Goal: Task Accomplishment & Management: Manage account settings

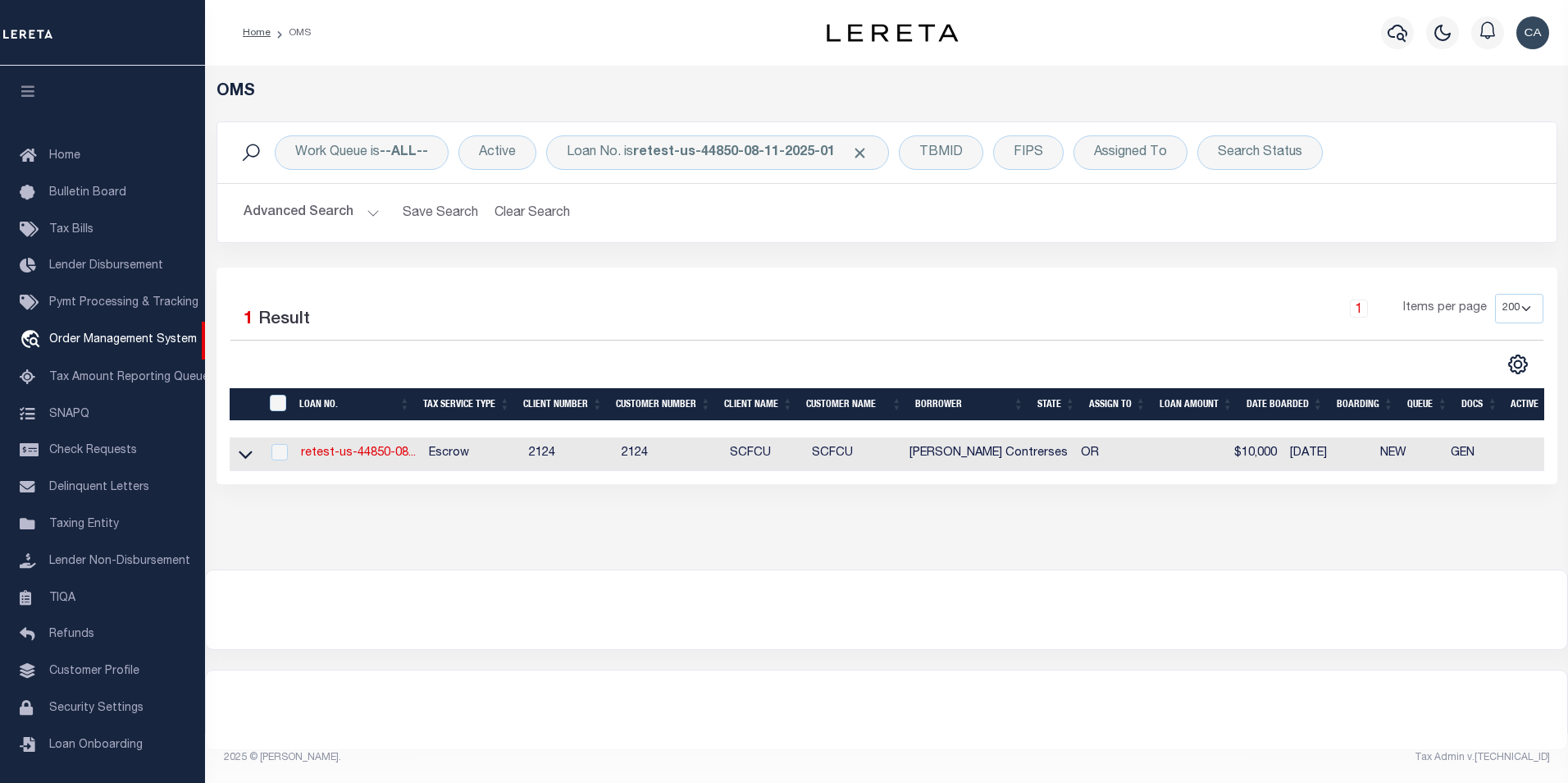
select select "200"
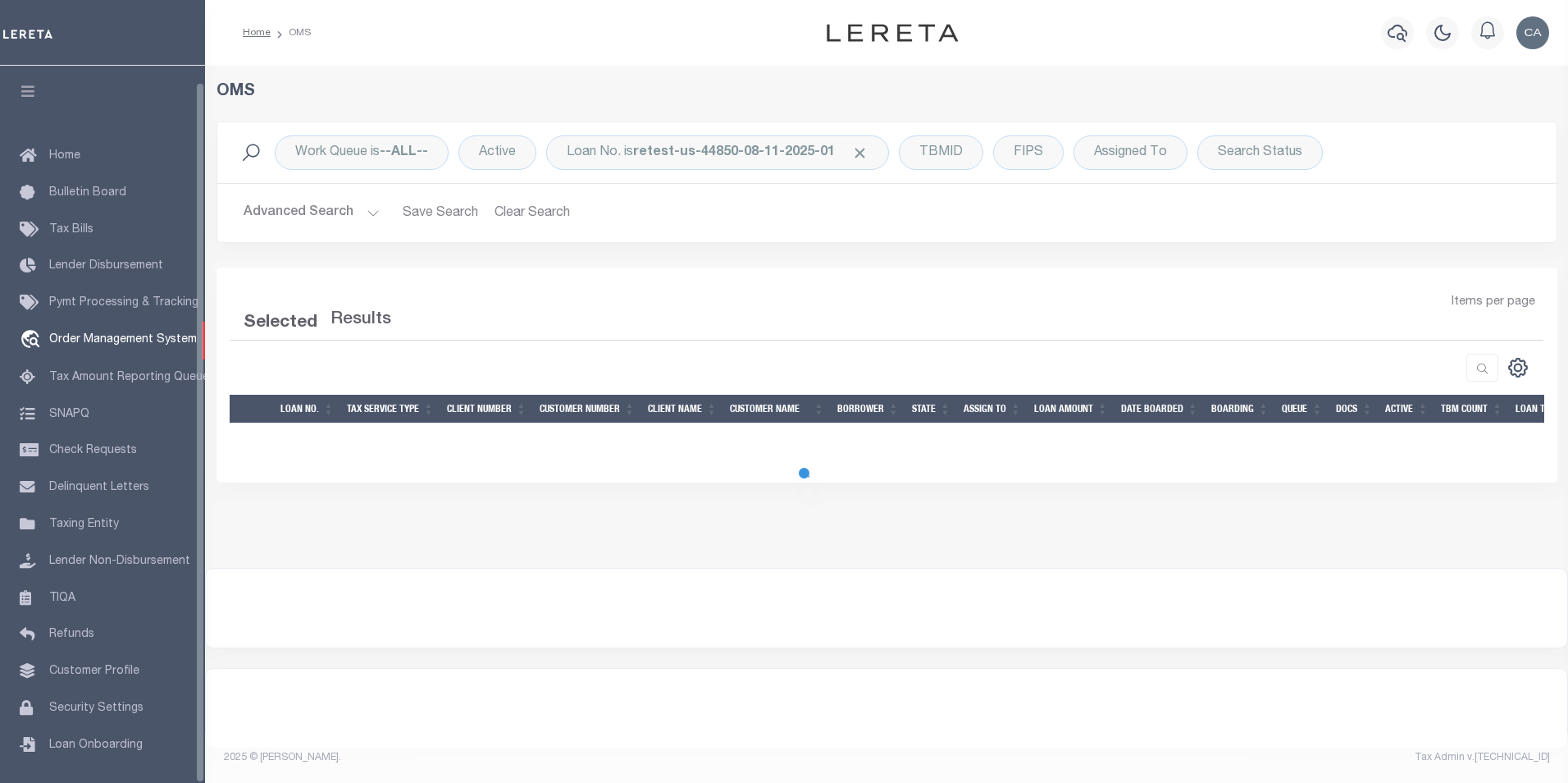
select select "200"
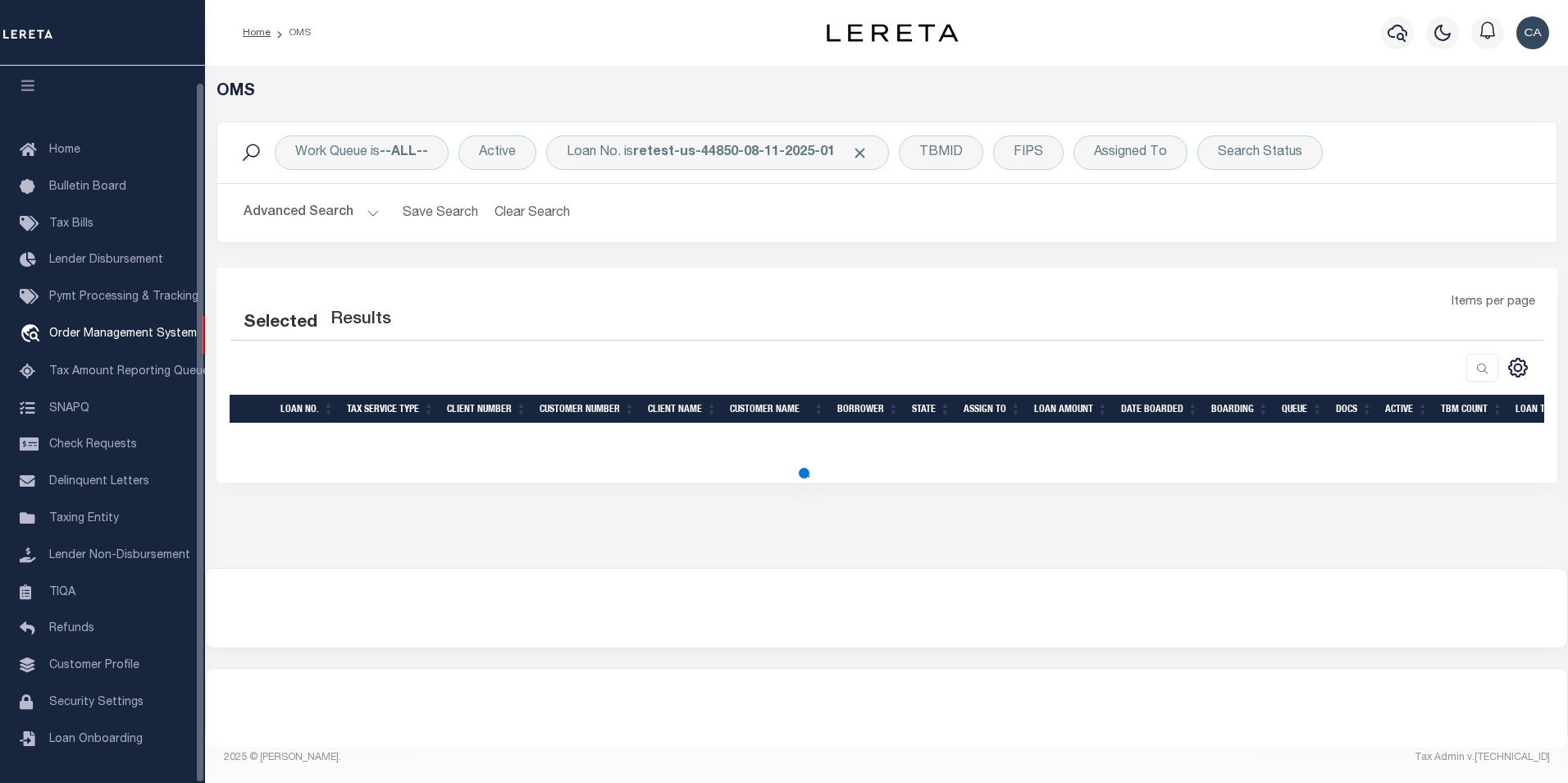
select select "200"
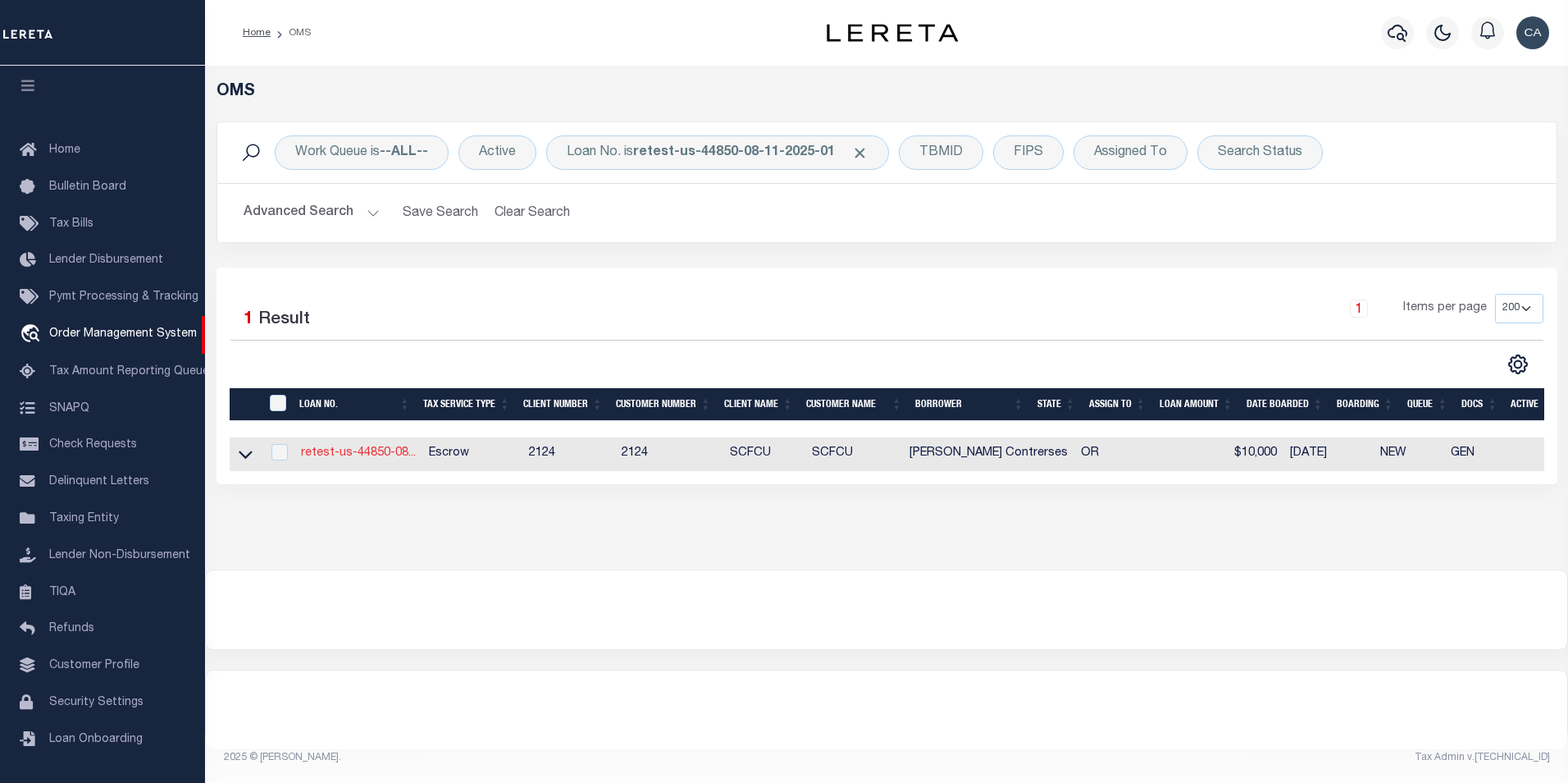
click at [399, 458] on link "retest-us-44850-08..." at bounding box center [357, 453] width 115 height 12
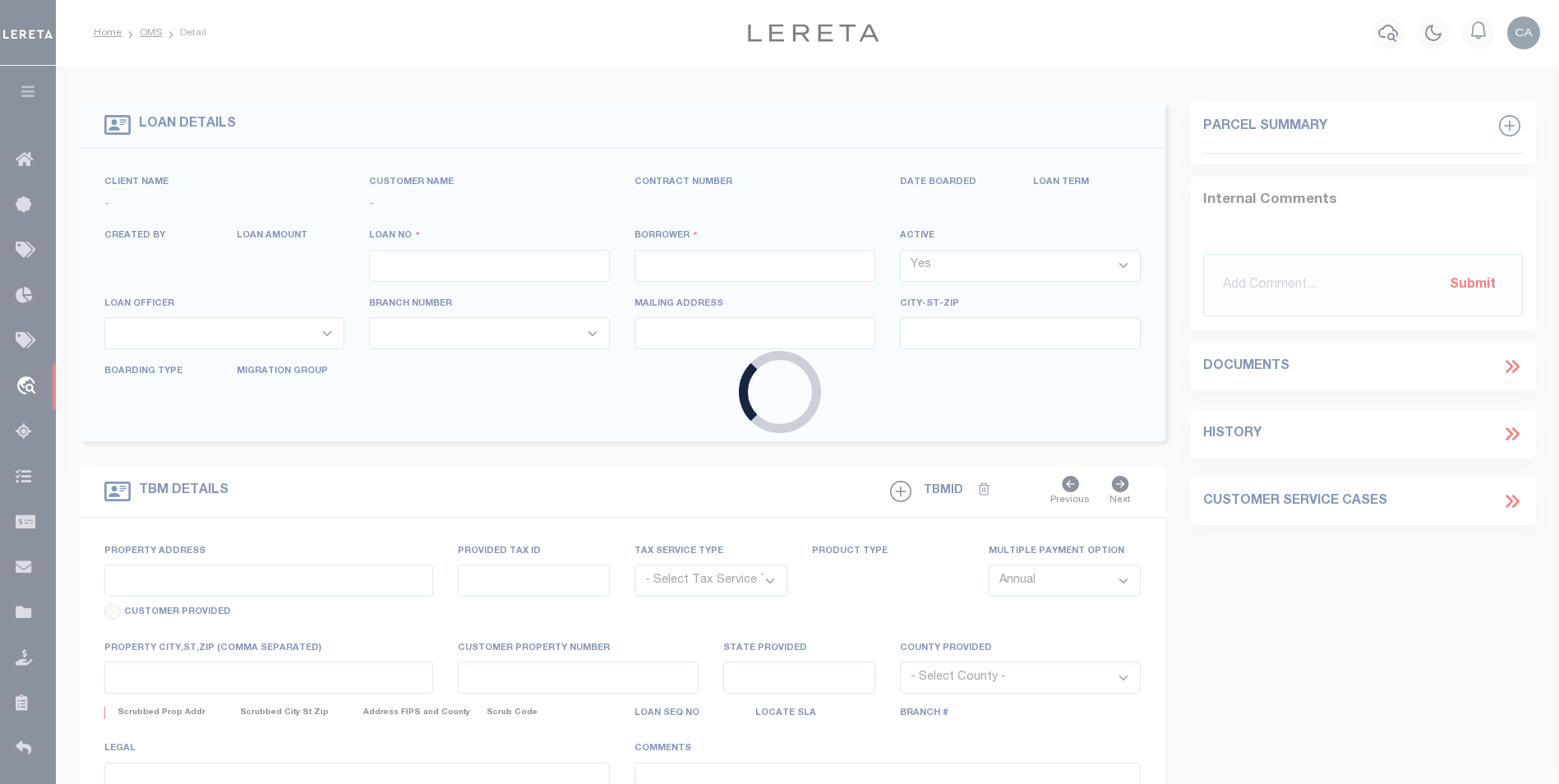
type input "retest-us-44850-08-11-2025-01"
type input "[PERSON_NAME] Contrerses"
select select
type input "[STREET_ADDRESS]"
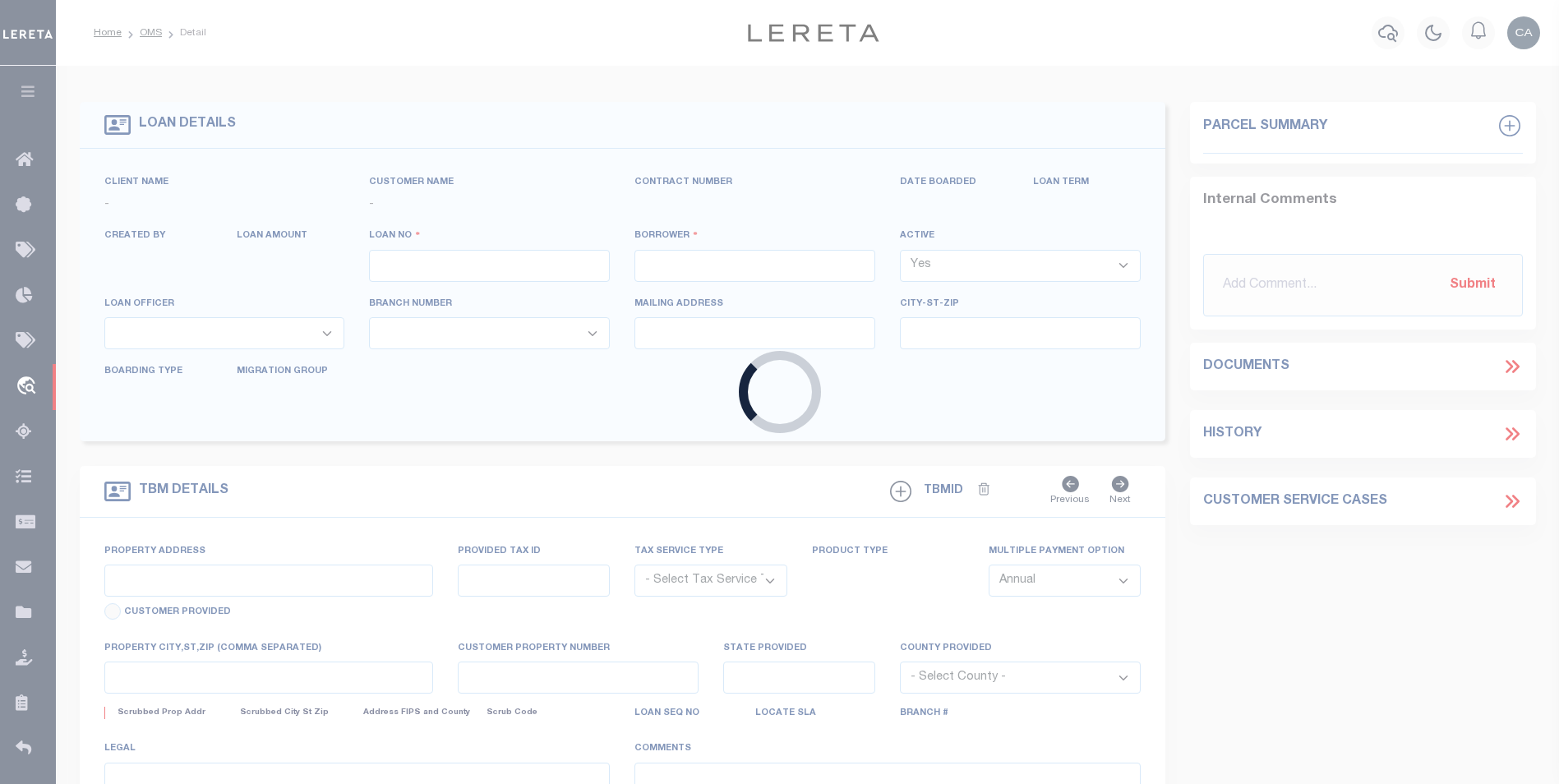
type input "[GEOGRAPHIC_DATA] OR 97005-2483"
type input "08/20/2025"
select select "10"
select select "Escrow"
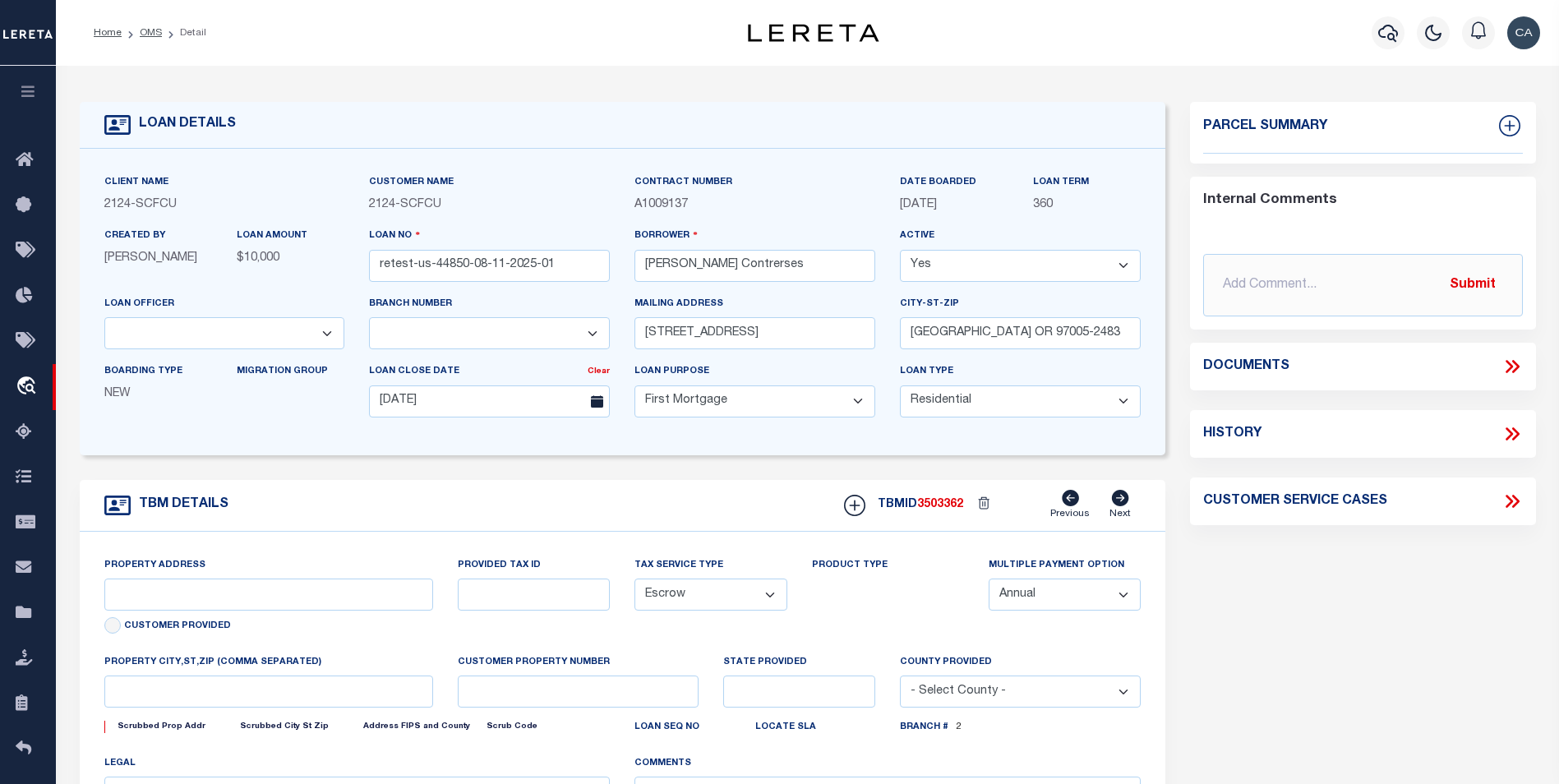
type input "[STREET_ADDRESS]"
type input "1302"
type input "[GEOGRAPHIC_DATA] OR 97005-2483"
type input "QA-CNUMBER-102134"
type input "OR"
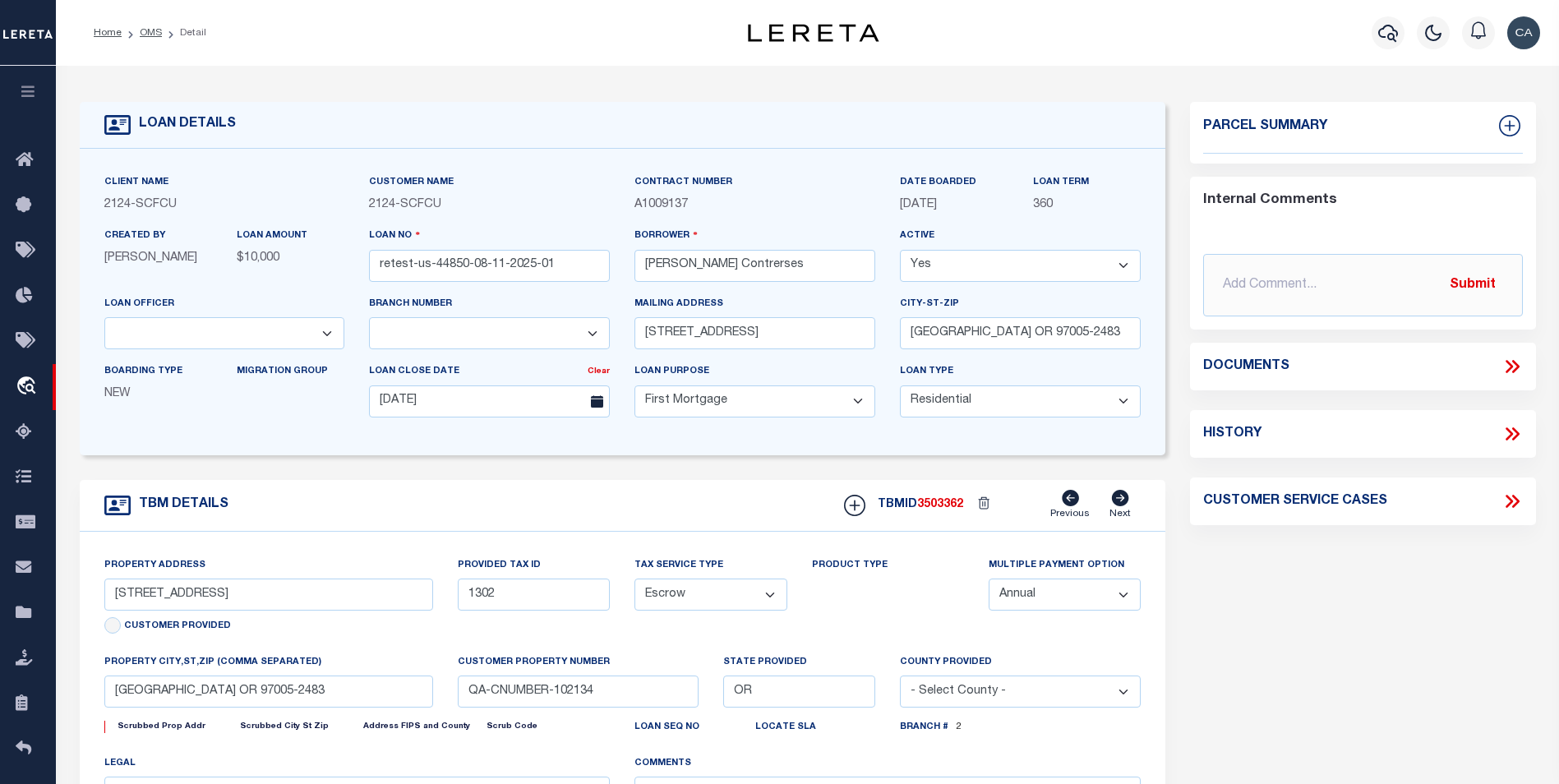
select select "4242"
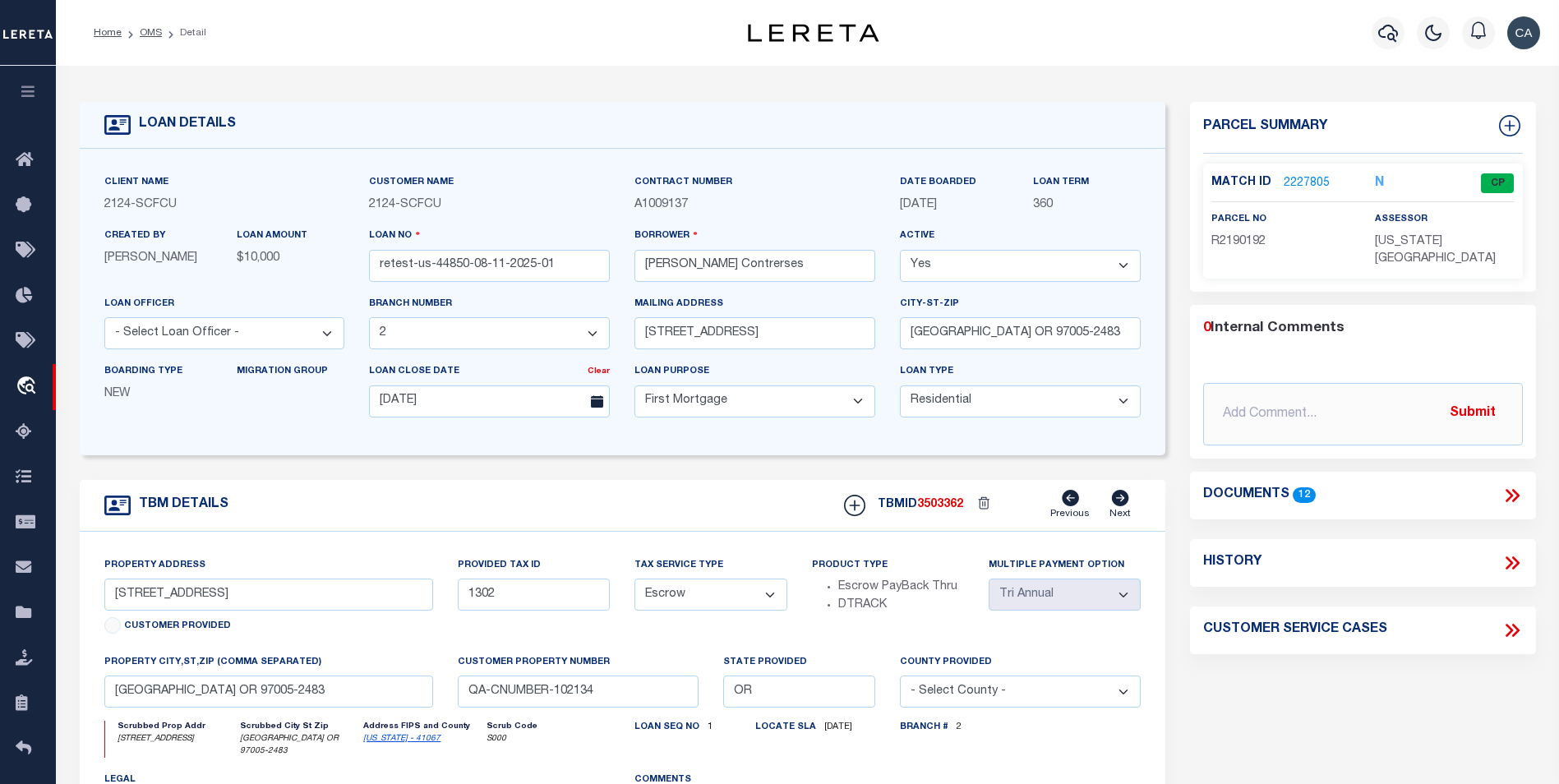
click at [1503, 487] on div "Documents 12" at bounding box center [1363, 496] width 346 height 48
click at [1509, 485] on icon at bounding box center [1511, 495] width 21 height 21
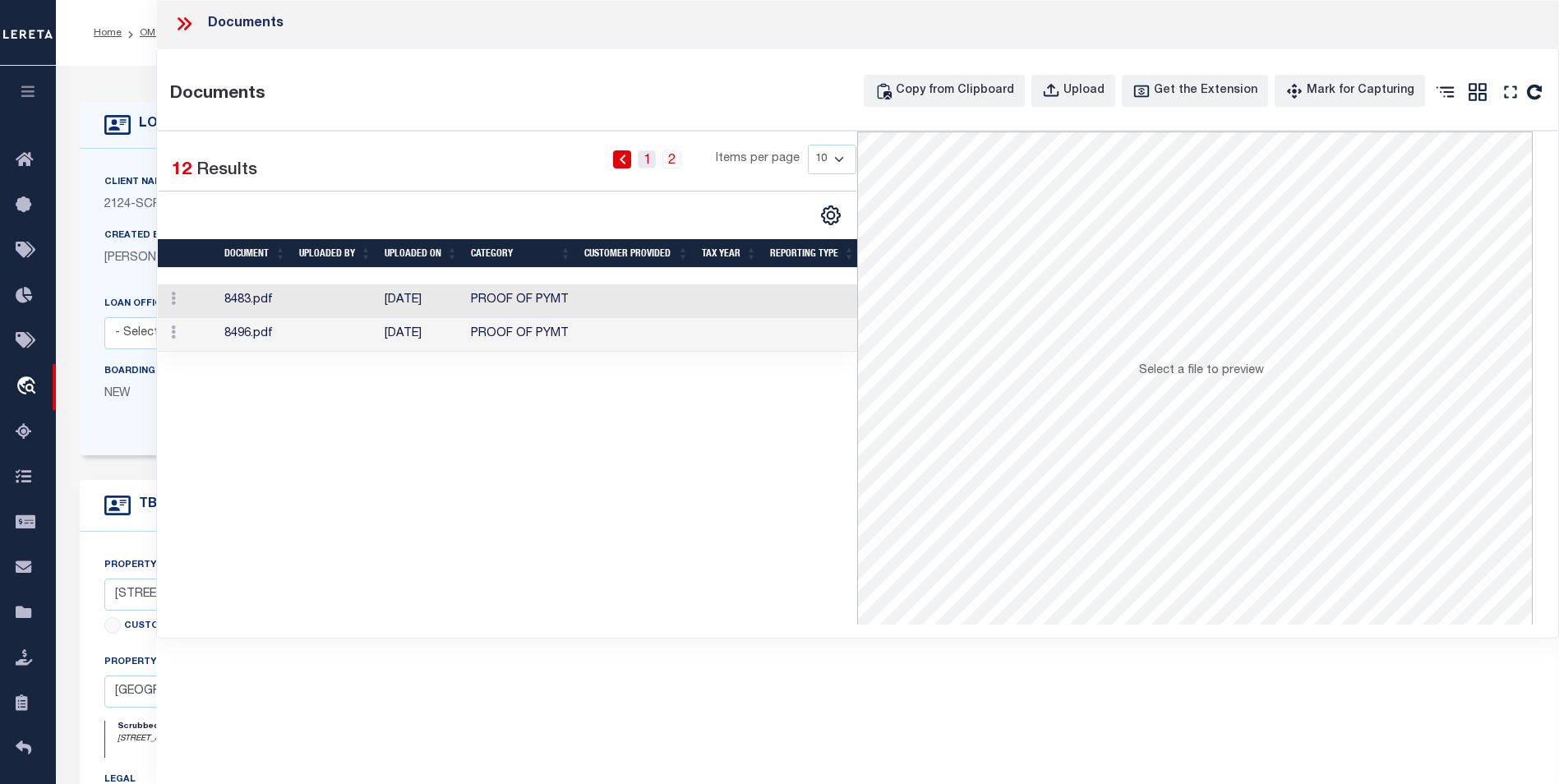
click at [654, 162] on link "1" at bounding box center [646, 160] width 18 height 18
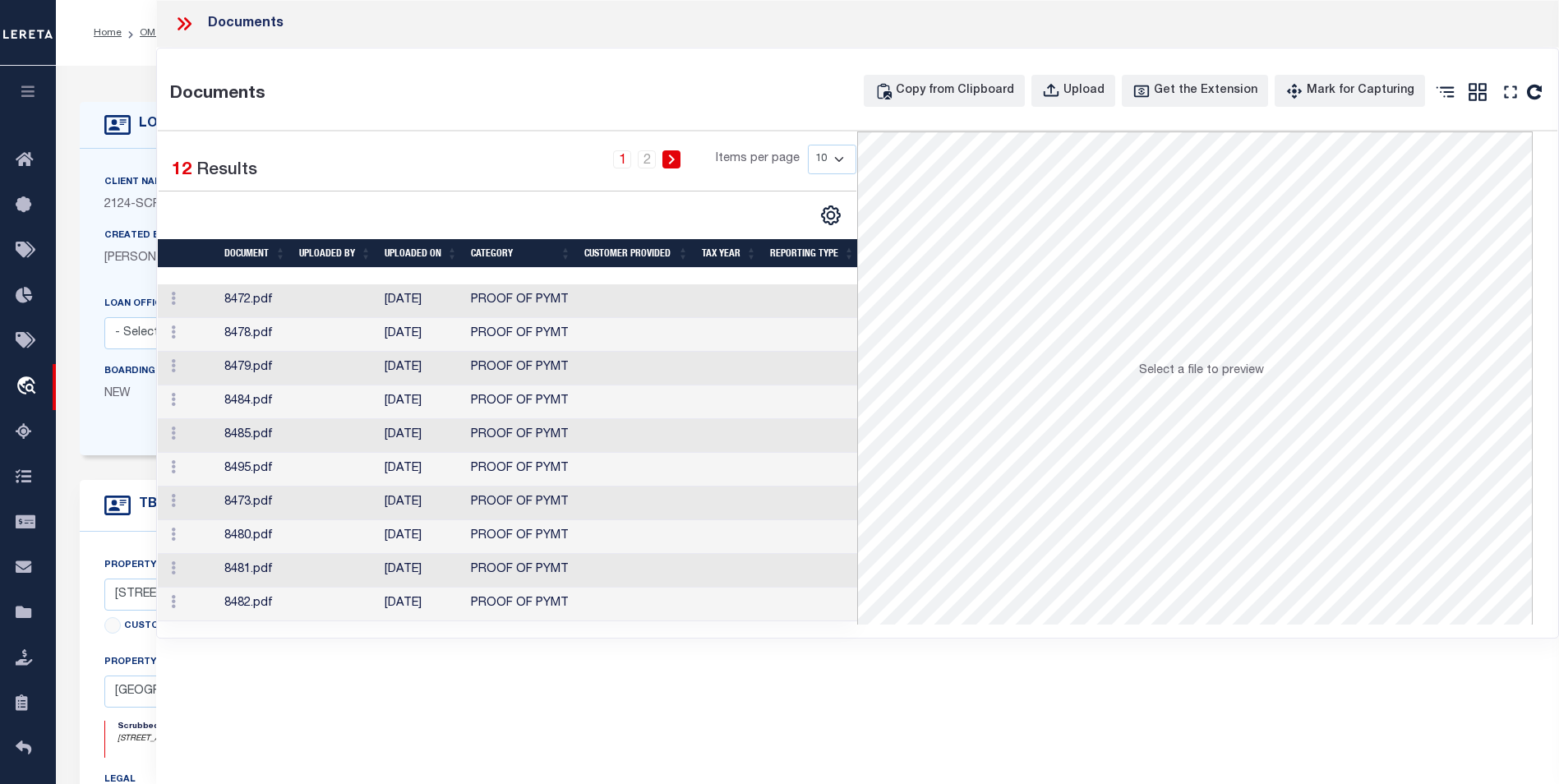
click at [171, 21] on div "Documents" at bounding box center [858, 24] width 1403 height 48
click at [174, 24] on icon at bounding box center [184, 23] width 21 height 21
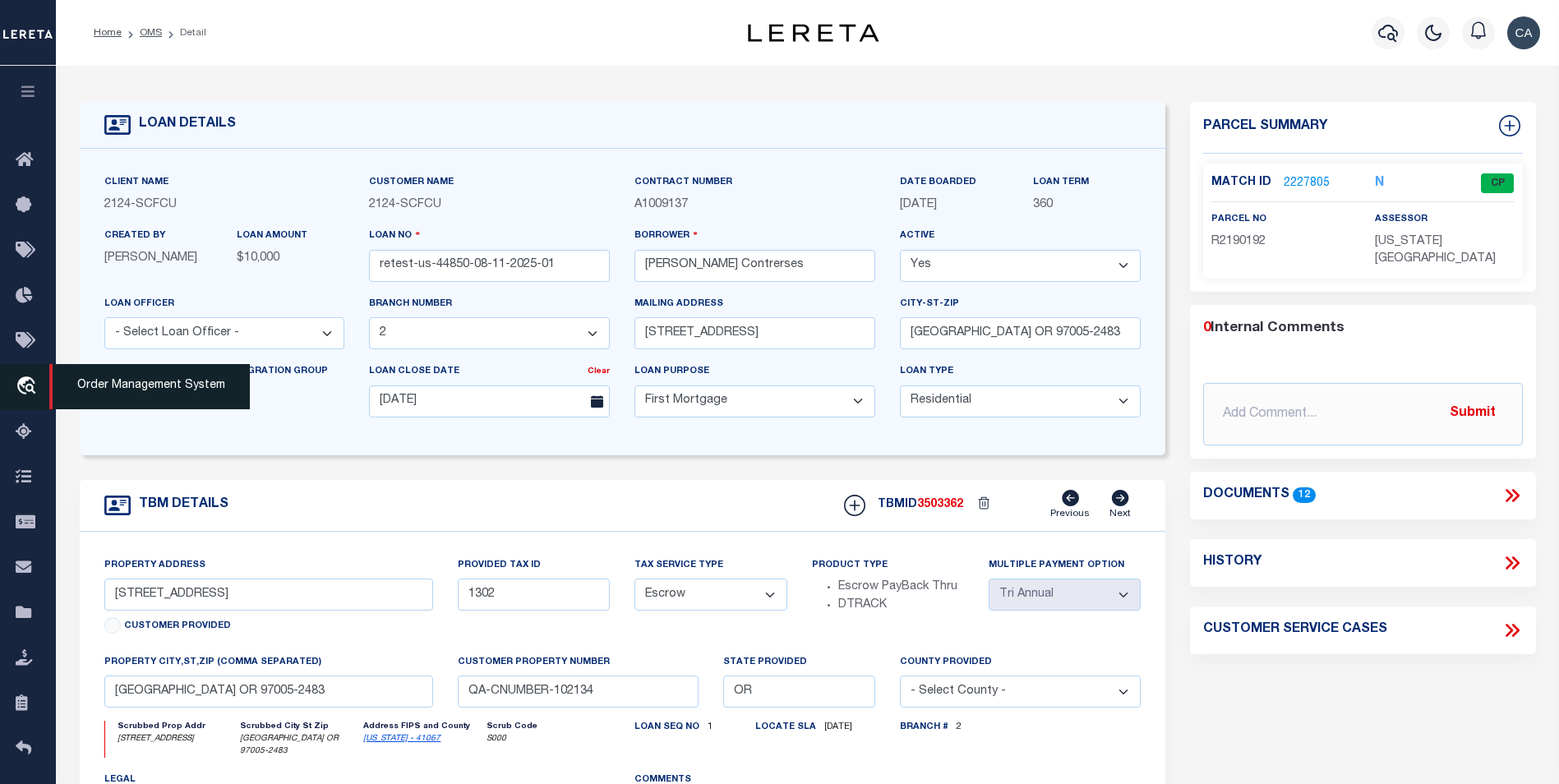
click at [37, 387] on icon "travel_explore" at bounding box center [28, 386] width 27 height 21
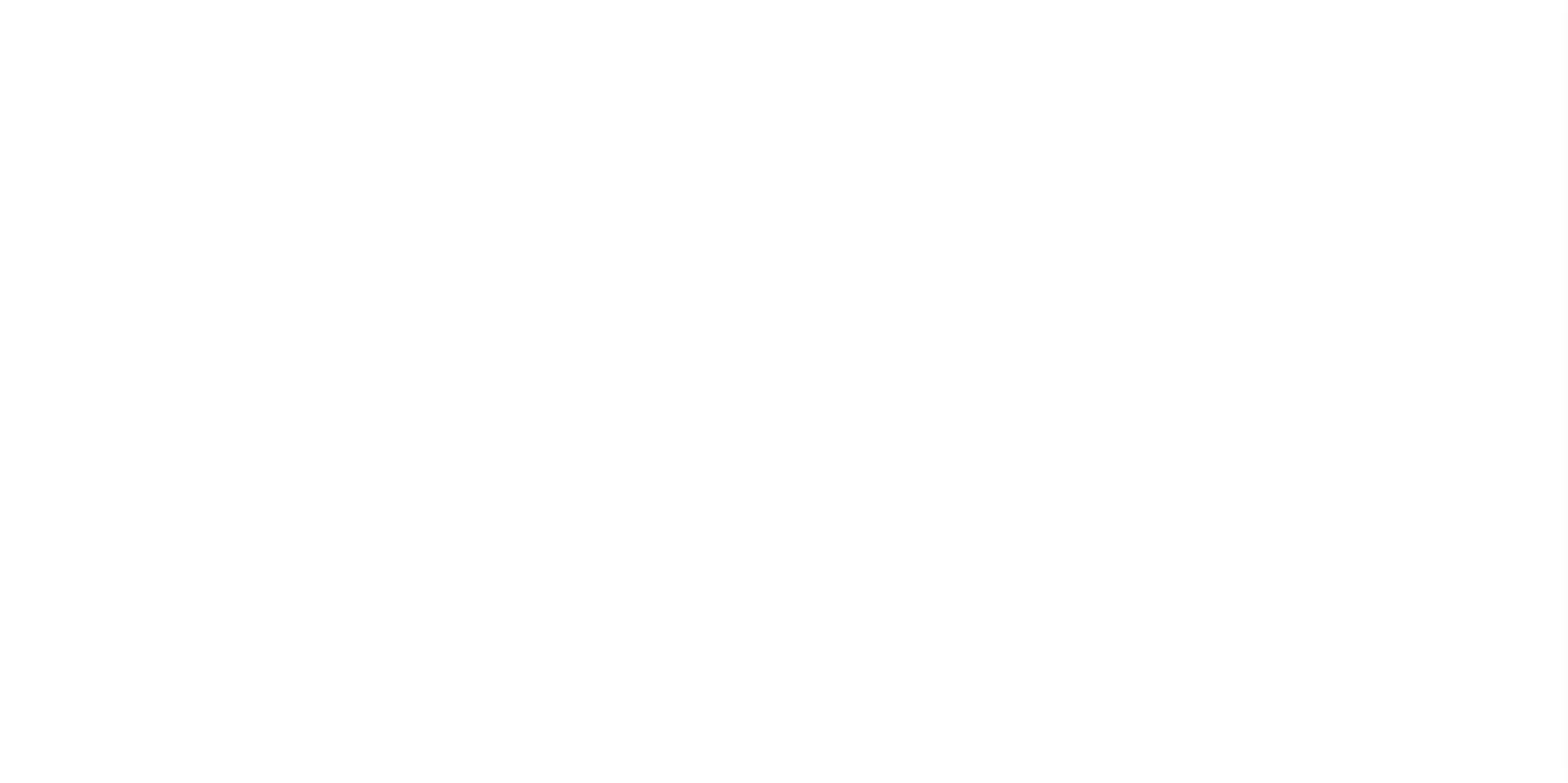
select select "200"
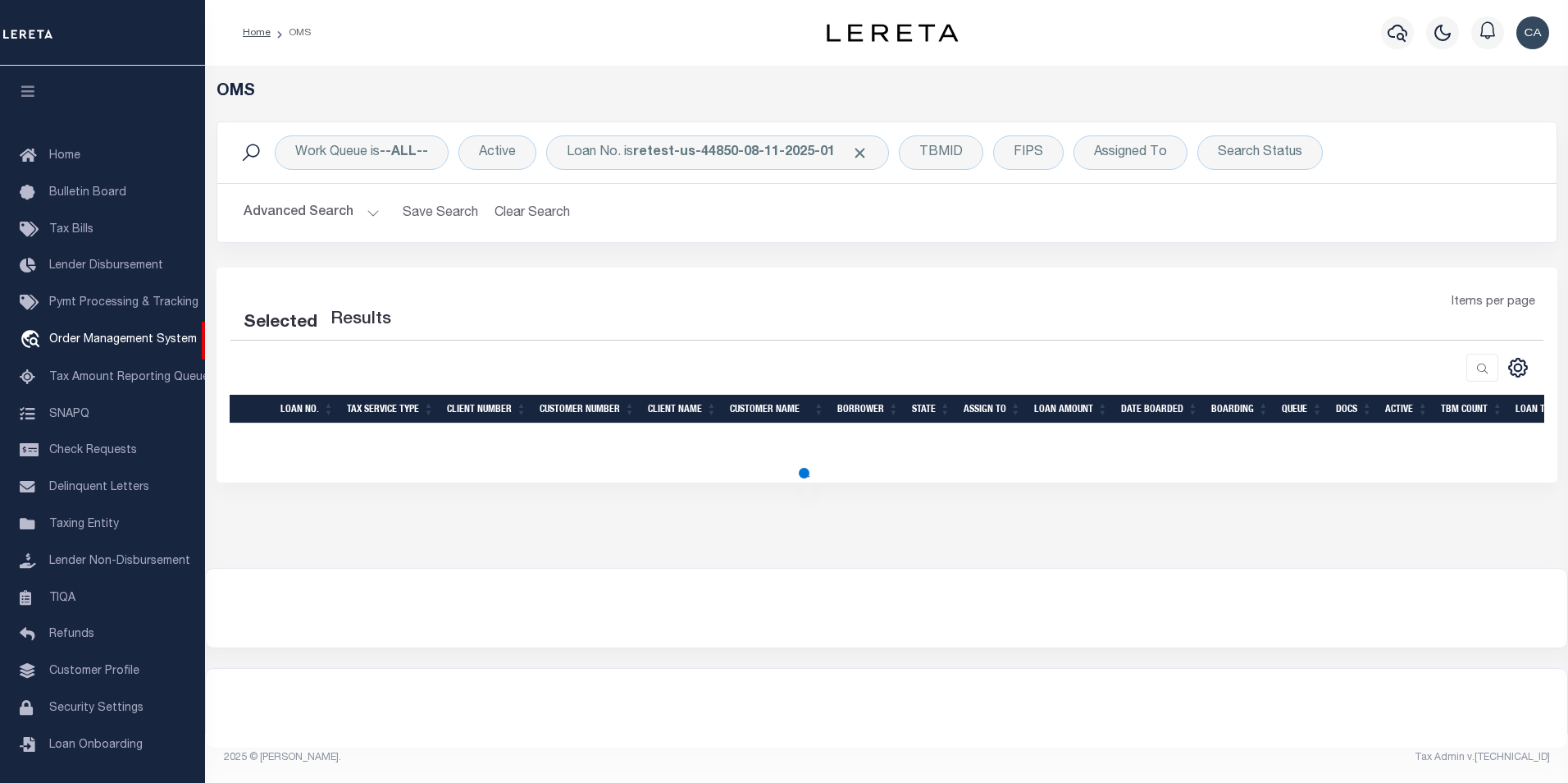
select select "200"
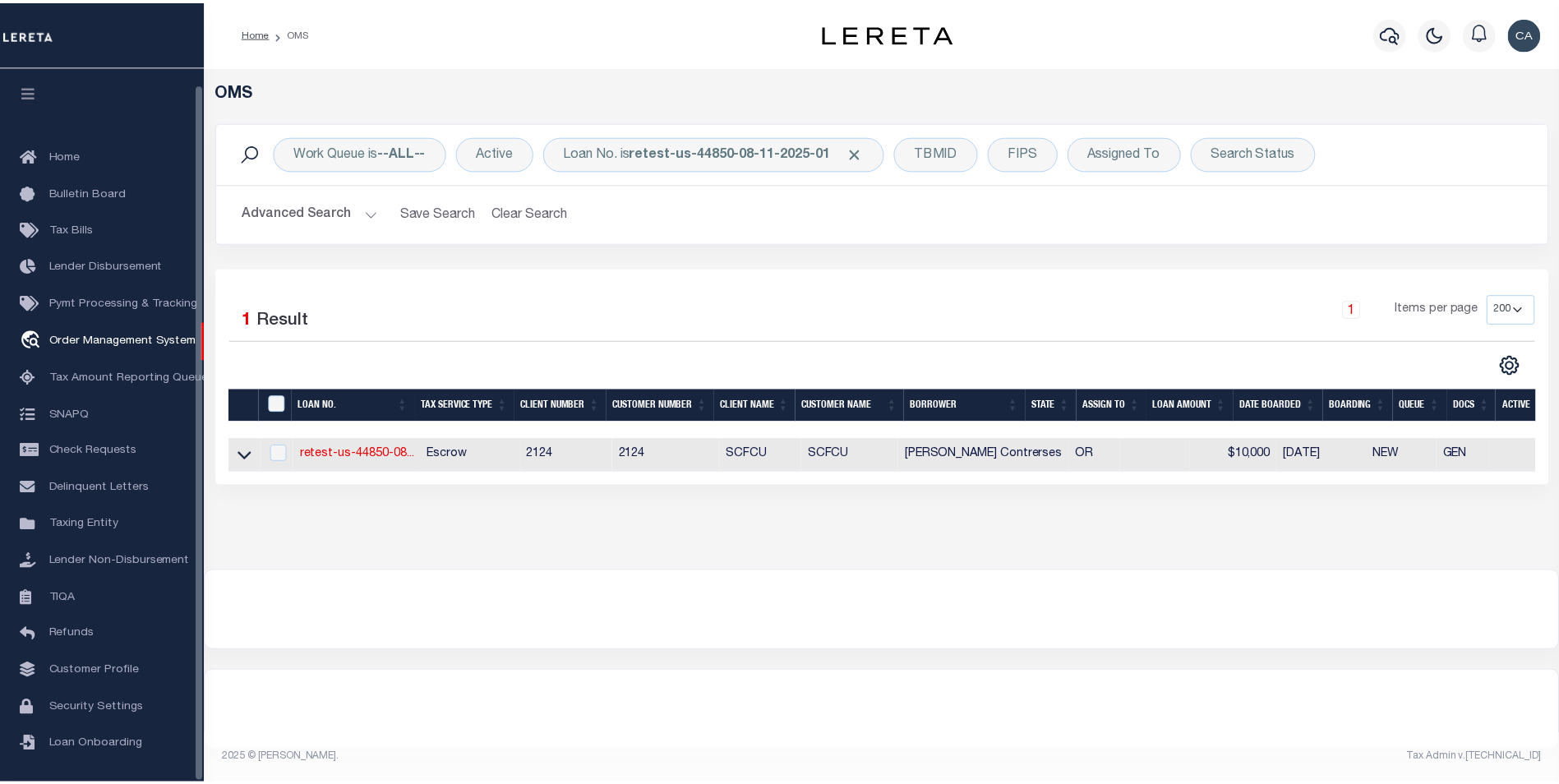
scroll to position [17, 0]
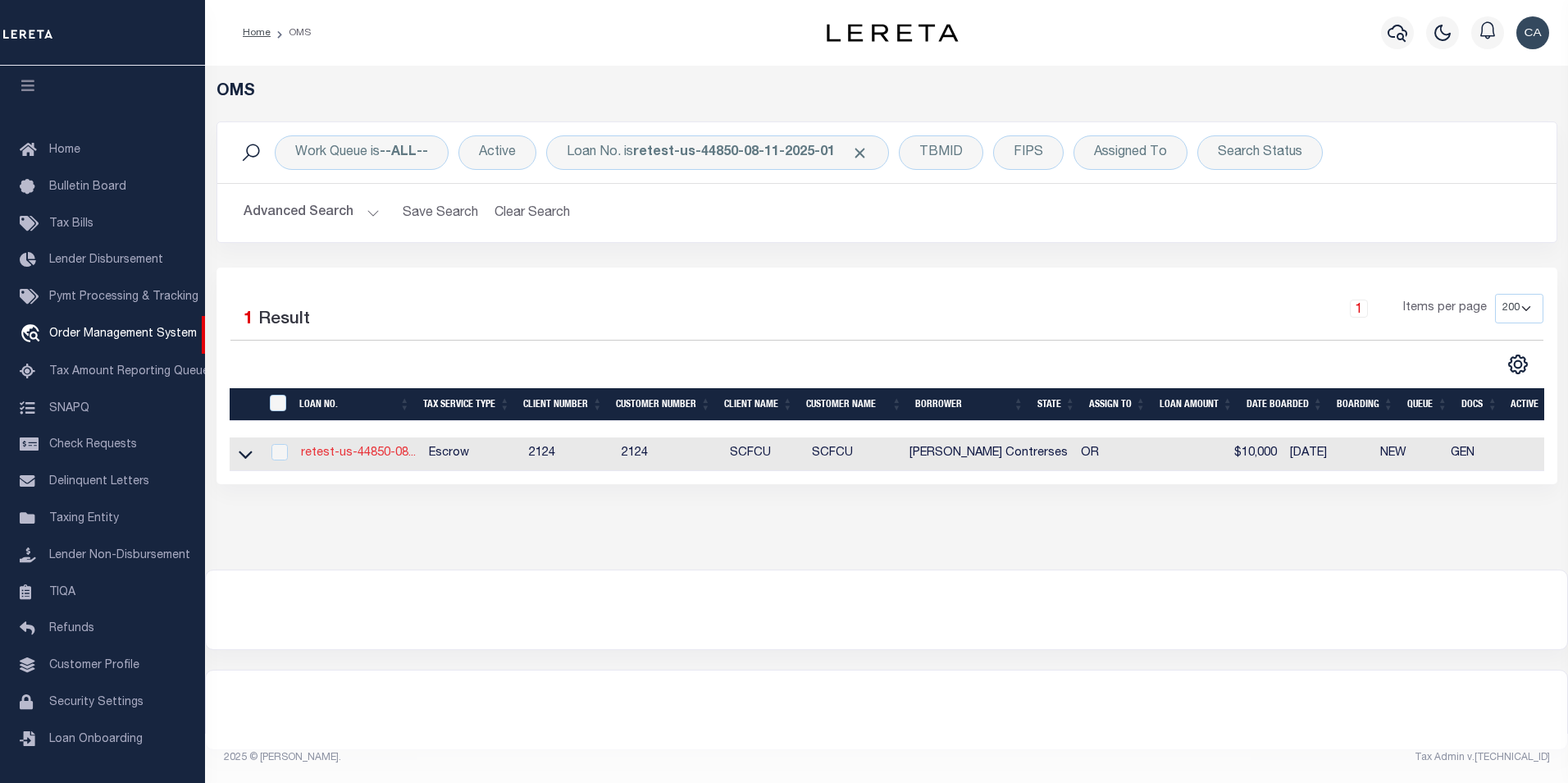
click at [375, 458] on link "retest-us-44850-08..." at bounding box center [357, 453] width 115 height 12
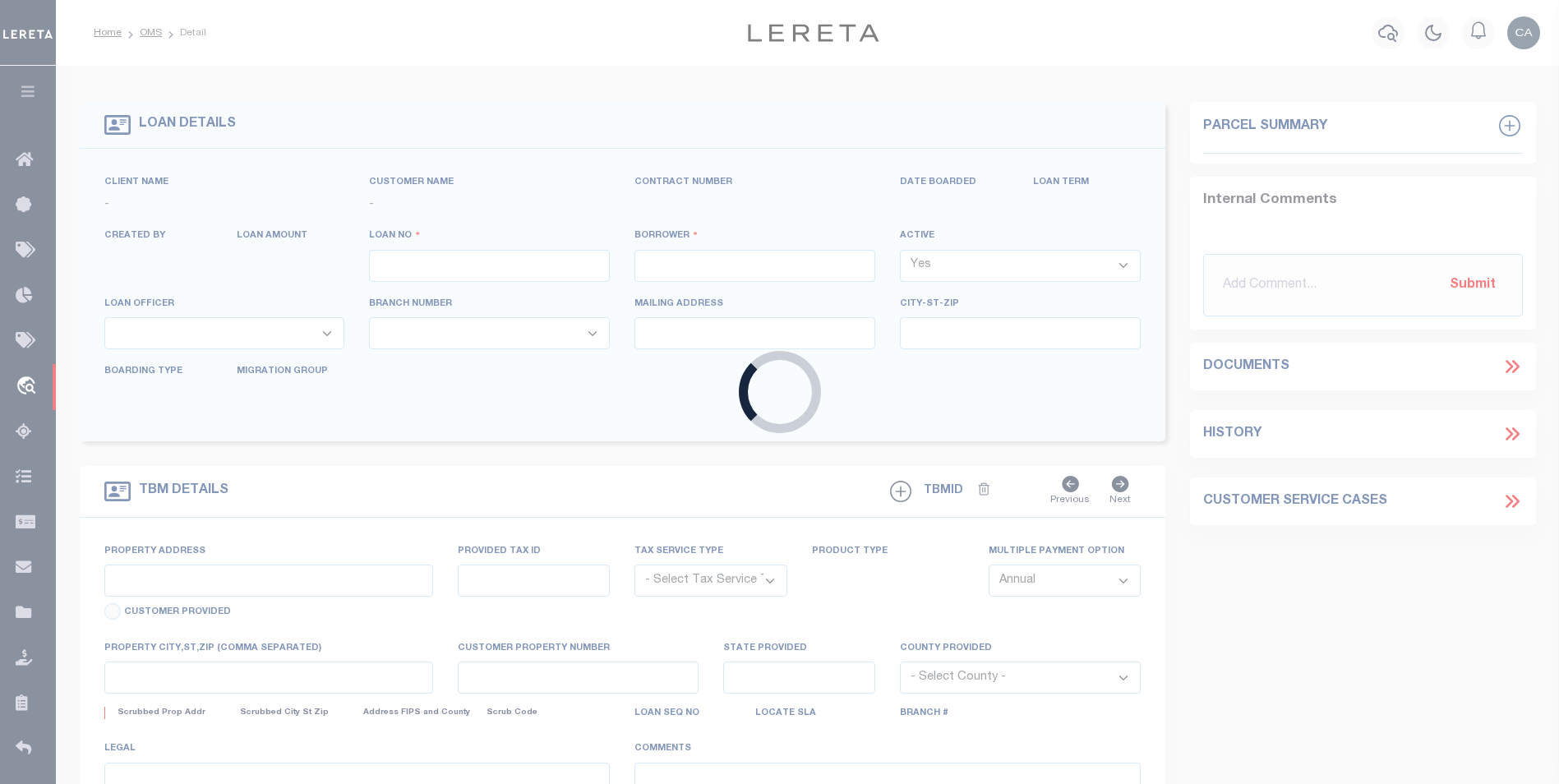
type input "retest-us-44850-08-11-2025-01"
type input "[PERSON_NAME] Contrerses"
select select
type input "[STREET_ADDRESS]"
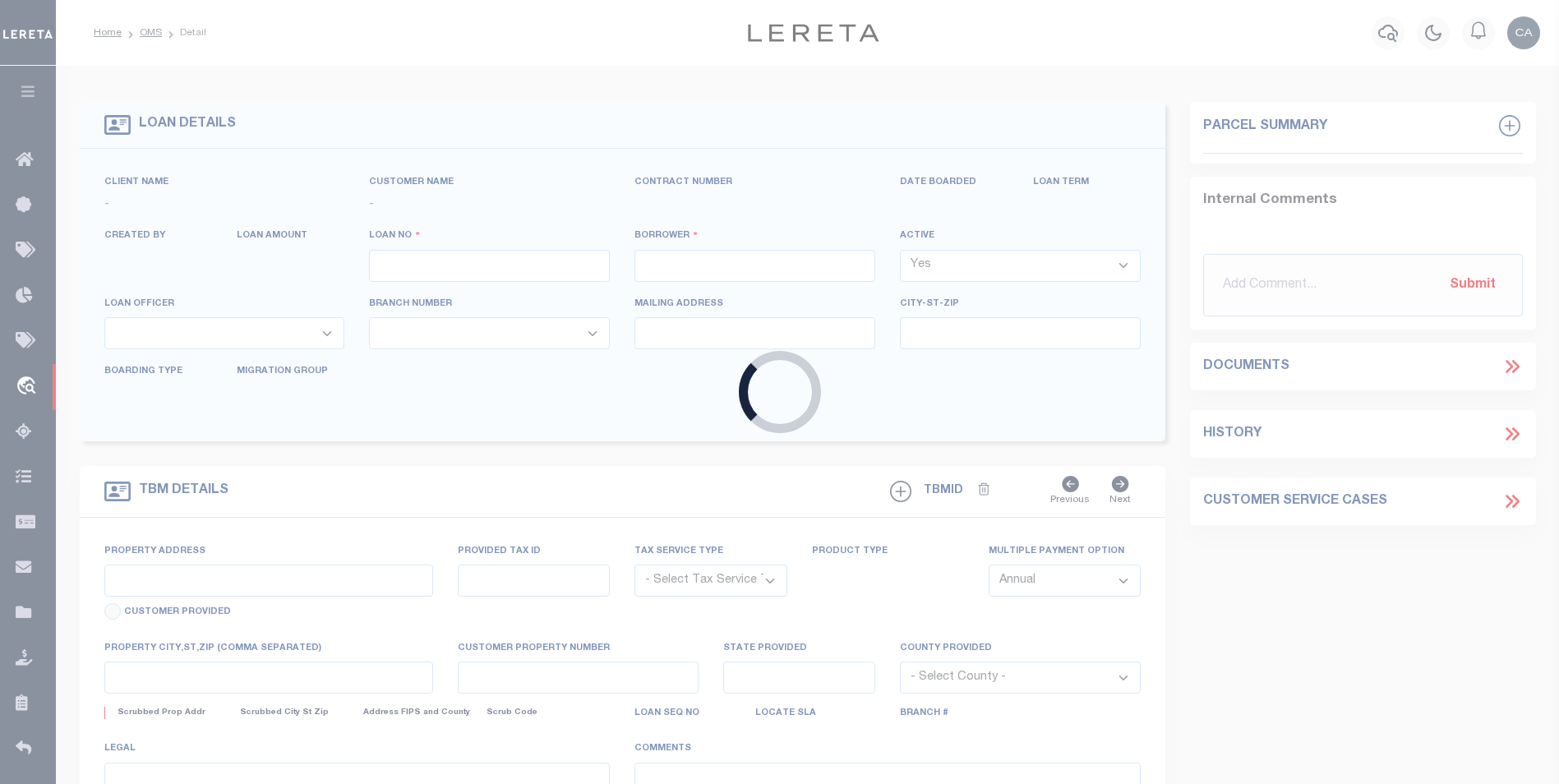
type input "BEAVERTON OR 97005-2483"
type input "08/20/2025"
select select "10"
select select "Escrow"
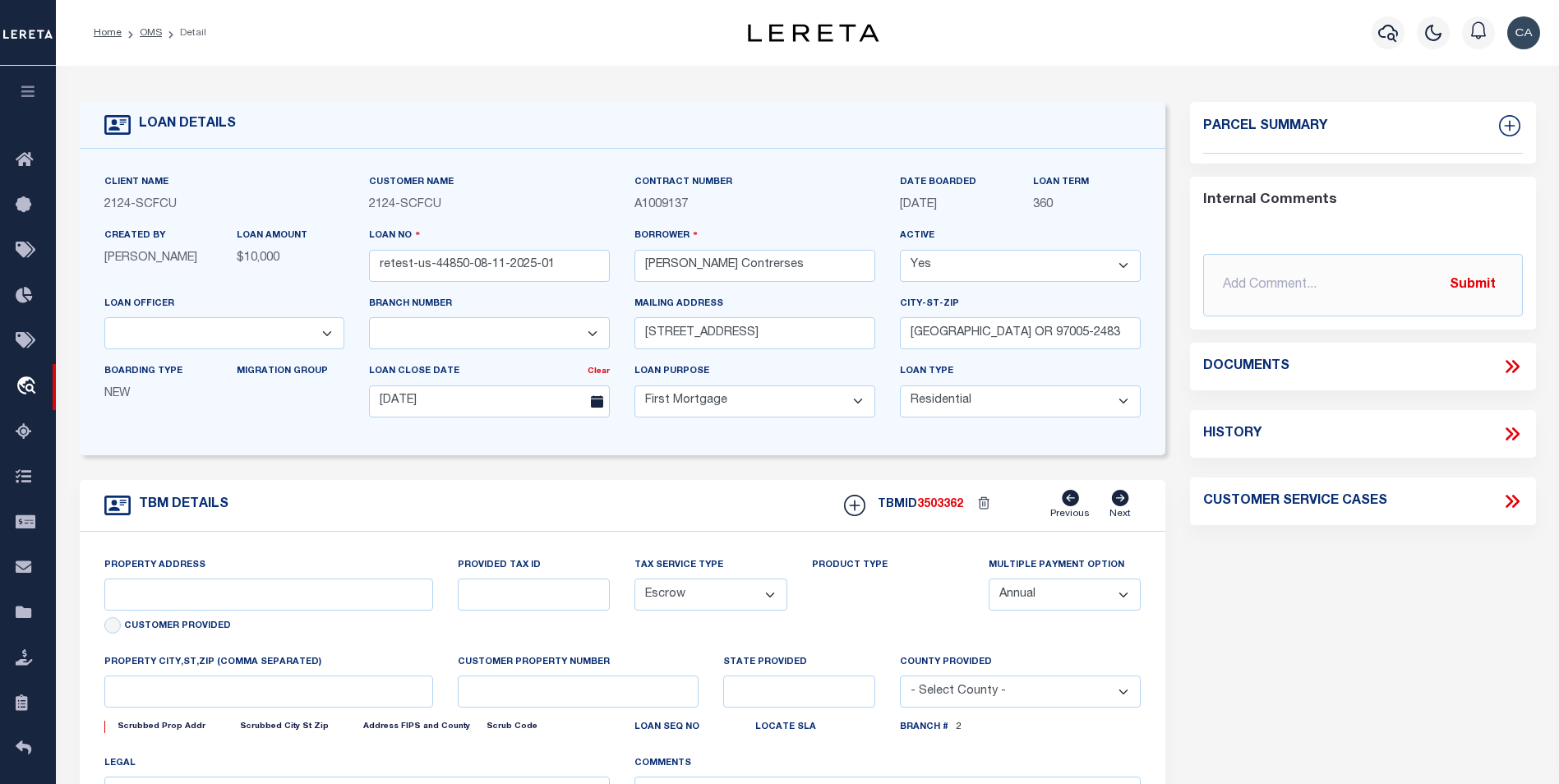
select select "4242"
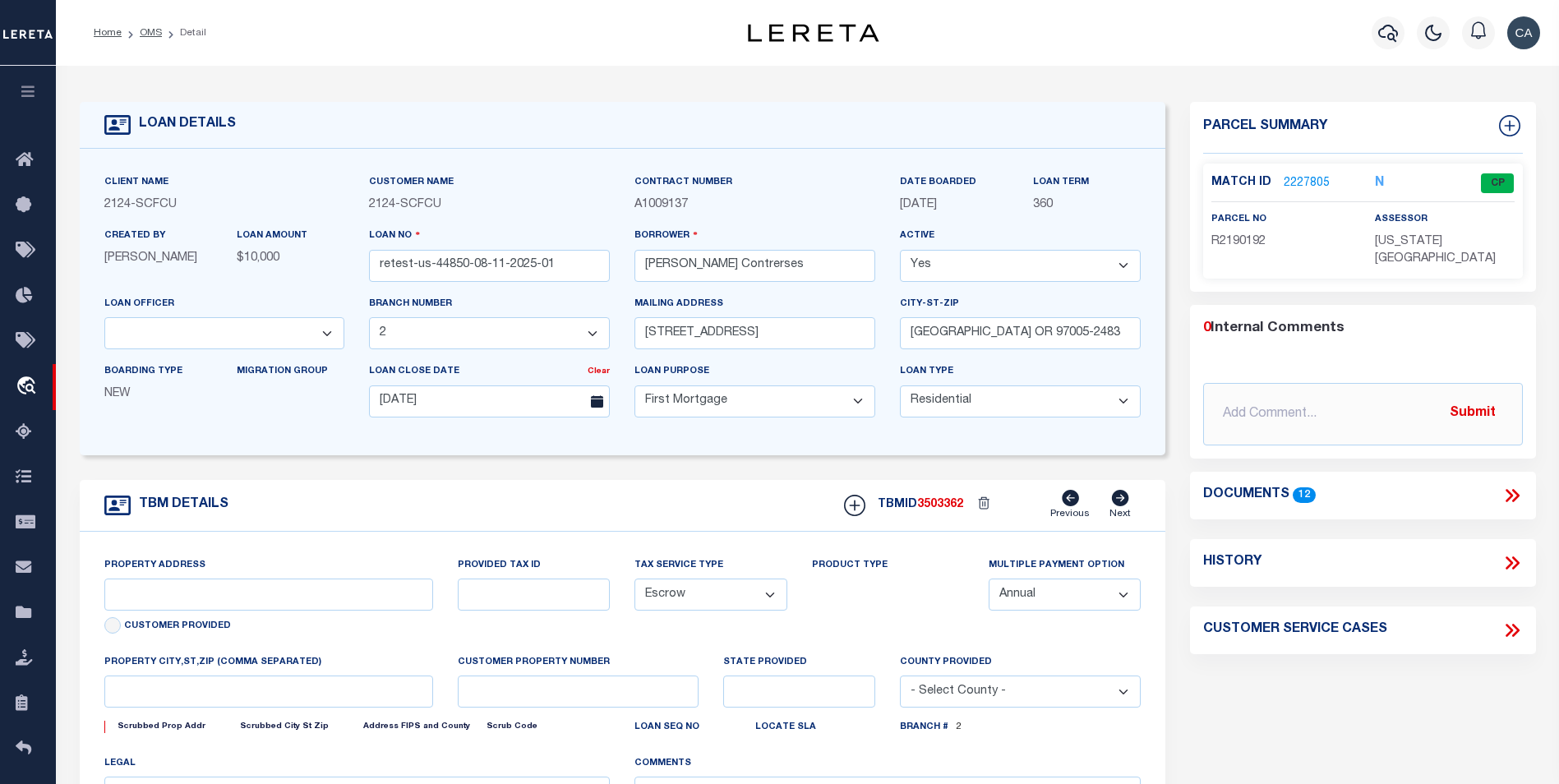
type input "[STREET_ADDRESS]"
type input "1302"
type input "[GEOGRAPHIC_DATA] OR 97005-2483"
type input "QA-CNUMBER-102134"
type input "OR"
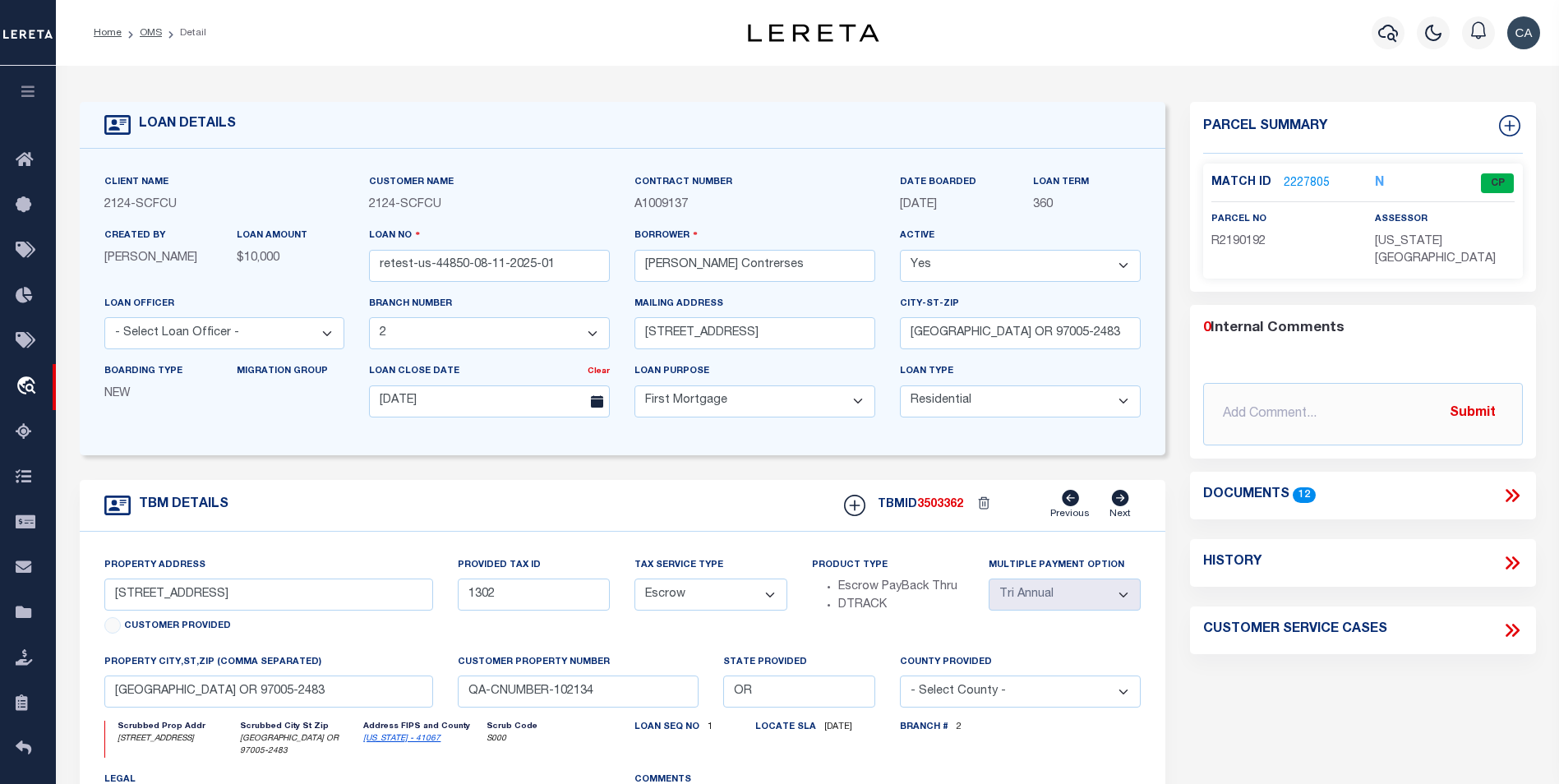
click at [1519, 485] on icon at bounding box center [1511, 495] width 21 height 21
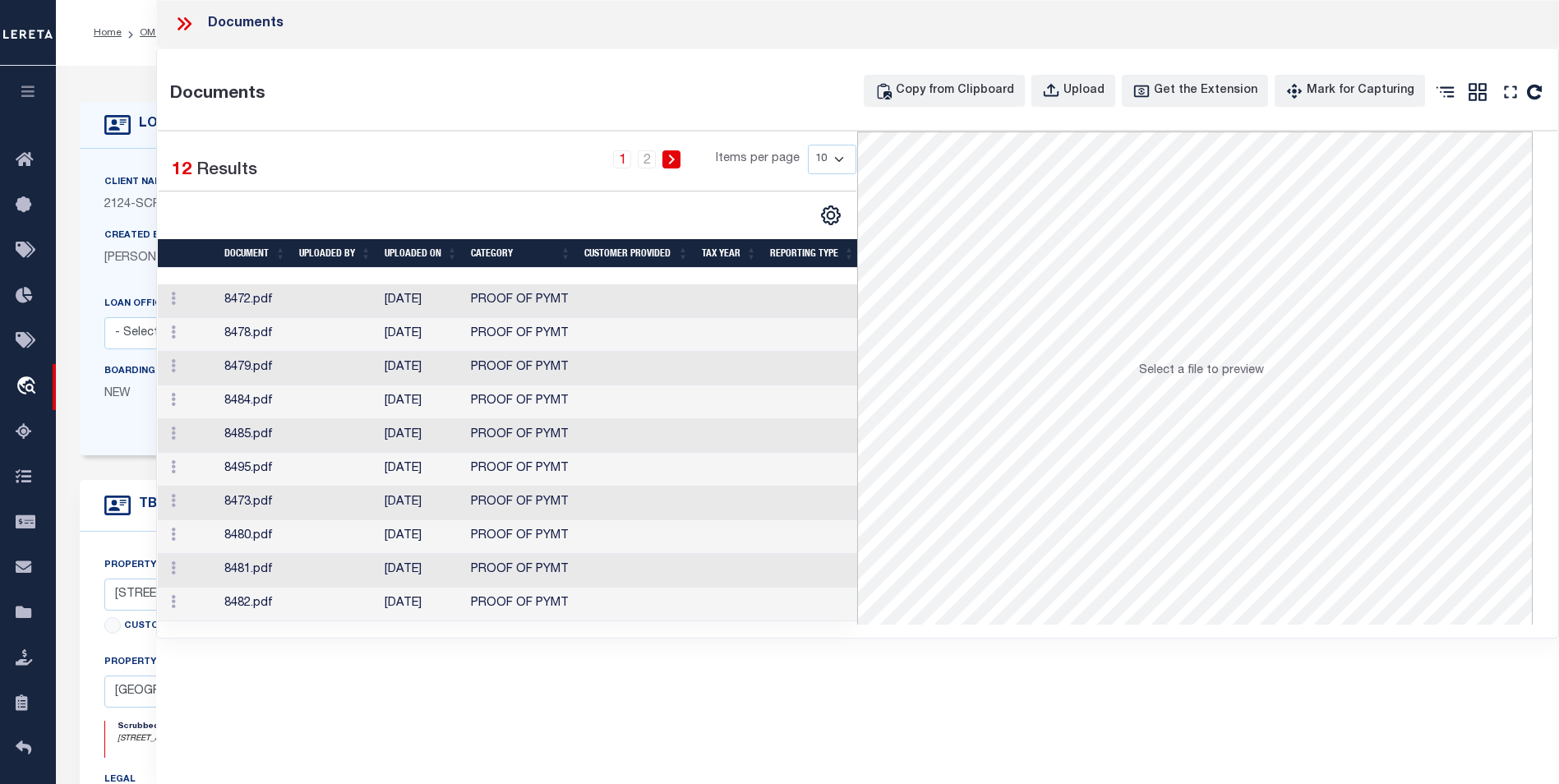
click at [188, 17] on icon at bounding box center [184, 23] width 21 height 21
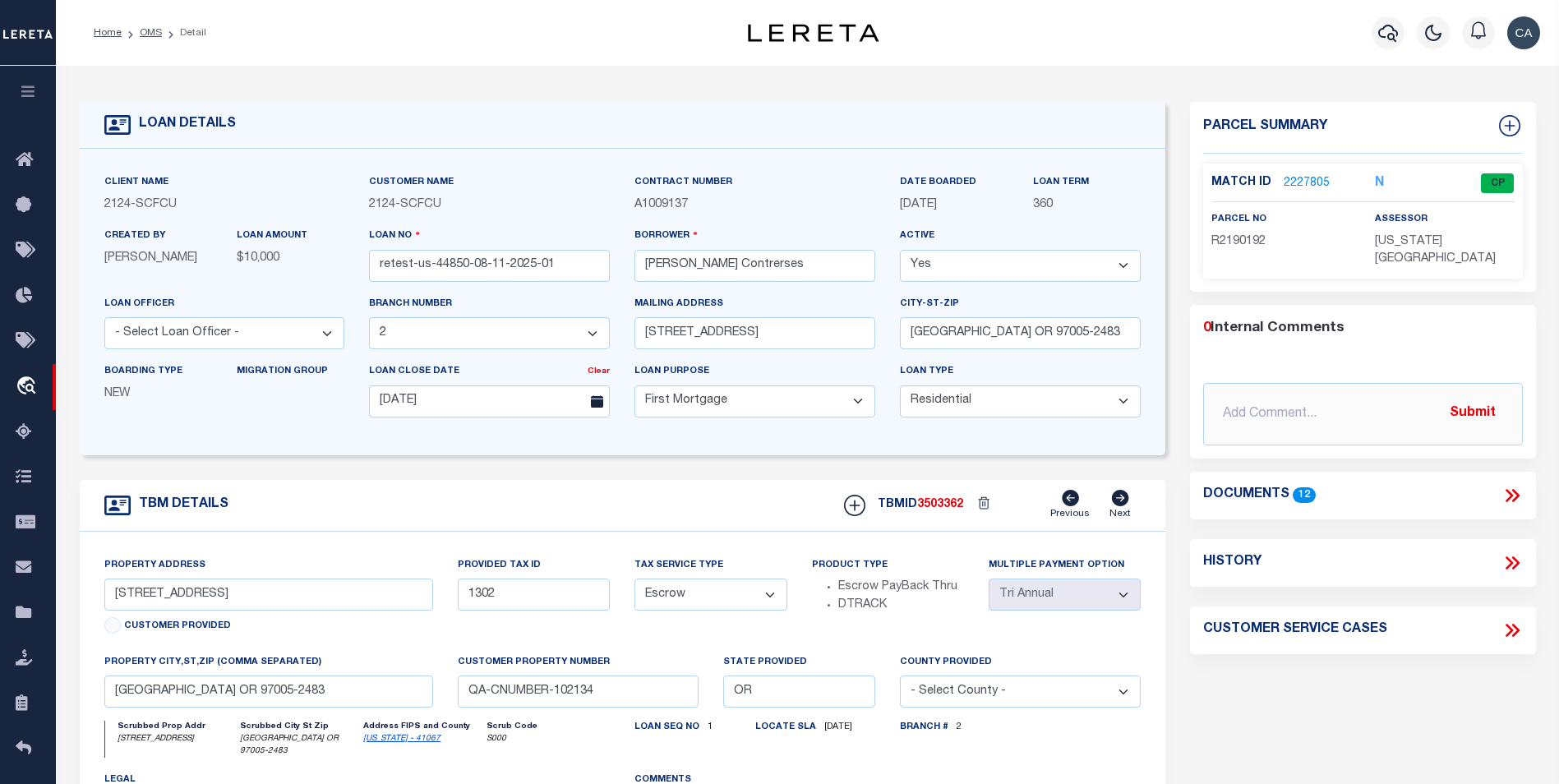
click at [1301, 176] on link "2227805" at bounding box center [1307, 184] width 46 height 17
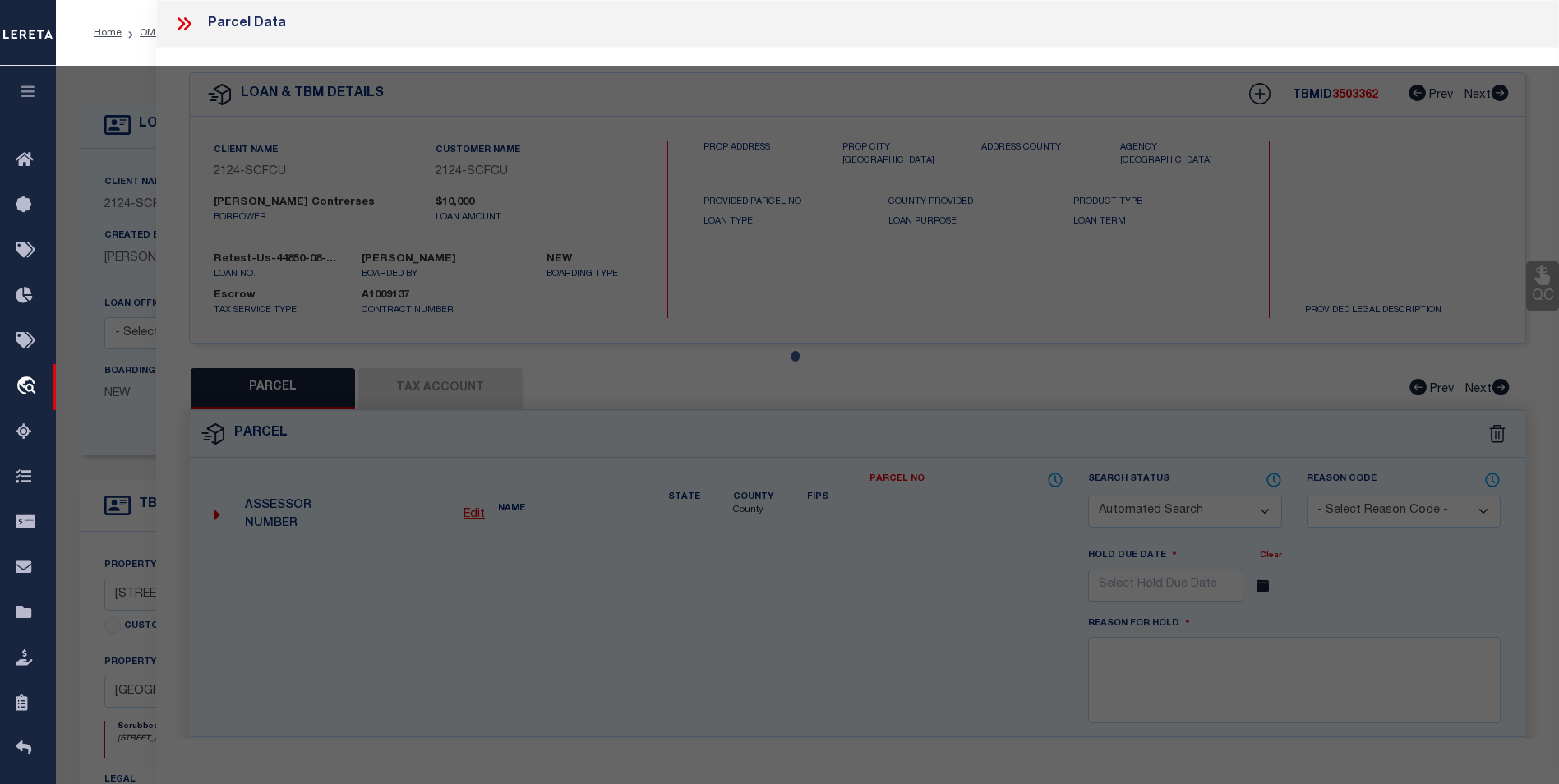
checkbox input "false"
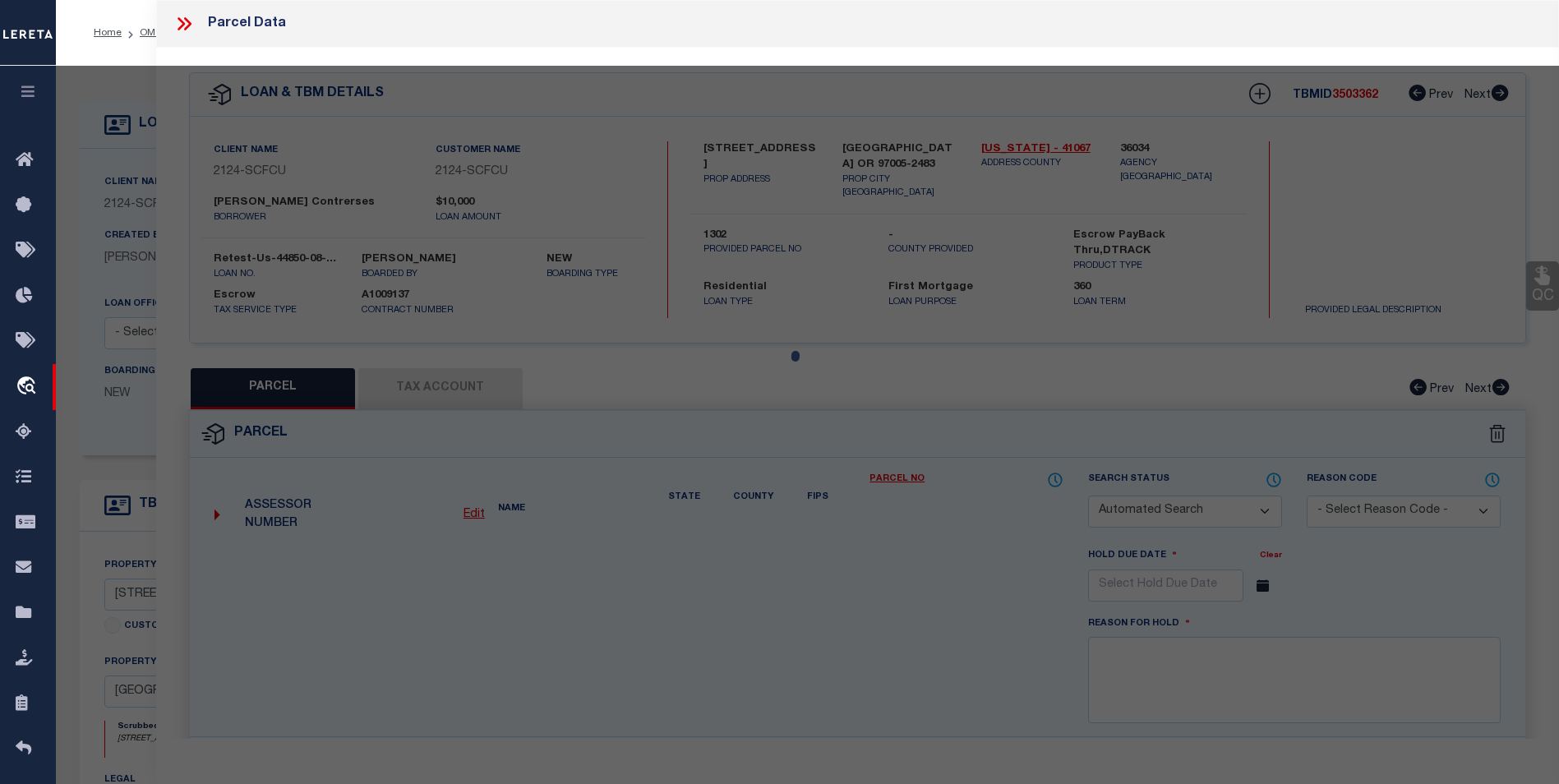
select select "CP"
type input "TE,[PERSON_NAME]"
select select "ATL"
select select "ADD"
type input "[STREET_ADDRESS]"
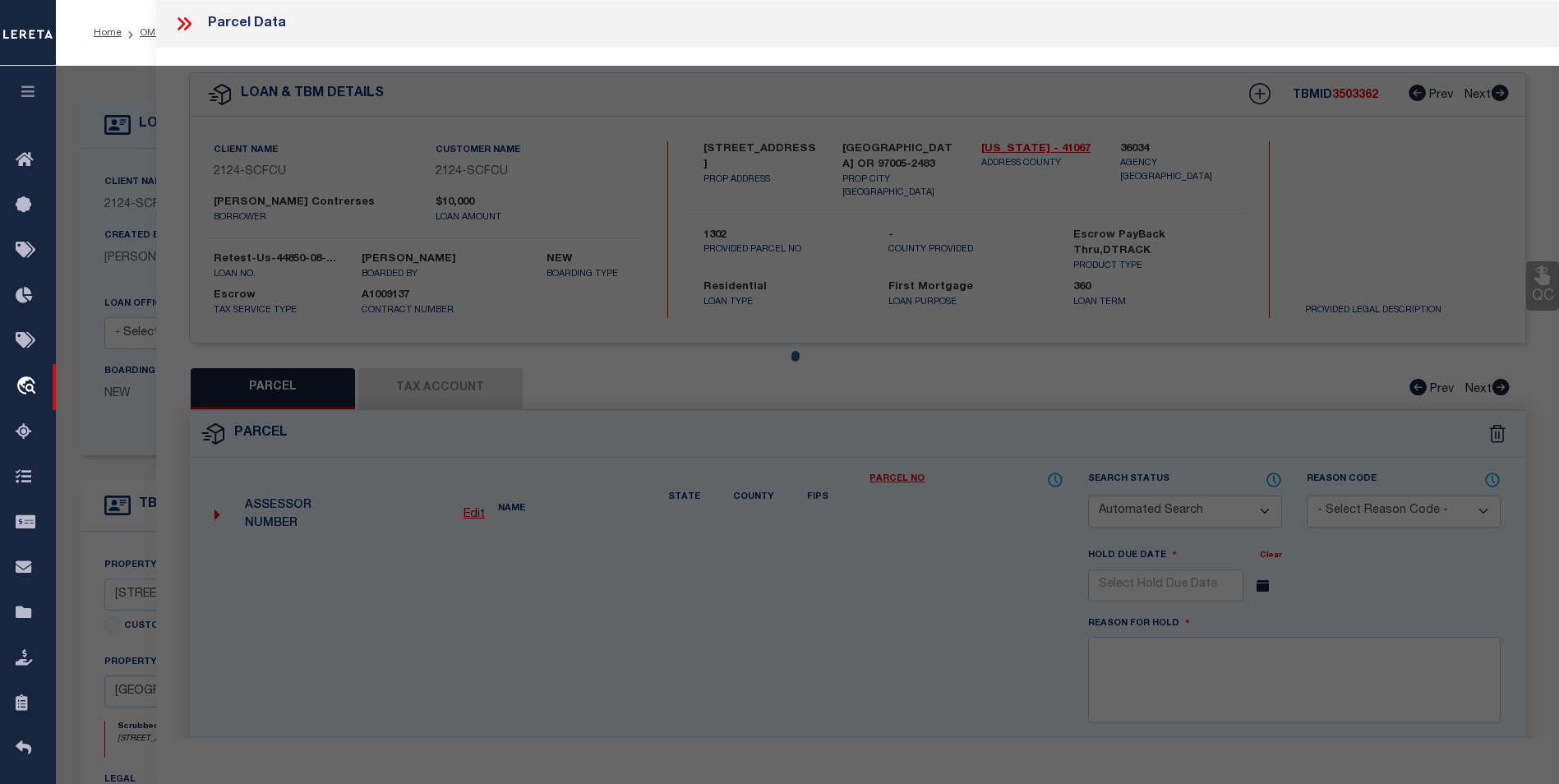
checkbox input "false"
type input "BEAVERTON, OR 97005"
type textarea "LOFTS AT 45 CENTRAL CONDO SUPP NO. 5: [STREET_ADDRESS]"
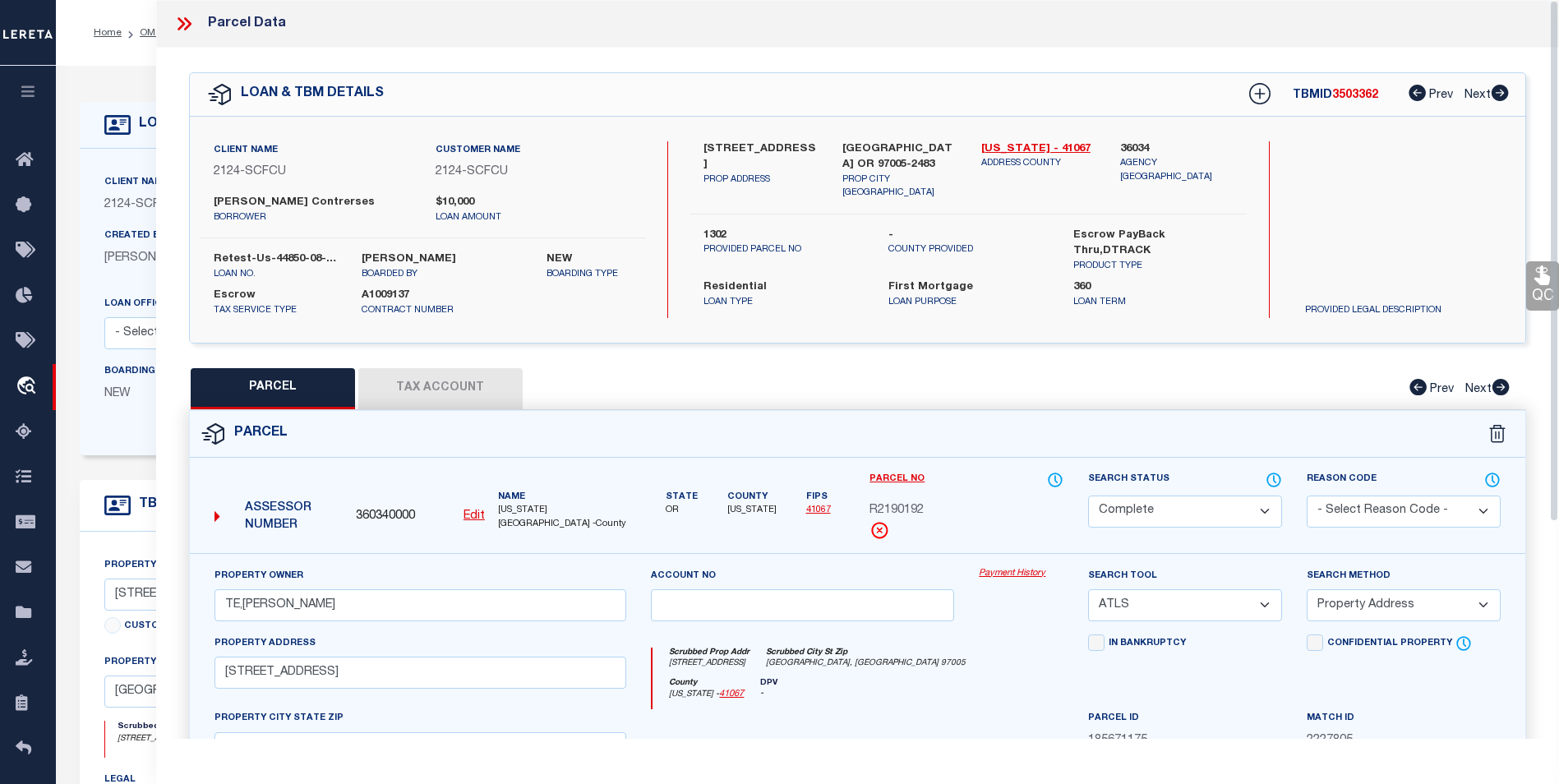
click at [1026, 566] on link "Payment History" at bounding box center [1021, 573] width 84 height 14
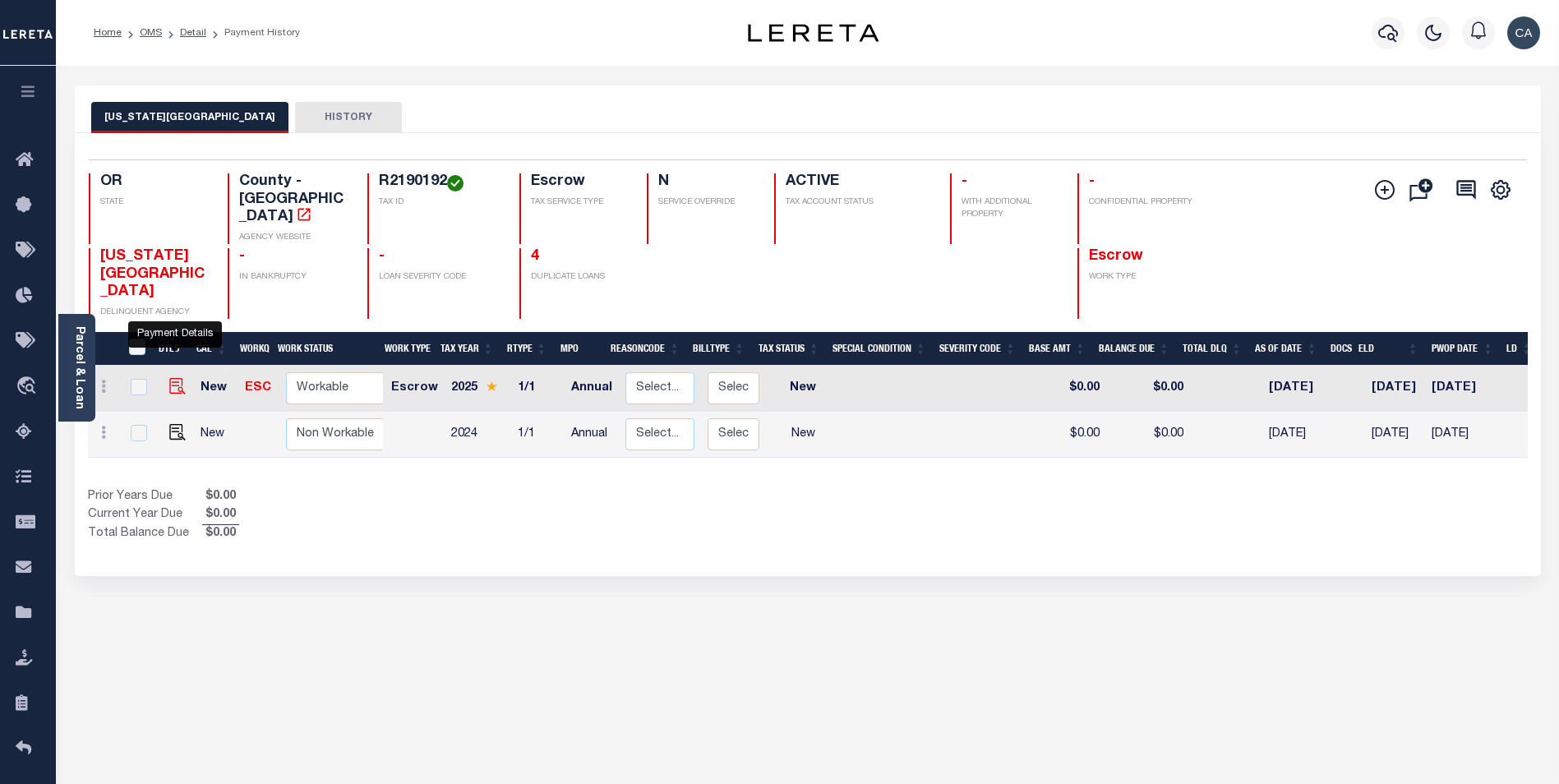
click at [179, 378] on img "" at bounding box center [177, 386] width 17 height 17
checkbox input "true"
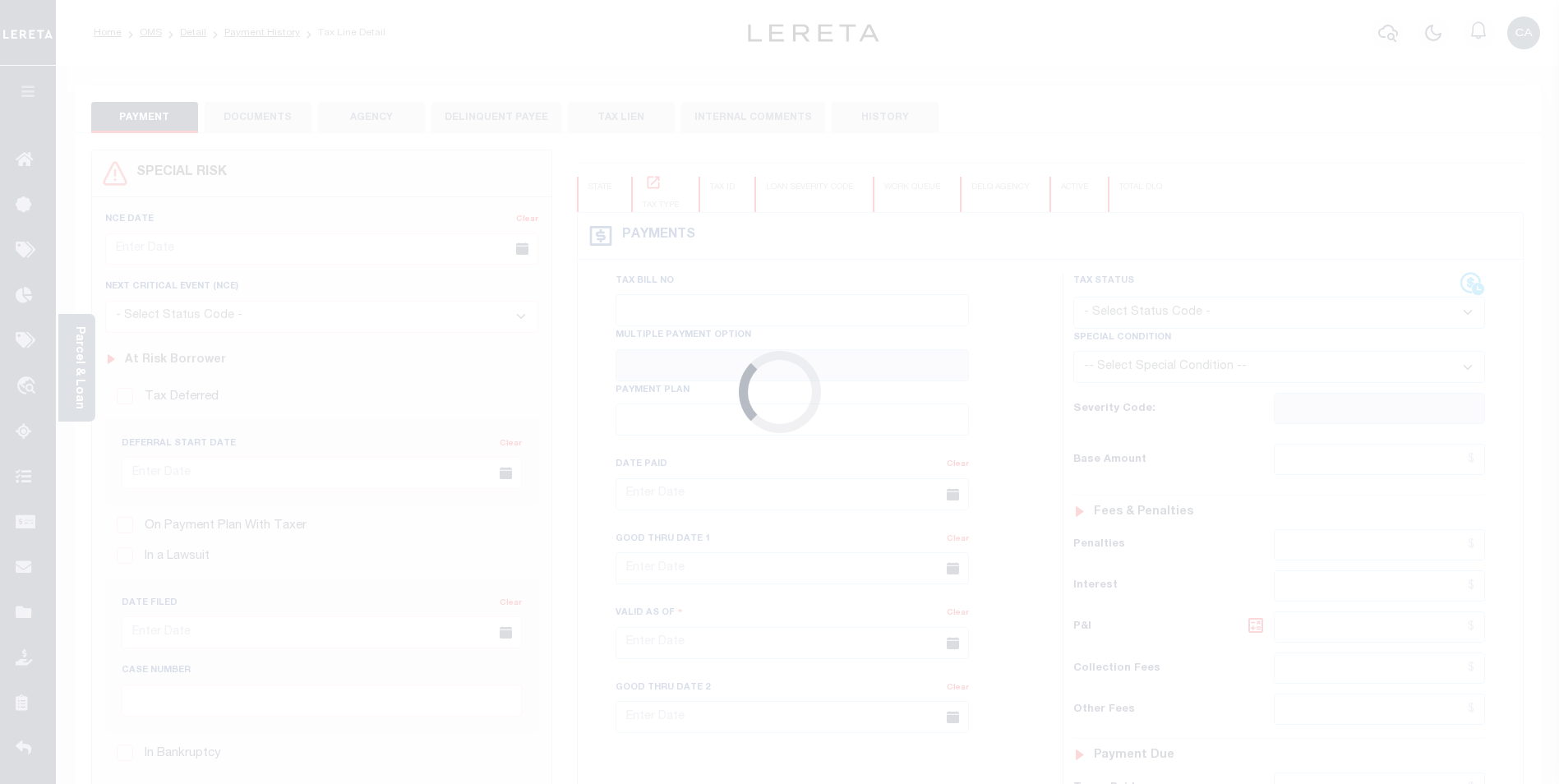
checkbox input "false"
type input "Annual"
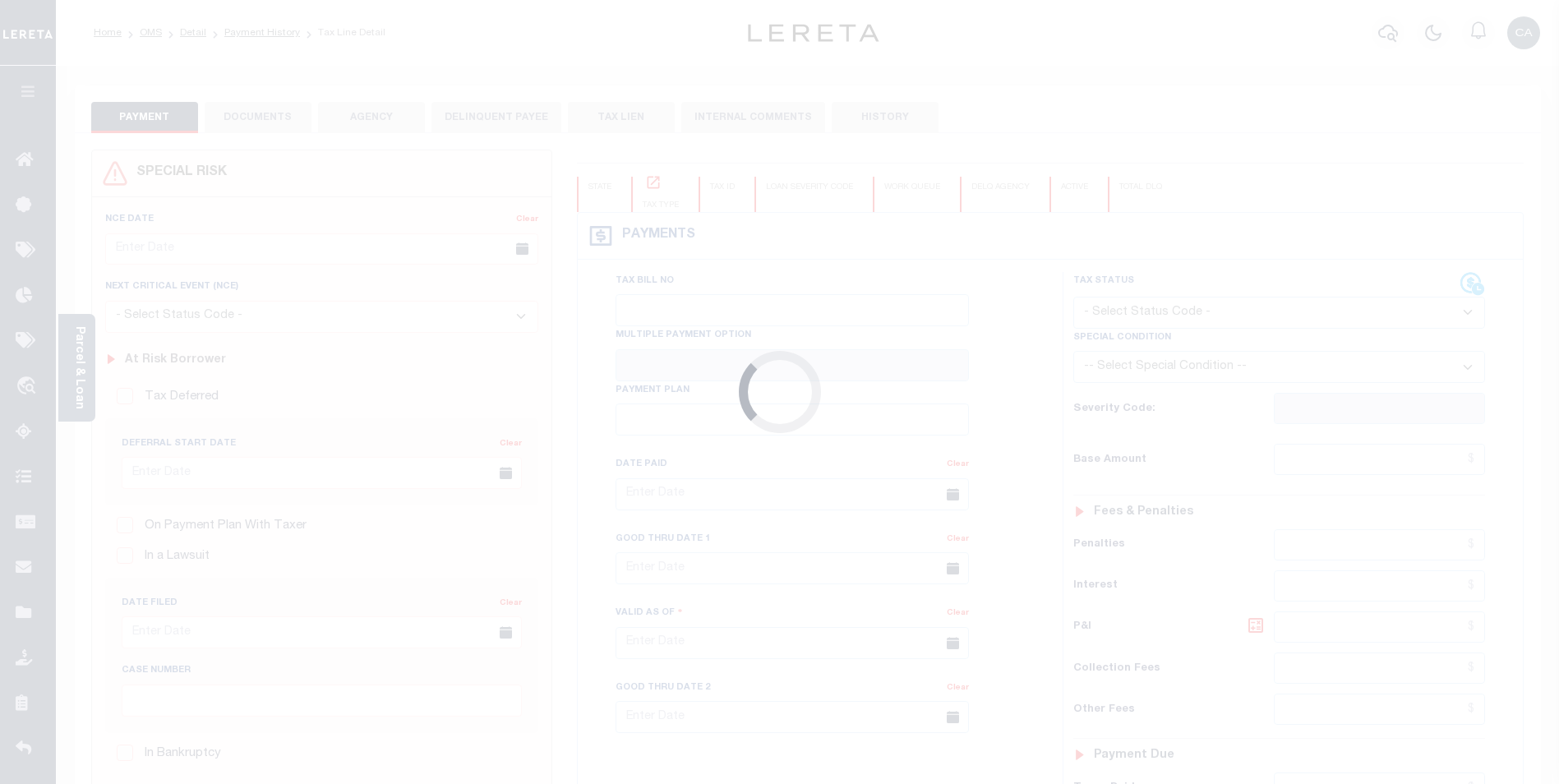
type input "[DATE]"
select select "NW2"
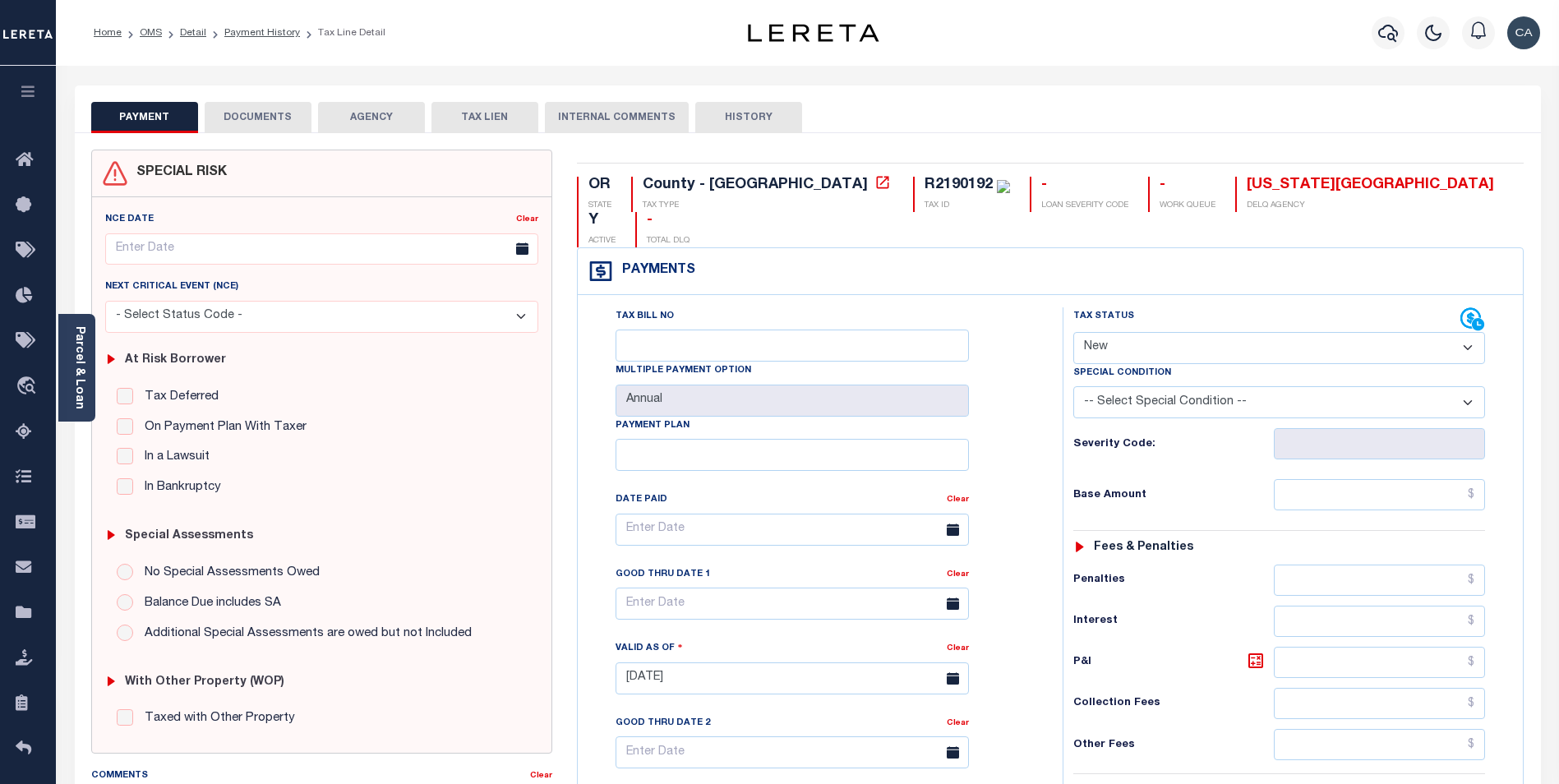
click at [286, 128] on button "DOCUMENTS" at bounding box center [258, 118] width 107 height 31
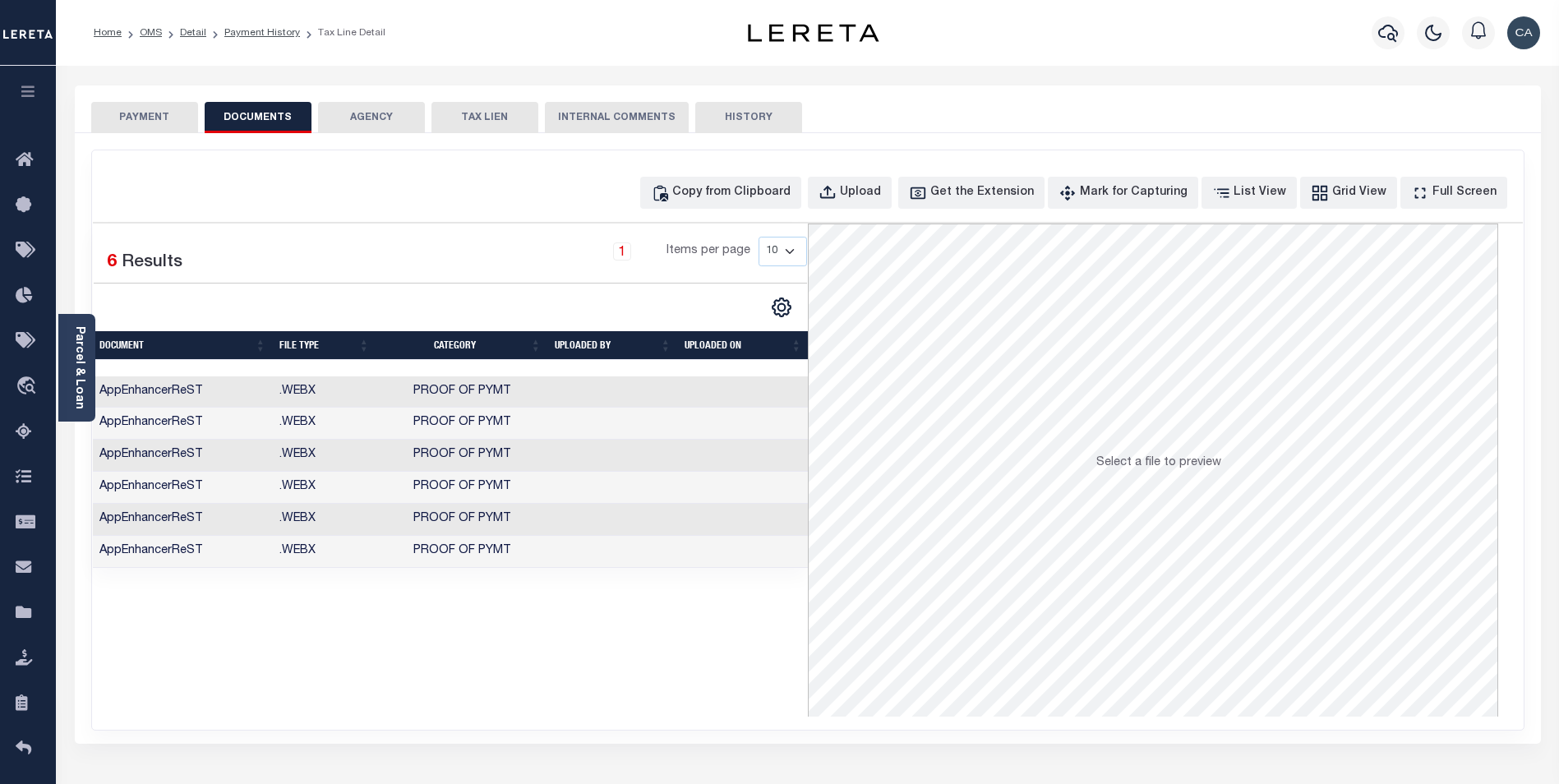
click at [360, 129] on button "AGENCY" at bounding box center [371, 118] width 107 height 31
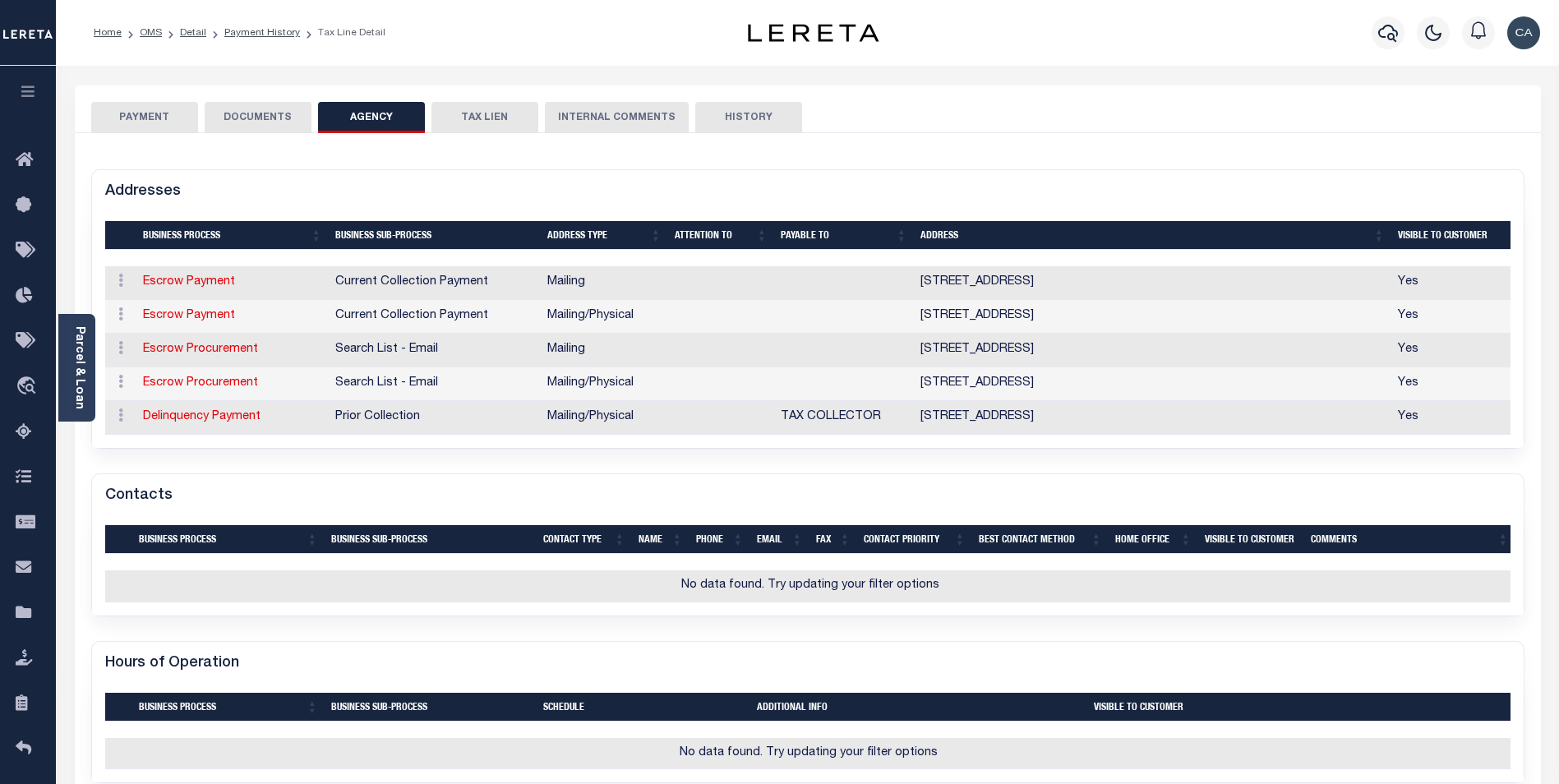
click at [267, 135] on div "SPECIAL RISK NCE Date Clear" at bounding box center [807, 636] width 1465 height 1006
click at [278, 101] on div "PAYMENT DOCUMENTS AGENCY DELINQUENT PAYEE TAX LIEN" at bounding box center [807, 109] width 1465 height 48
click at [277, 115] on button "DOCUMENTS" at bounding box center [258, 118] width 107 height 31
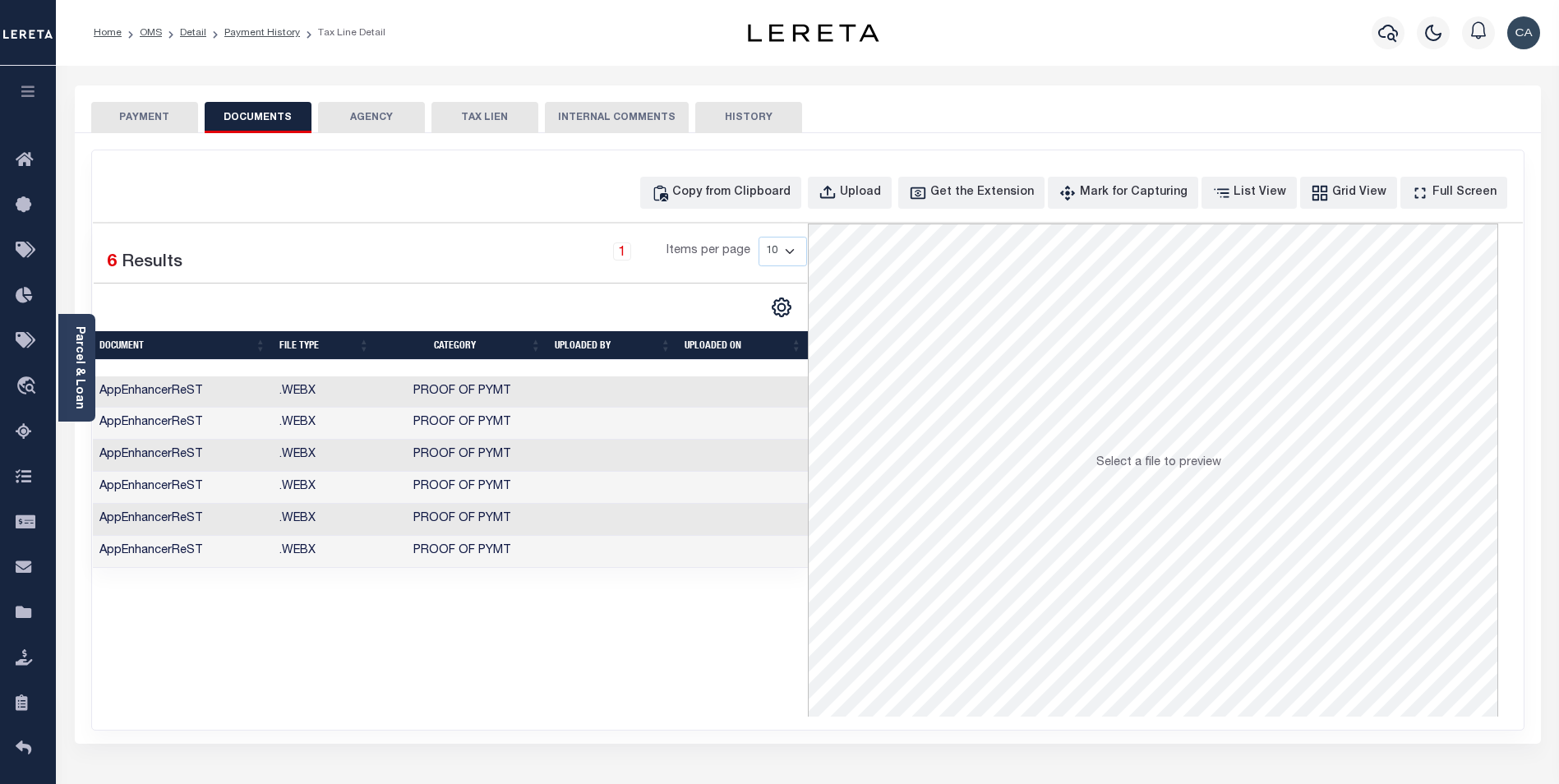
click at [155, 110] on button "PAYMENT" at bounding box center [144, 118] width 107 height 31
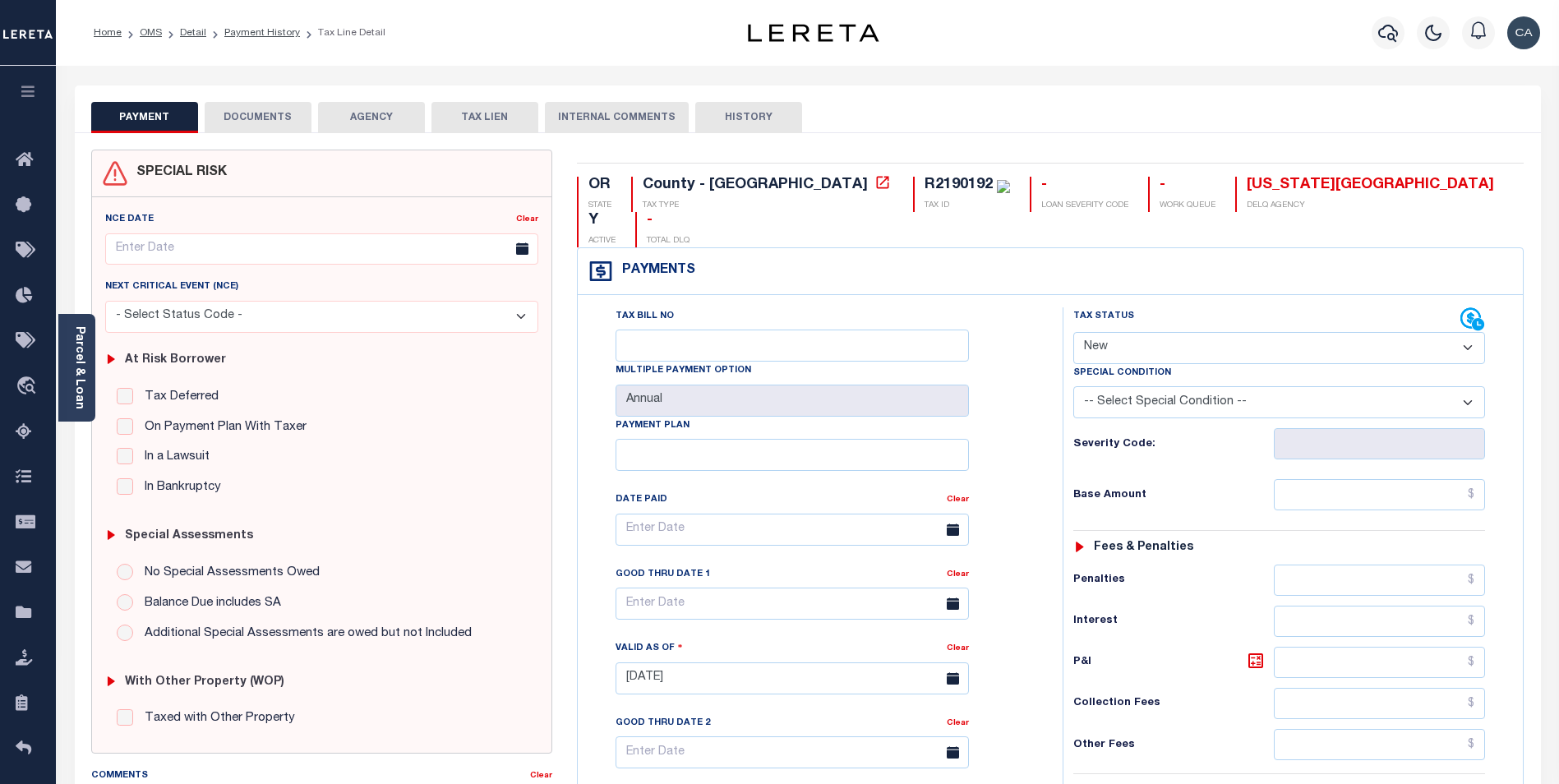
click at [230, 116] on button "DOCUMENTS" at bounding box center [258, 118] width 107 height 31
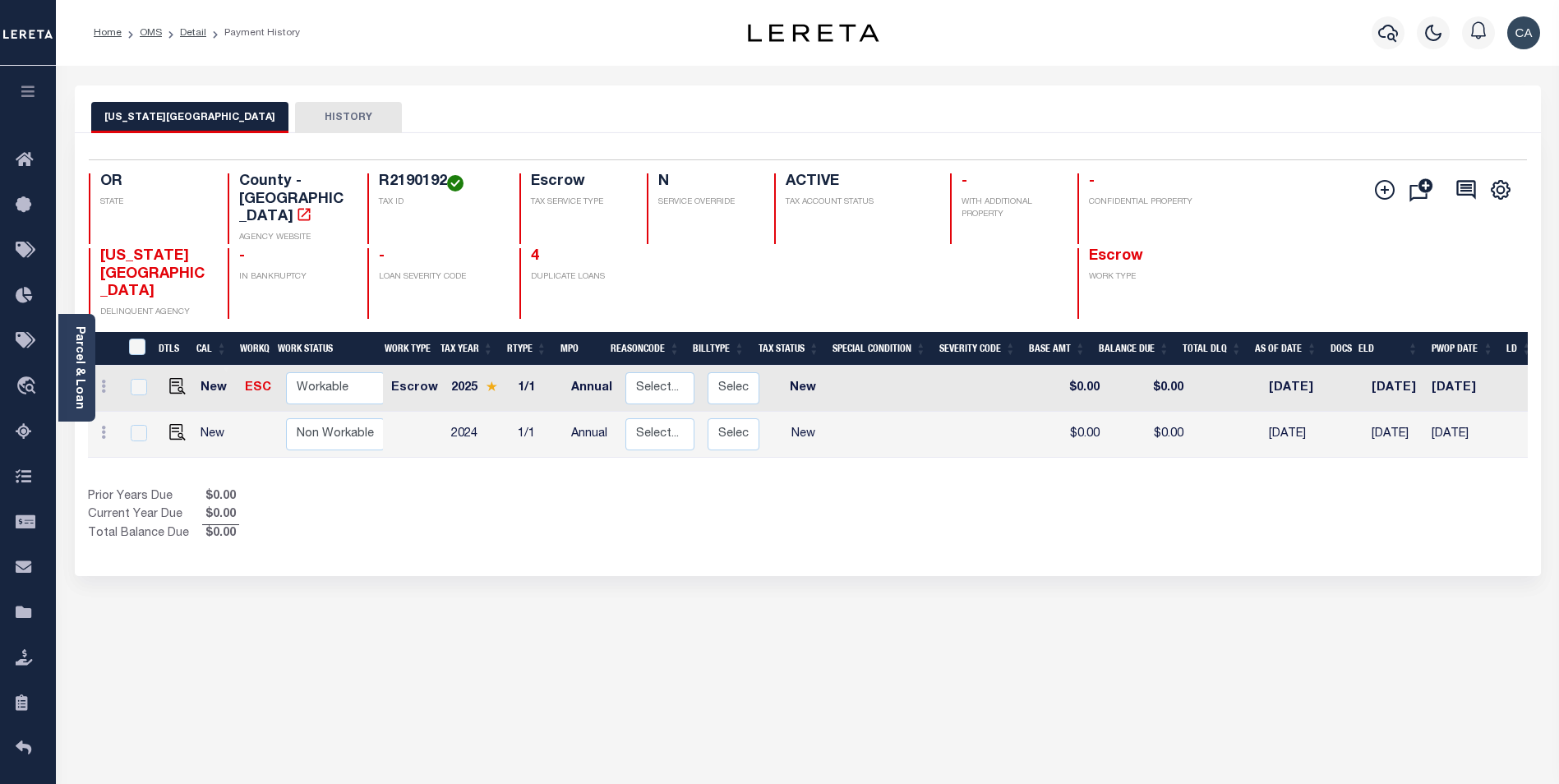
click at [164, 365] on td at bounding box center [174, 388] width 39 height 46
checkbox input "true"
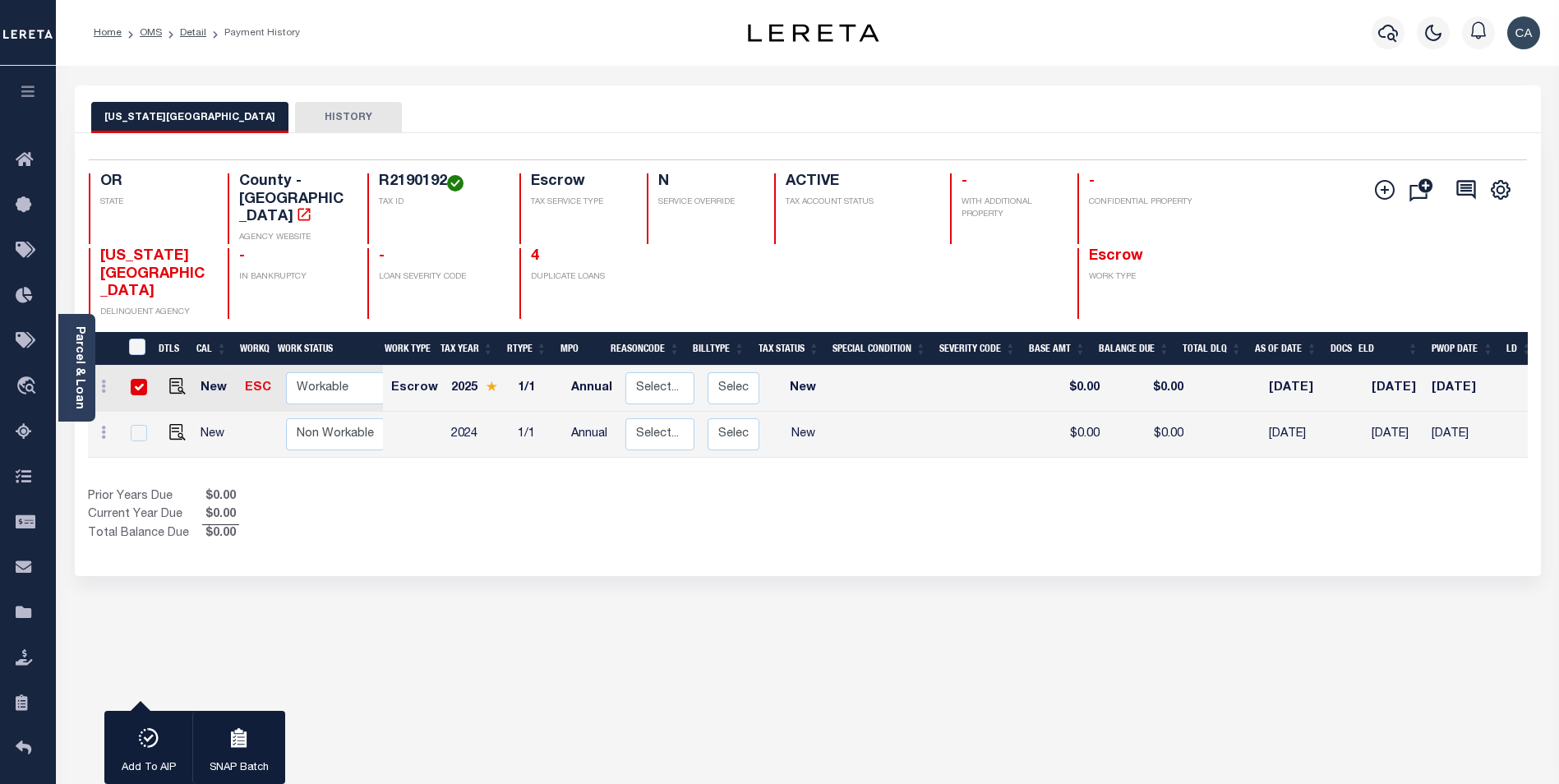
click at [144, 379] on input "checkbox" at bounding box center [139, 387] width 17 height 17
checkbox input "false"
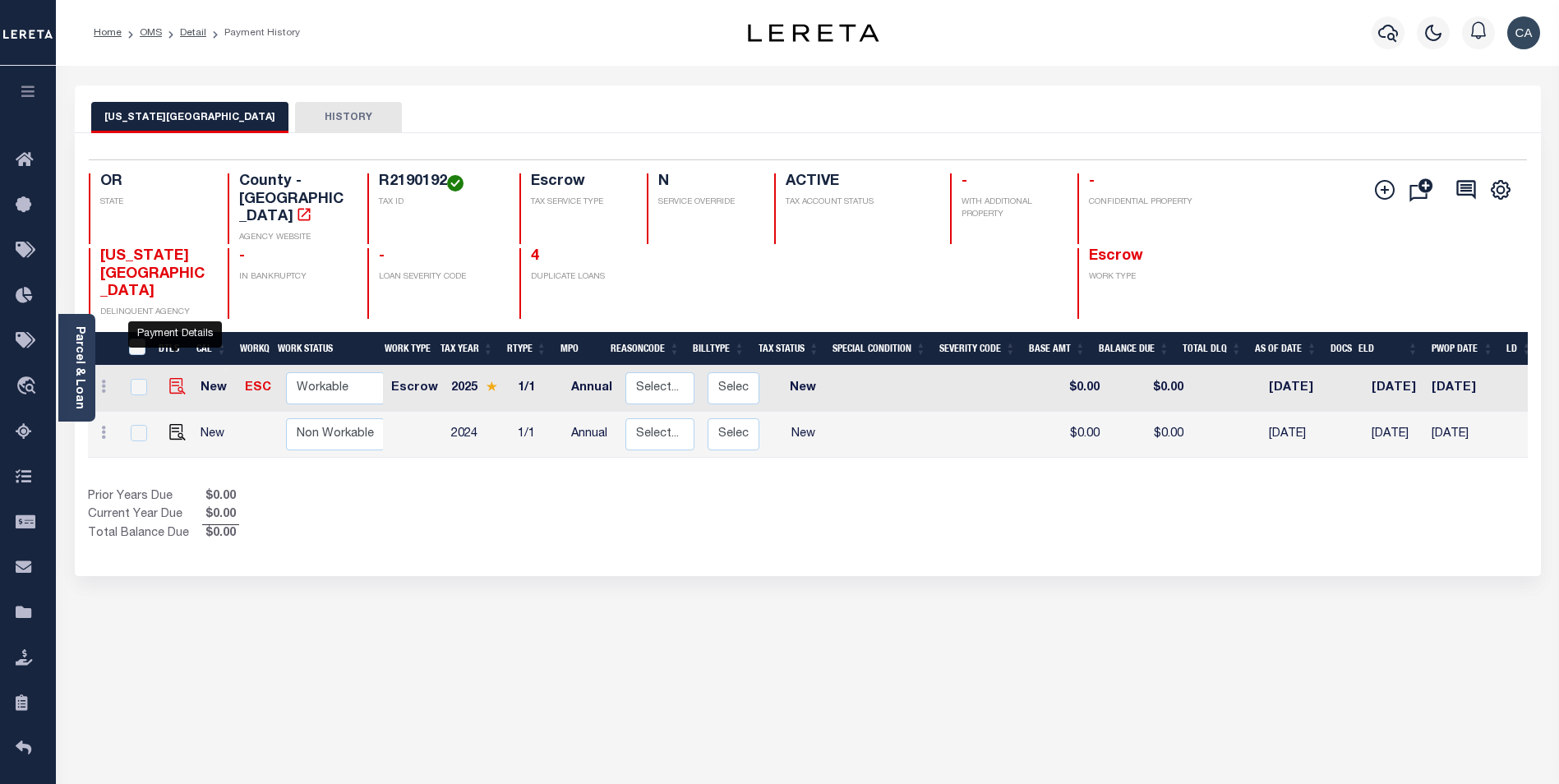
click at [174, 378] on img "" at bounding box center [177, 386] width 17 height 17
checkbox input "true"
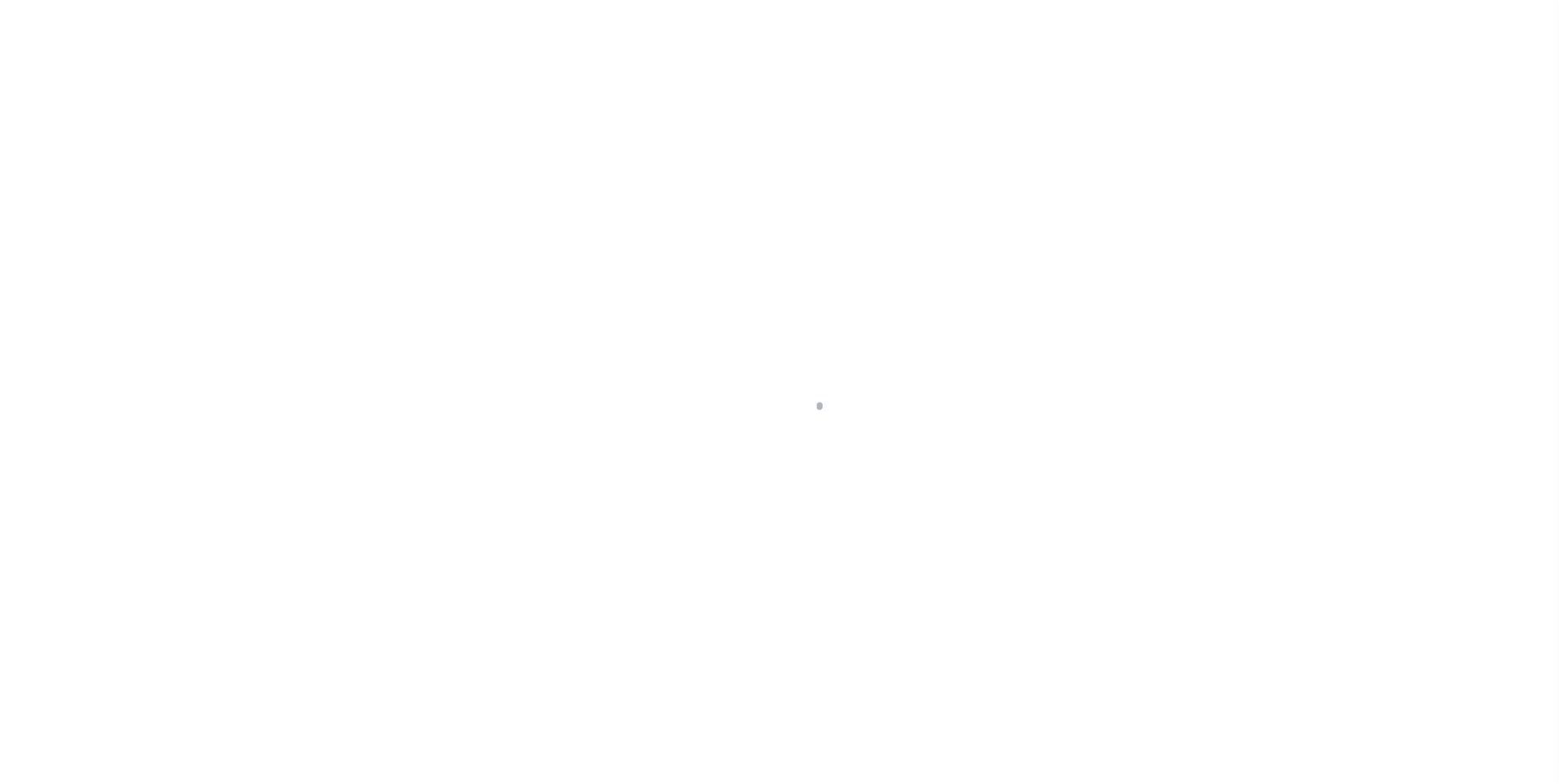
checkbox input "false"
type input "Annual"
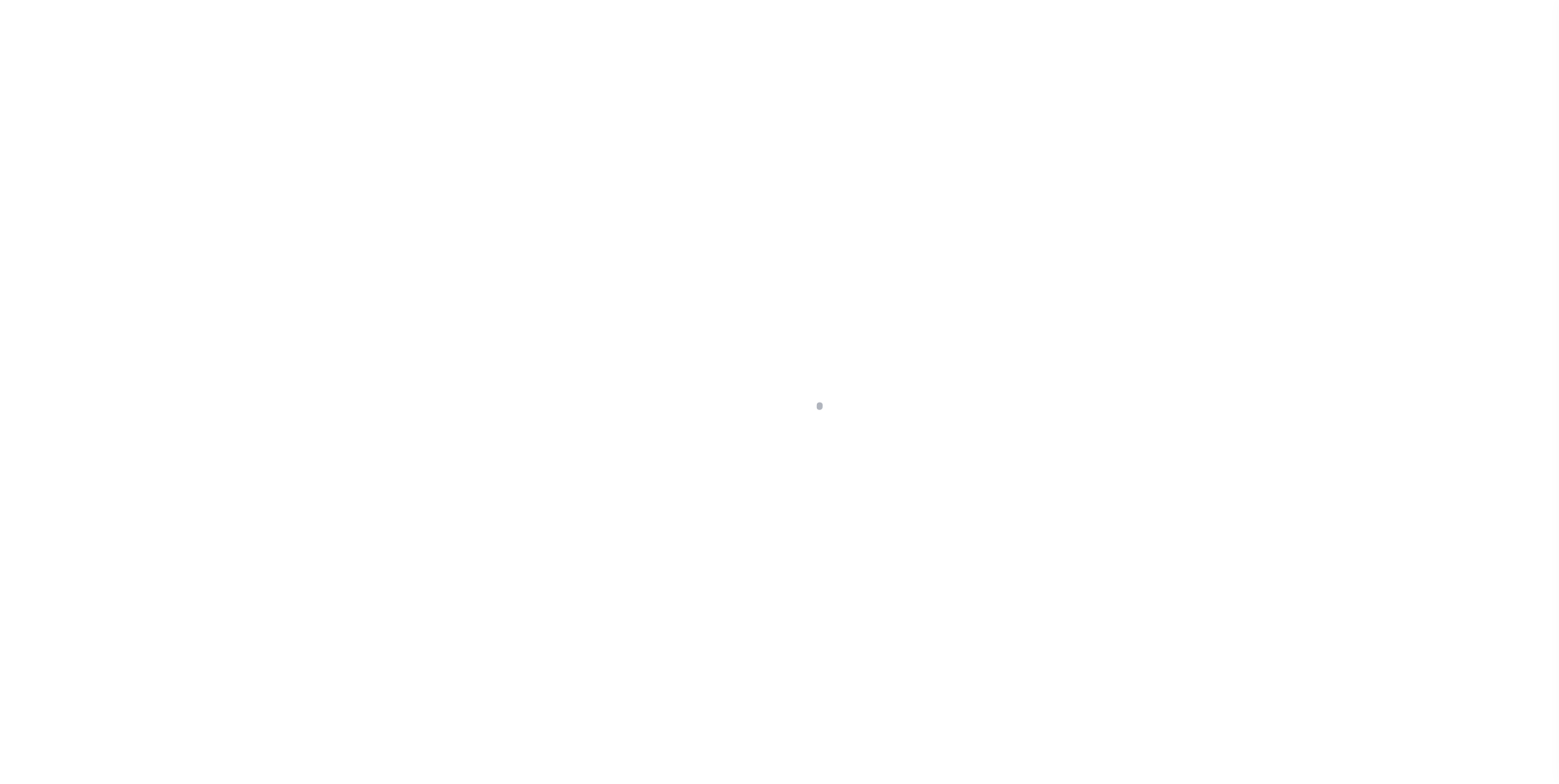
type input "[DATE]"
select select "NW2"
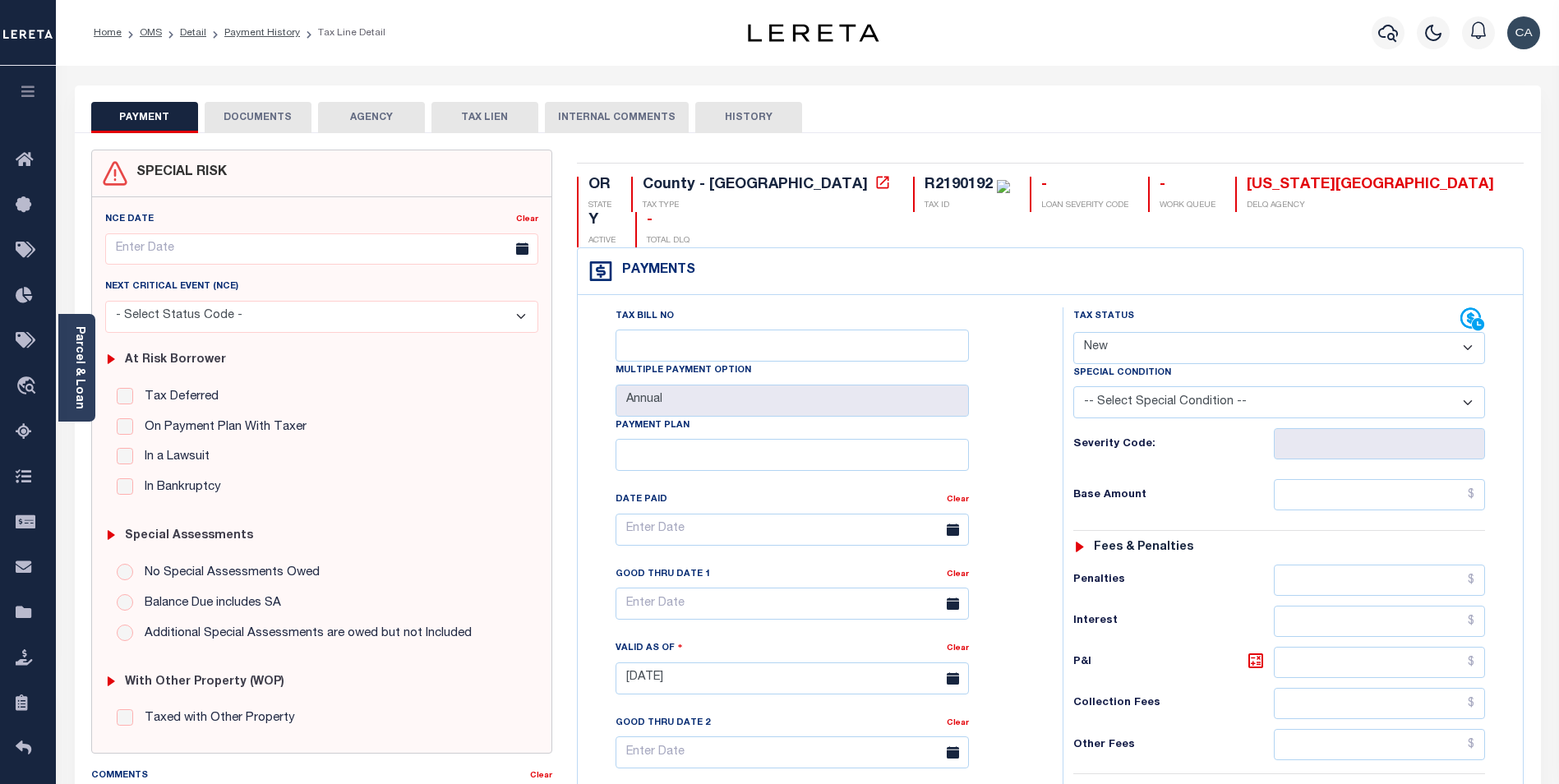
click at [293, 120] on button "DOCUMENTS" at bounding box center [258, 118] width 107 height 31
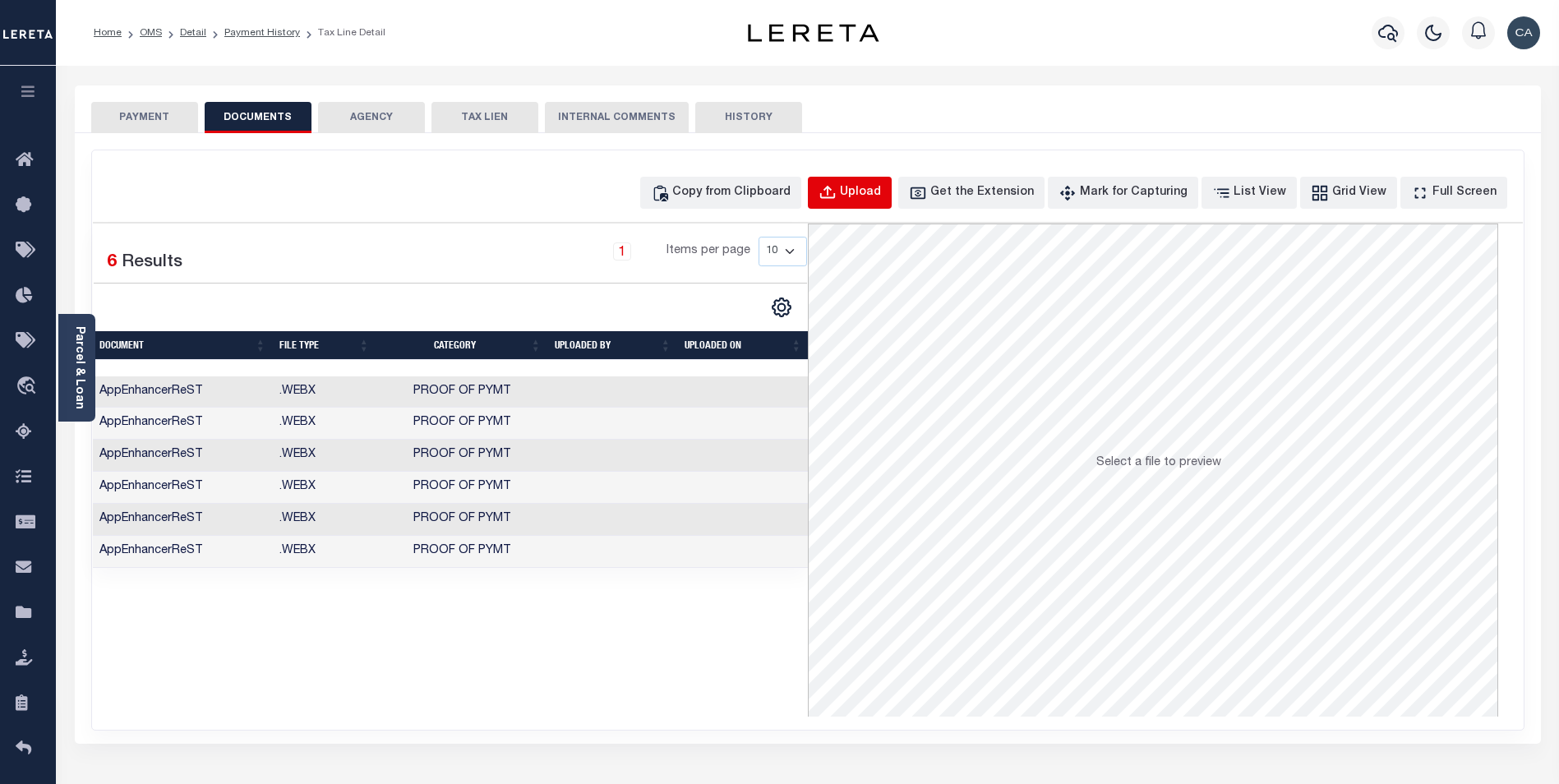
click at [880, 194] on div "Upload" at bounding box center [860, 193] width 41 height 18
select select "POP"
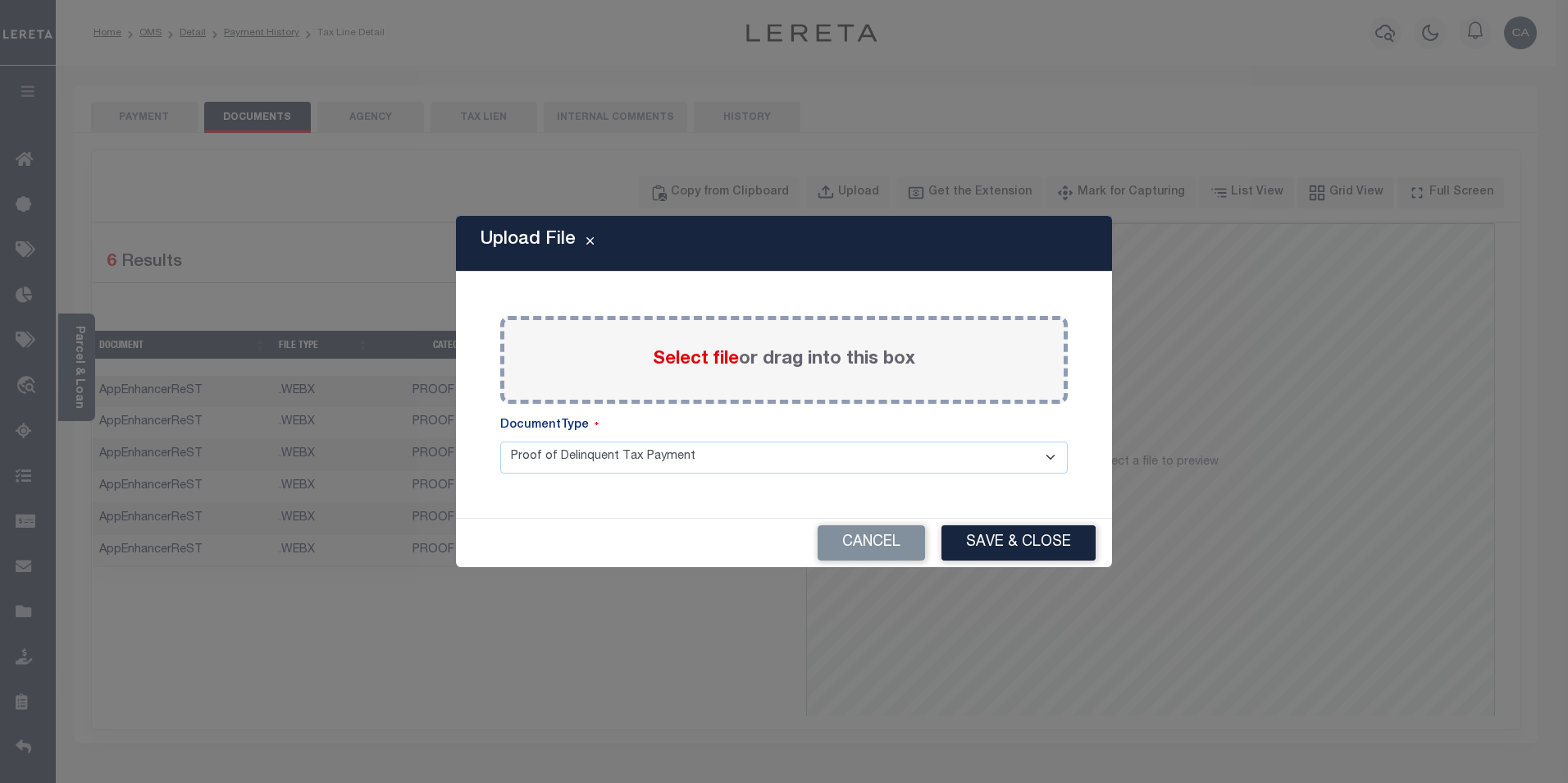
click at [733, 357] on span "Select file" at bounding box center [696, 359] width 86 height 18
click at [0, 0] on input "Select file or drag into this box" at bounding box center [0, 0] width 0 height 0
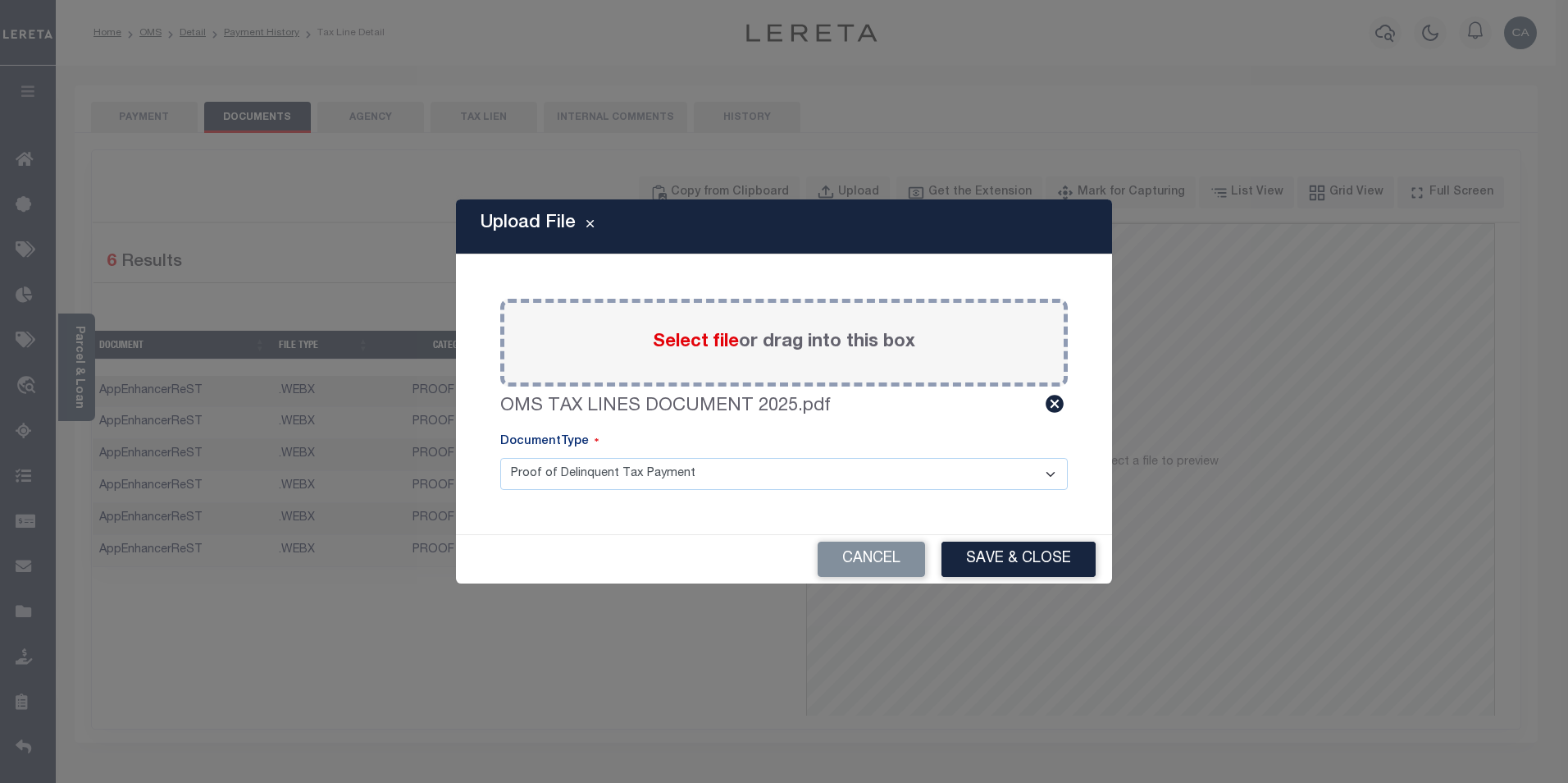
click at [798, 480] on select "Proof of Delinquent Tax Payment" at bounding box center [784, 473] width 567 height 32
click at [798, 477] on select "Proof of Delinquent Tax Payment" at bounding box center [784, 473] width 567 height 32
click at [1003, 557] on button "Save & Close" at bounding box center [1018, 559] width 154 height 35
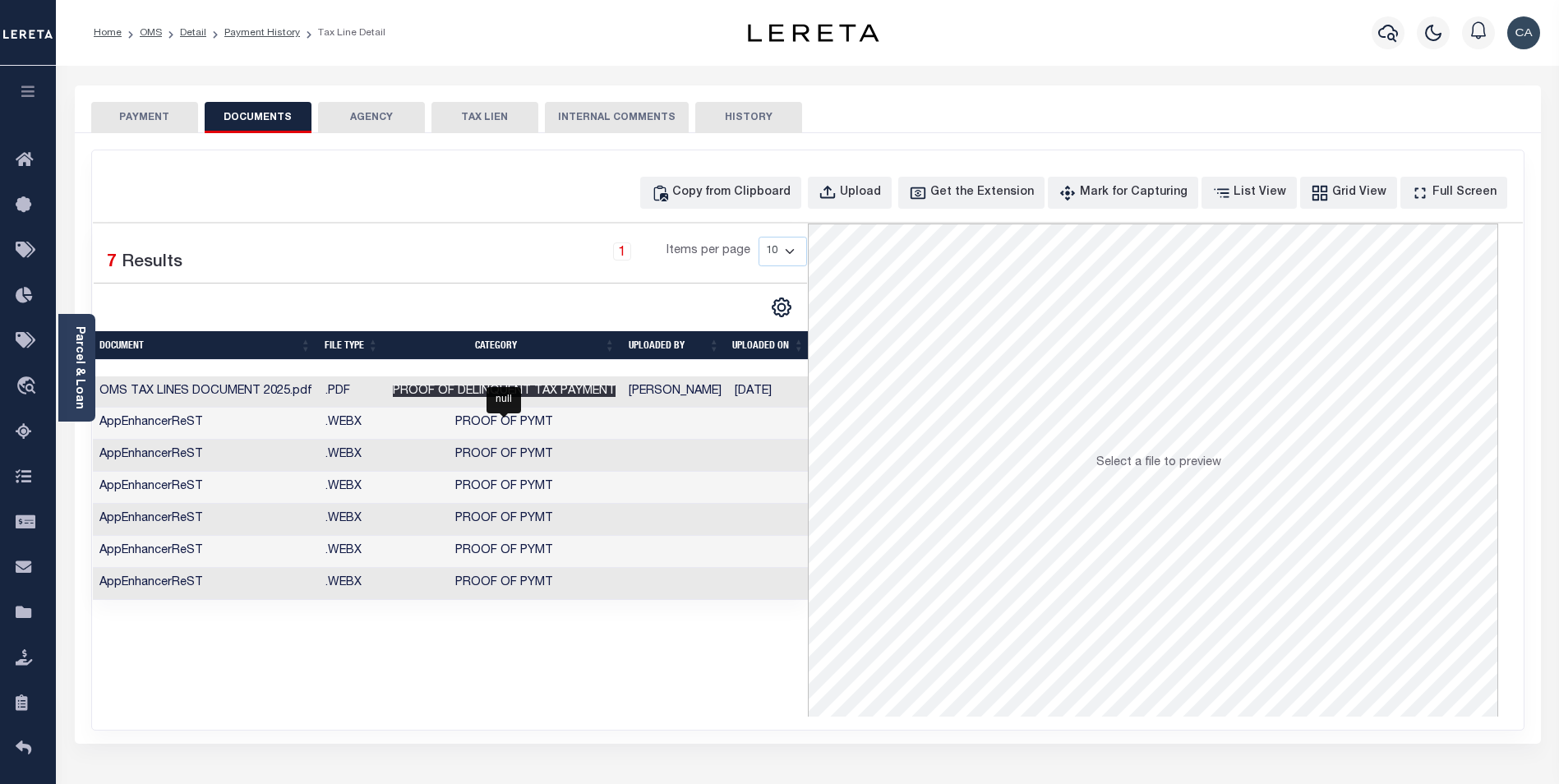
click at [544, 390] on span "Proof of Delinquent Tax Payment" at bounding box center [504, 391] width 223 height 12
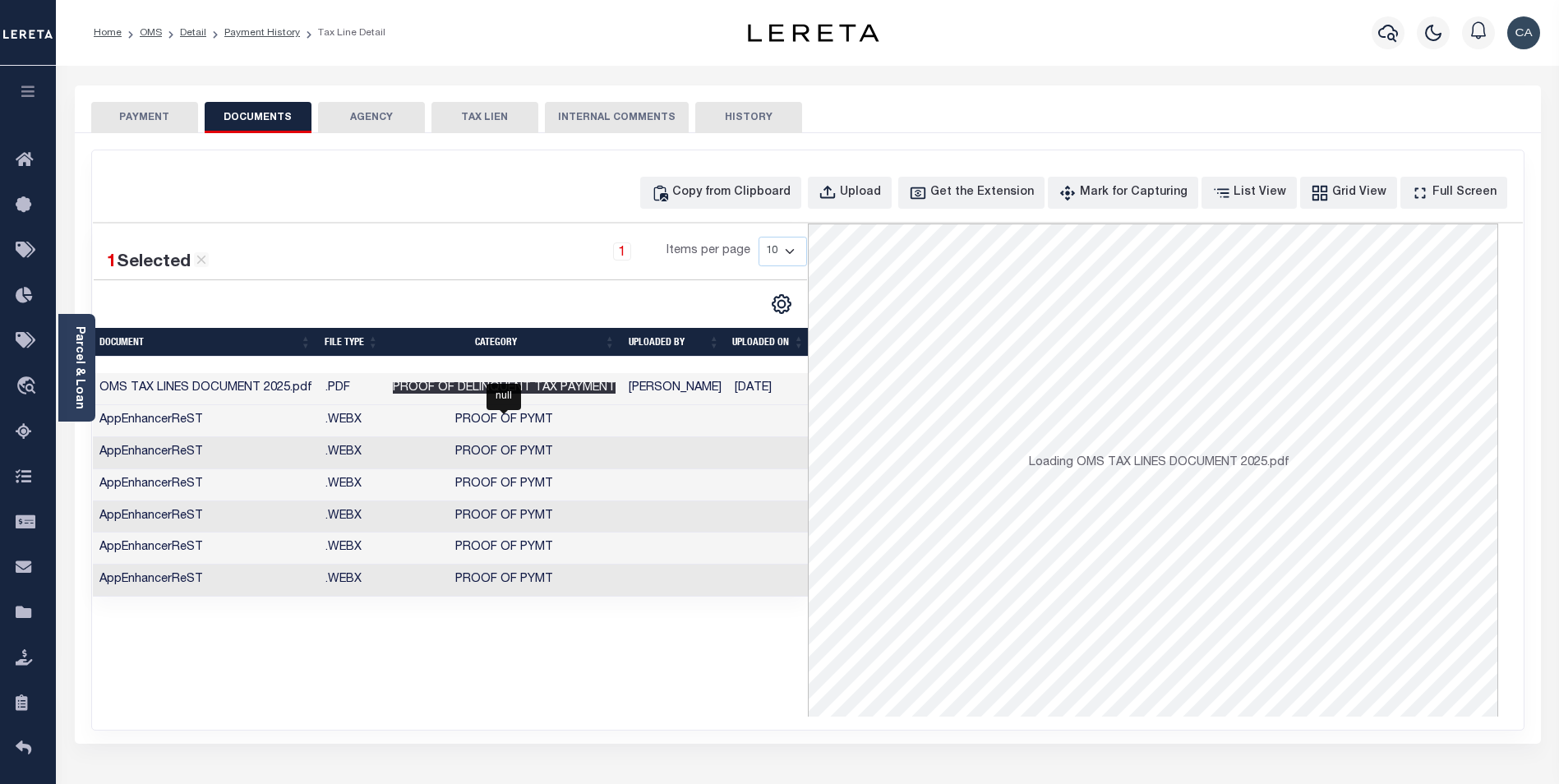
click at [567, 387] on span "Proof of Delinquent Tax Payment" at bounding box center [504, 387] width 223 height 12
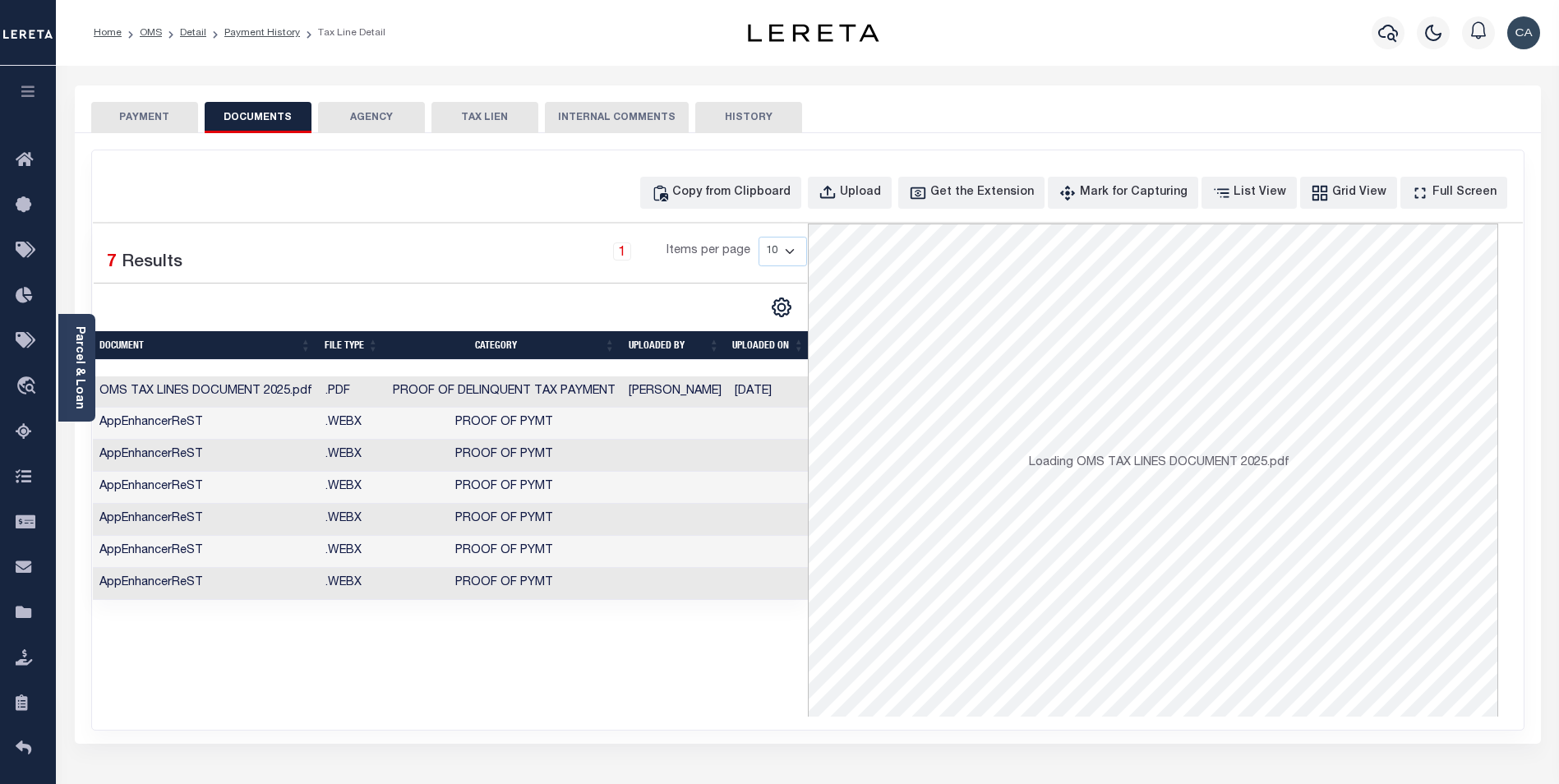
click at [555, 661] on div "1 Selected 7 Results 1 Items per page 10 25 50 100" at bounding box center [450, 469] width 715 height 493
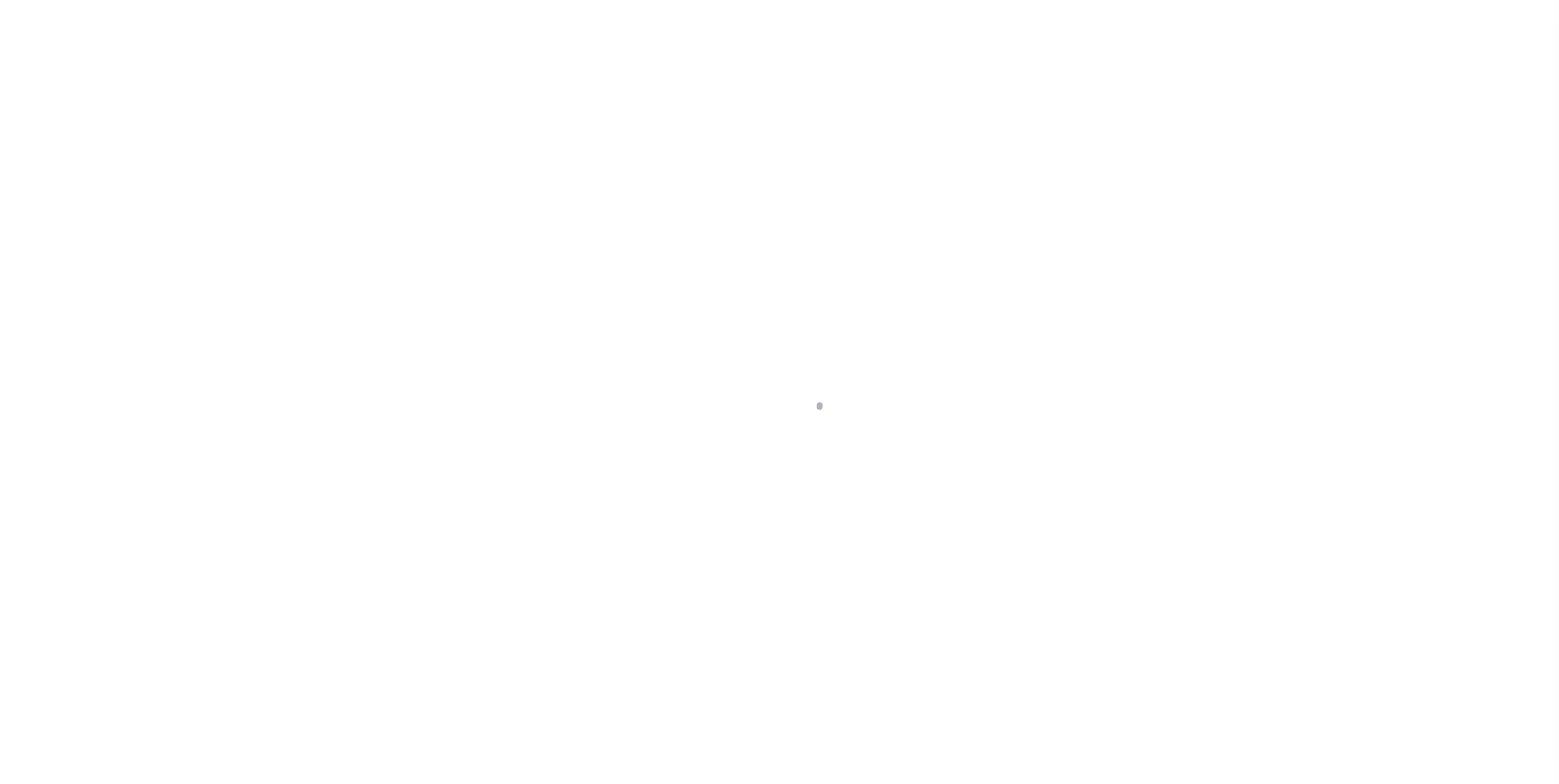
select select "NW2"
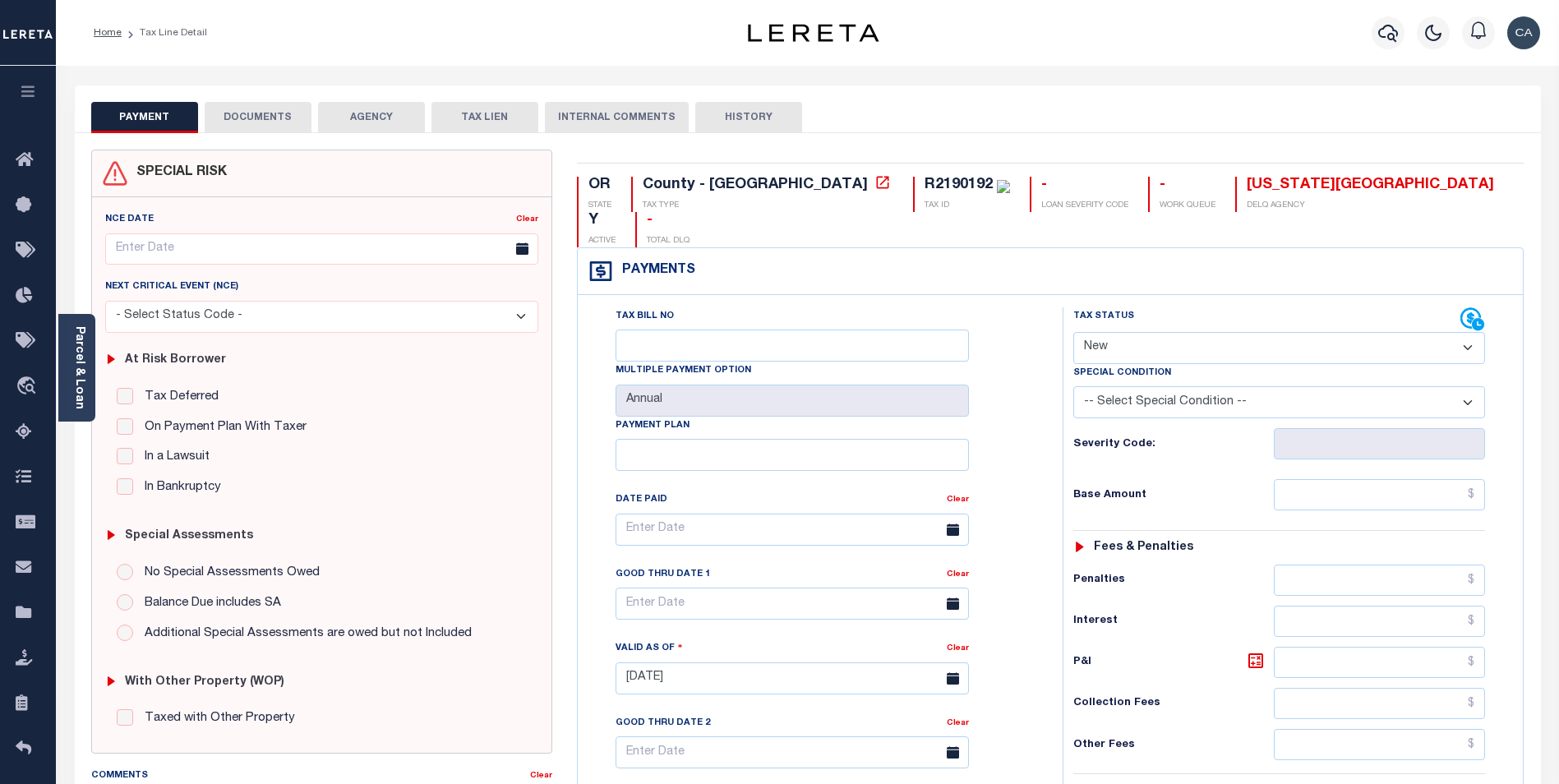
click at [364, 121] on button "AGENCY" at bounding box center [371, 118] width 107 height 31
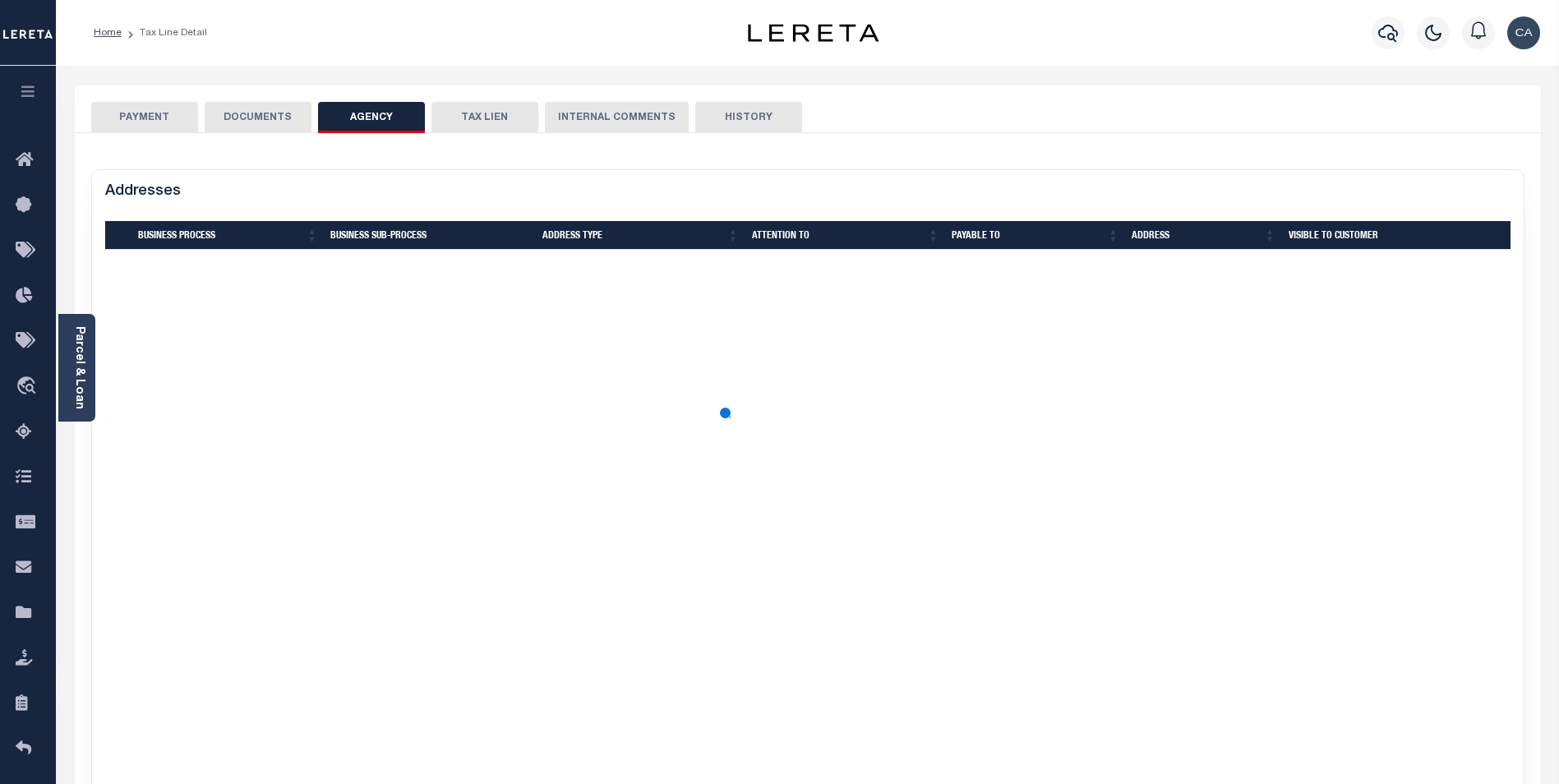
click at [490, 119] on button "TAX LIEN" at bounding box center [485, 118] width 107 height 31
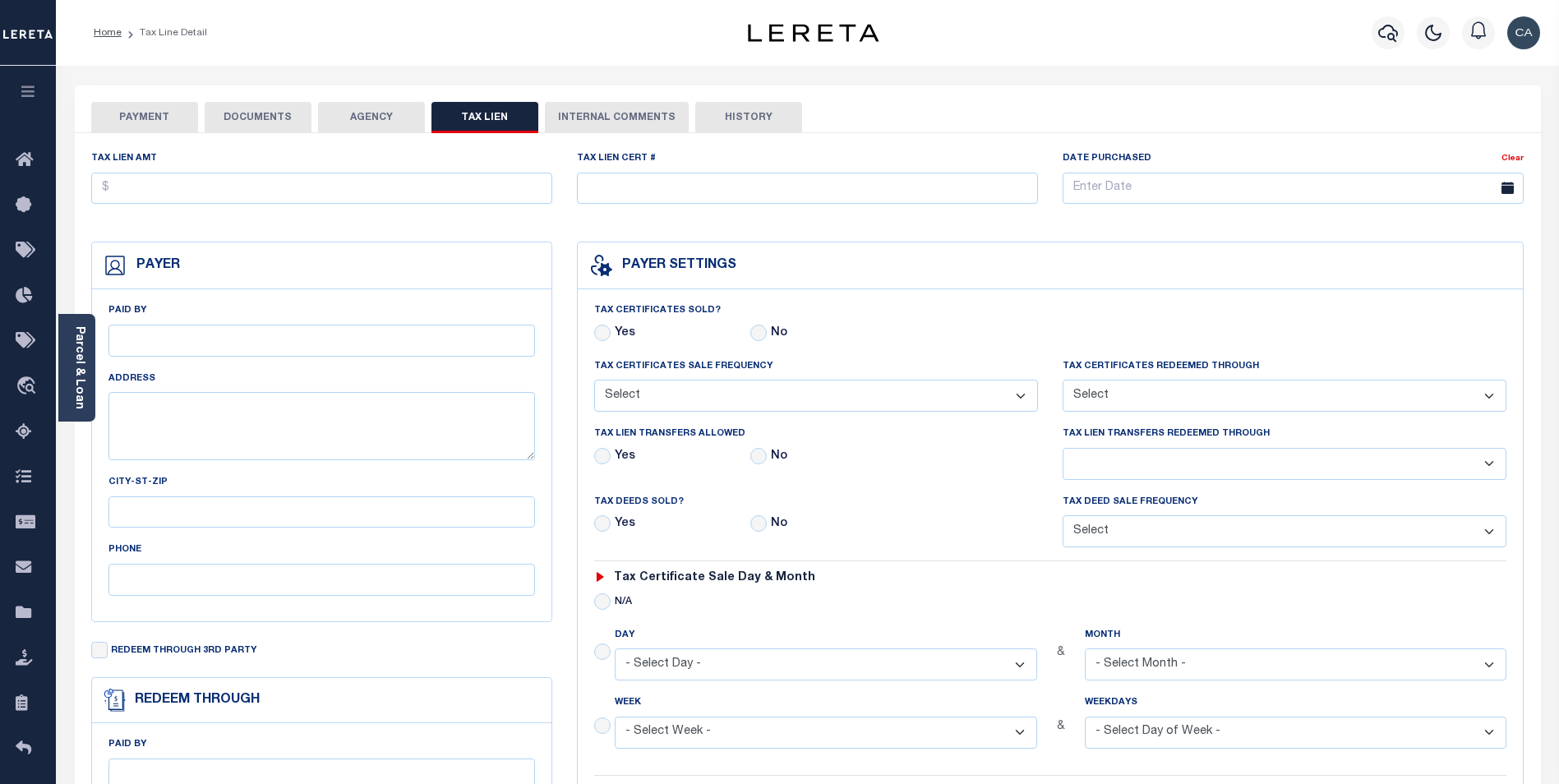
checkbox input "false"
radio input "true"
click at [387, 116] on button "AGENCY" at bounding box center [371, 118] width 107 height 31
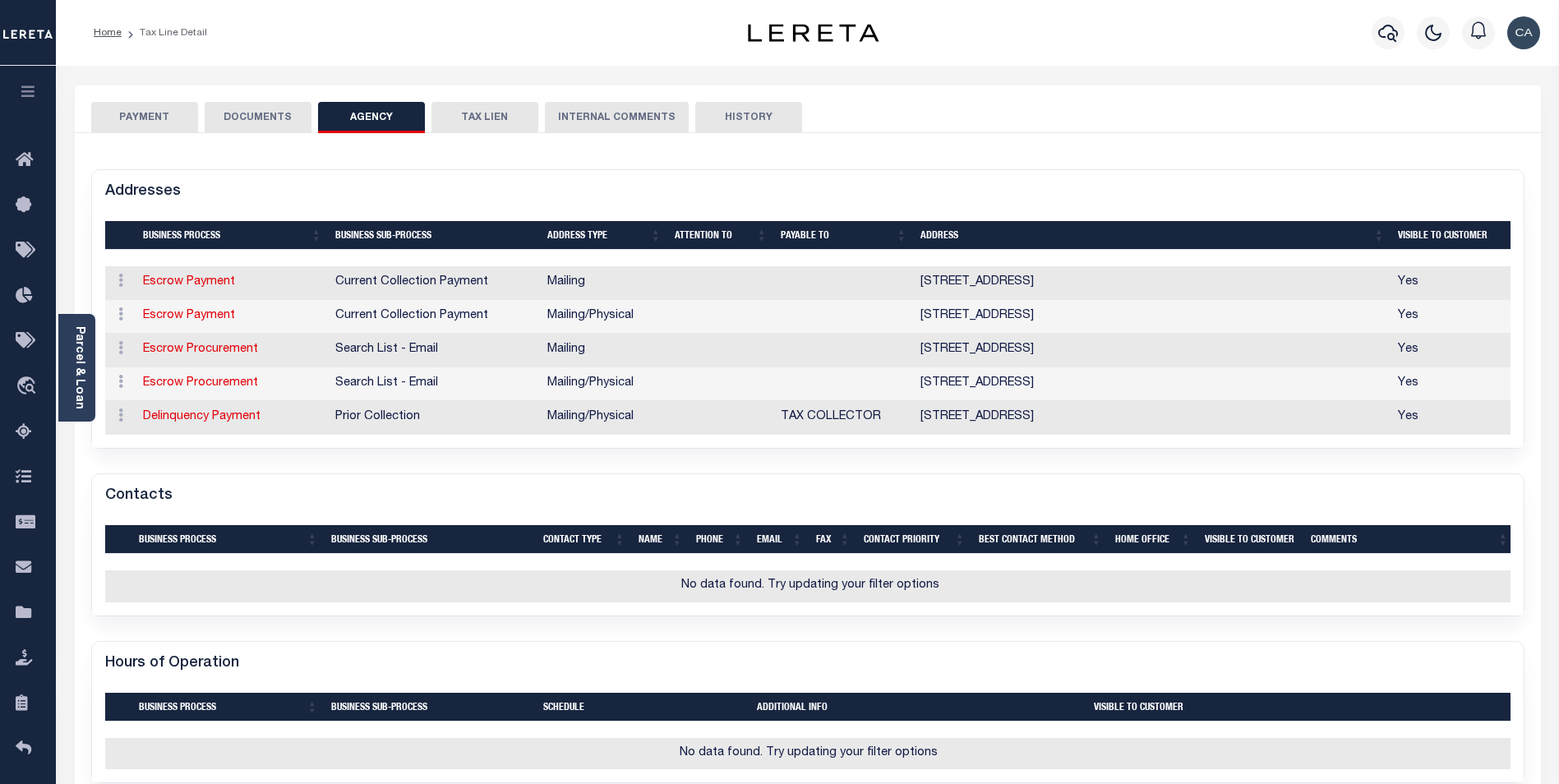
click at [294, 106] on button "DOCUMENTS" at bounding box center [258, 118] width 107 height 31
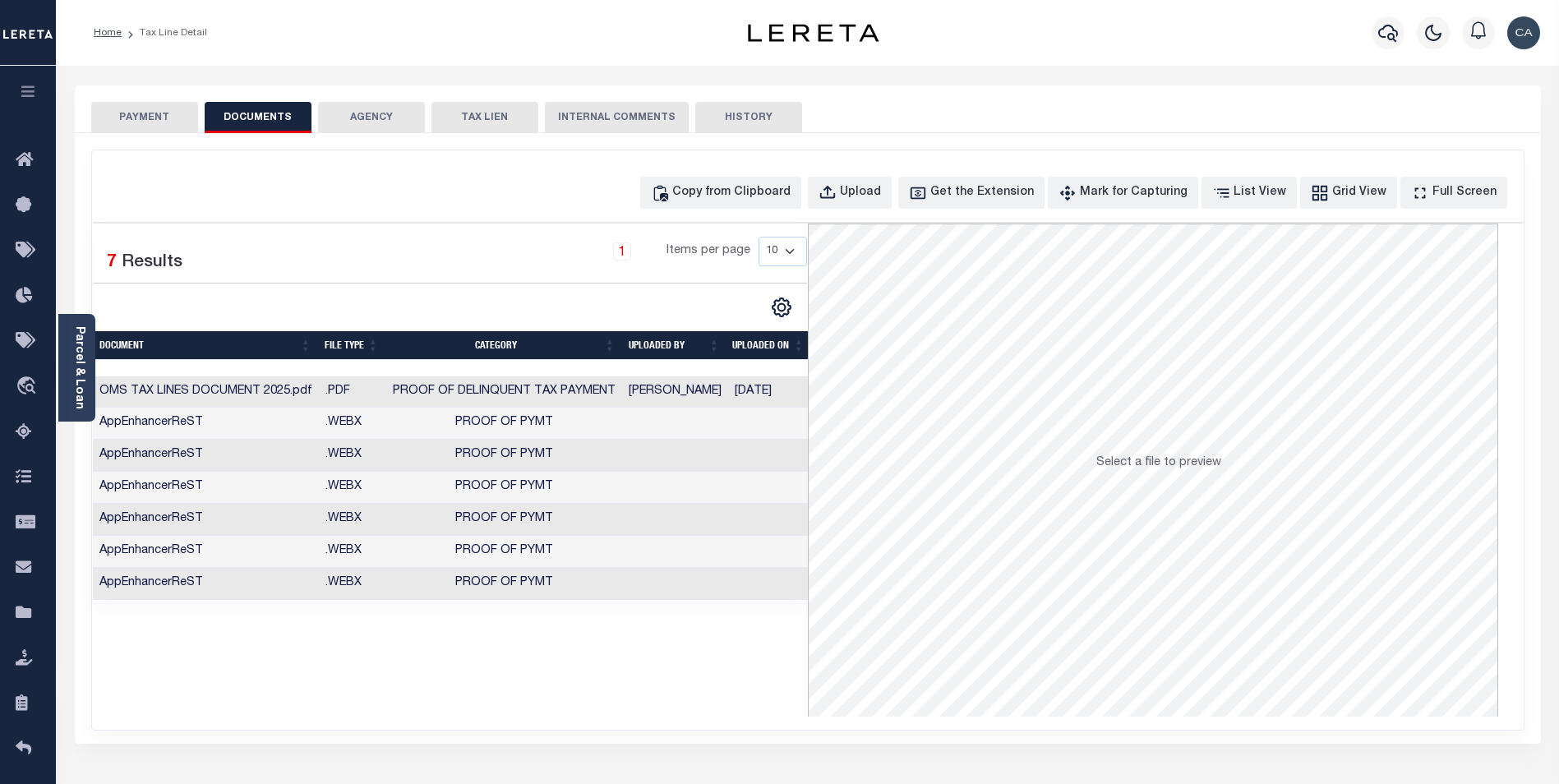
drag, startPoint x: 781, startPoint y: 252, endPoint x: 775, endPoint y: 262, distance: 11.7
click at [781, 252] on select "10 25 50 100" at bounding box center [782, 252] width 49 height 29
select select "100"
click at [758, 237] on select "10 25 50 100" at bounding box center [782, 252] width 49 height 29
click at [680, 395] on td "[PERSON_NAME]" at bounding box center [674, 392] width 106 height 32
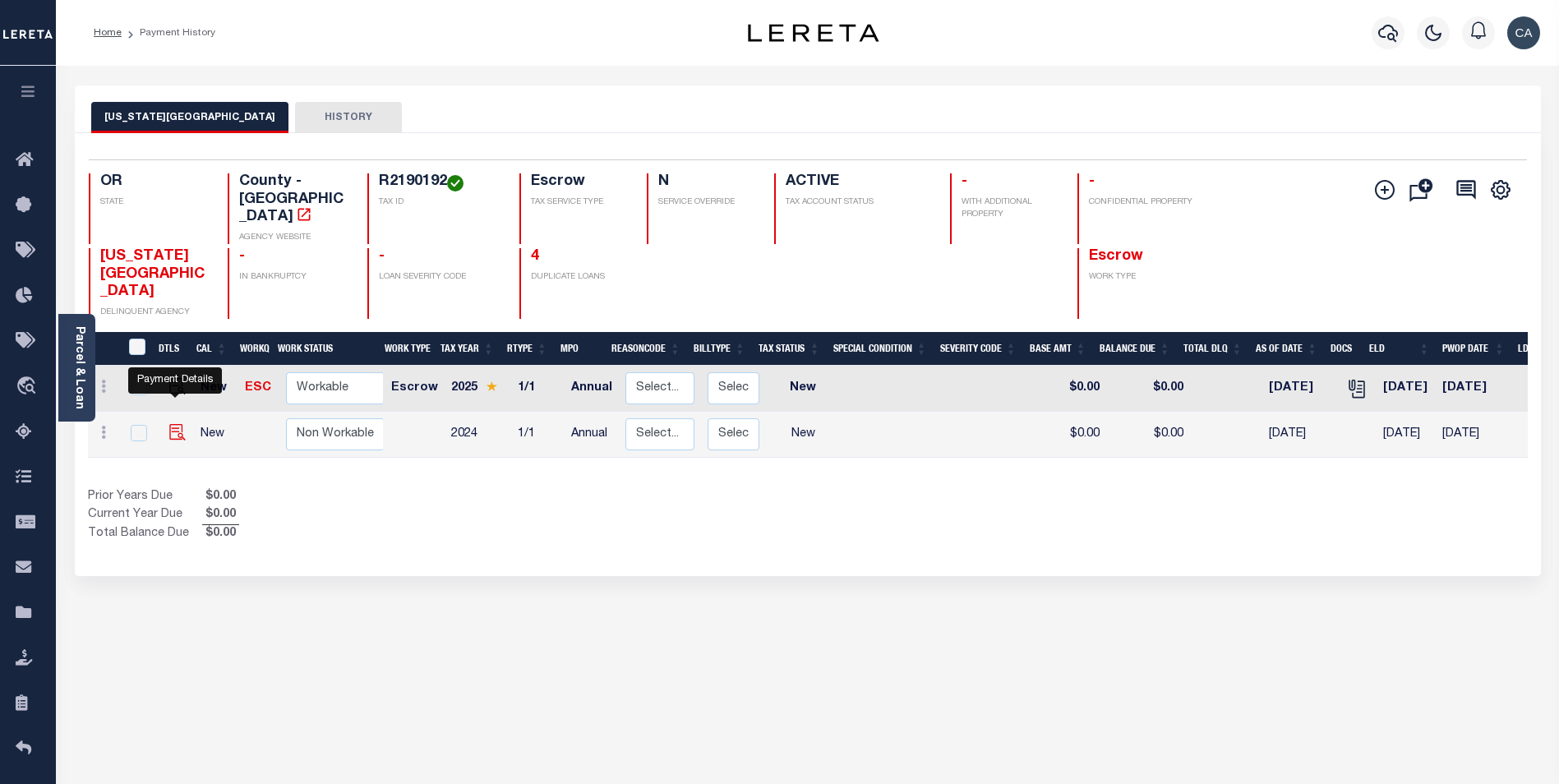
click at [170, 424] on img "" at bounding box center [177, 432] width 17 height 17
checkbox input "true"
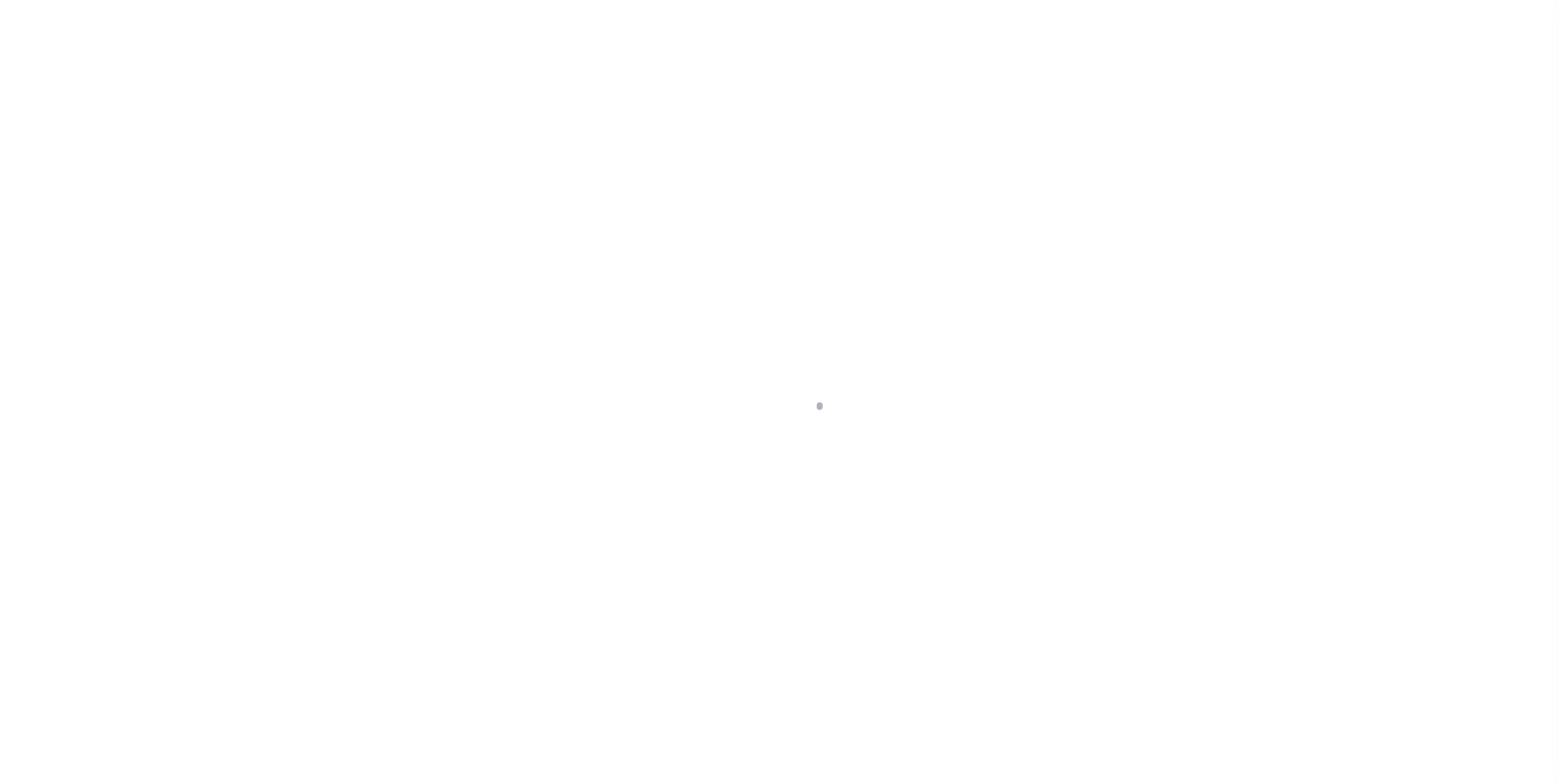
checkbox input "false"
type input "Annual"
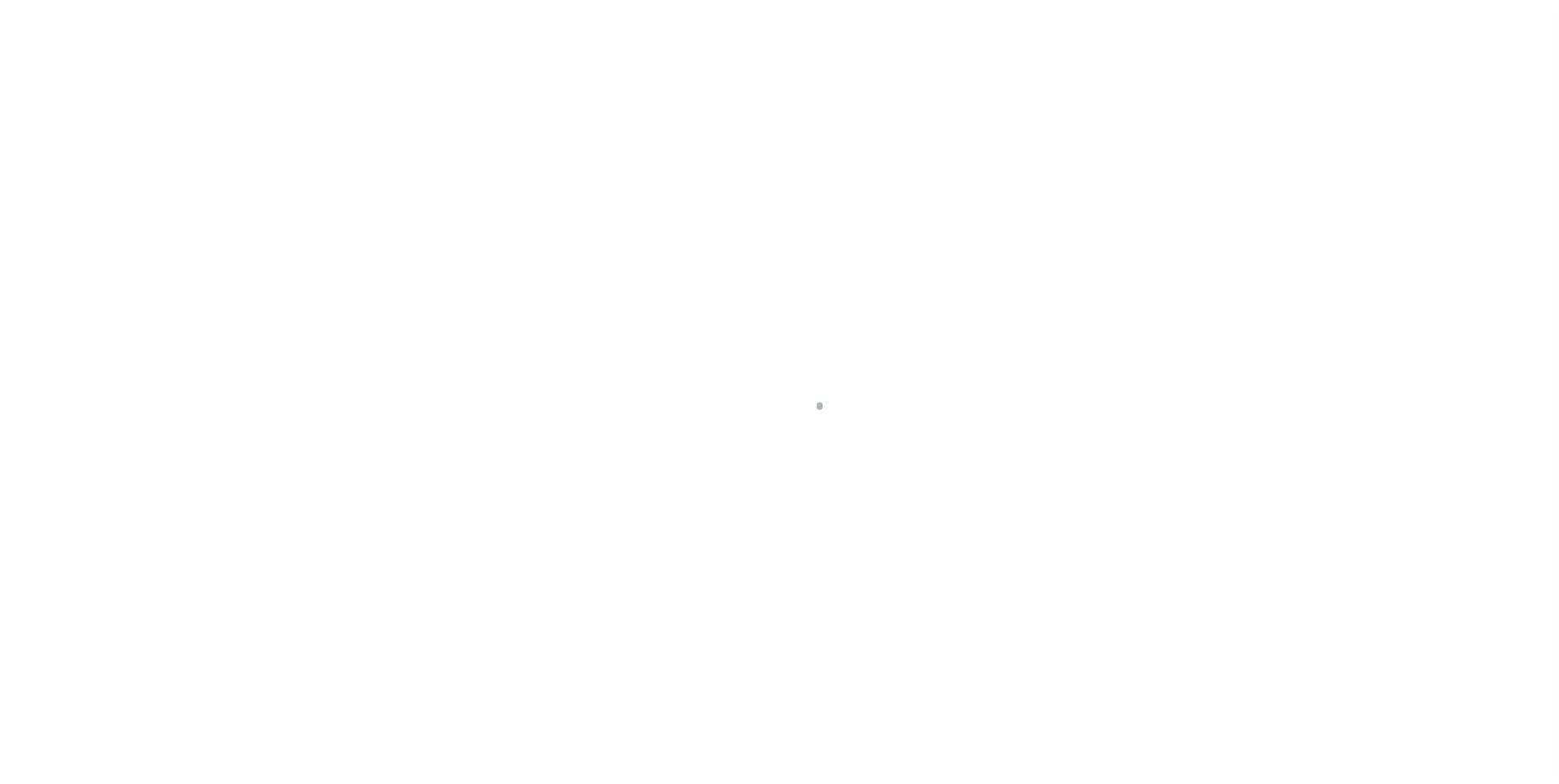
type input "[DATE]"
select select "NW2"
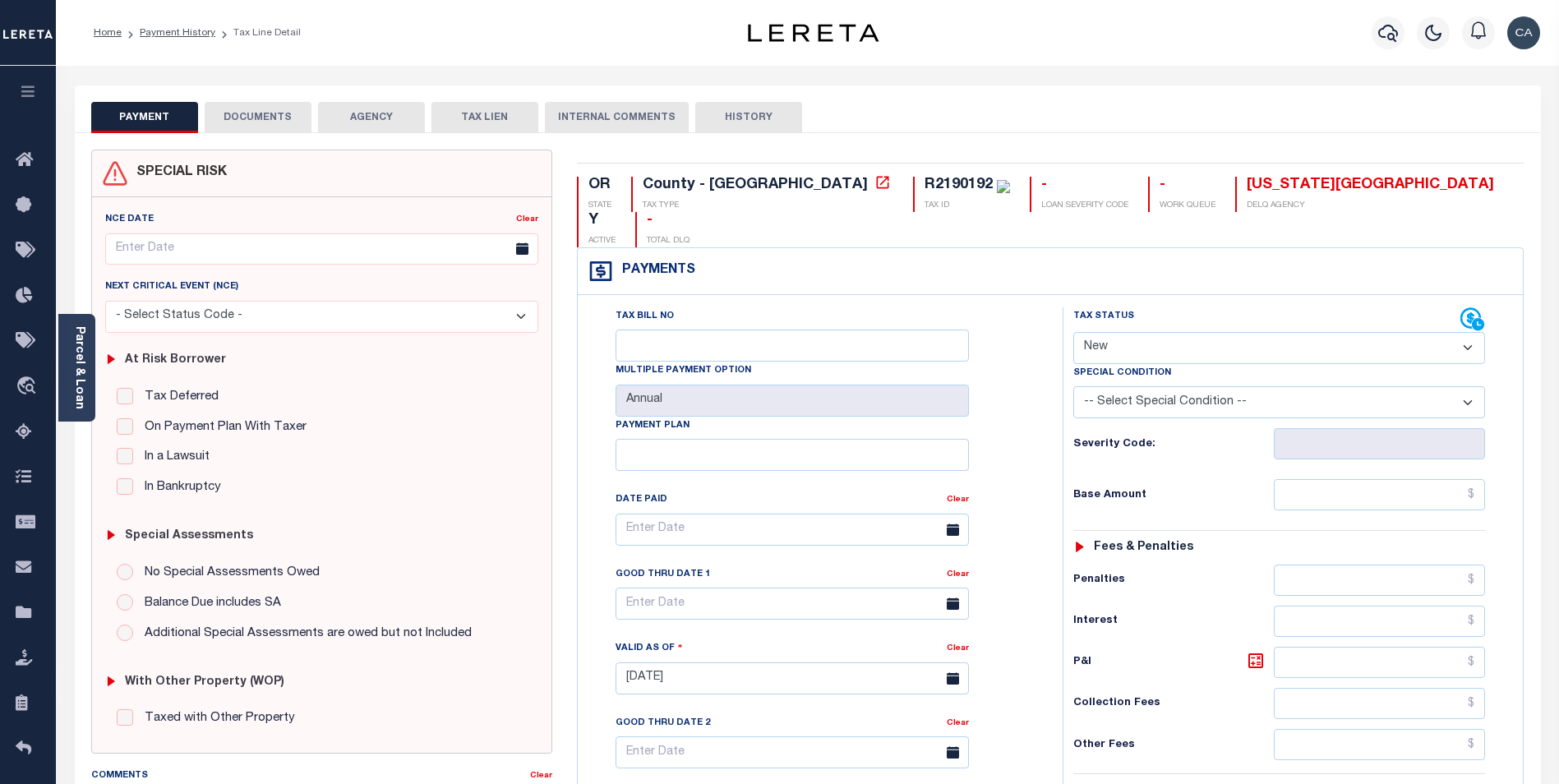
click at [263, 117] on button "DOCUMENTS" at bounding box center [258, 118] width 107 height 31
select select "100"
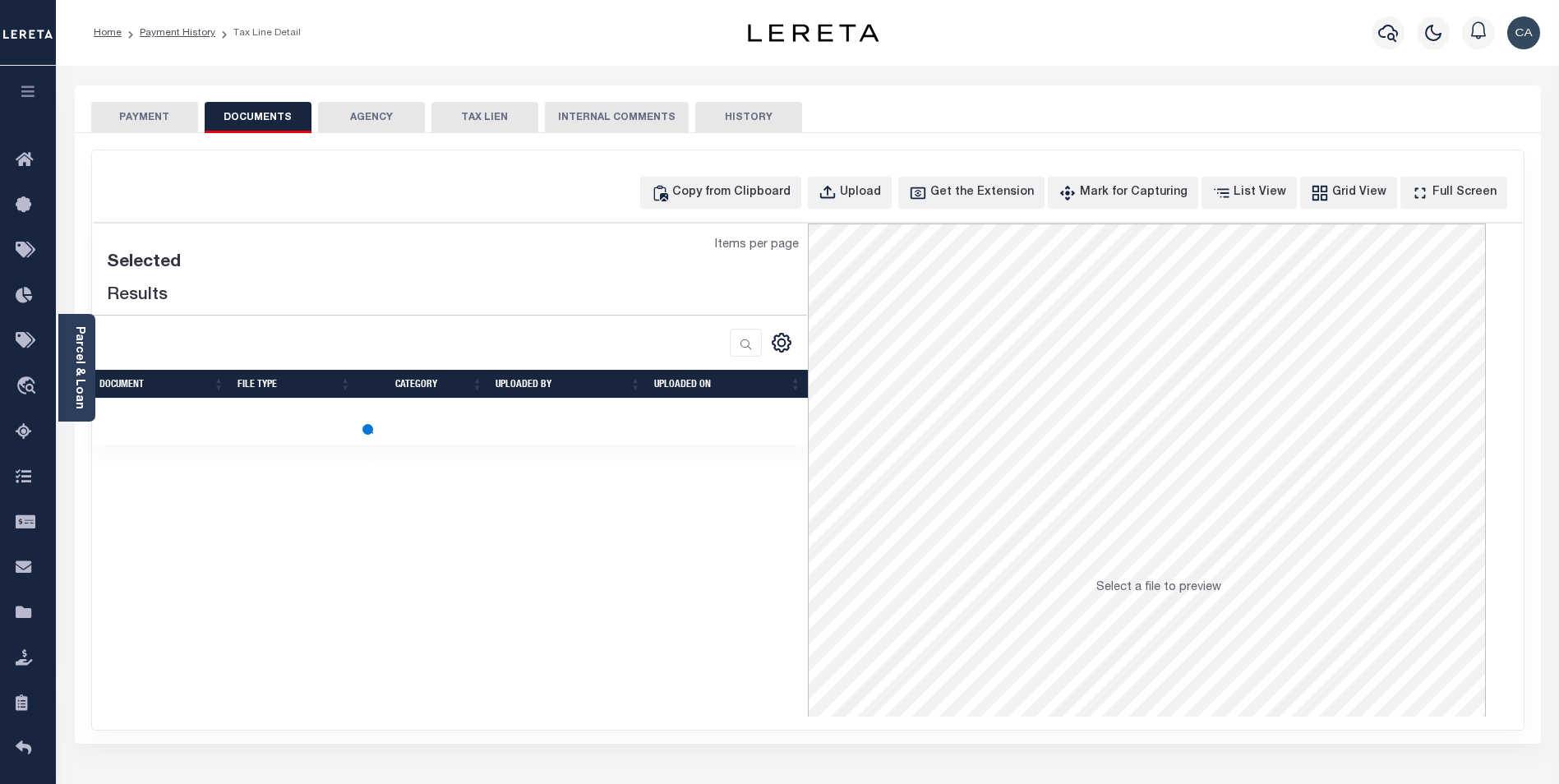
select select "100"
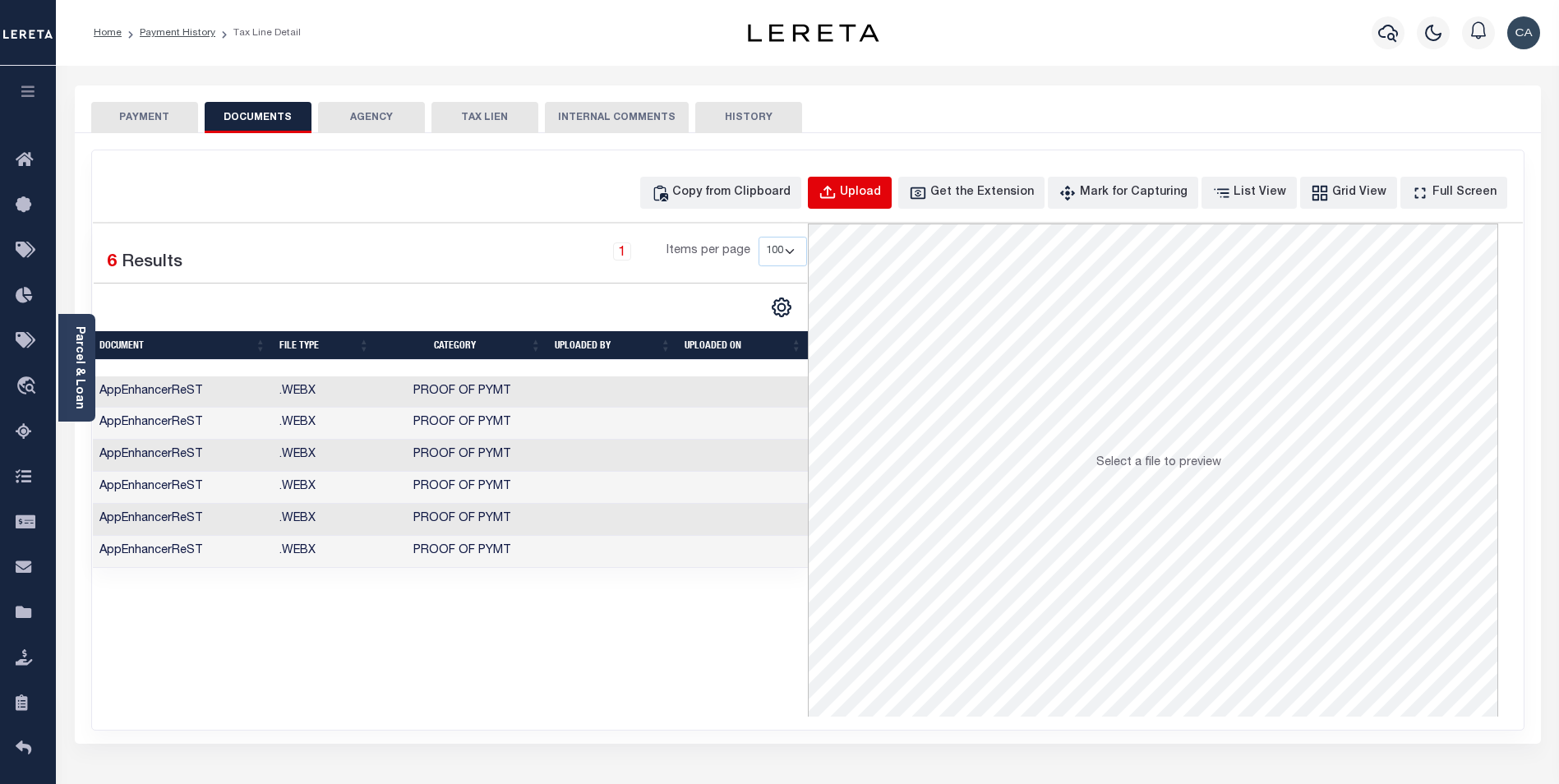
click at [880, 196] on div "Upload" at bounding box center [860, 193] width 41 height 18
select select "POP"
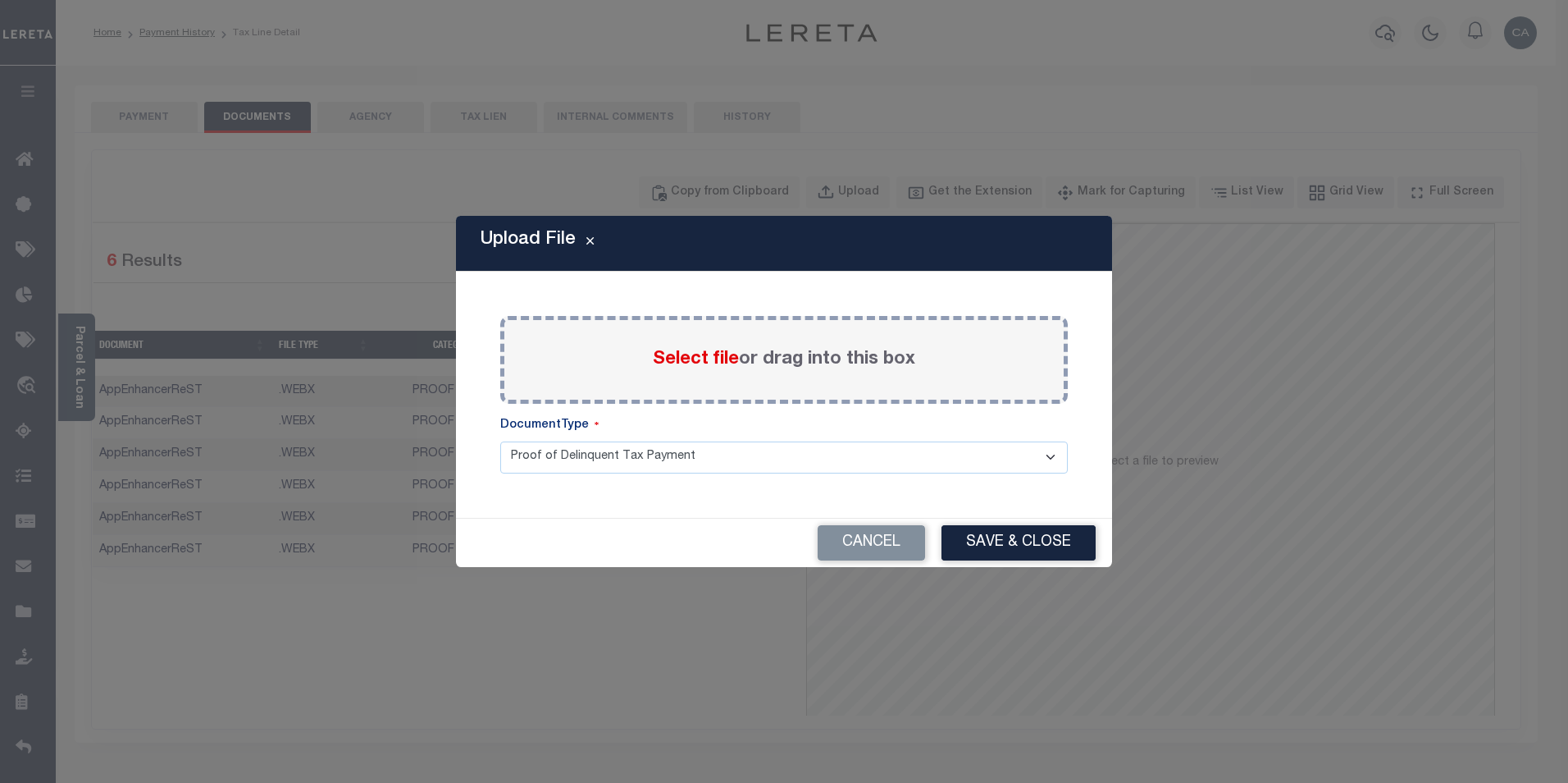
click at [717, 350] on span "Select file" at bounding box center [696, 359] width 86 height 18
click at [0, 0] on input "Select file or drag into this box" at bounding box center [0, 0] width 0 height 0
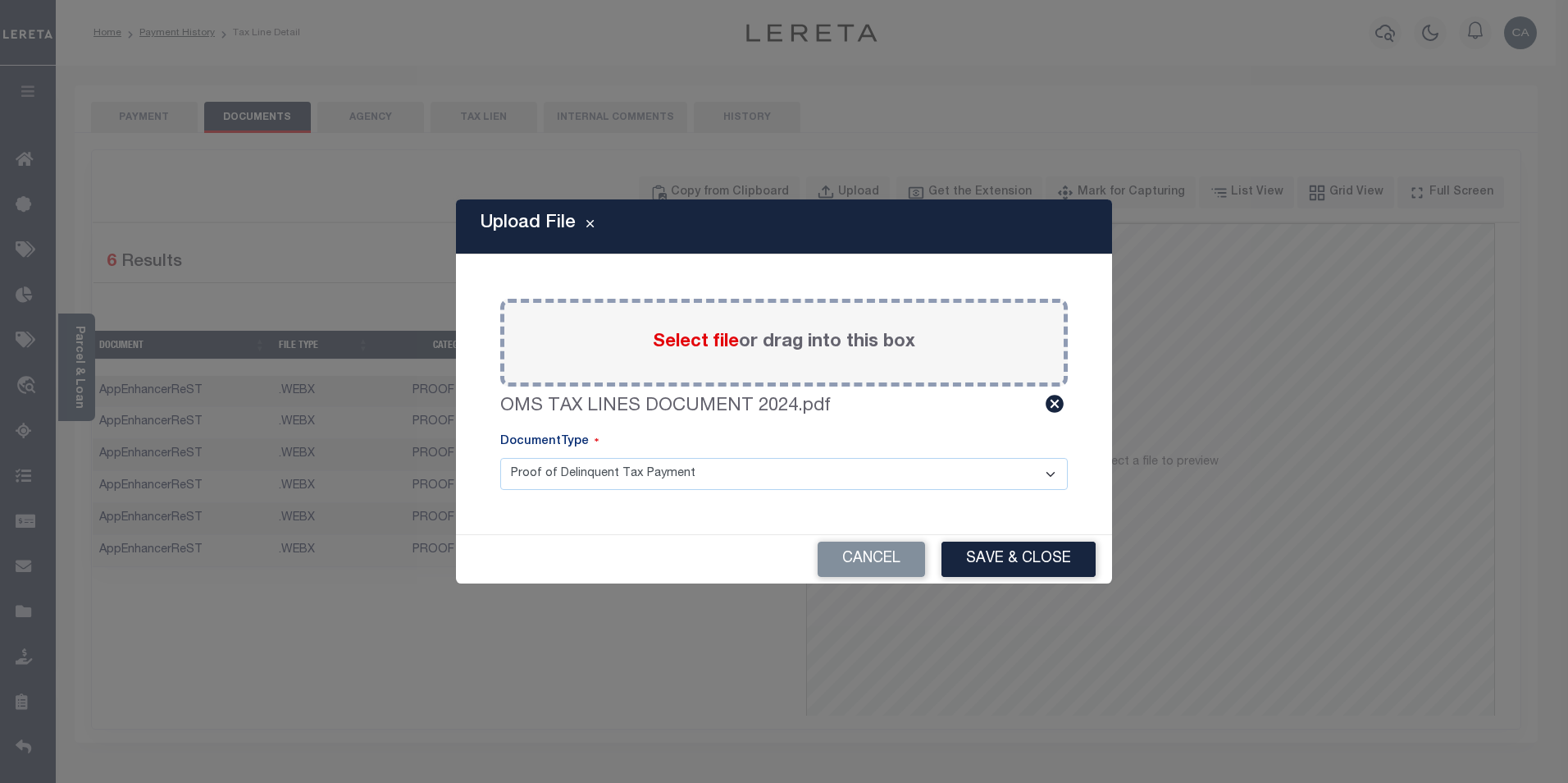
click at [809, 477] on select "Proof of Delinquent Tax Payment" at bounding box center [784, 473] width 567 height 32
click at [500, 458] on select "Proof of Delinquent Tax Payment" at bounding box center [784, 473] width 567 height 32
click at [1025, 536] on div "Cancel Save & Close" at bounding box center [784, 559] width 656 height 50
click at [1027, 543] on button "Save & Close" at bounding box center [1018, 559] width 154 height 35
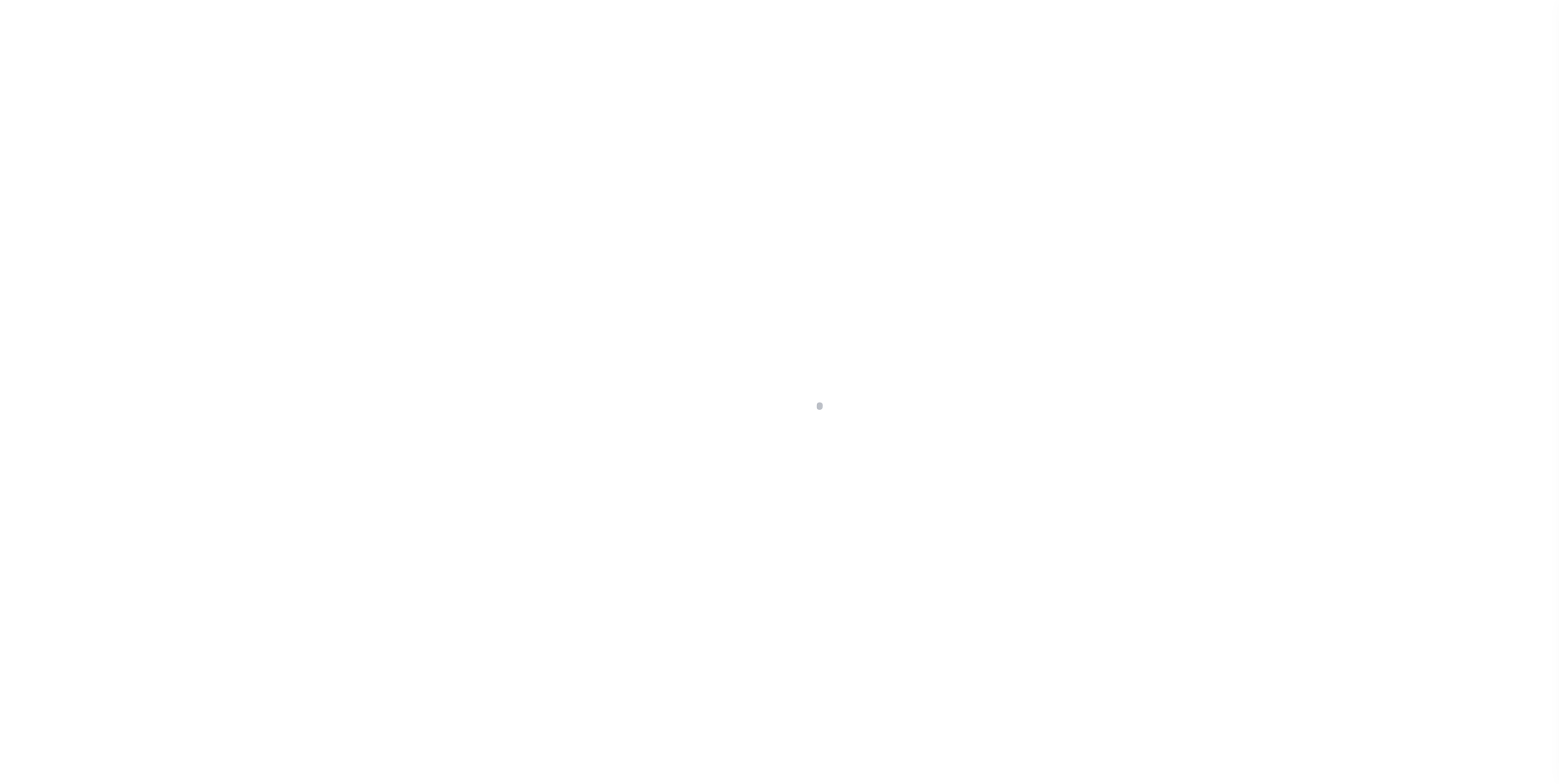
select select "10"
select select "Escrow"
select select "4242"
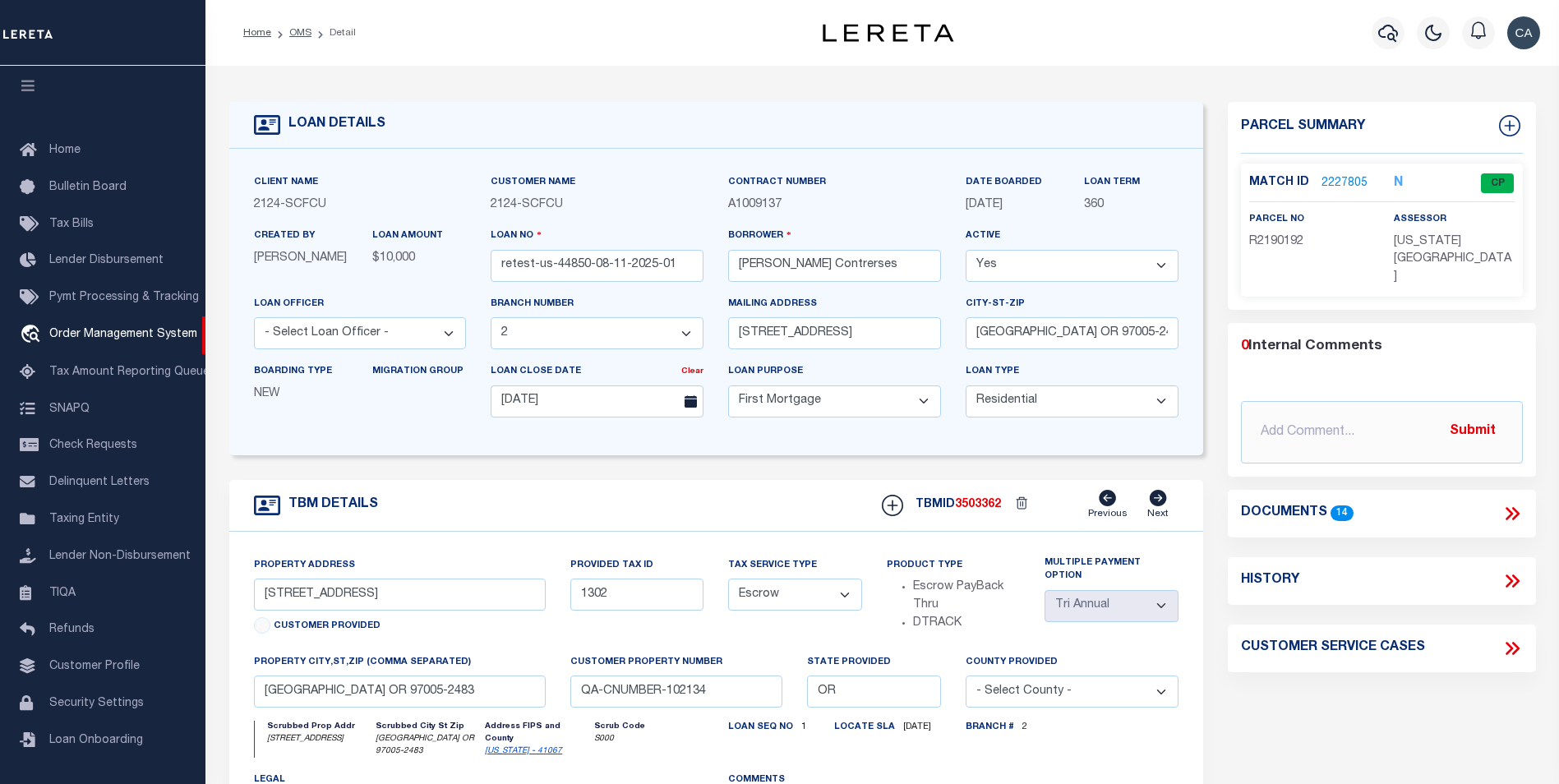
click at [402, 172] on div "Client Name 2124 - SCFCU Customer Name 2124 - SCFCU Contract Number 360 Yes" at bounding box center [716, 302] width 973 height 307
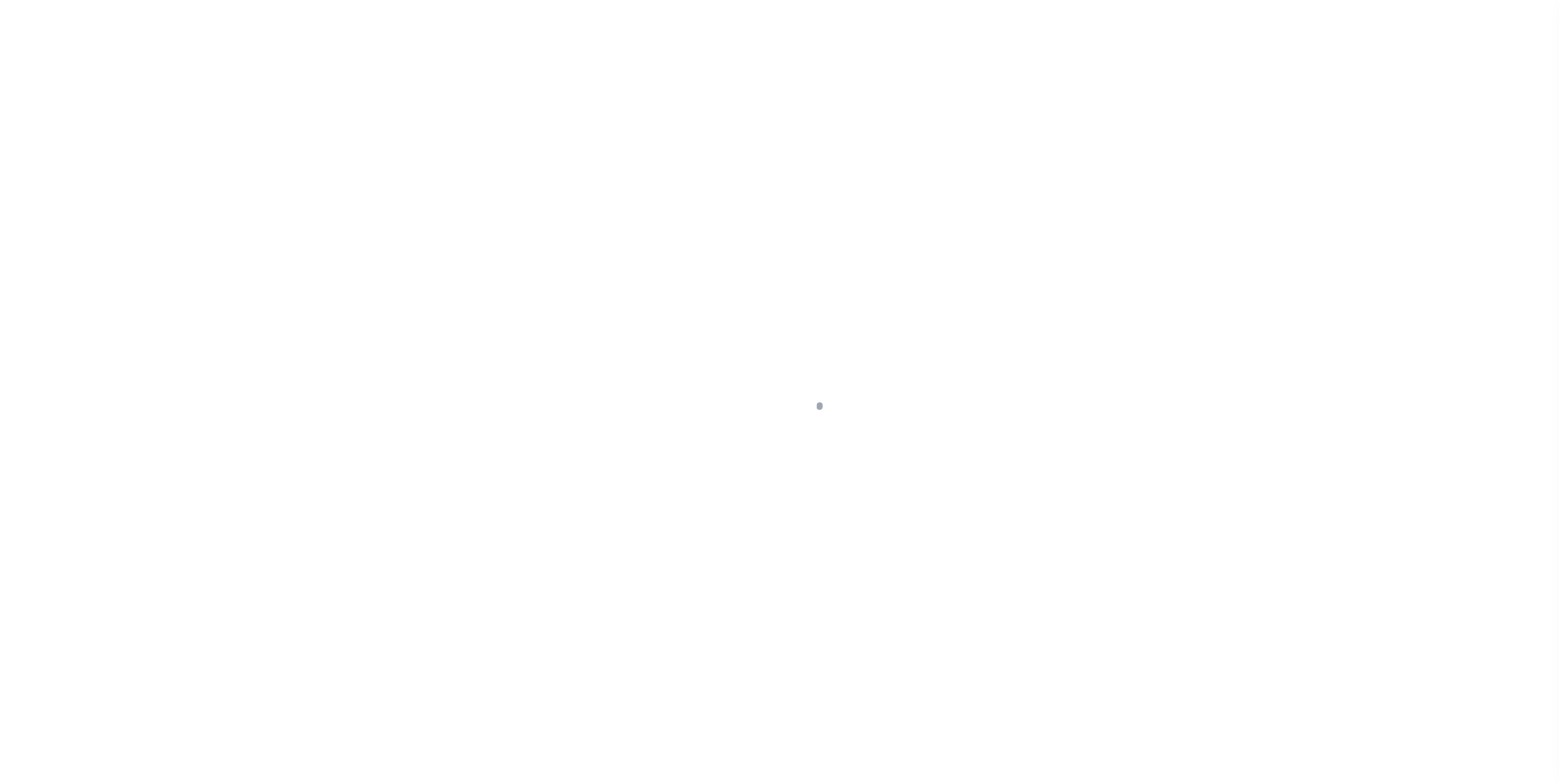
type input "retest-us-44850-08-11-2025-01"
type input "[PERSON_NAME] Contrerses"
select select
type input "[STREET_ADDRESS]"
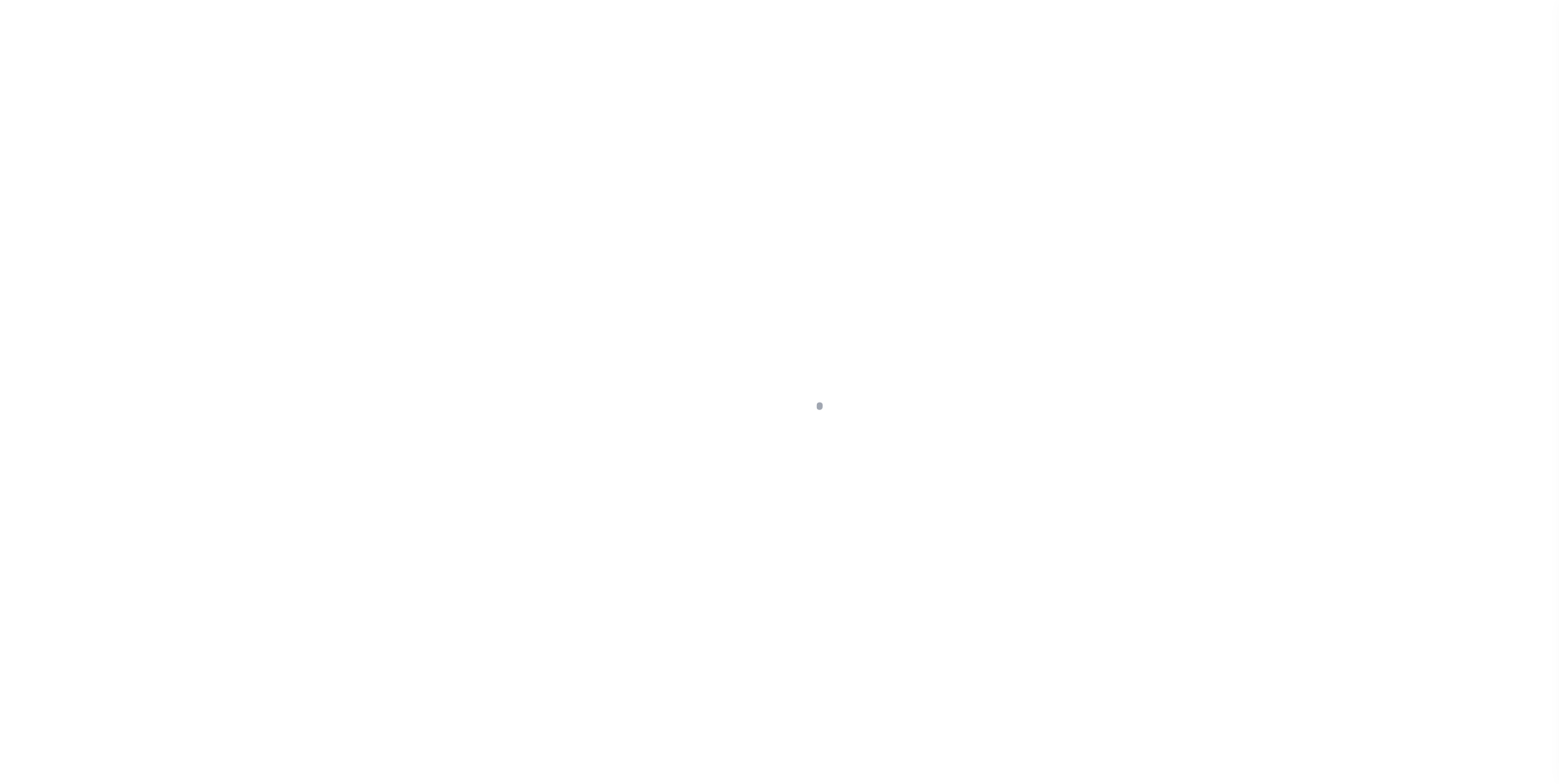
type input "[GEOGRAPHIC_DATA] OR 97005-2483"
type input "[DATE]"
select select "10"
select select "Escrow"
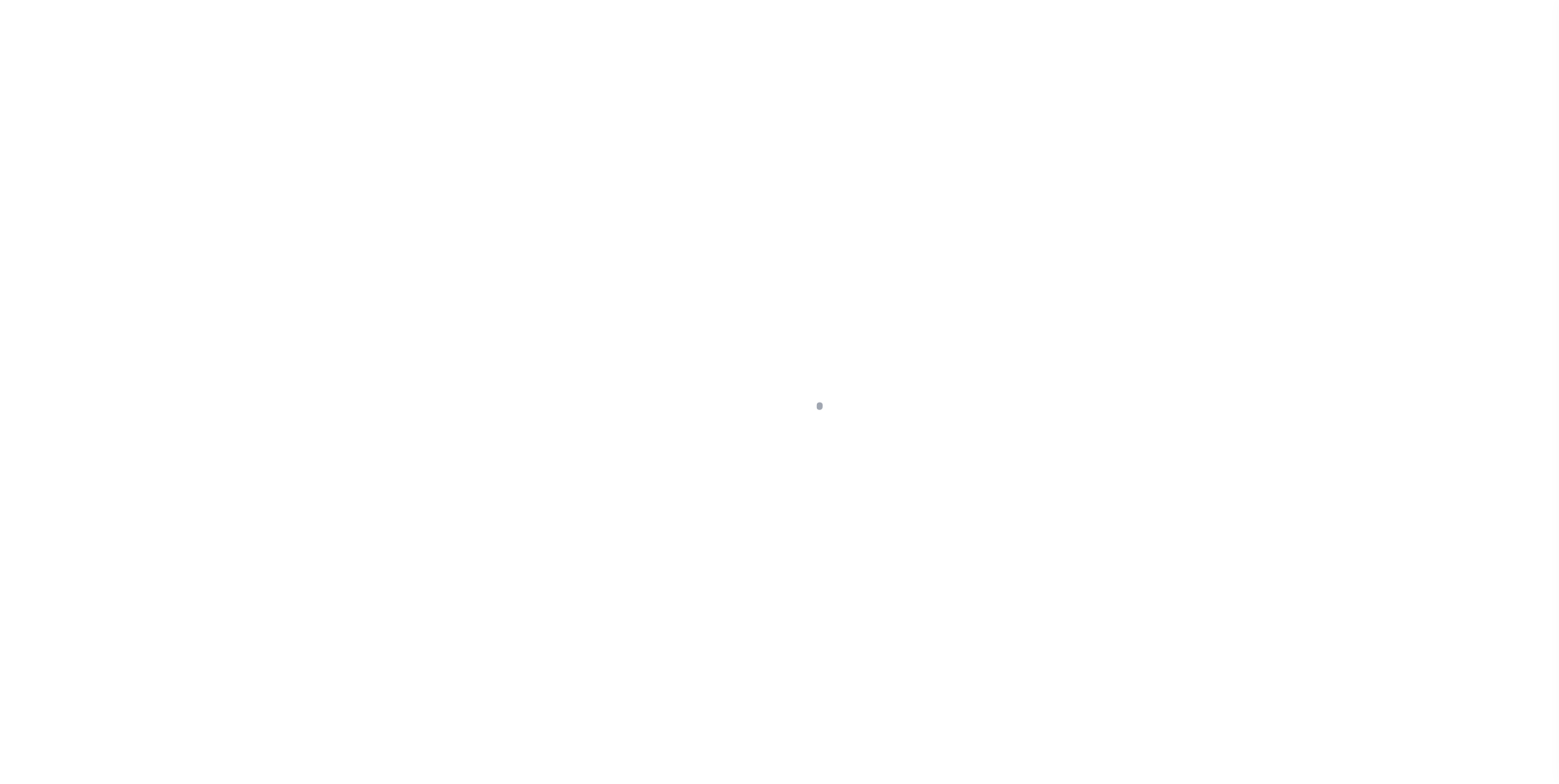
scroll to position [17, 0]
select select "4242"
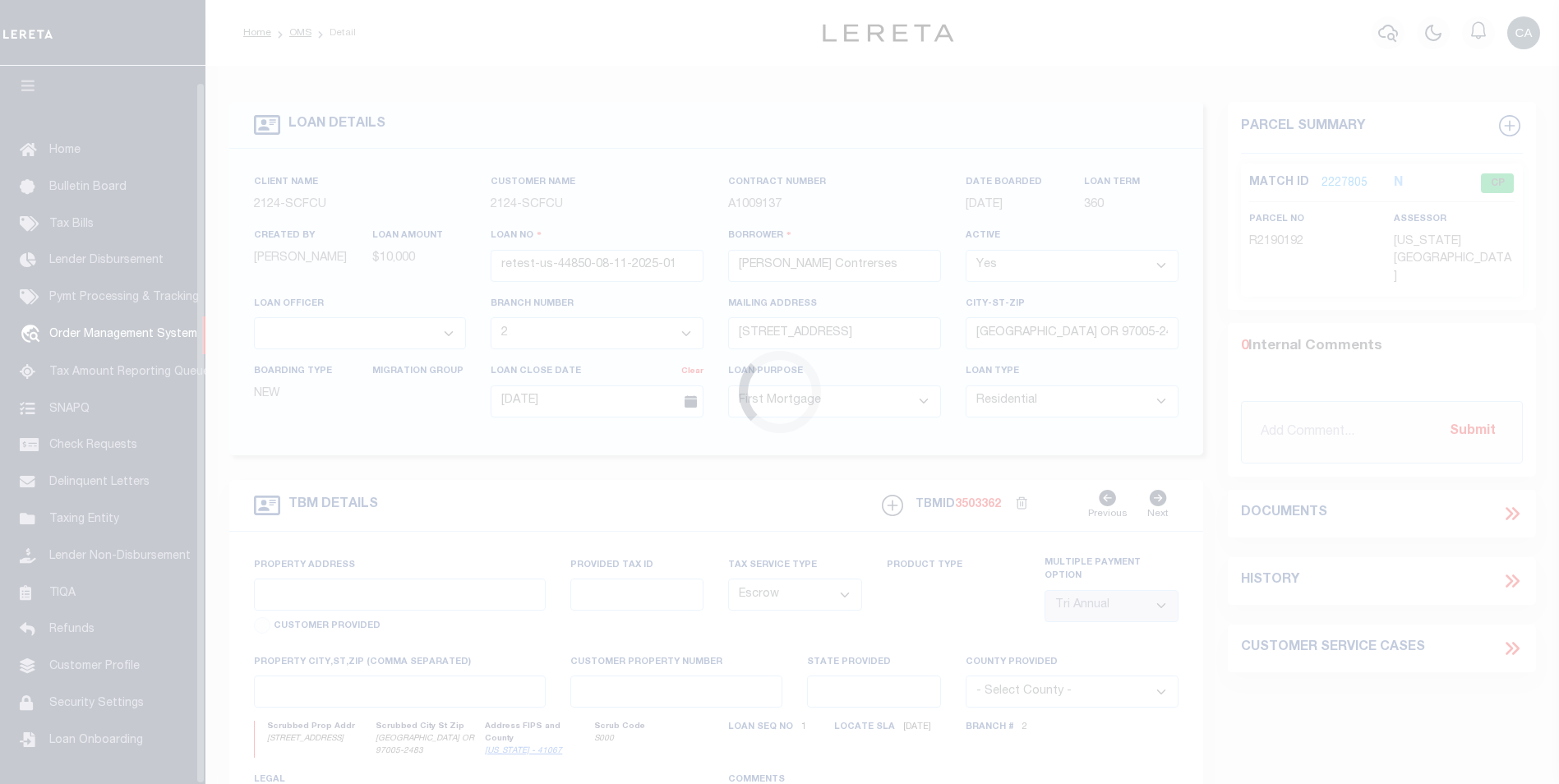
type input "[STREET_ADDRESS]"
type input "1302"
type input "[GEOGRAPHIC_DATA] OR 97005-2483"
type input "QA-CNUMBER-102134"
type input "OR"
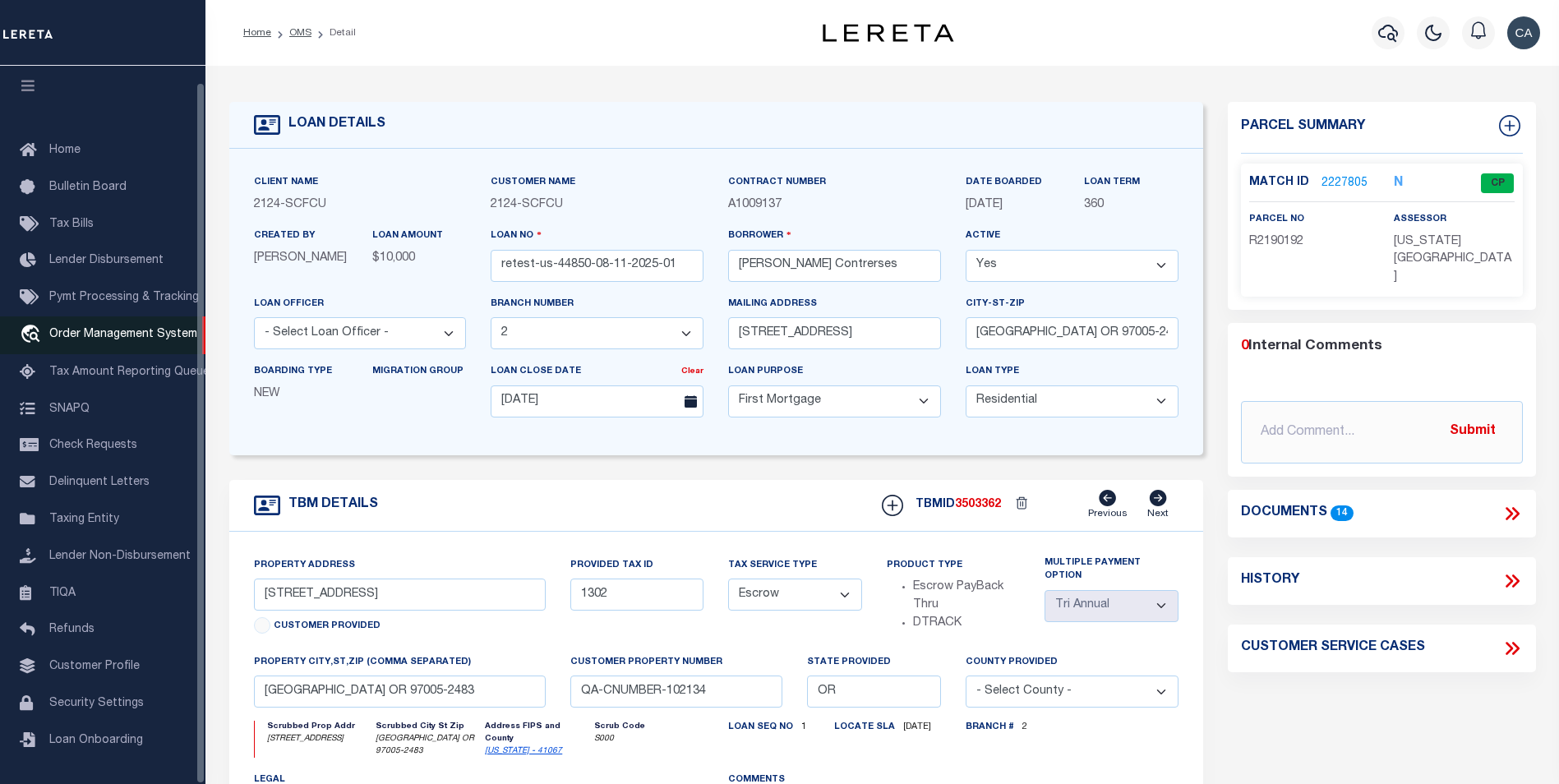
click at [168, 329] on span "Order Management System" at bounding box center [123, 334] width 148 height 12
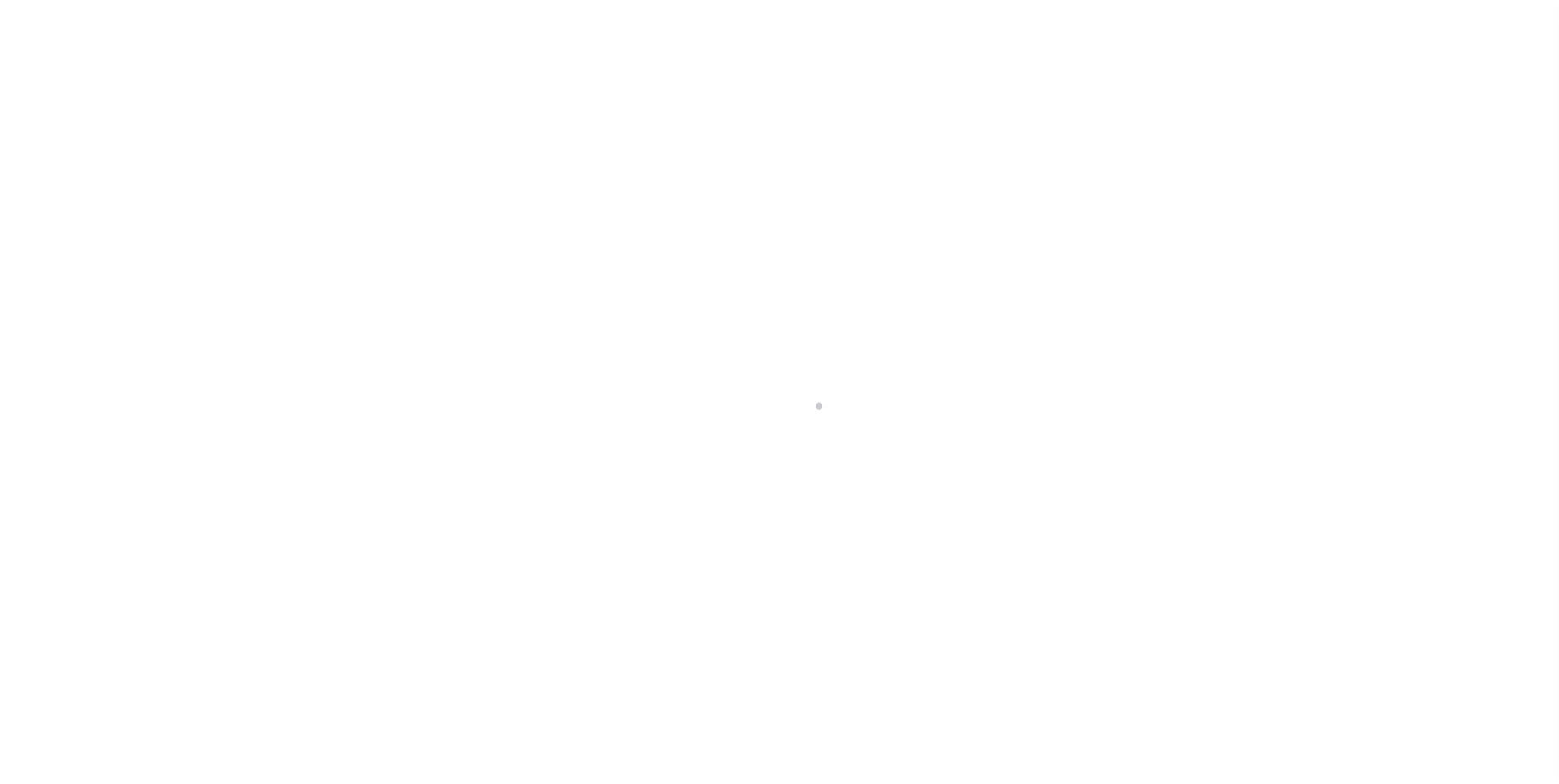
scroll to position [17, 0]
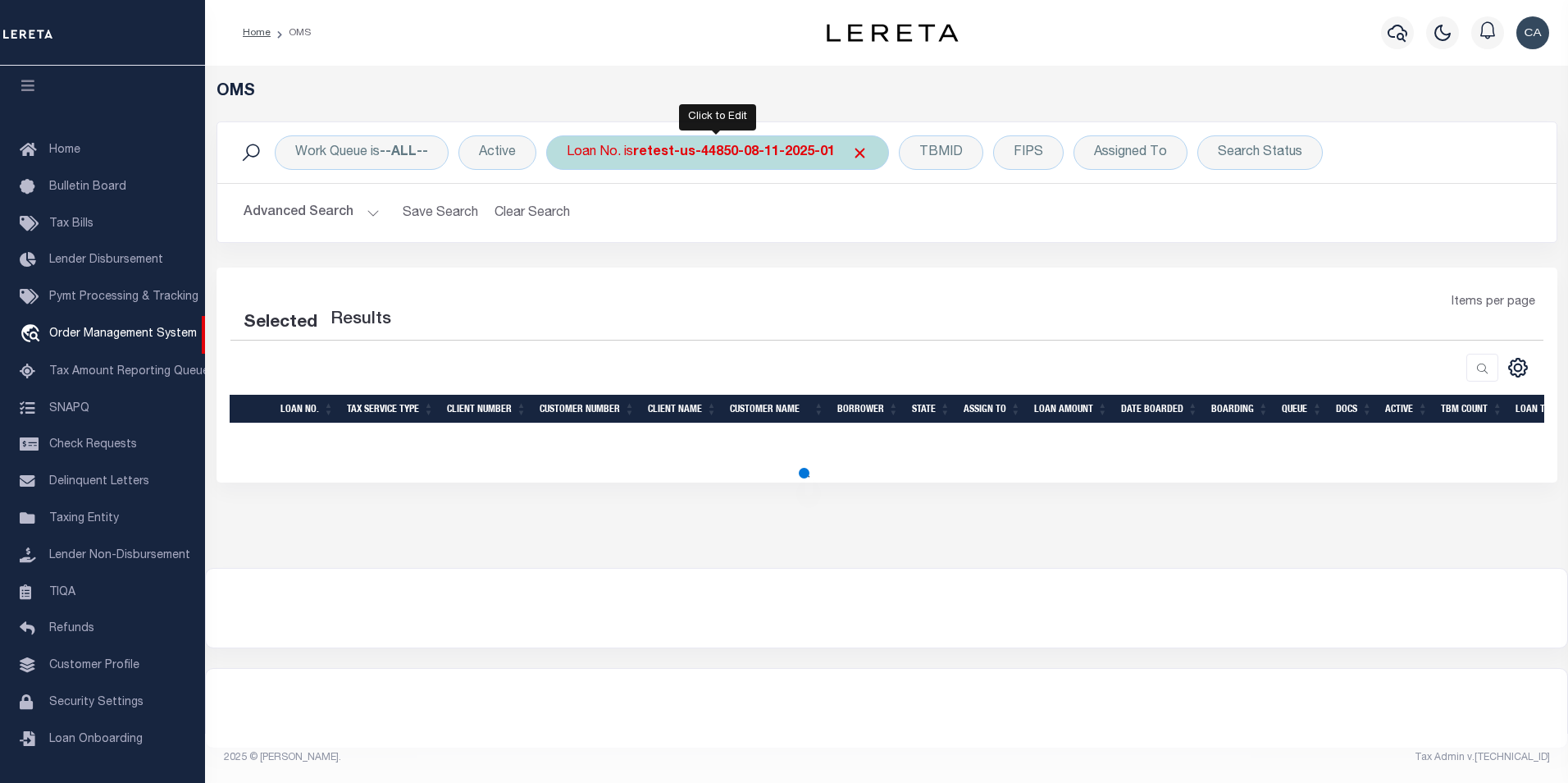
click at [614, 162] on div "Loan No. is retest-us-44850-08-11-2025-01" at bounding box center [718, 153] width 343 height 35
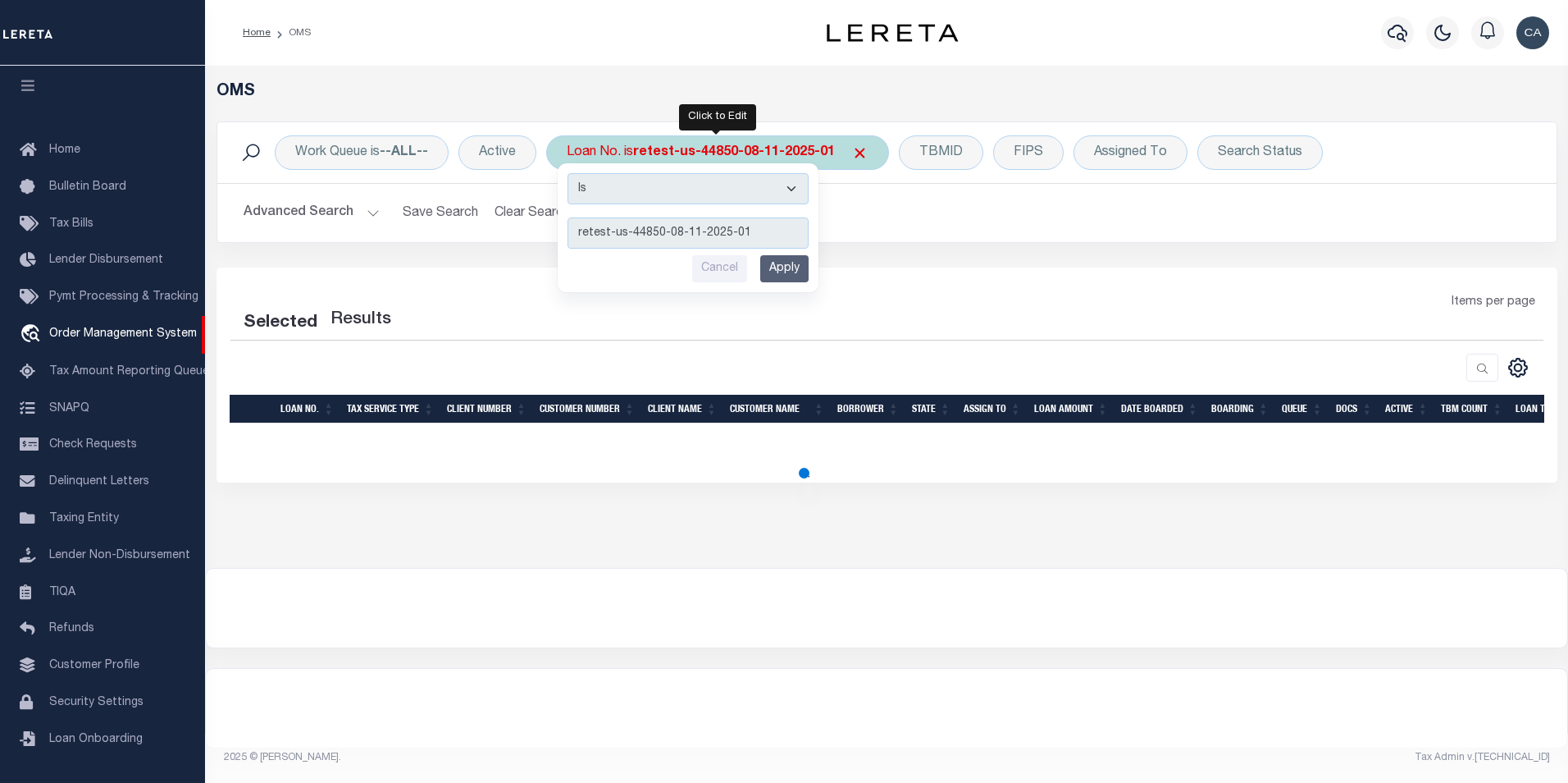
select select "200"
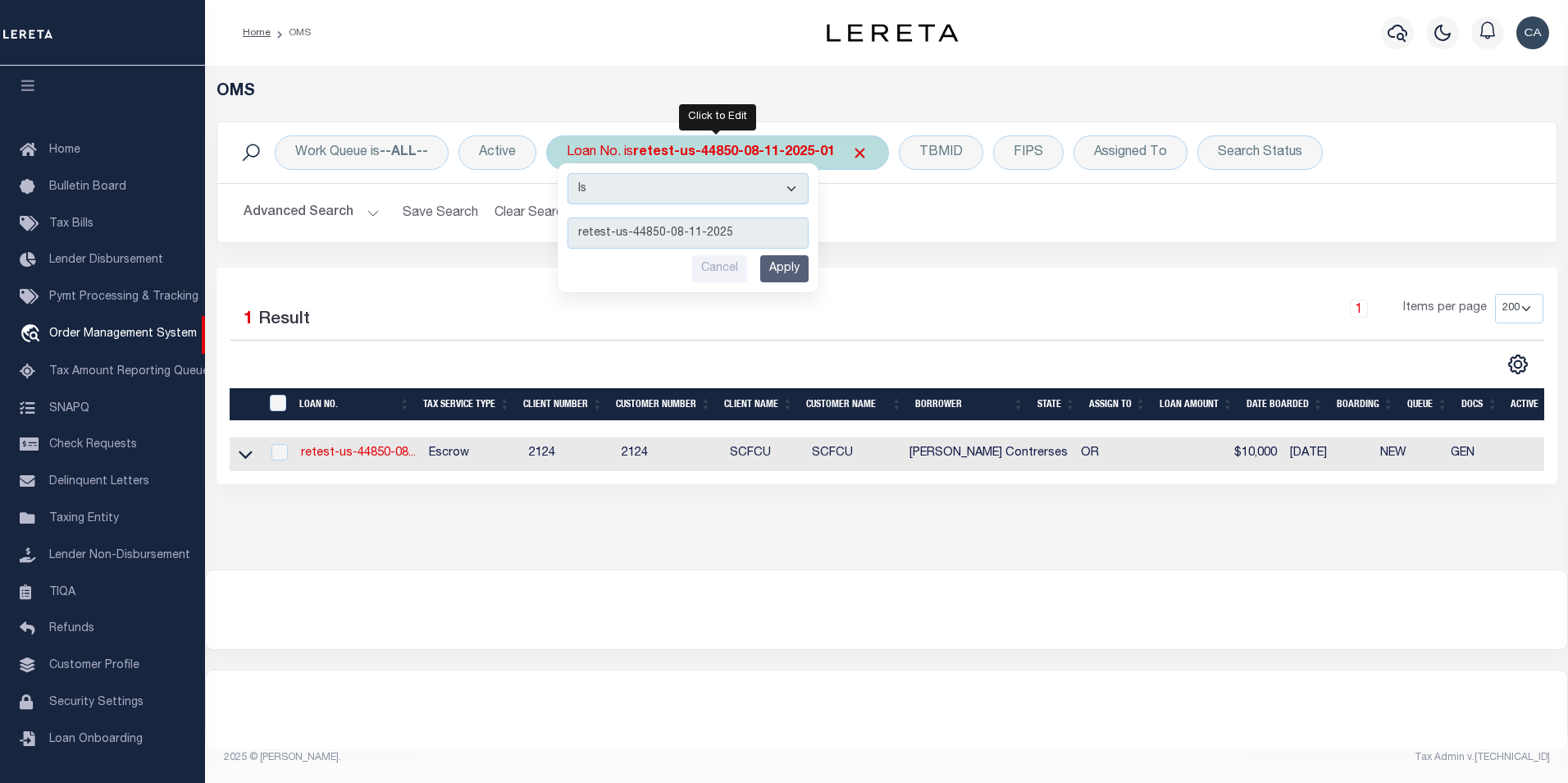
type input "retest-us-44850-08-11-2025"
click at [787, 266] on input "Apply" at bounding box center [784, 269] width 49 height 28
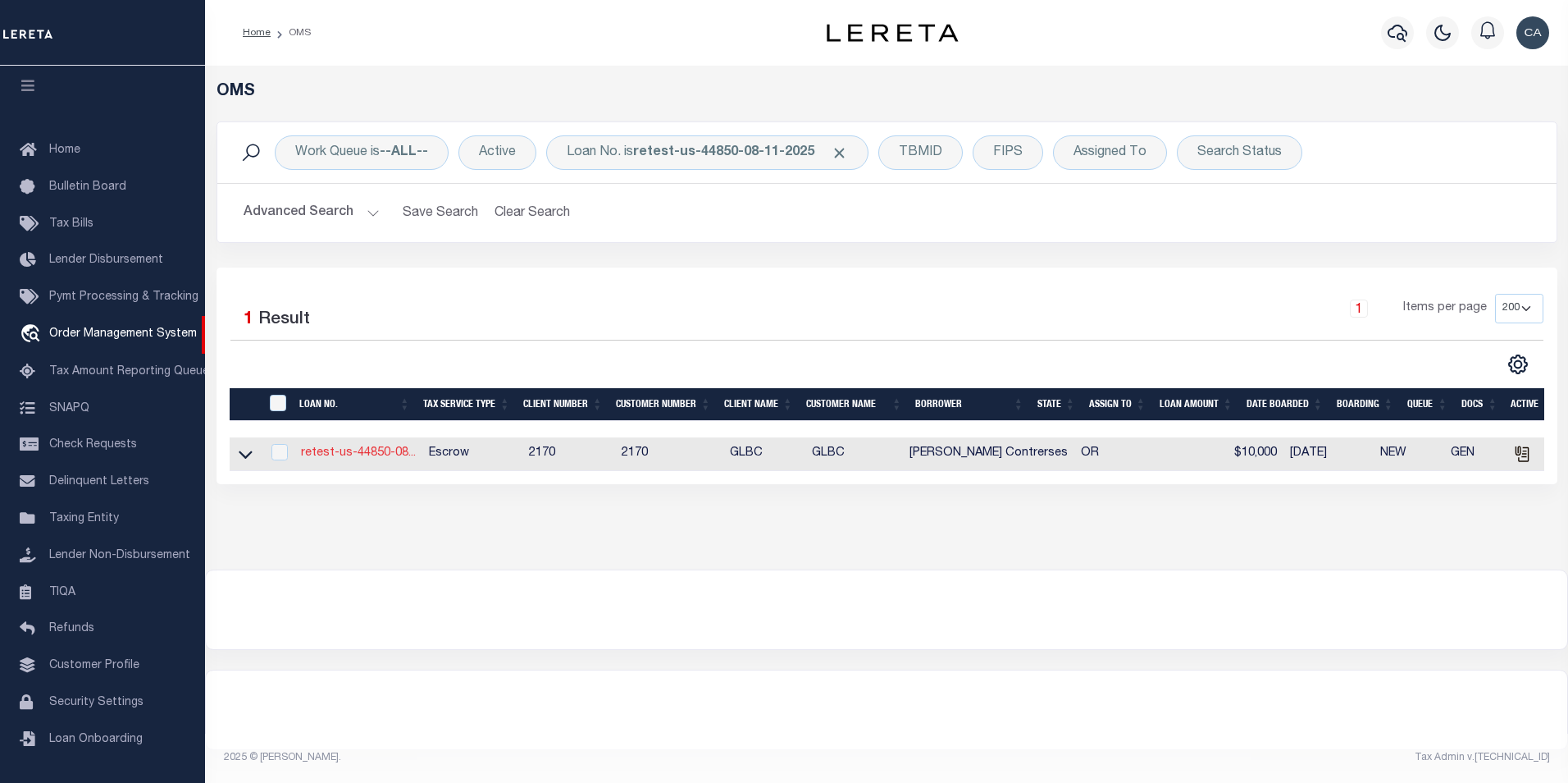
click at [329, 458] on link "retest-us-44850-08..." at bounding box center [357, 453] width 115 height 12
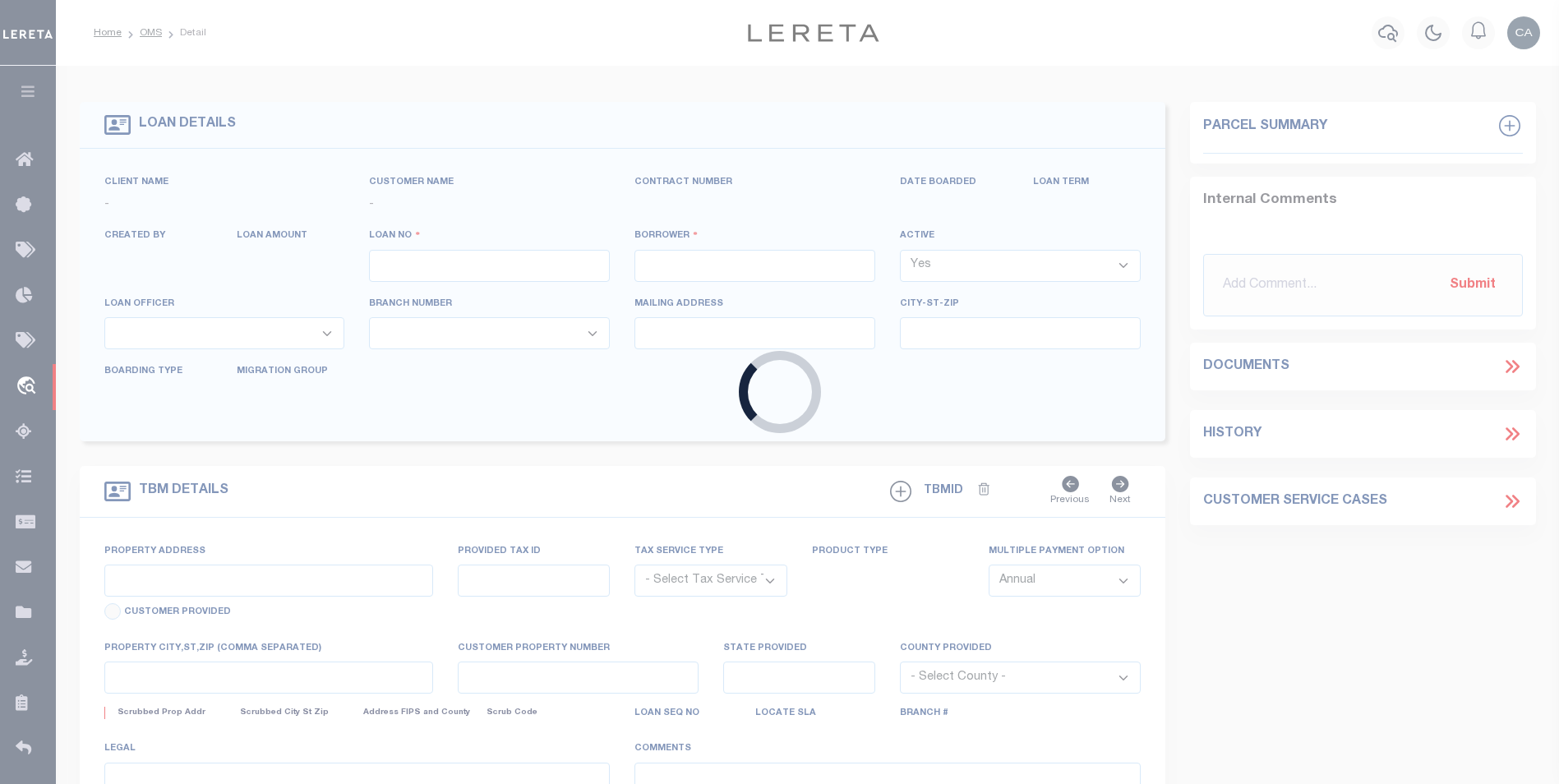
type input "retest-us-44850-08-11-2025"
type input "[PERSON_NAME] Contrerses"
select select
type input "[STREET_ADDRESS]"
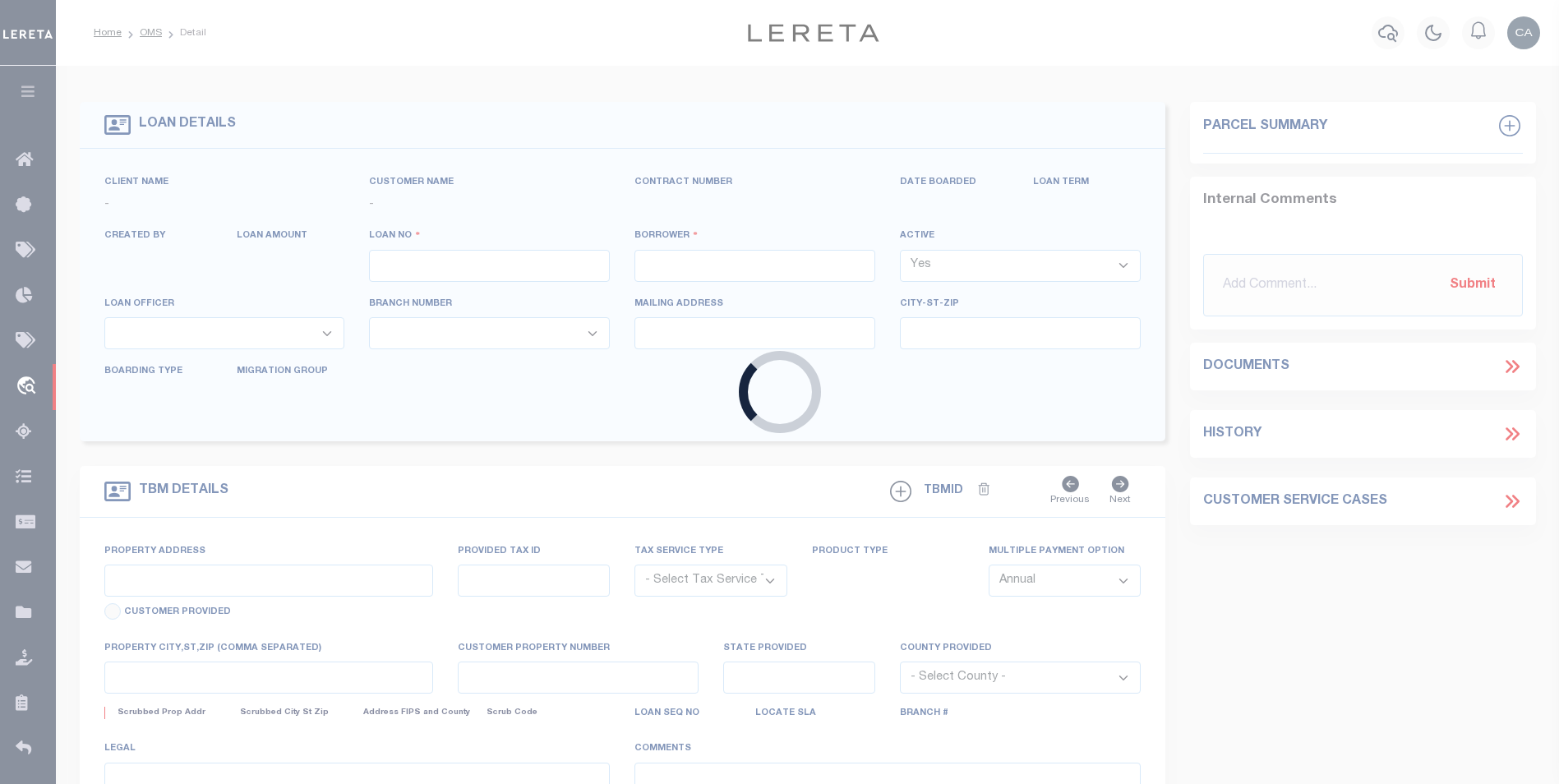
type input "BEAVERTON OR 97005-2483"
type input "08/20/2025"
select select "10"
select select "Escrow"
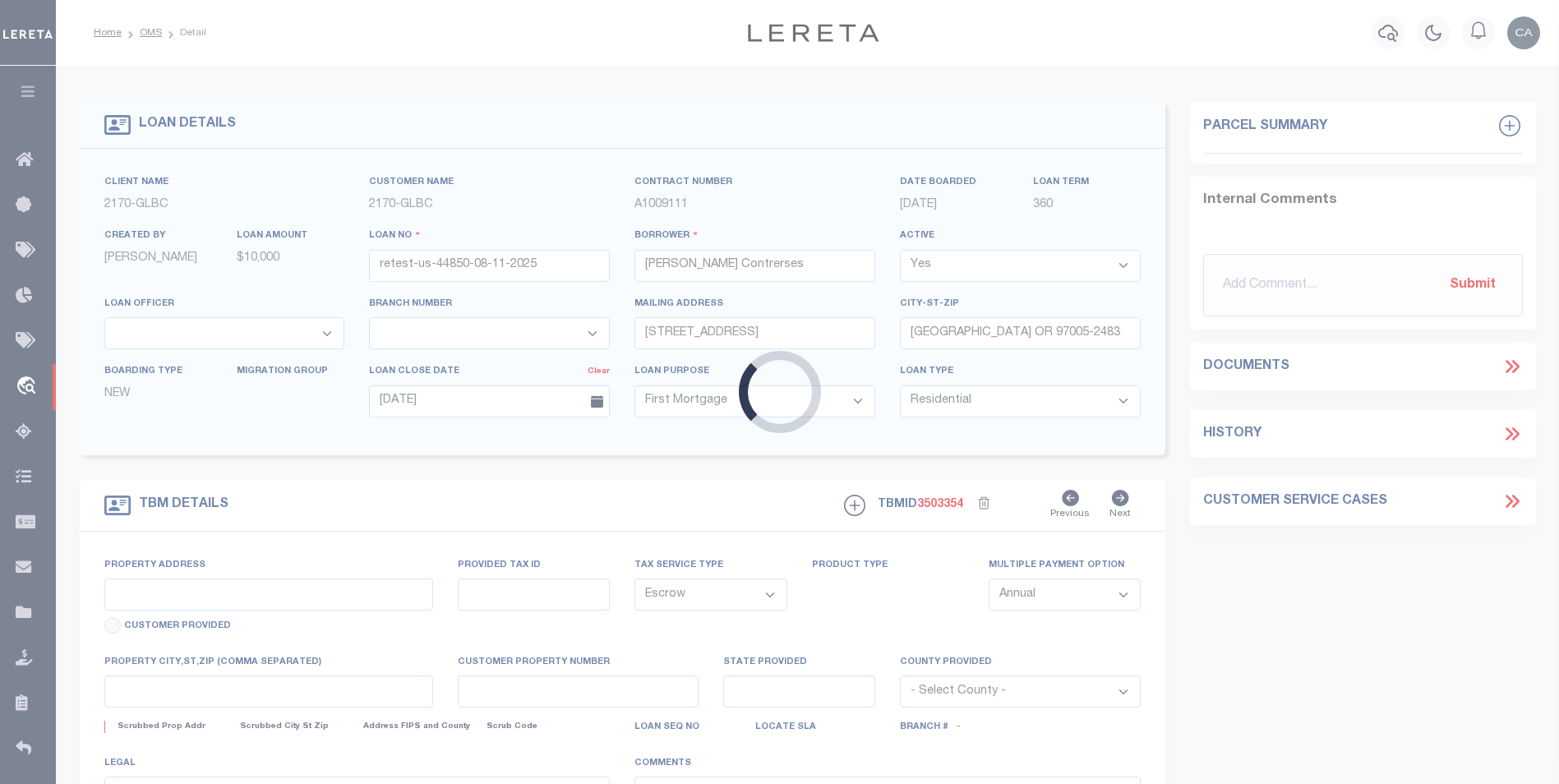
type input "[STREET_ADDRESS]"
type input "1302"
type input "[GEOGRAPHIC_DATA] OR 97005-2483"
type input "QA-CNUMBER-102134"
type input "OR"
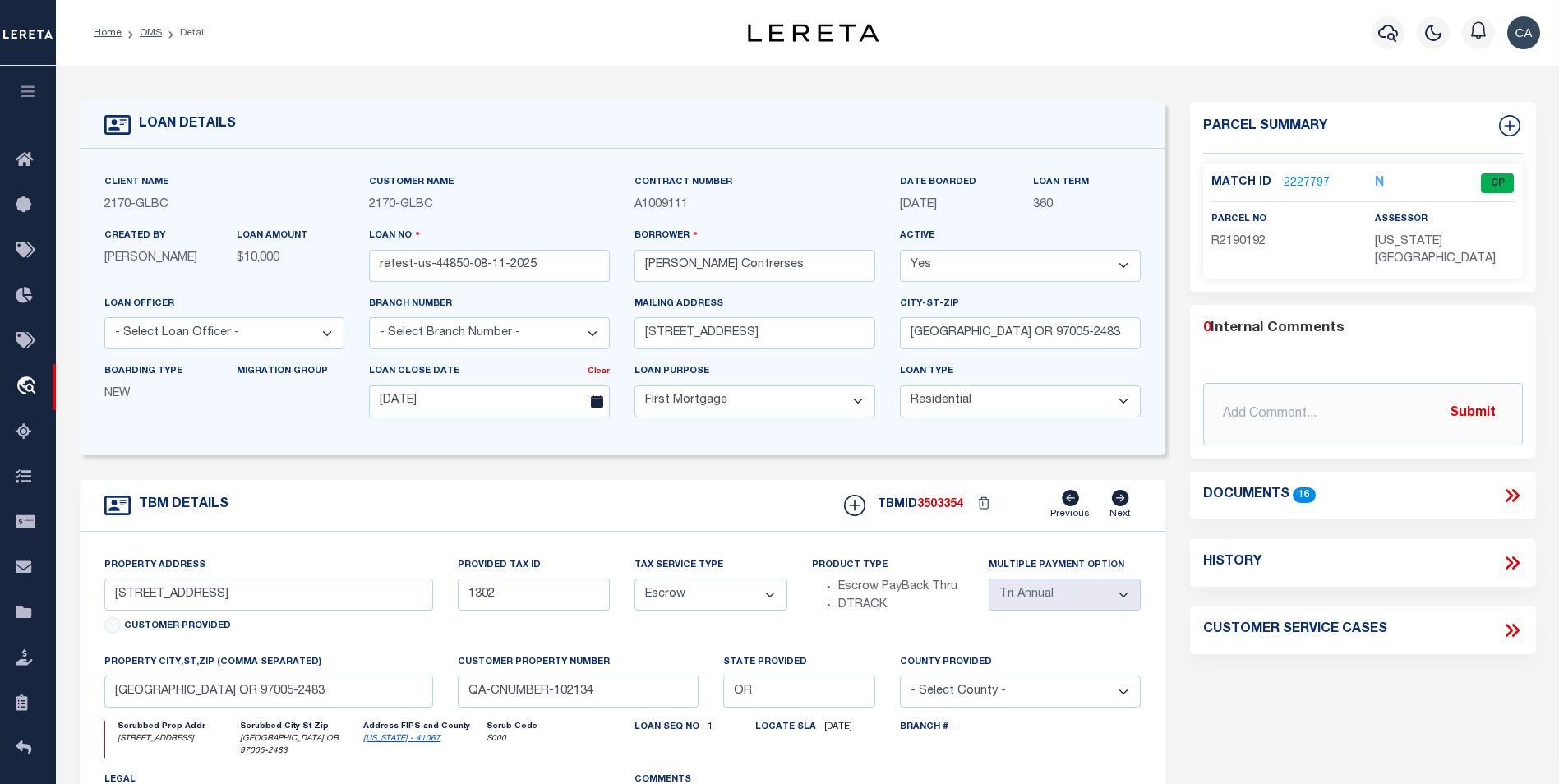
click at [1511, 485] on icon at bounding box center [1511, 495] width 21 height 21
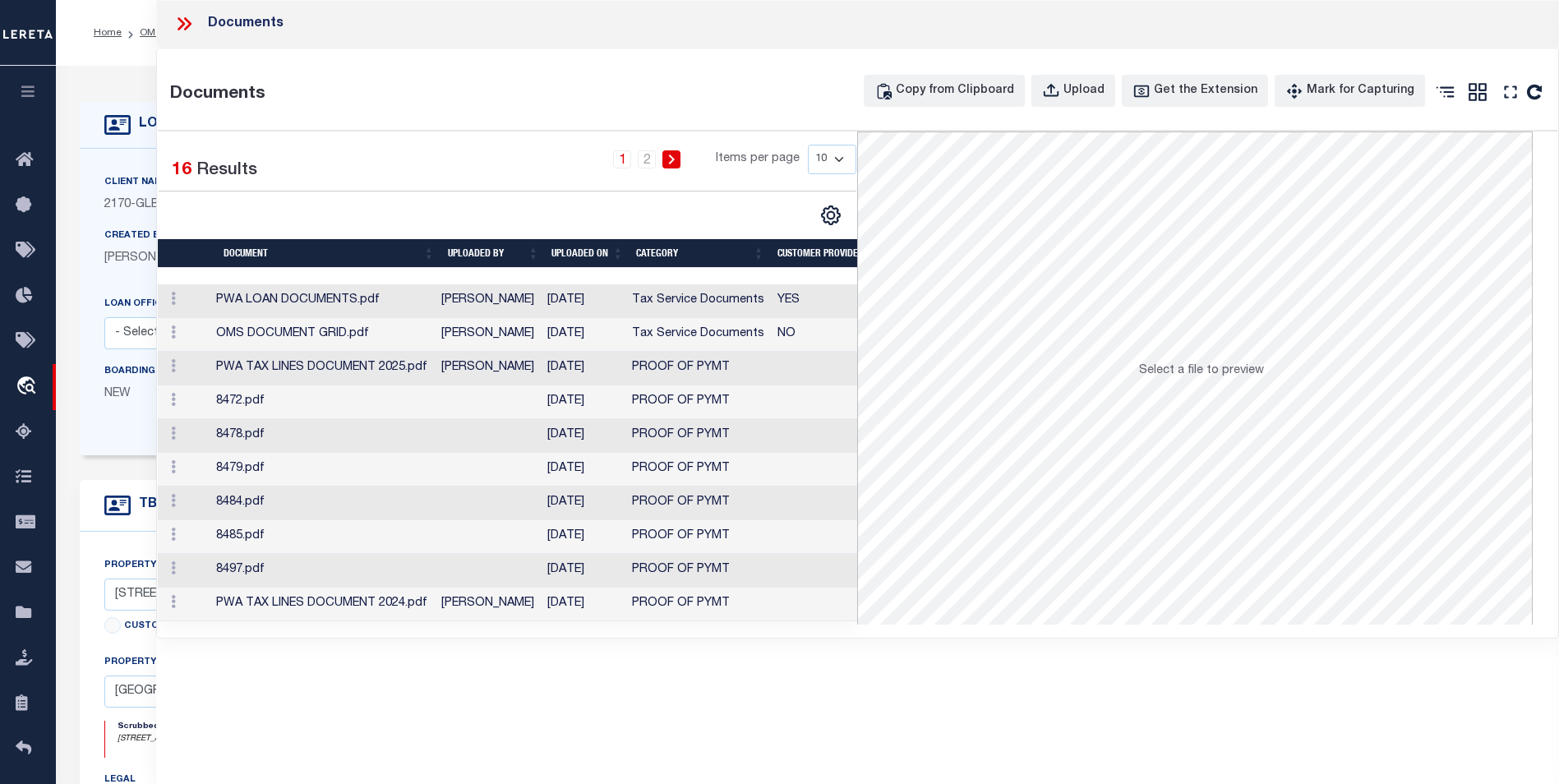
click at [178, 28] on icon at bounding box center [184, 23] width 21 height 21
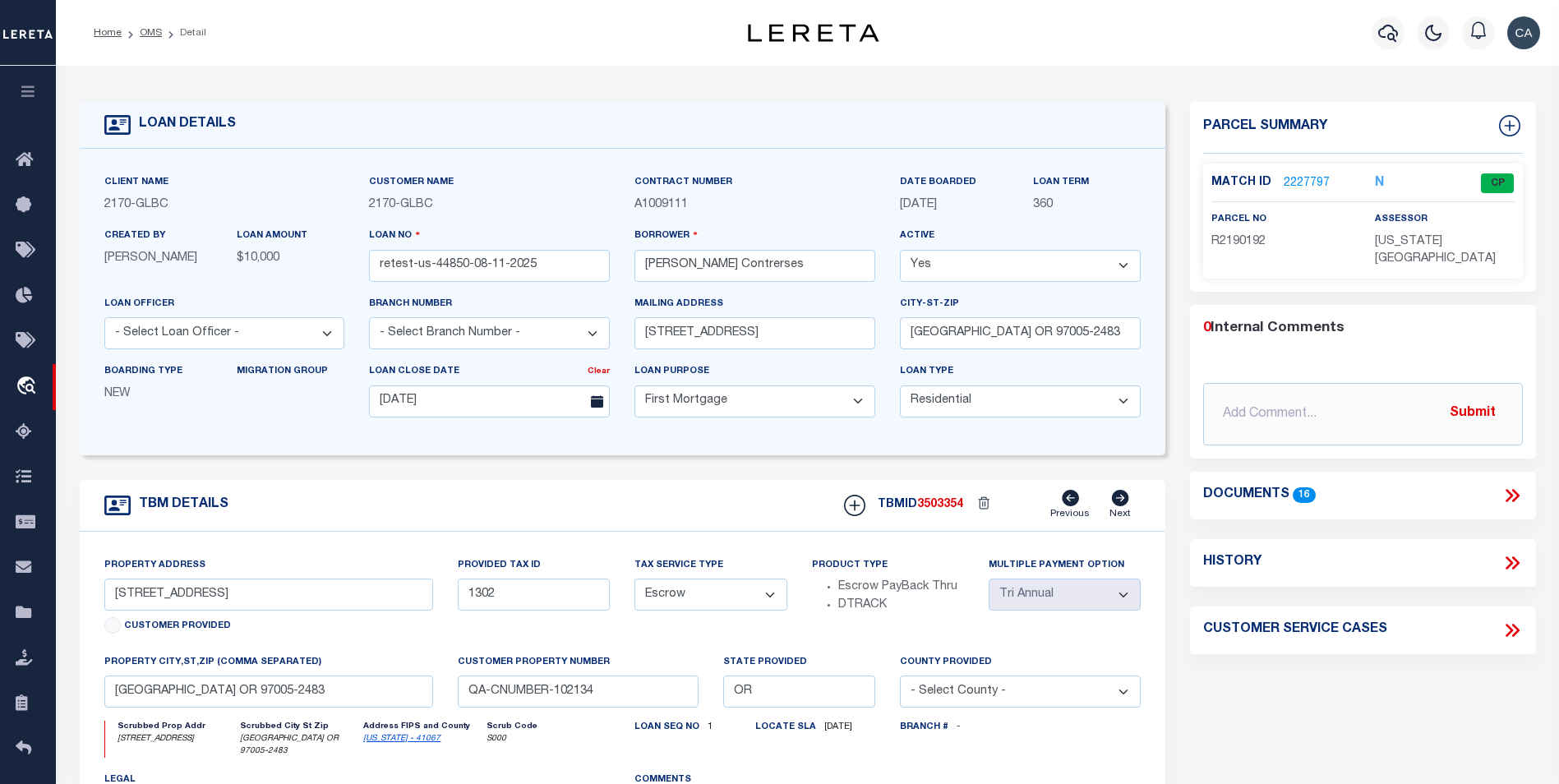
click at [1294, 180] on link "2227797" at bounding box center [1307, 184] width 46 height 17
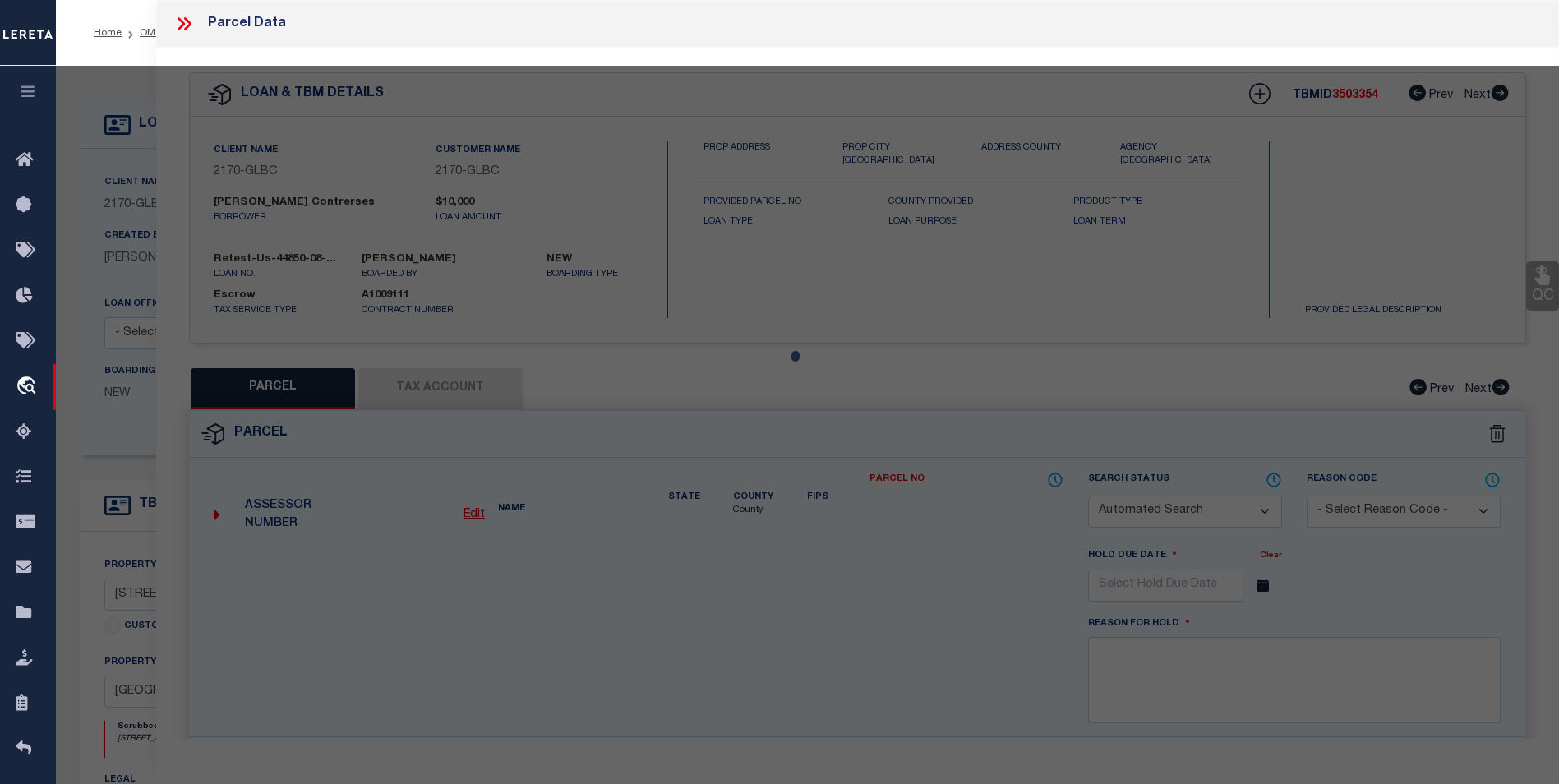
checkbox input "false"
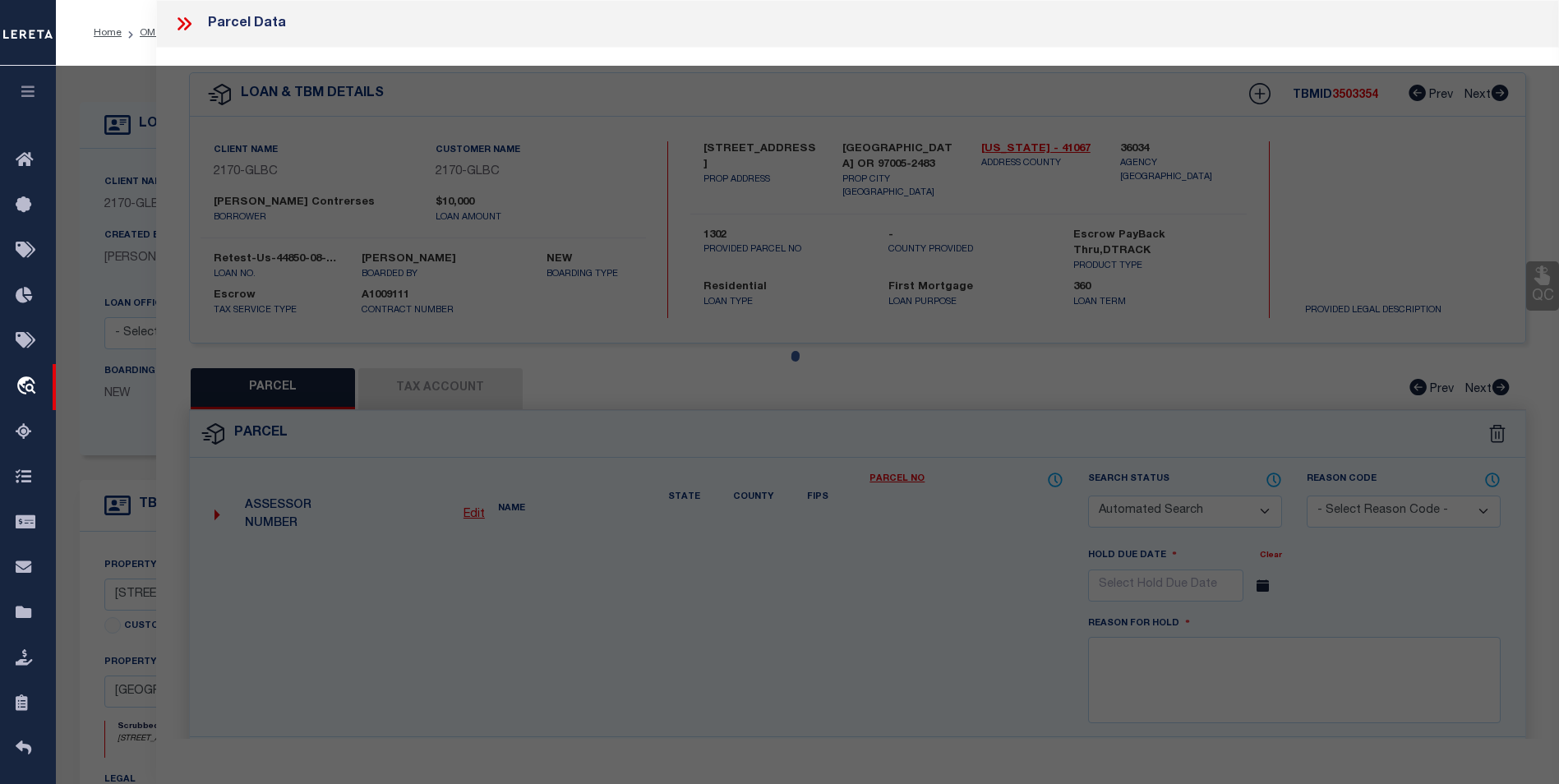
select select "CP"
type input "TE,[PERSON_NAME]"
select select "ATL"
select select "ADD"
type input "[STREET_ADDRESS]"
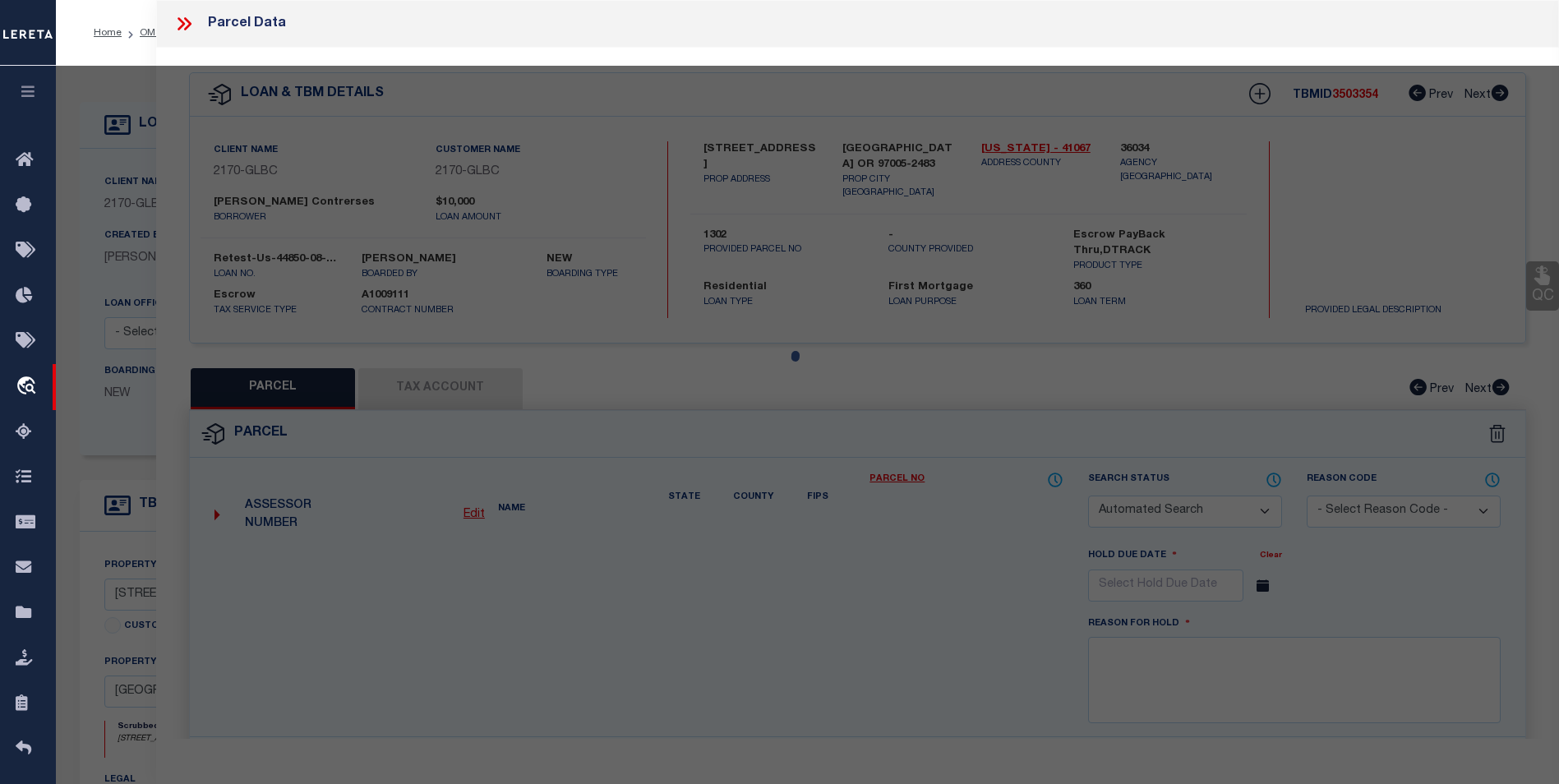
checkbox input "false"
type input "BEAVERTON, OR 97005"
type textarea "LOFTS AT 45 CENTRAL CONDO SUPP NO. 5: [STREET_ADDRESS]"
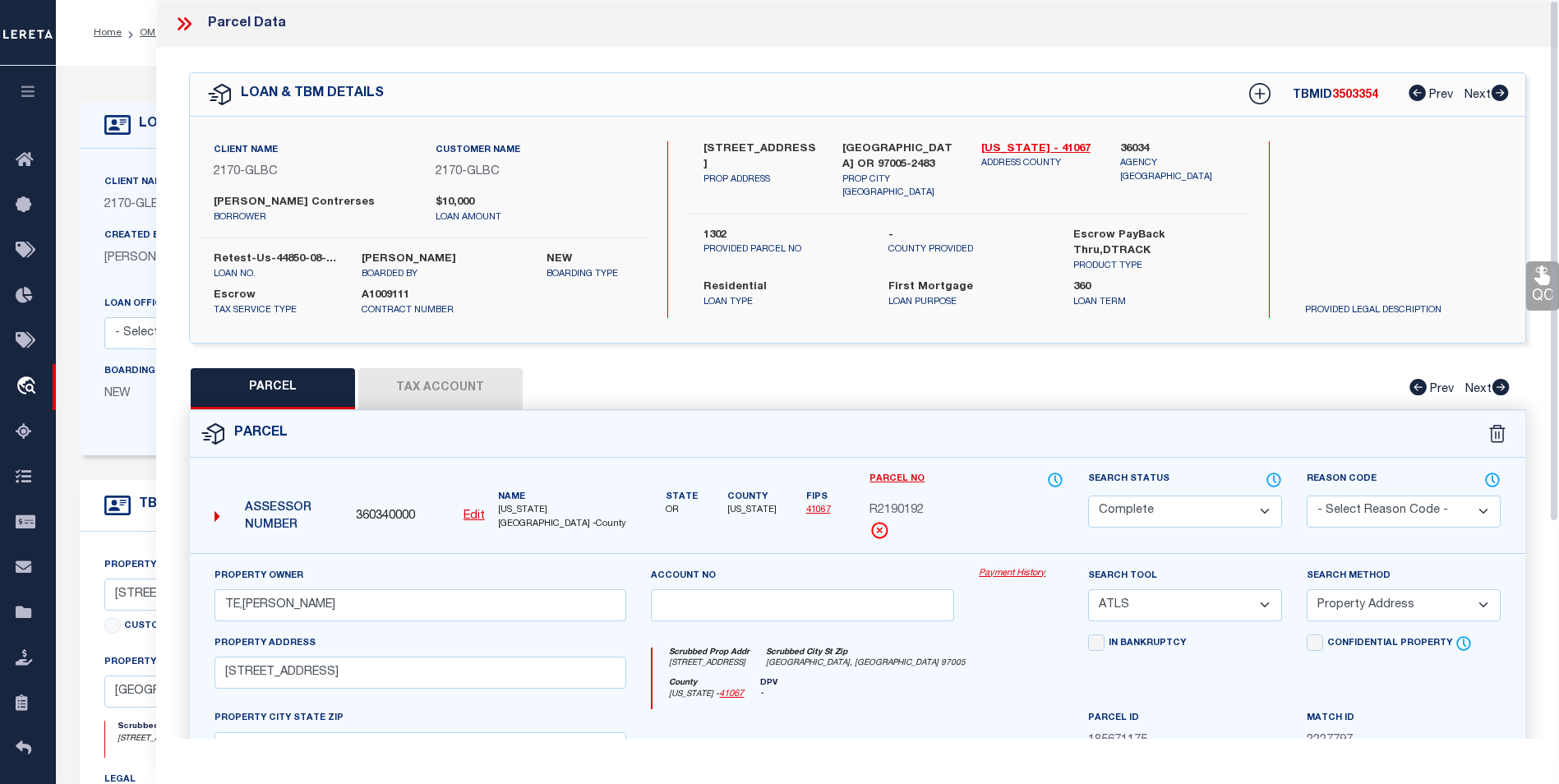
click at [473, 377] on button "Tax Account" at bounding box center [440, 388] width 164 height 41
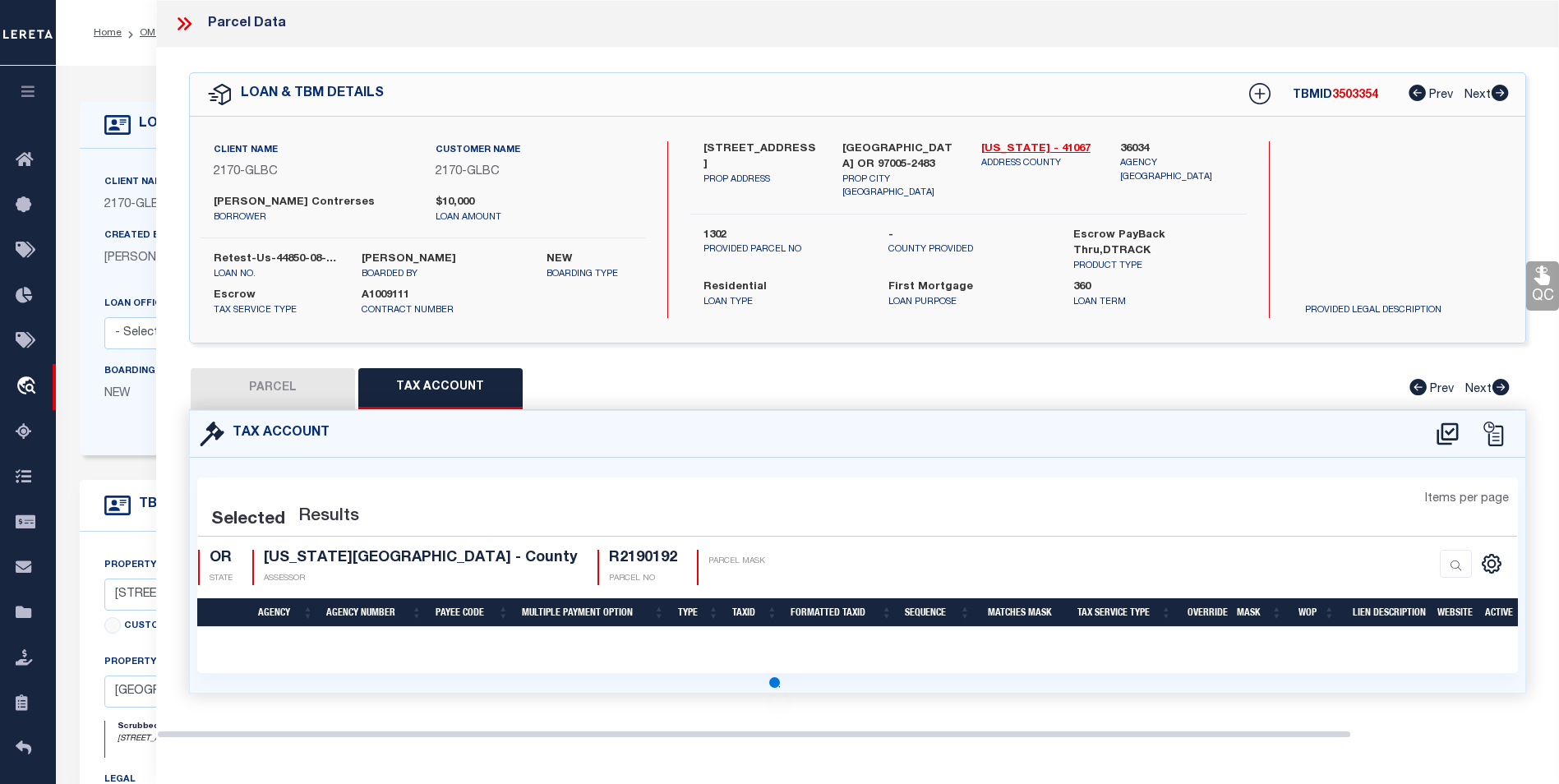
select select "100"
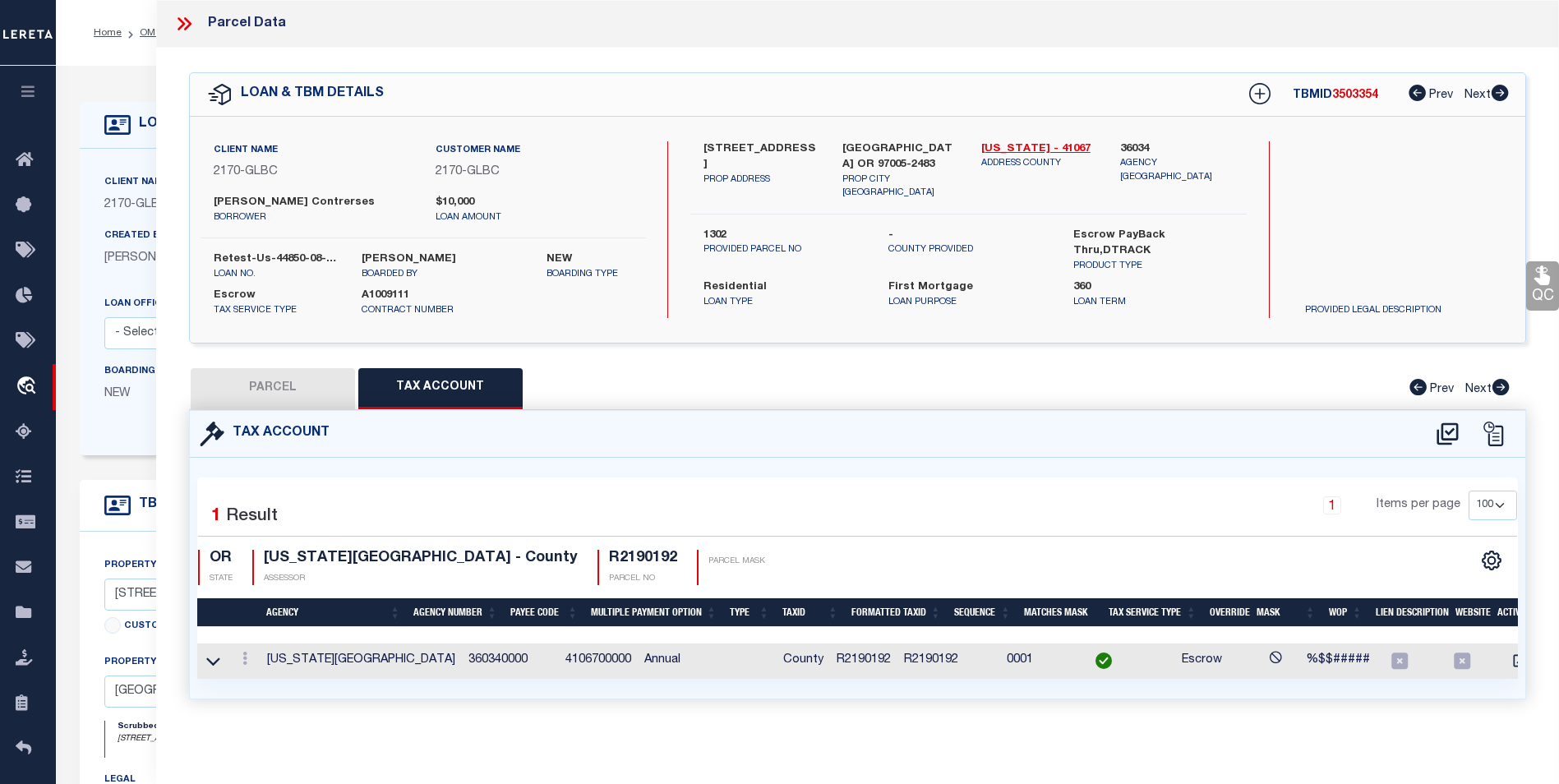
click at [291, 388] on button "PARCEL" at bounding box center [273, 388] width 164 height 41
select select "AS"
select select
checkbox input "false"
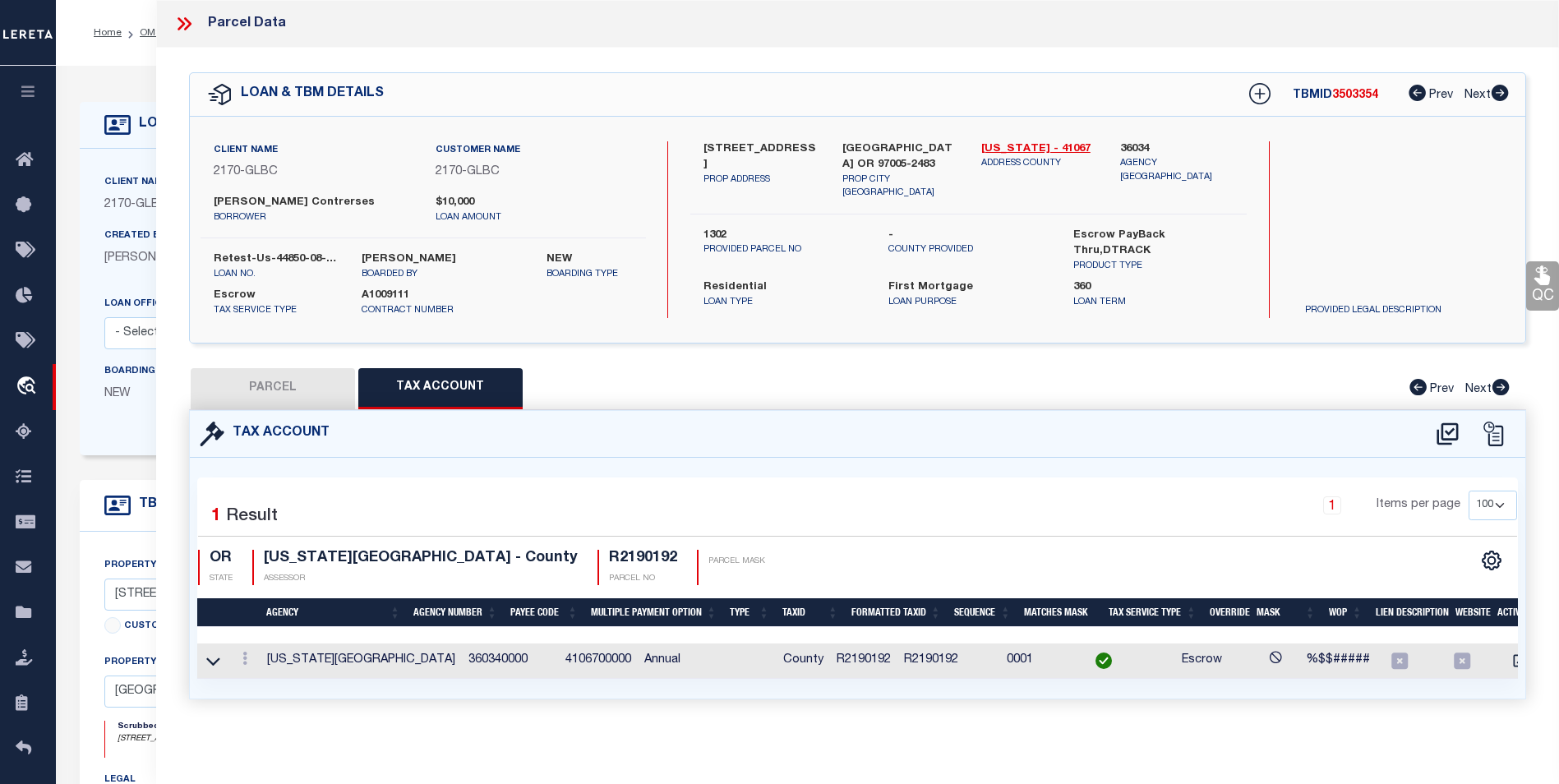
checkbox input "false"
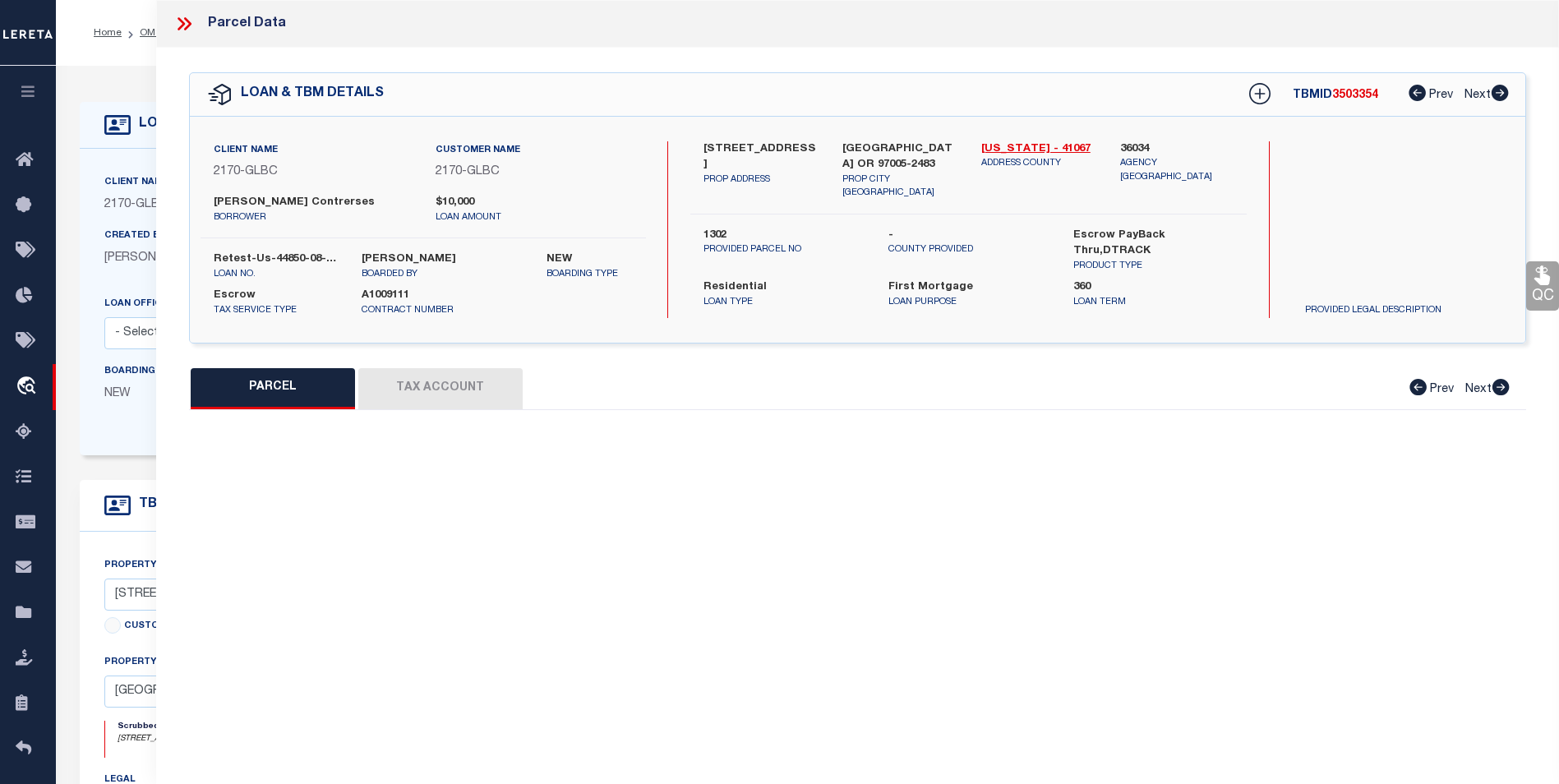
select select "CP"
type input "TE,CHARLES H"
select select "ATL"
select select "ADD"
type input "[STREET_ADDRESS]"
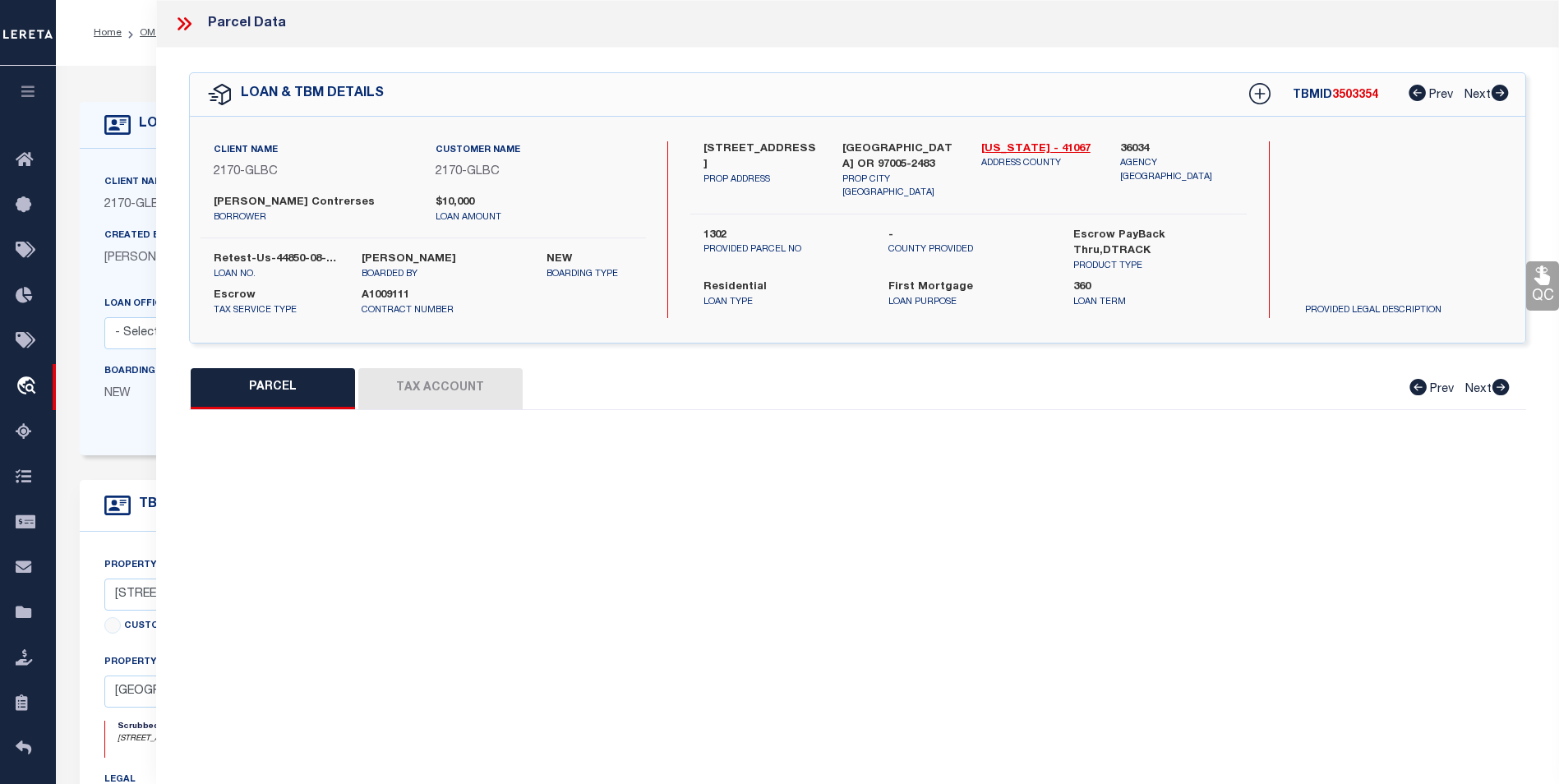
checkbox input "false"
type input "BEAVERTON, OR 97005"
type textarea "LOFTS AT 45 CENTRAL CONDO SUPP NO. 5: [STREET_ADDRESS]"
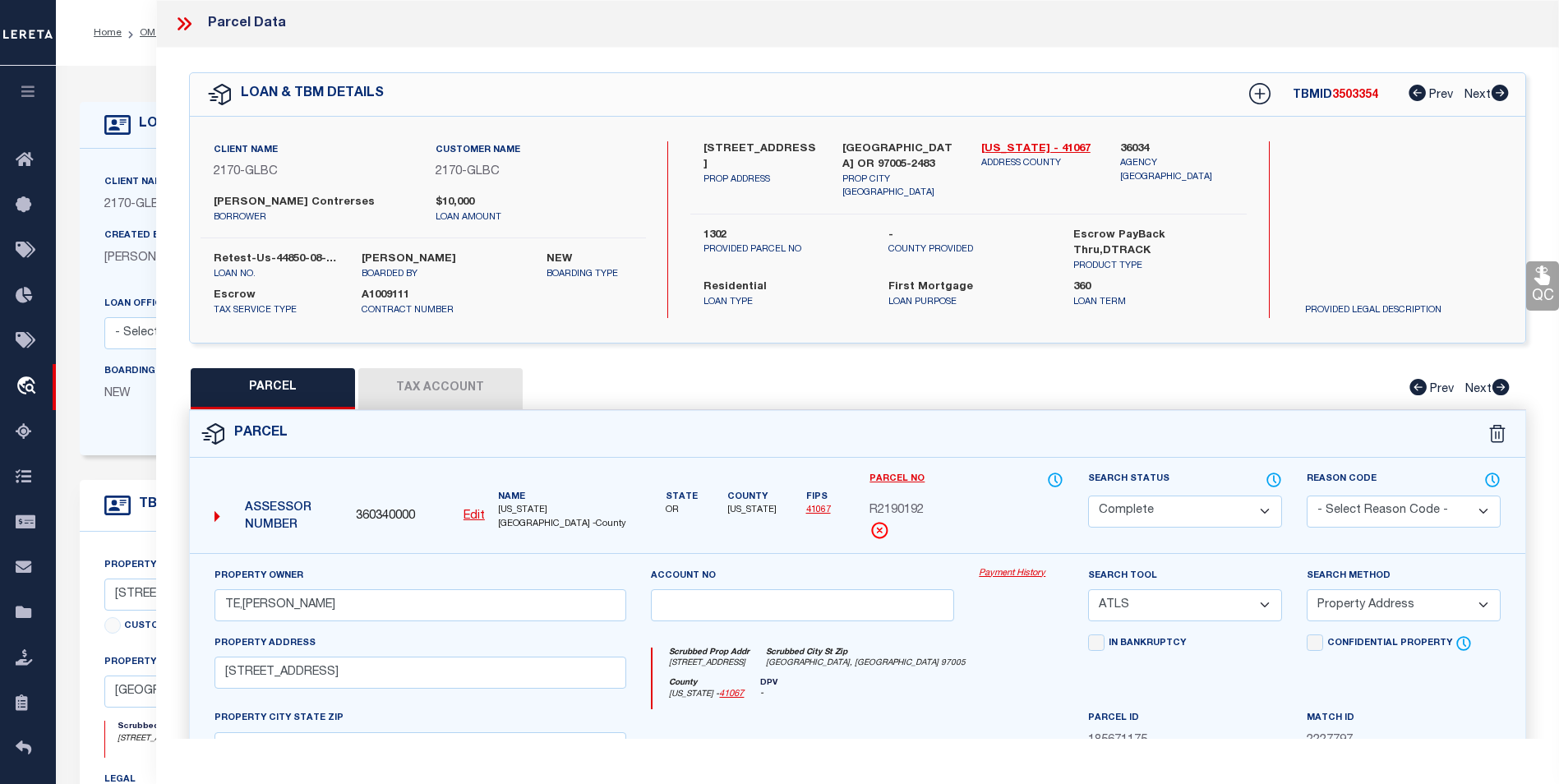
click at [1010, 572] on link "Payment History" at bounding box center [1021, 573] width 84 height 14
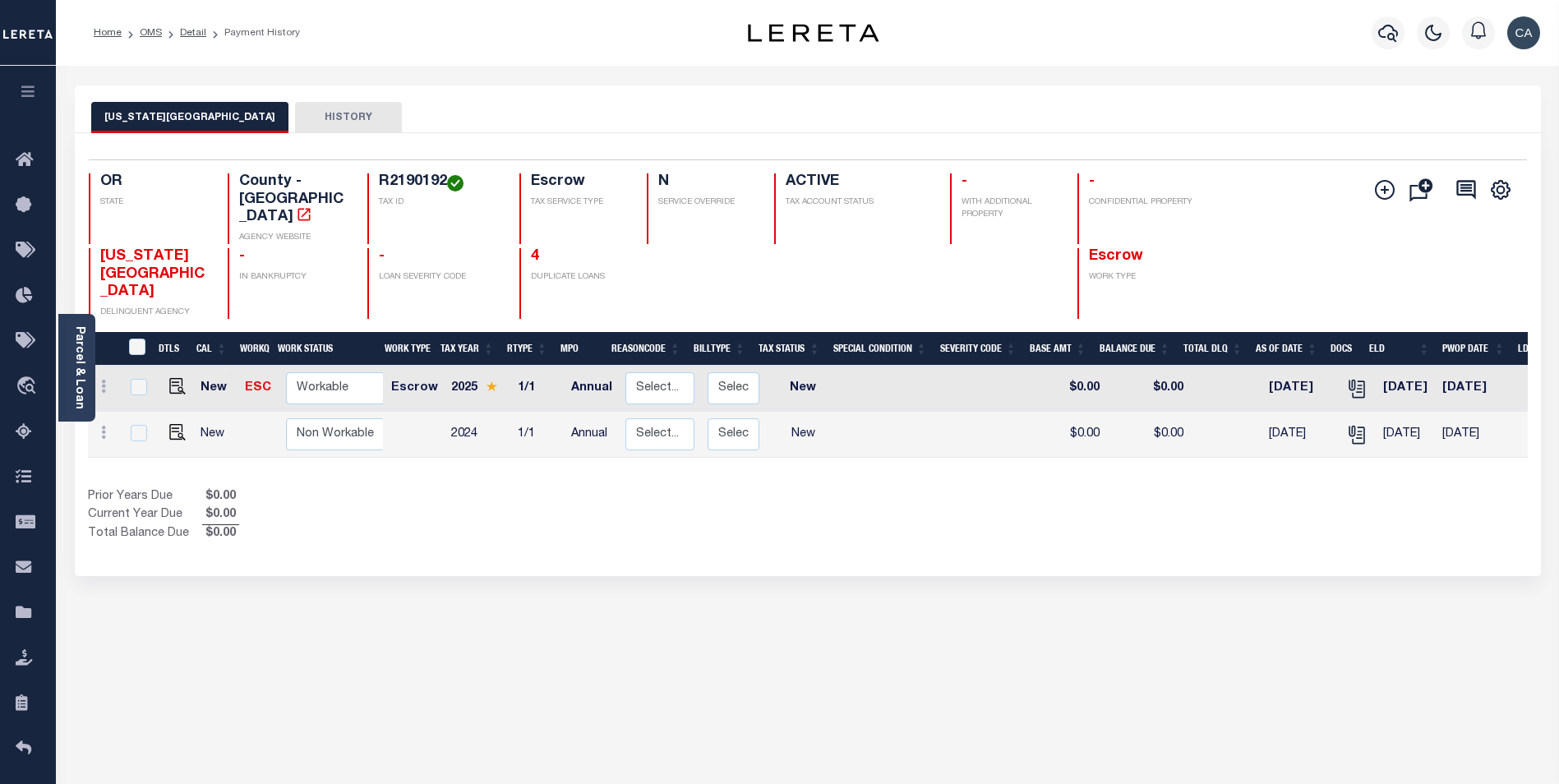
click at [167, 365] on td at bounding box center [174, 388] width 39 height 46
checkbox input "true"
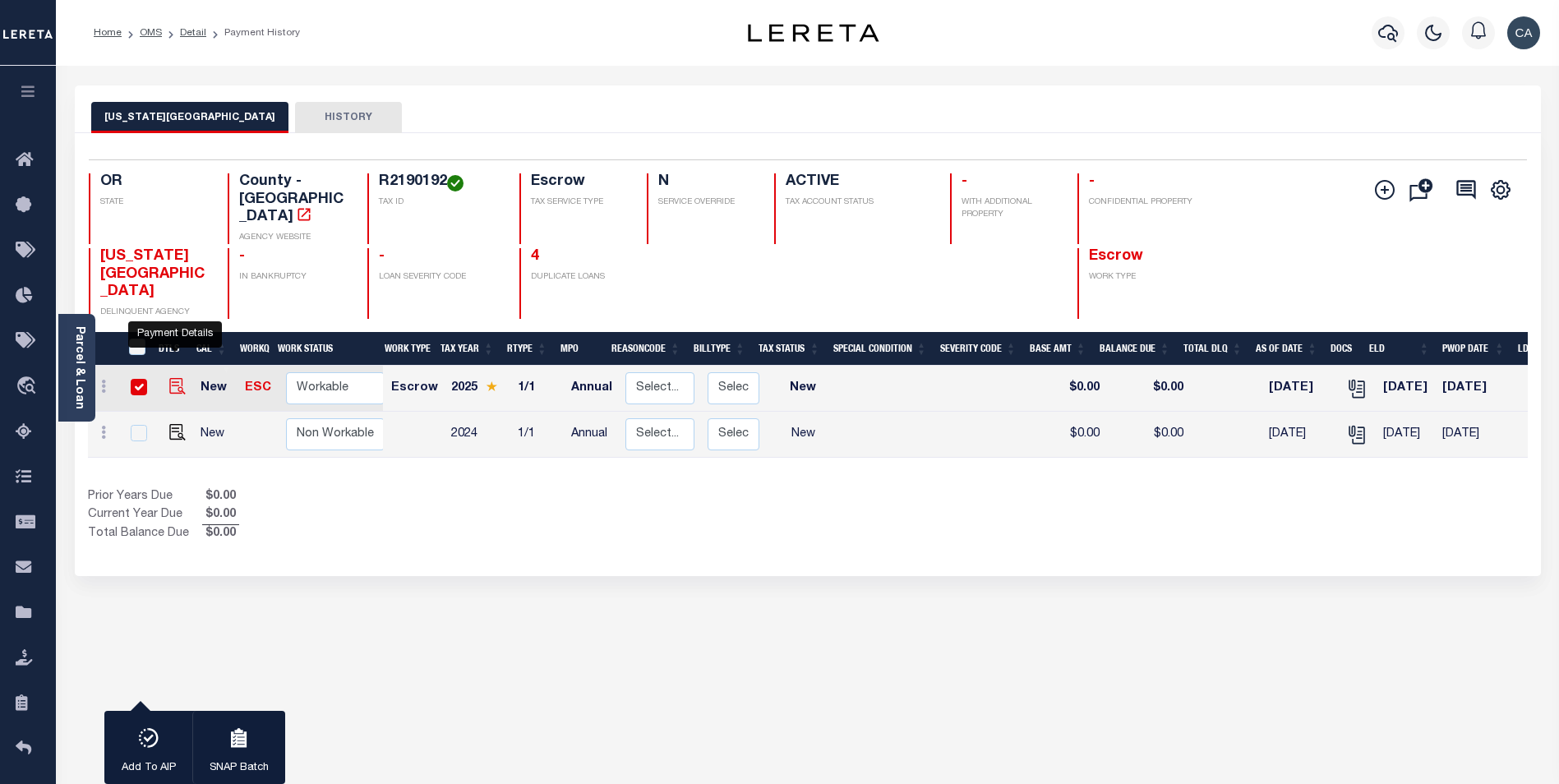
click at [172, 378] on img "" at bounding box center [177, 386] width 17 height 17
checkbox input "false"
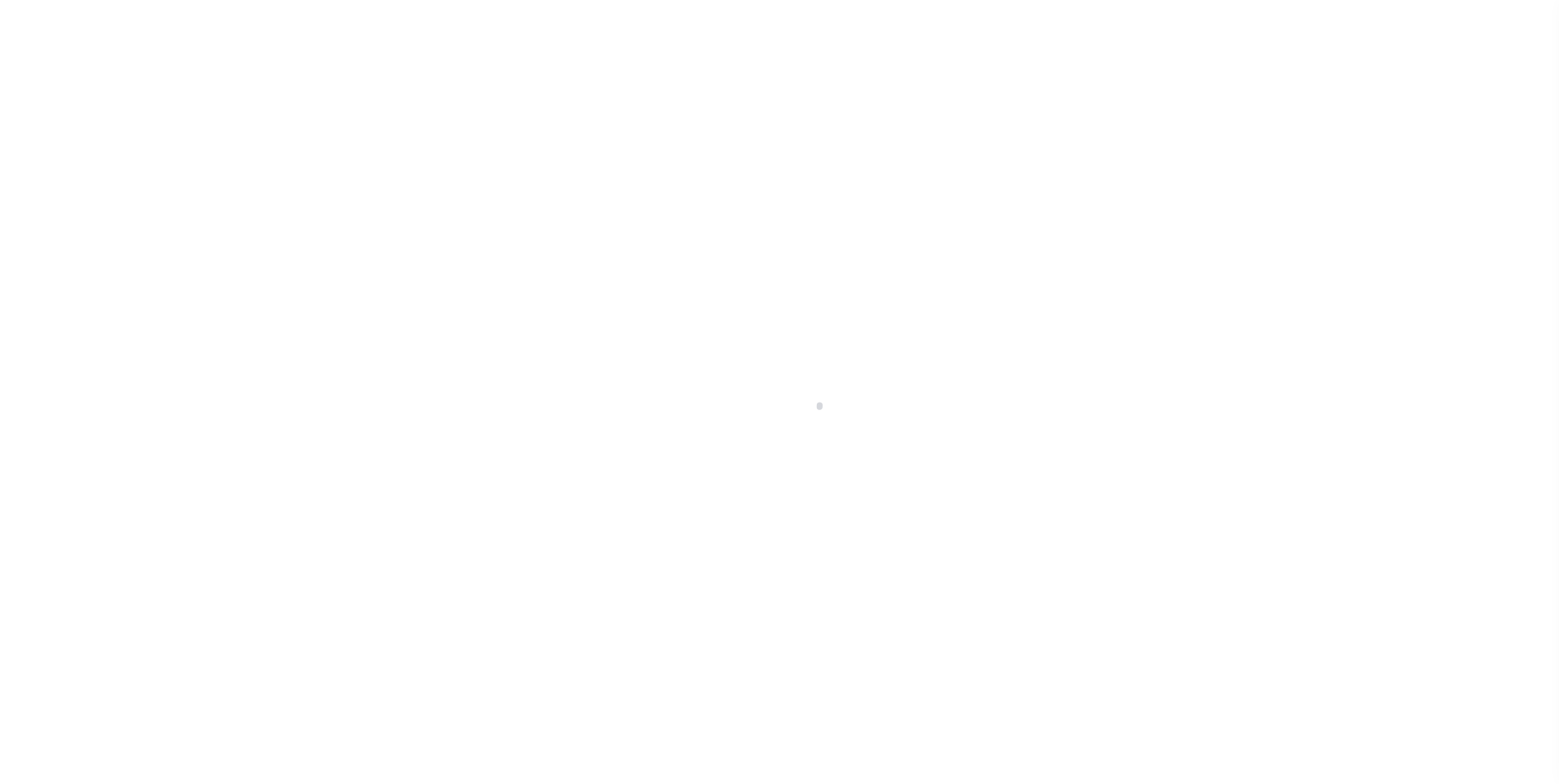
select select "NW2"
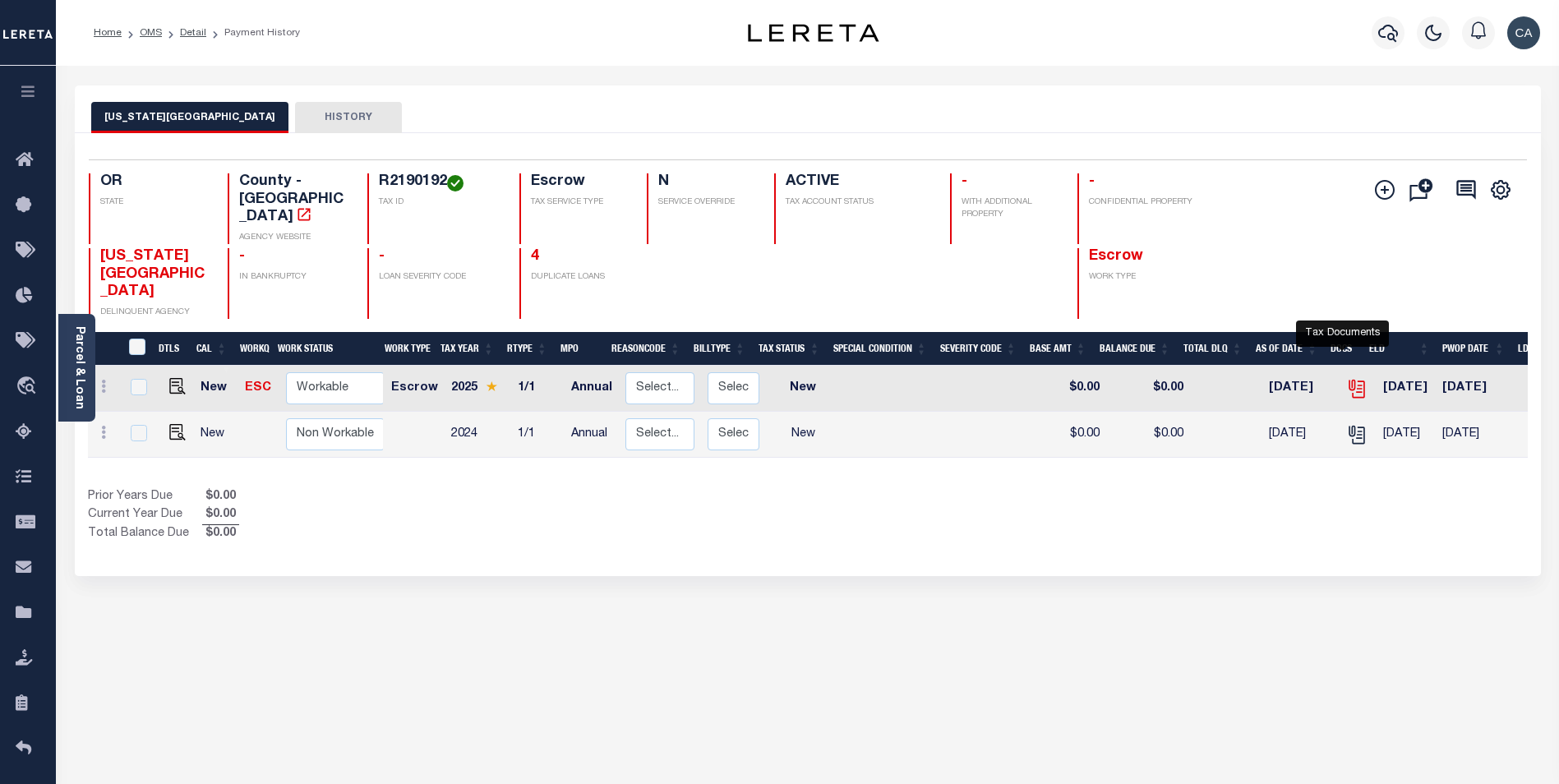
click at [1349, 379] on icon "" at bounding box center [1355, 386] width 13 height 13
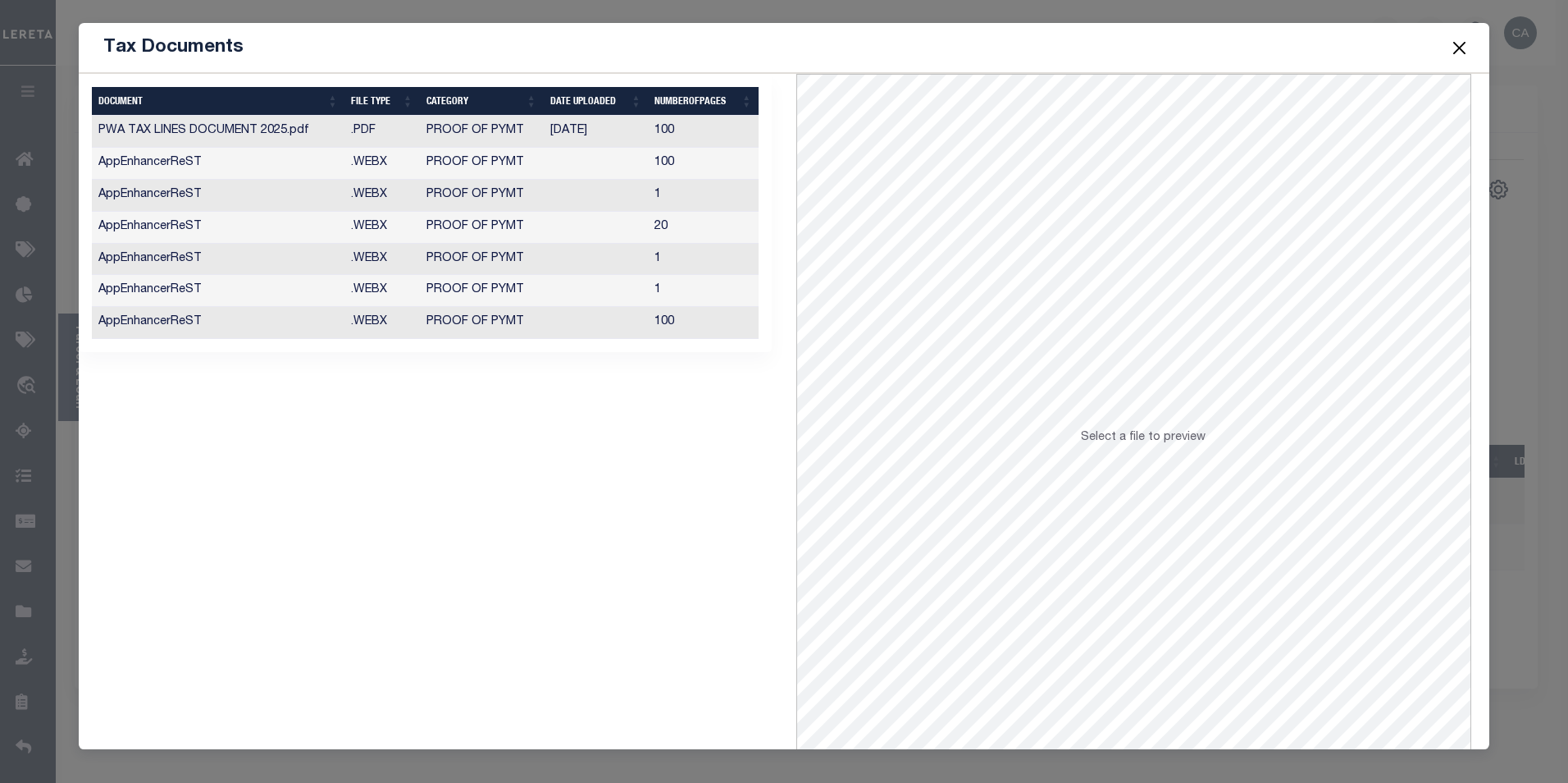
click at [623, 121] on td "[DATE]" at bounding box center [596, 131] width 105 height 32
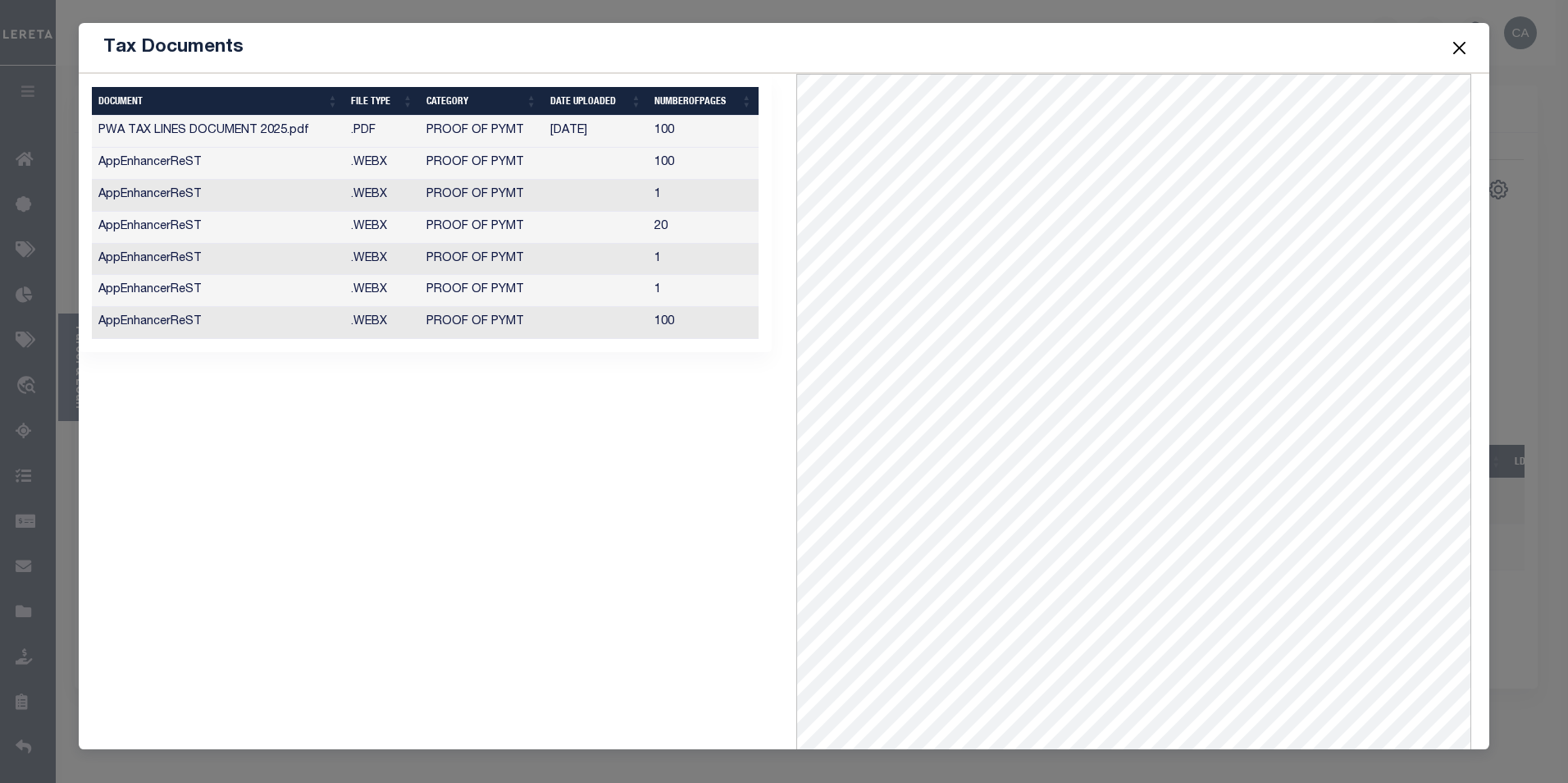
click at [1447, 44] on span at bounding box center [1458, 48] width 62 height 46
click at [1454, 44] on button "Close" at bounding box center [1458, 47] width 21 height 21
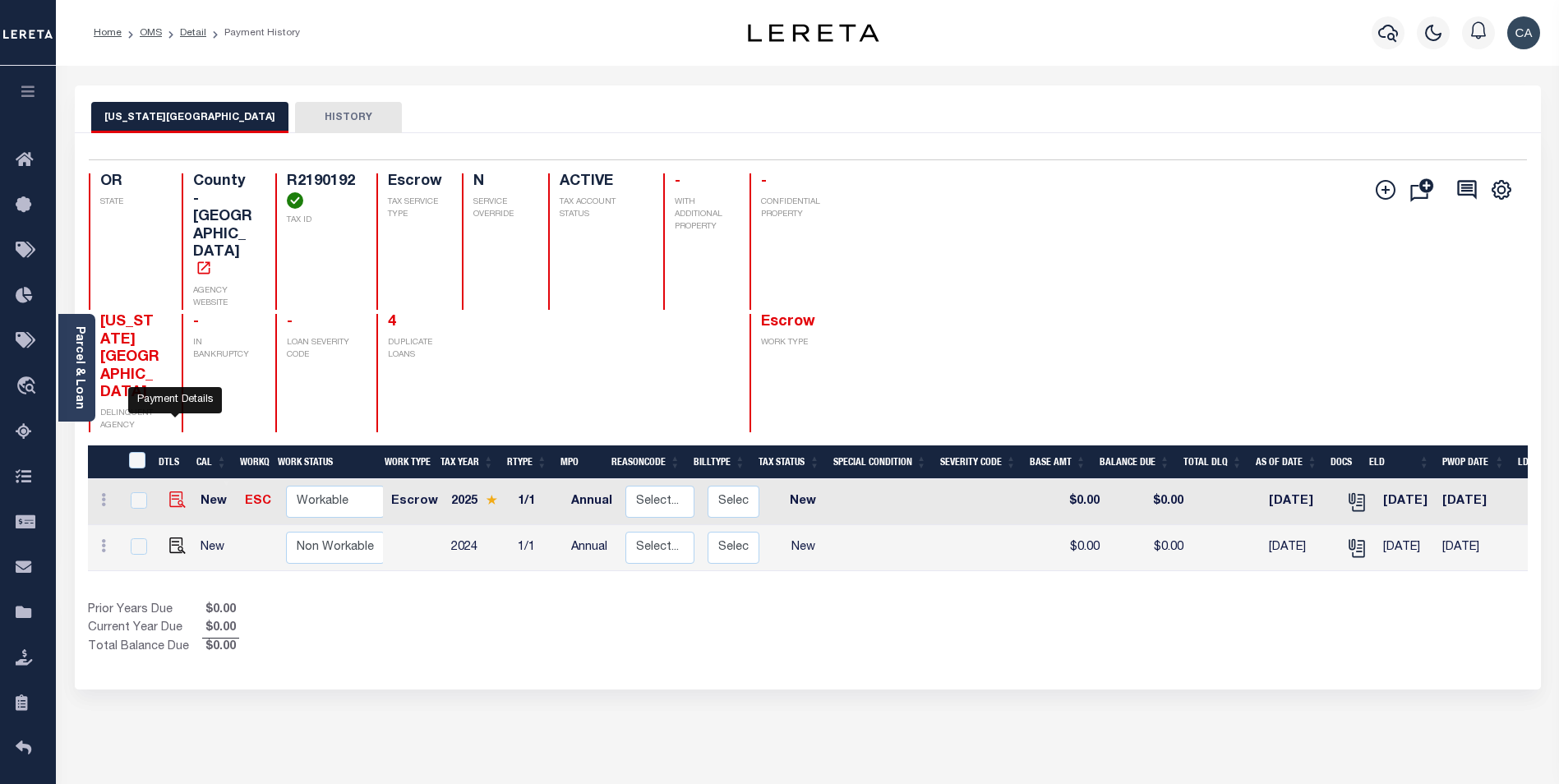
click at [170, 491] on img "" at bounding box center [177, 499] width 17 height 17
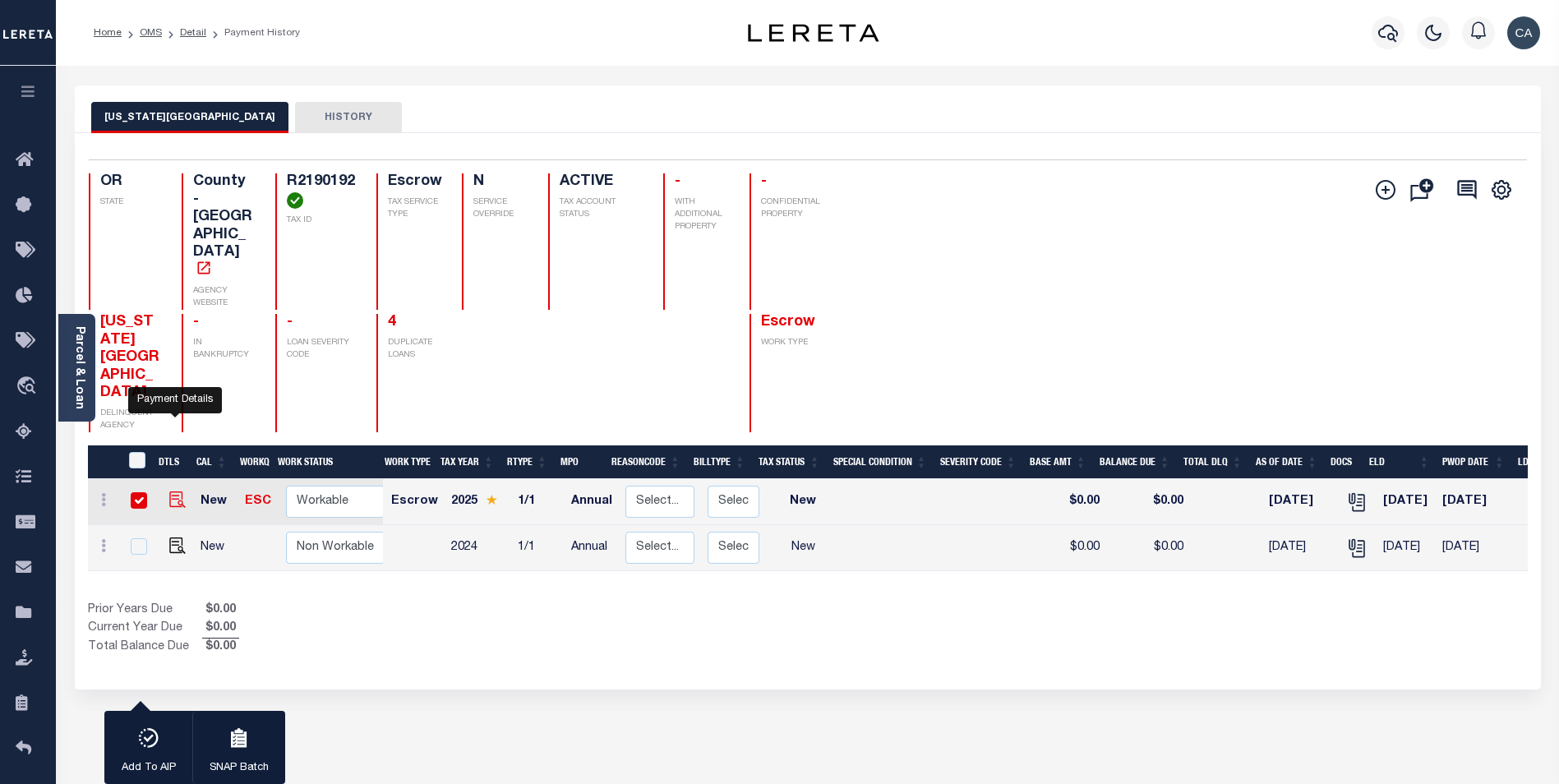
checkbox input "true"
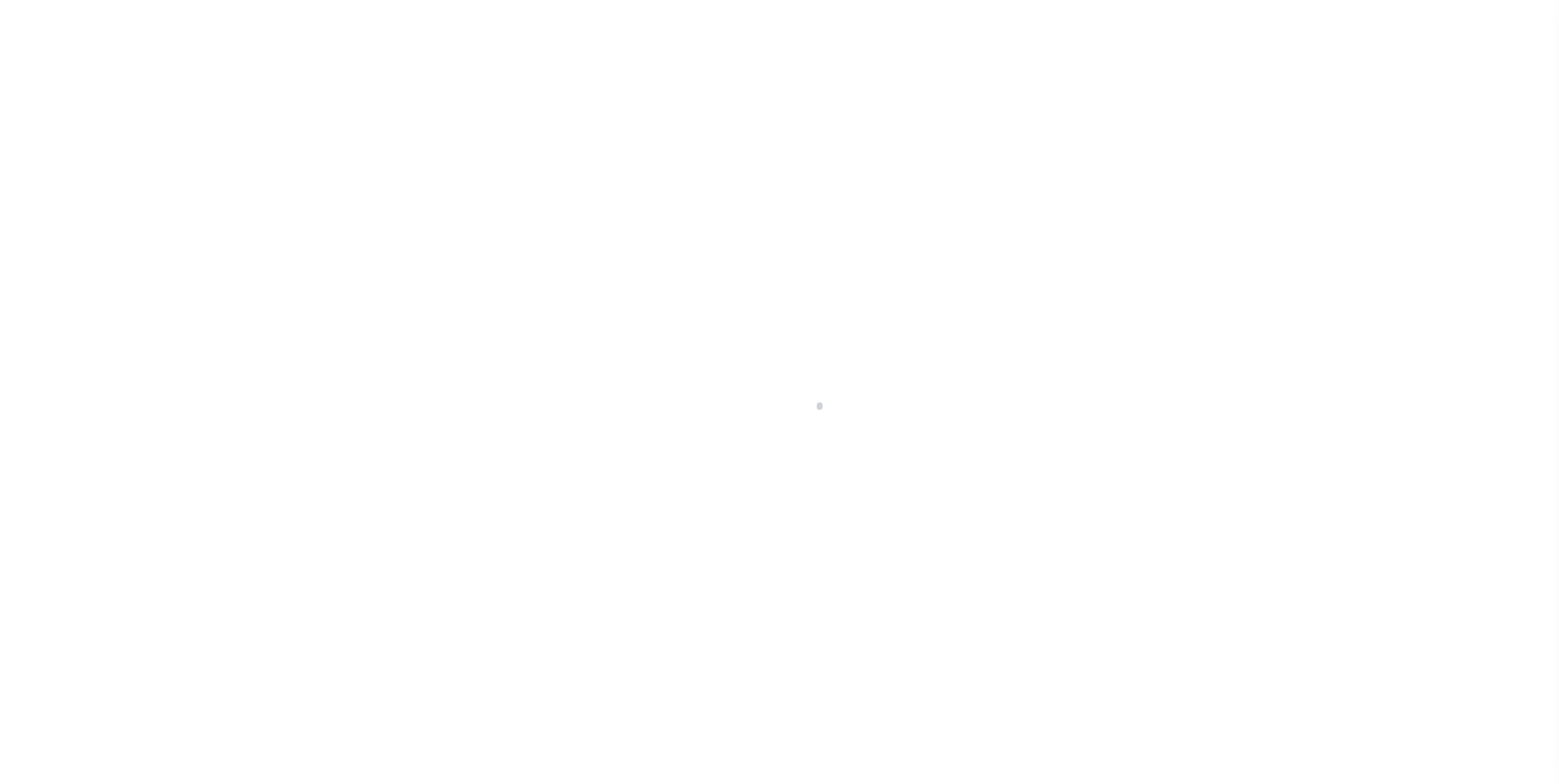
checkbox input "false"
type input "Annual"
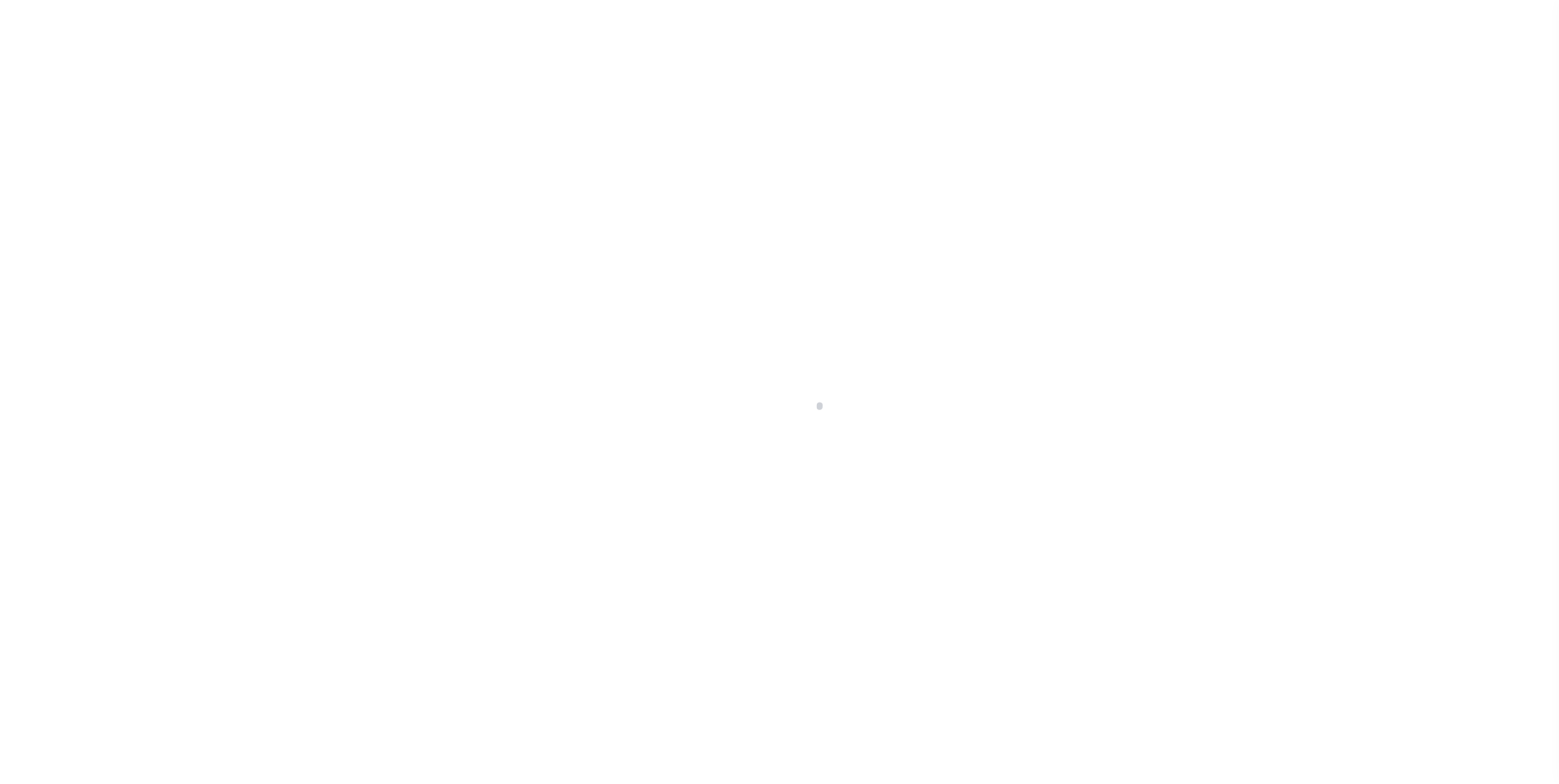
type input "[DATE]"
select select "NW2"
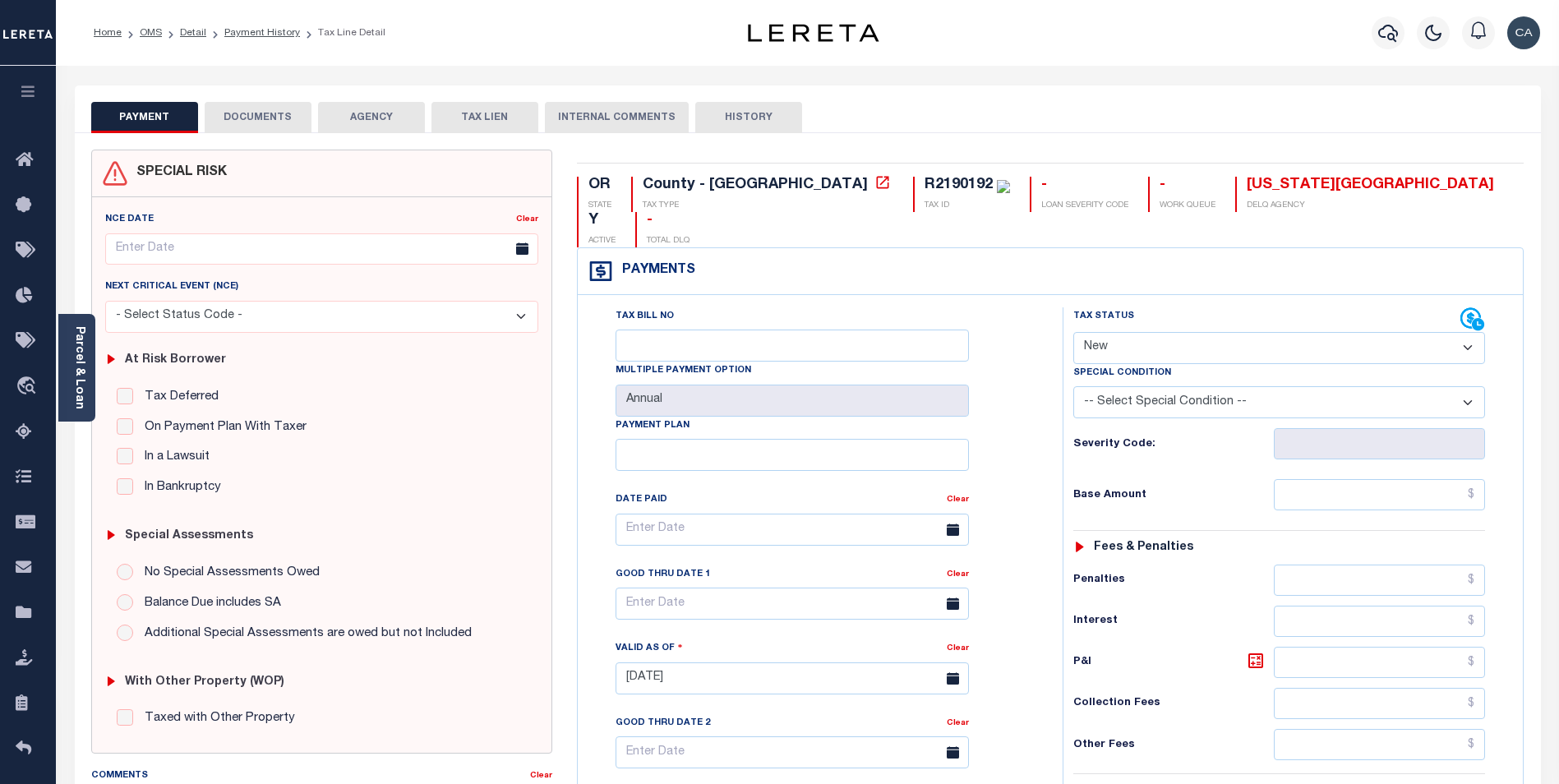
click at [402, 115] on button "AGENCY" at bounding box center [371, 118] width 107 height 31
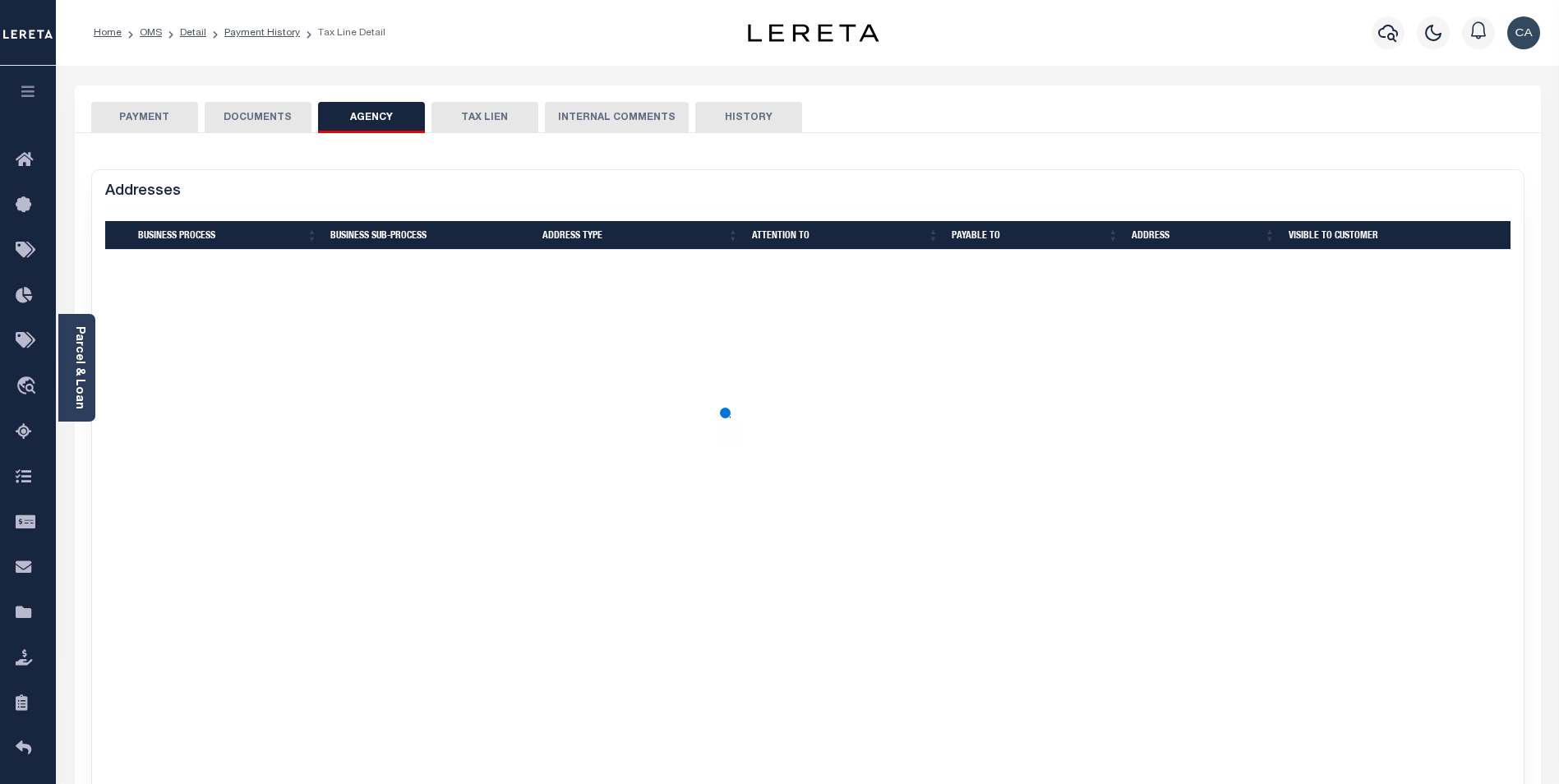
click at [496, 112] on button "TAX LIEN" at bounding box center [485, 118] width 107 height 31
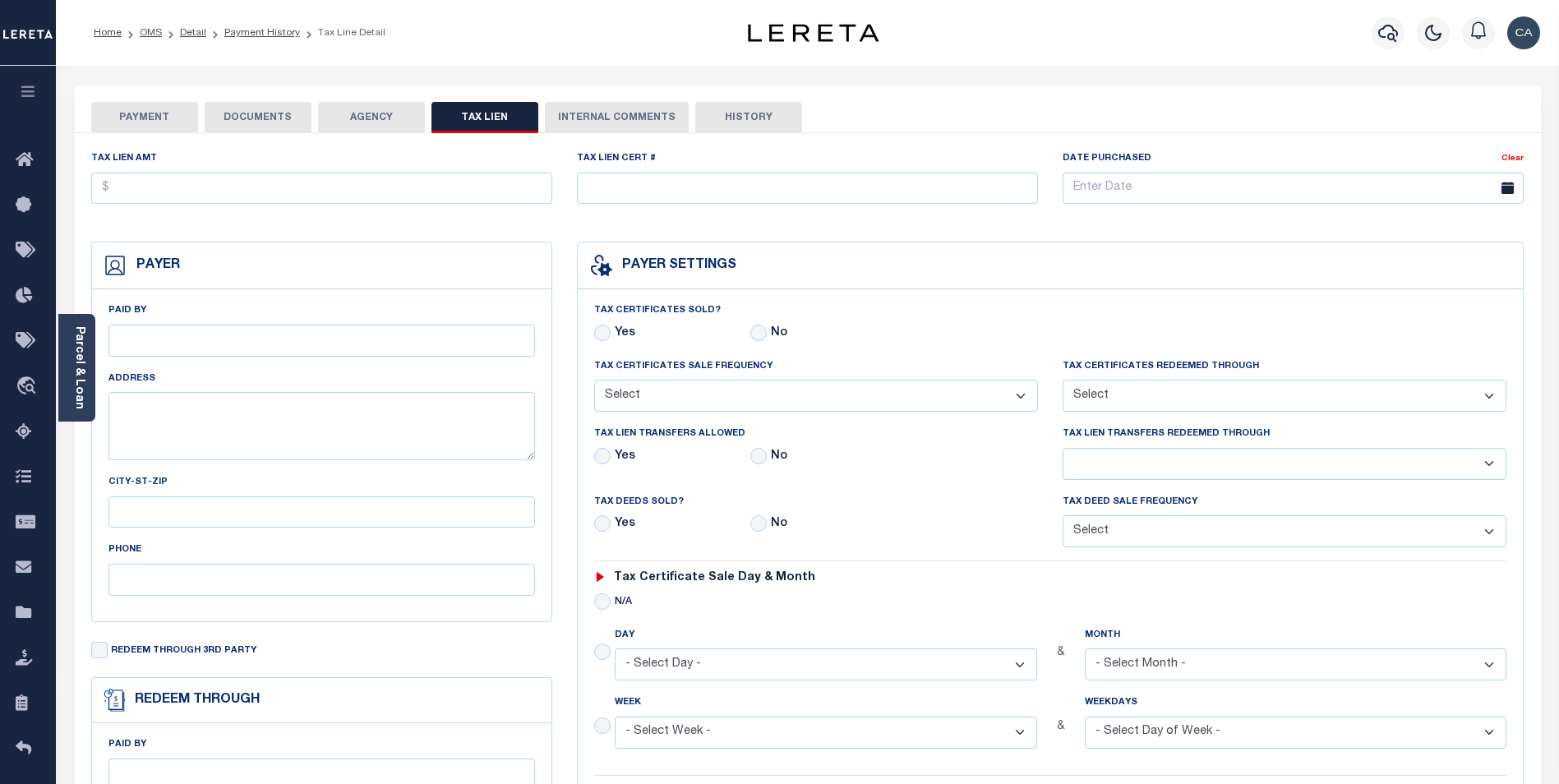
checkbox input "false"
radio input "true"
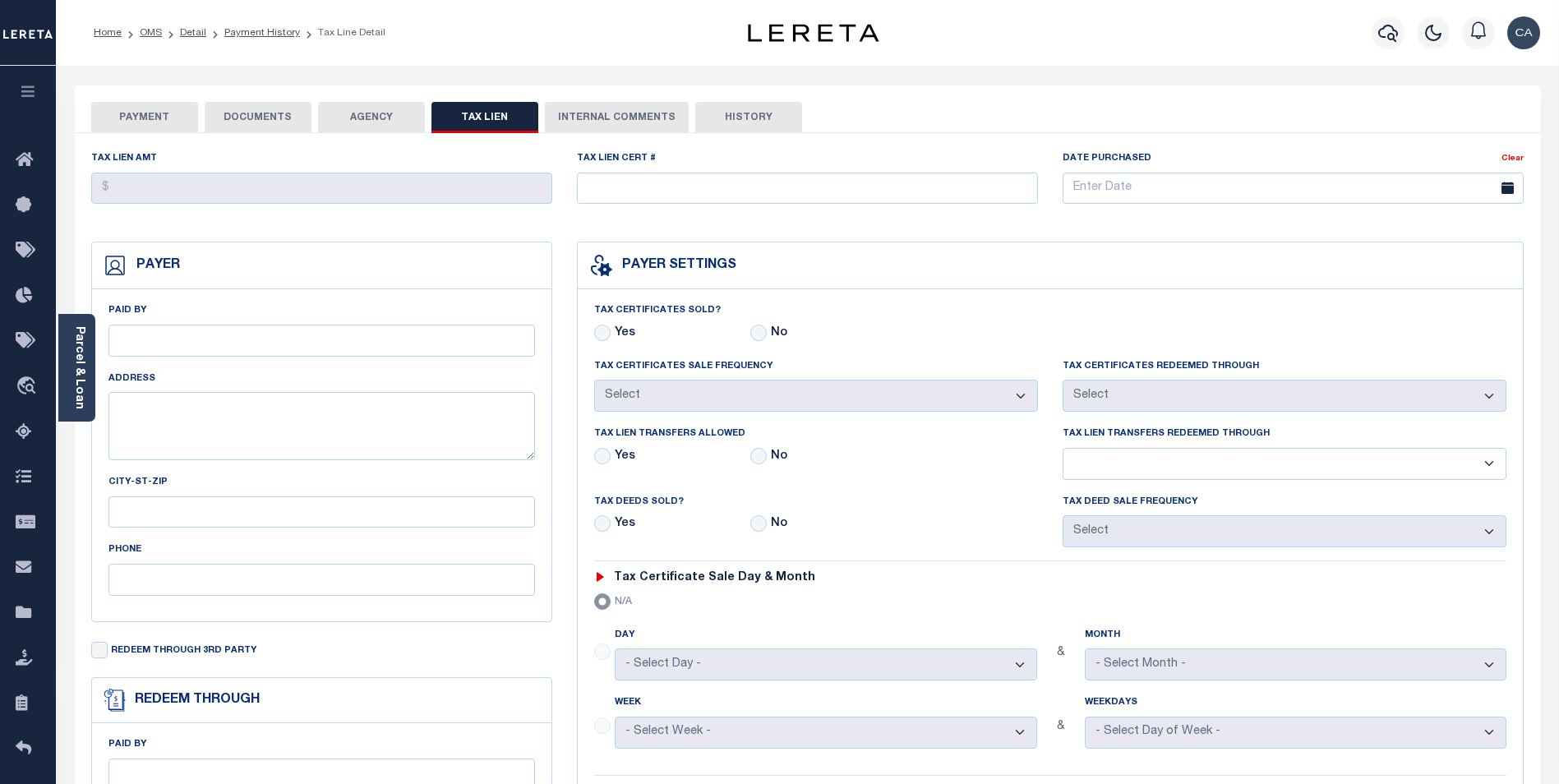
click at [270, 123] on button "DOCUMENTS" at bounding box center [258, 118] width 107 height 31
select select "100"
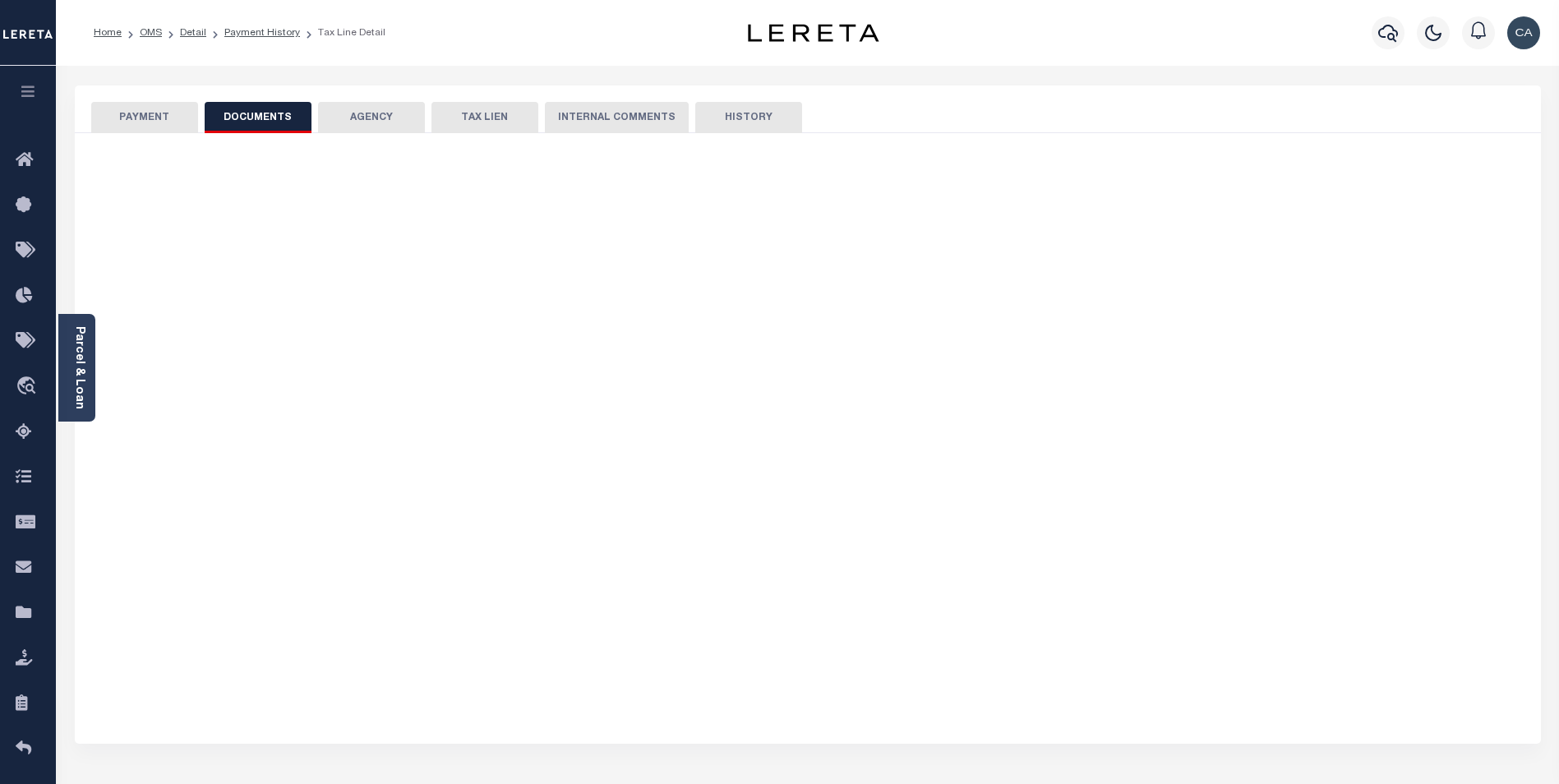
select select "100"
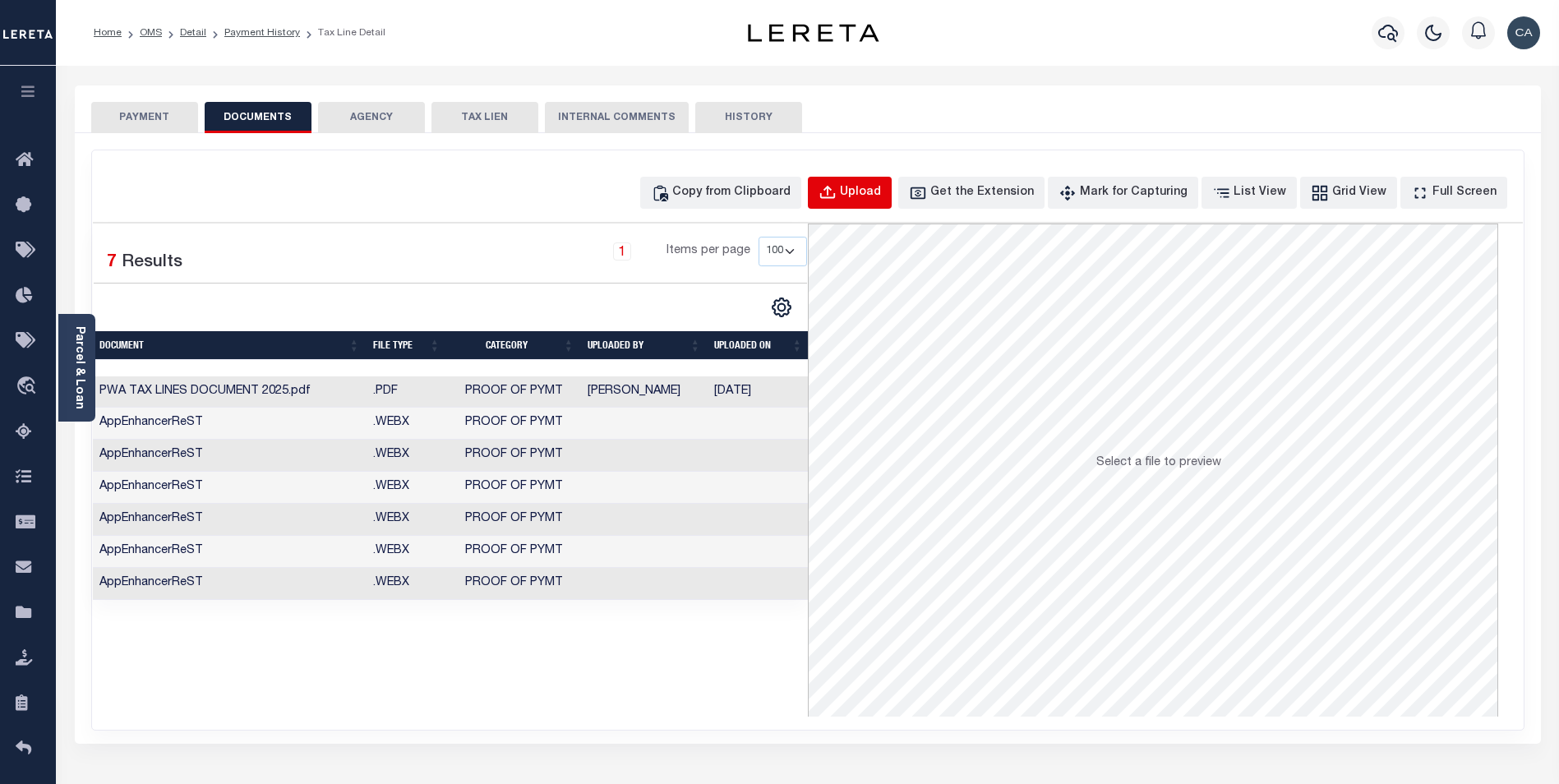
click at [886, 182] on button "Upload" at bounding box center [849, 192] width 84 height 32
select select "POP"
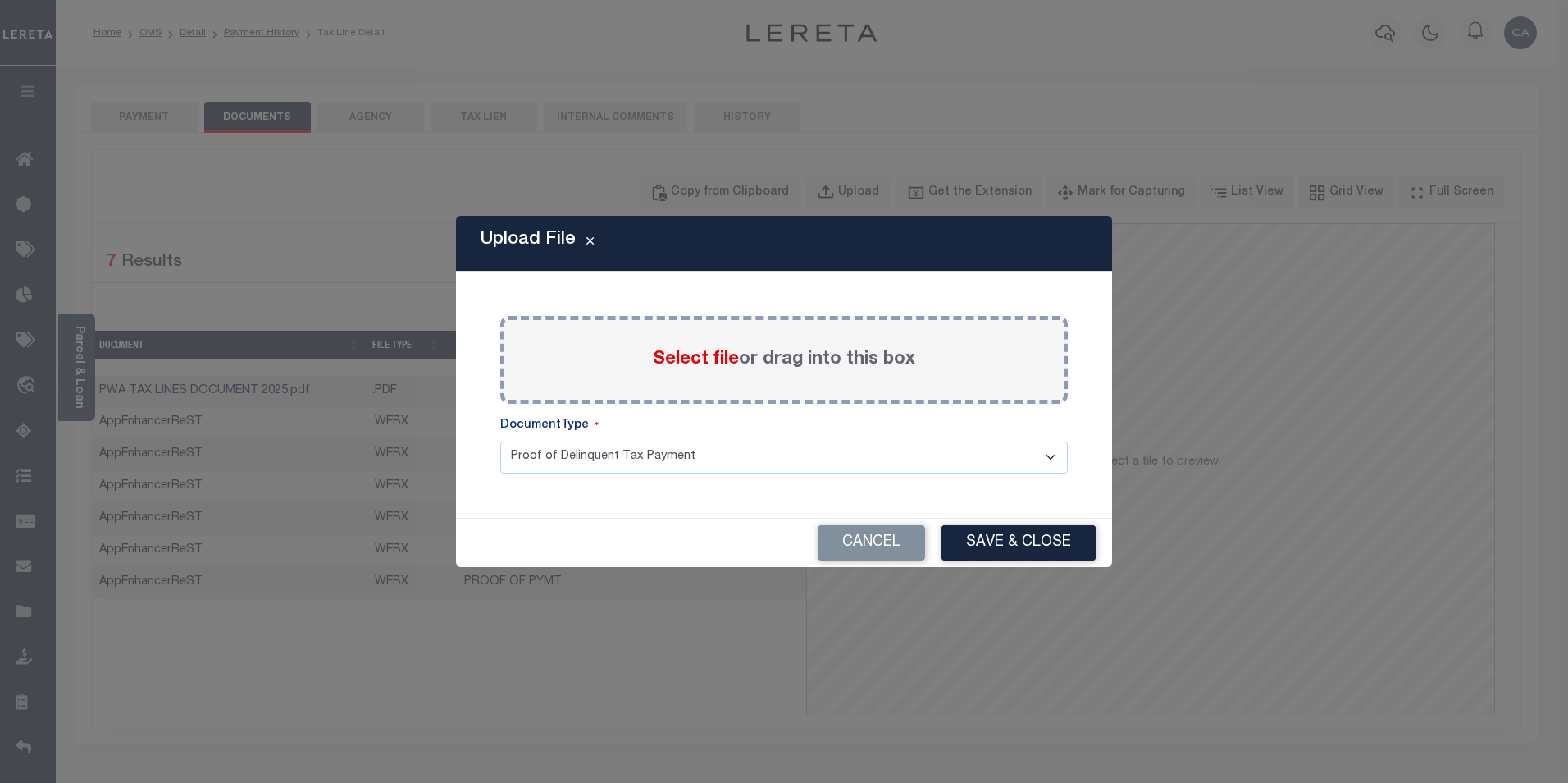
click at [719, 371] on label "Select file or drag into this box" at bounding box center [784, 360] width 262 height 28
click at [0, 0] on input "Select file or drag into this box" at bounding box center [0, 0] width 0 height 0
click at [876, 527] on button "Cancel" at bounding box center [871, 543] width 107 height 35
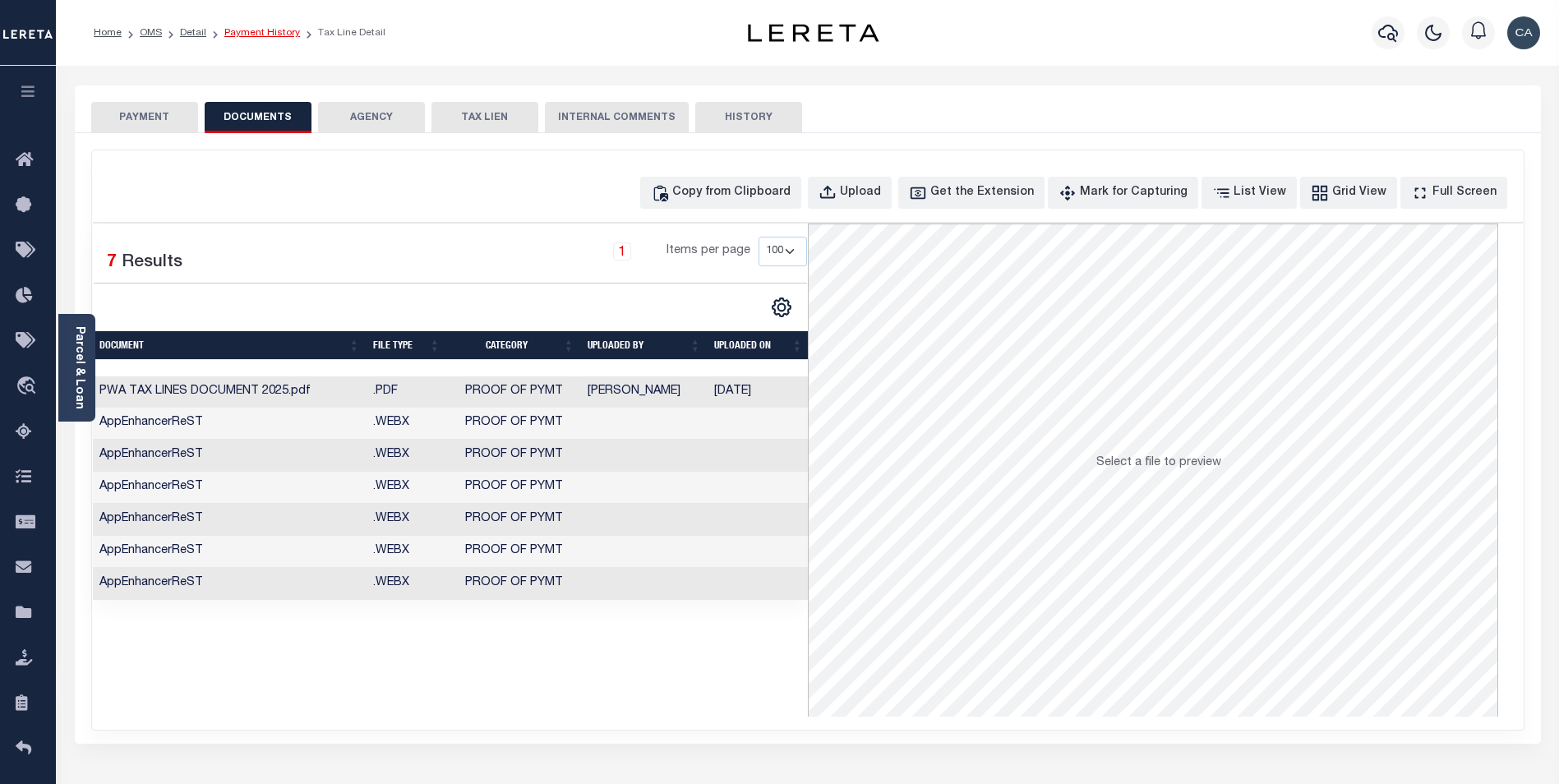
click at [238, 28] on link "Payment History" at bounding box center [262, 32] width 75 height 10
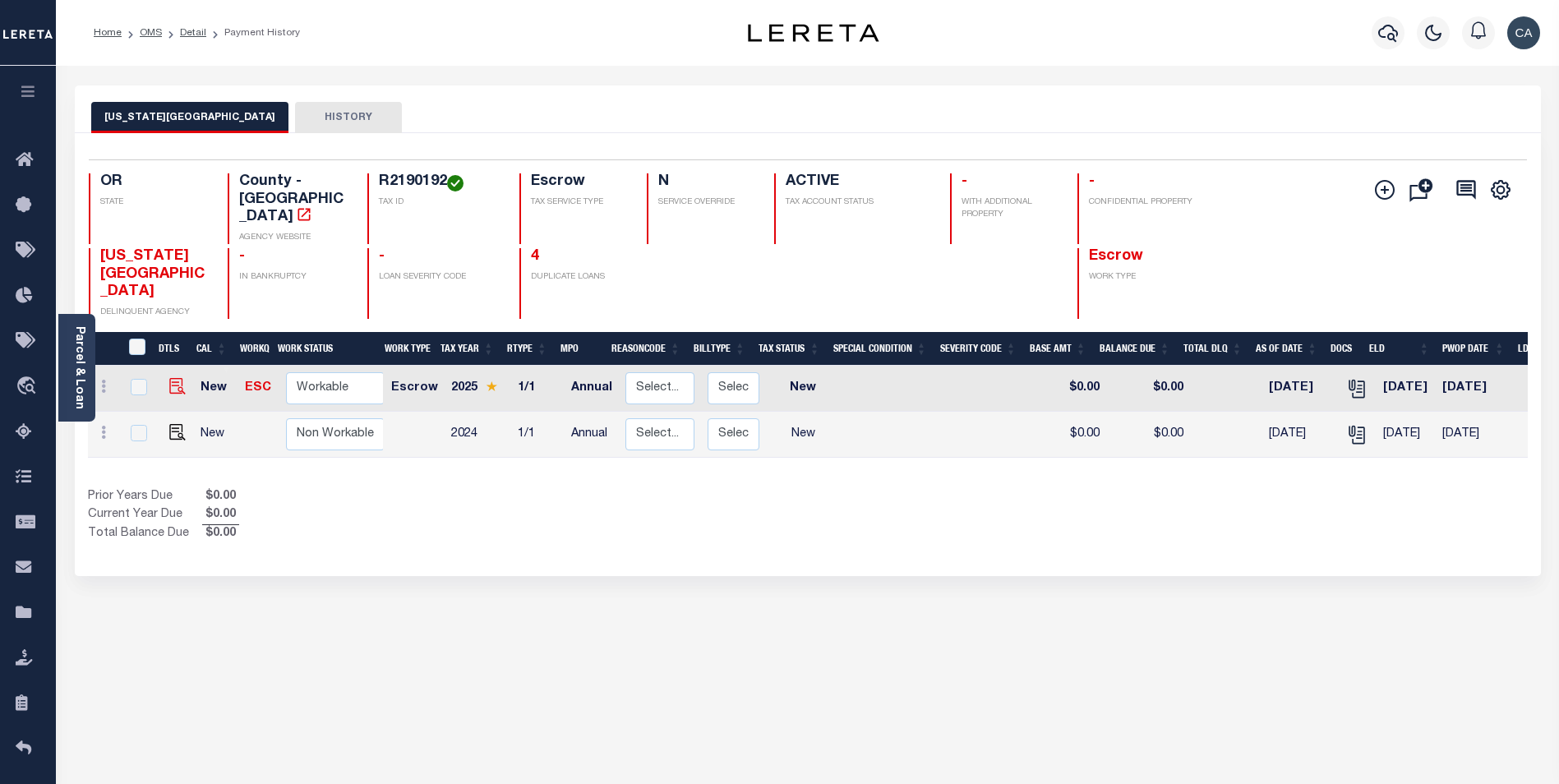
click at [169, 378] on img "" at bounding box center [177, 386] width 17 height 17
checkbox input "true"
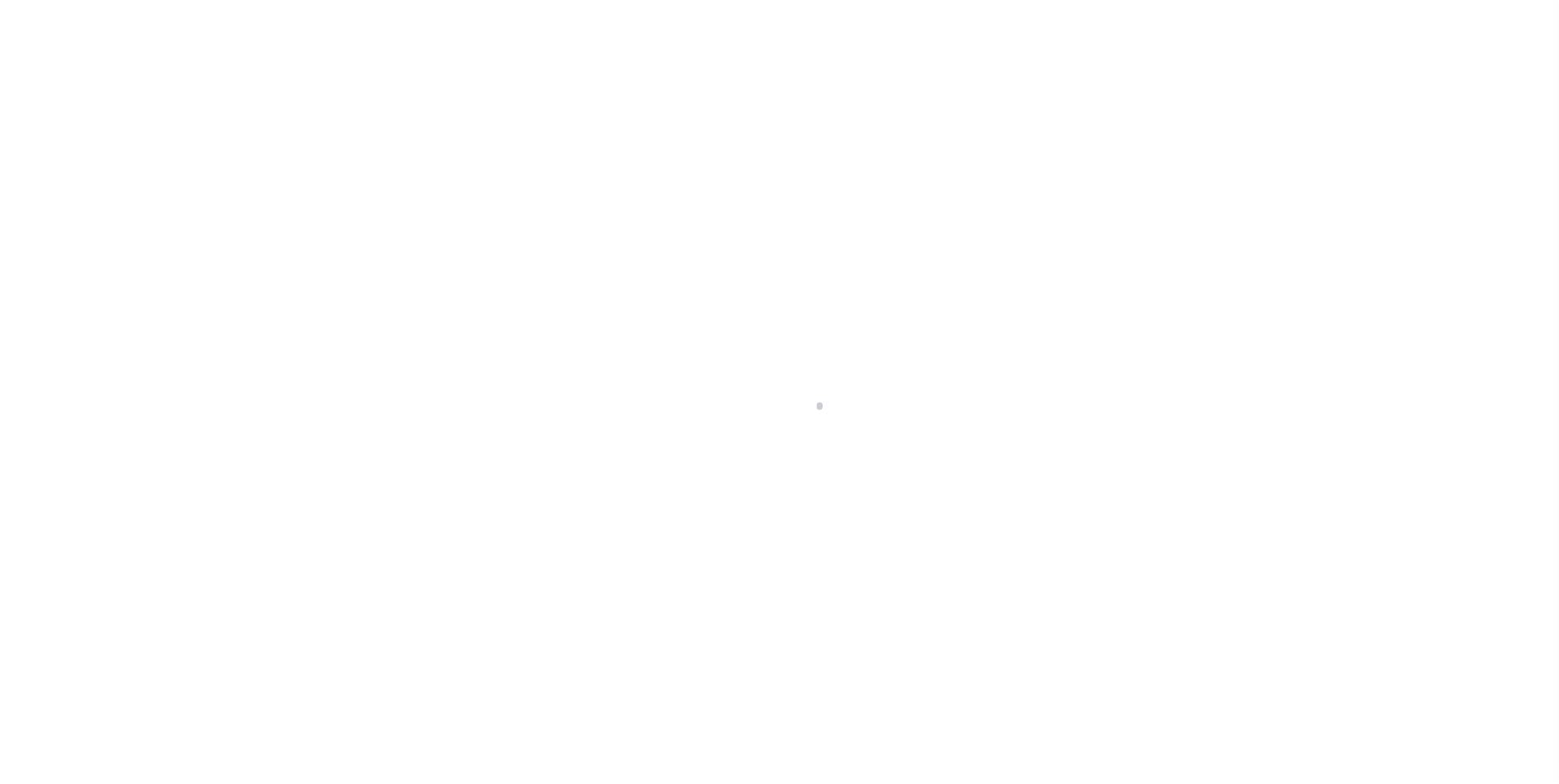
checkbox input "false"
type input "Annual"
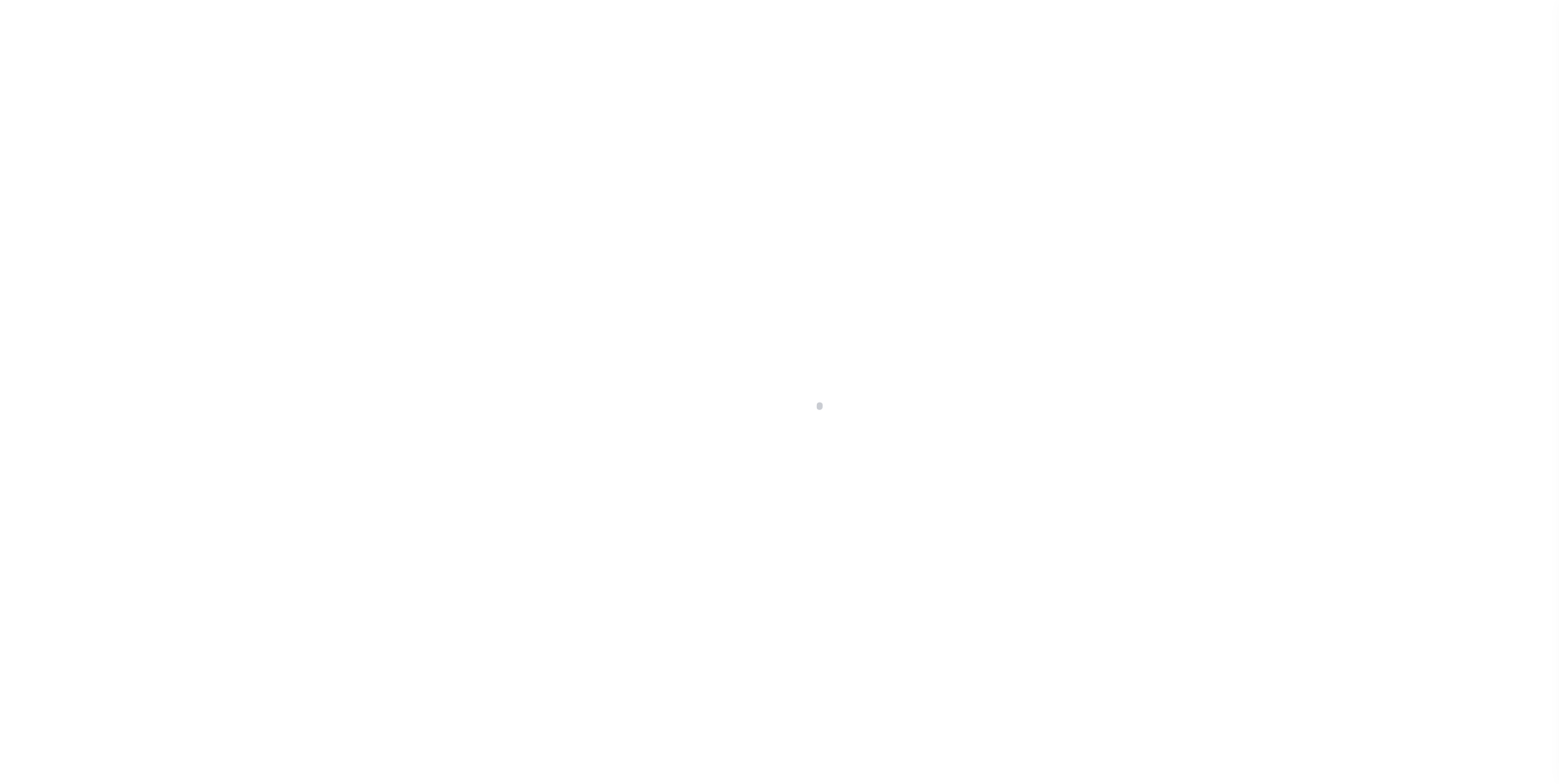
type input "[DATE]"
select select "NW2"
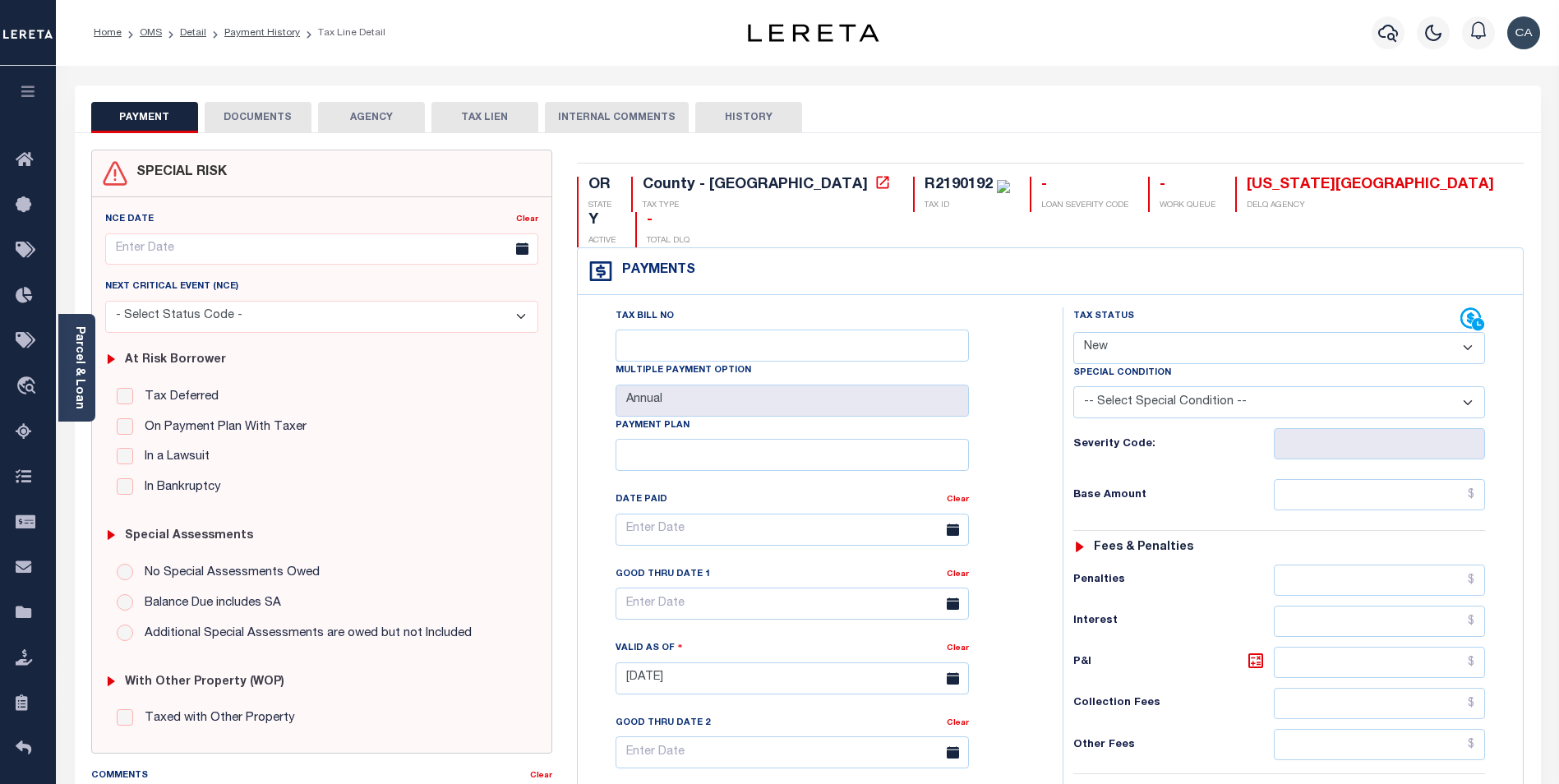
click at [255, 118] on button "DOCUMENTS" at bounding box center [258, 118] width 107 height 31
select select "100"
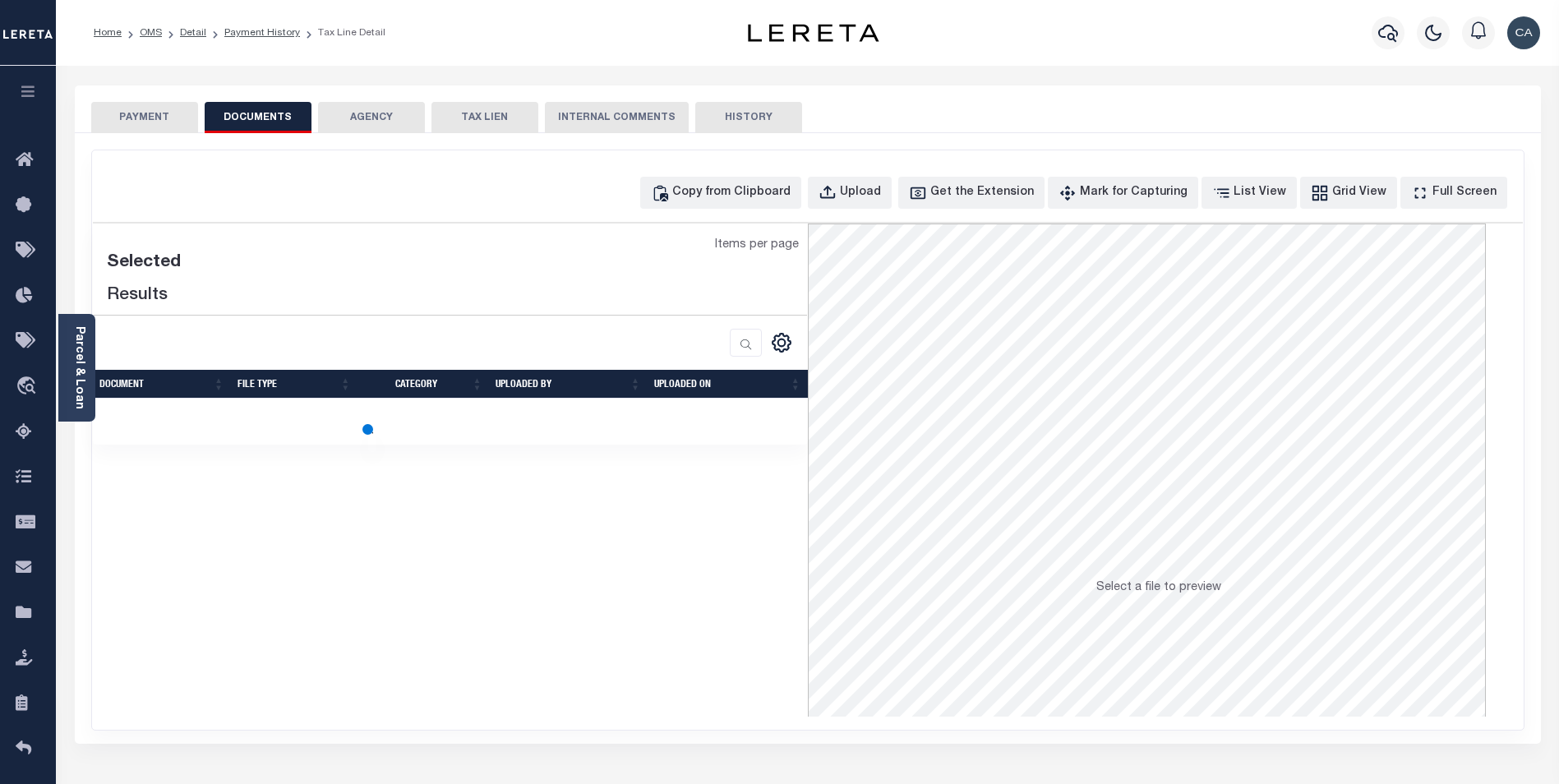
select select "100"
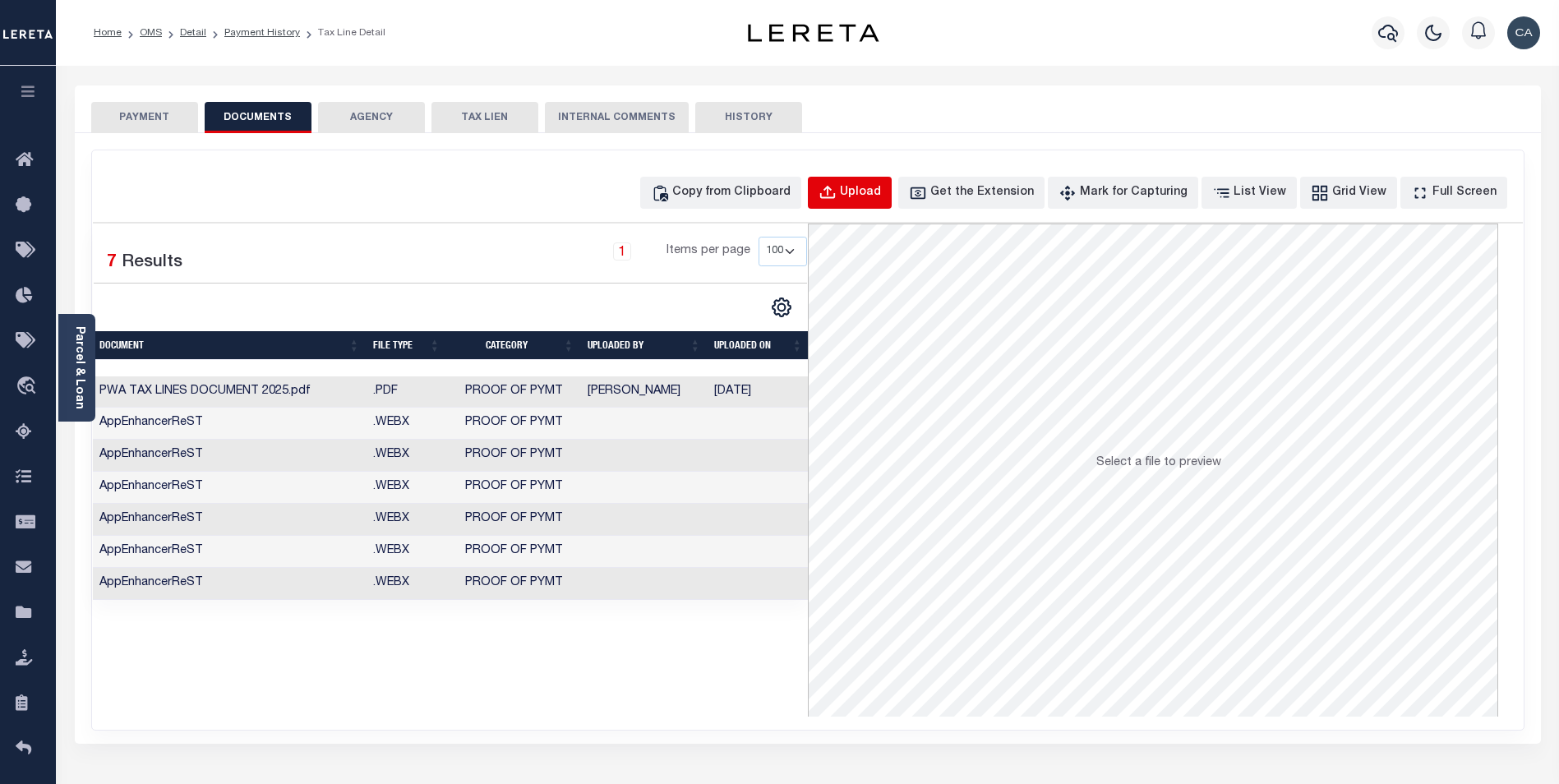
click at [880, 195] on div "Upload" at bounding box center [860, 193] width 41 height 18
select select "POP"
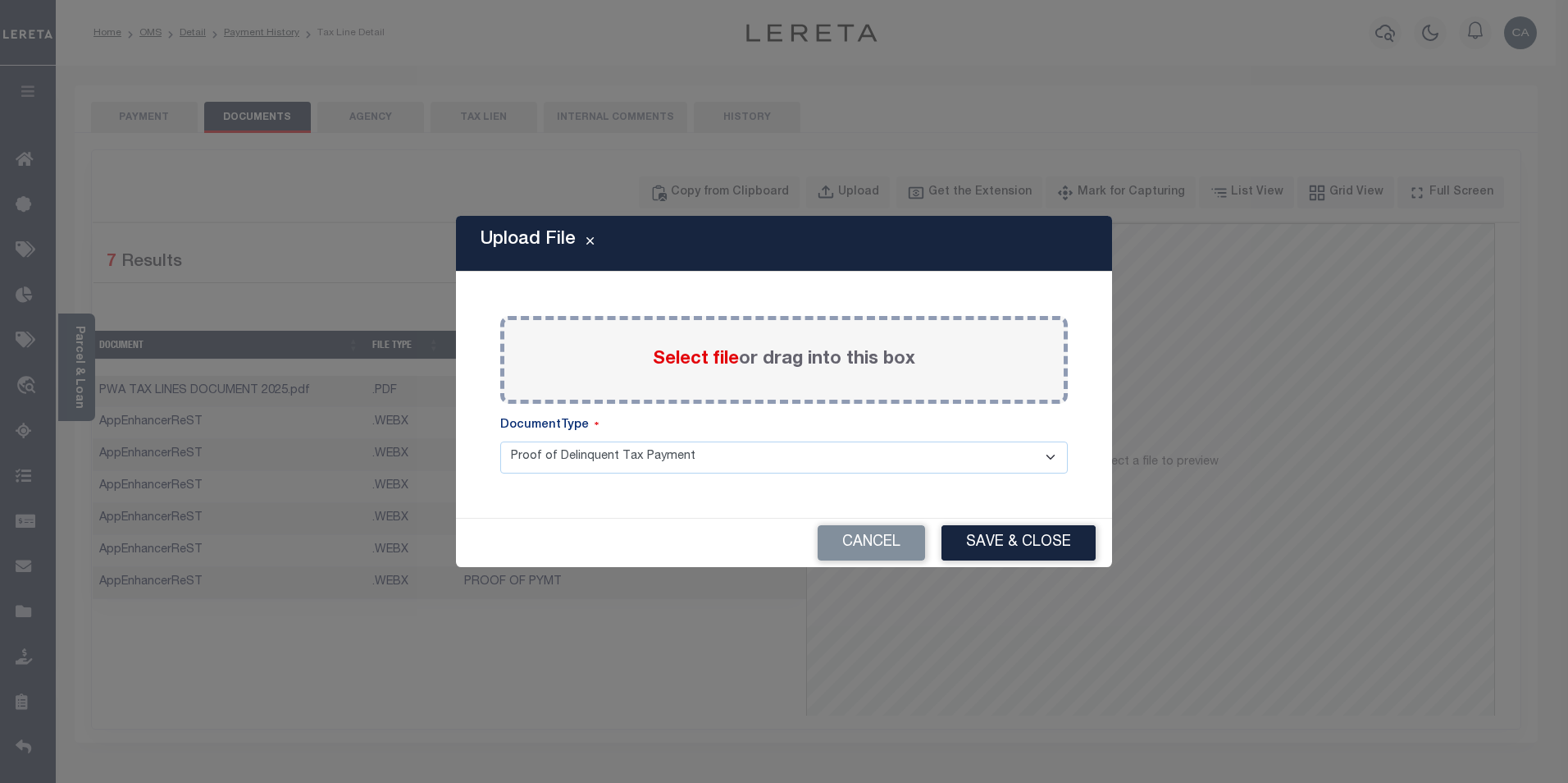
click at [689, 350] on span "Select file" at bounding box center [696, 359] width 86 height 18
click at [0, 0] on input "Select file or drag into this box" at bounding box center [0, 0] width 0 height 0
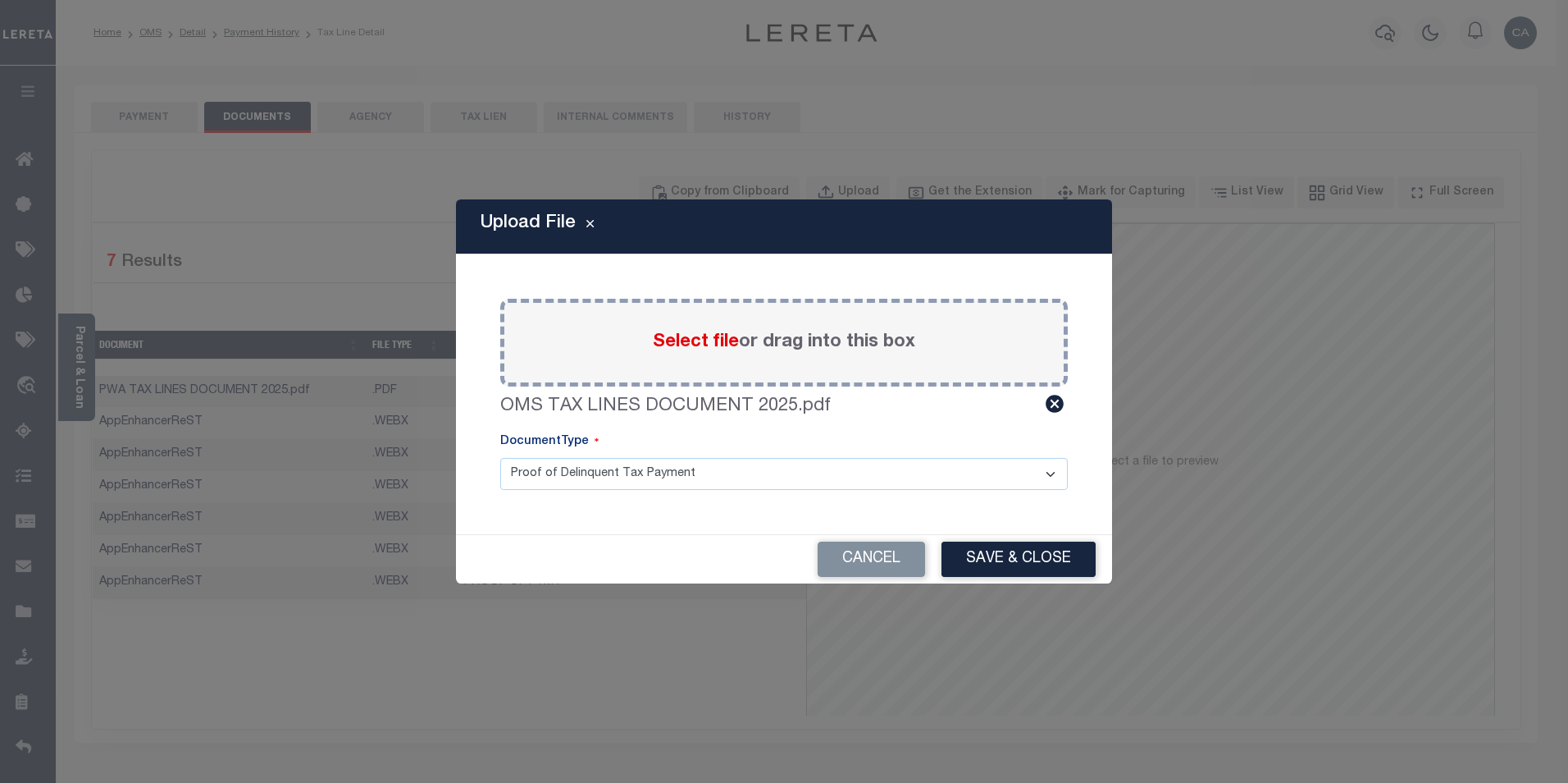
click at [815, 471] on select "Proof of Delinquent Tax Payment" at bounding box center [784, 473] width 567 height 32
click at [500, 458] on select "Proof of Delinquent Tax Payment" at bounding box center [784, 473] width 567 height 32
click at [997, 561] on button "Save & Close" at bounding box center [1018, 559] width 154 height 35
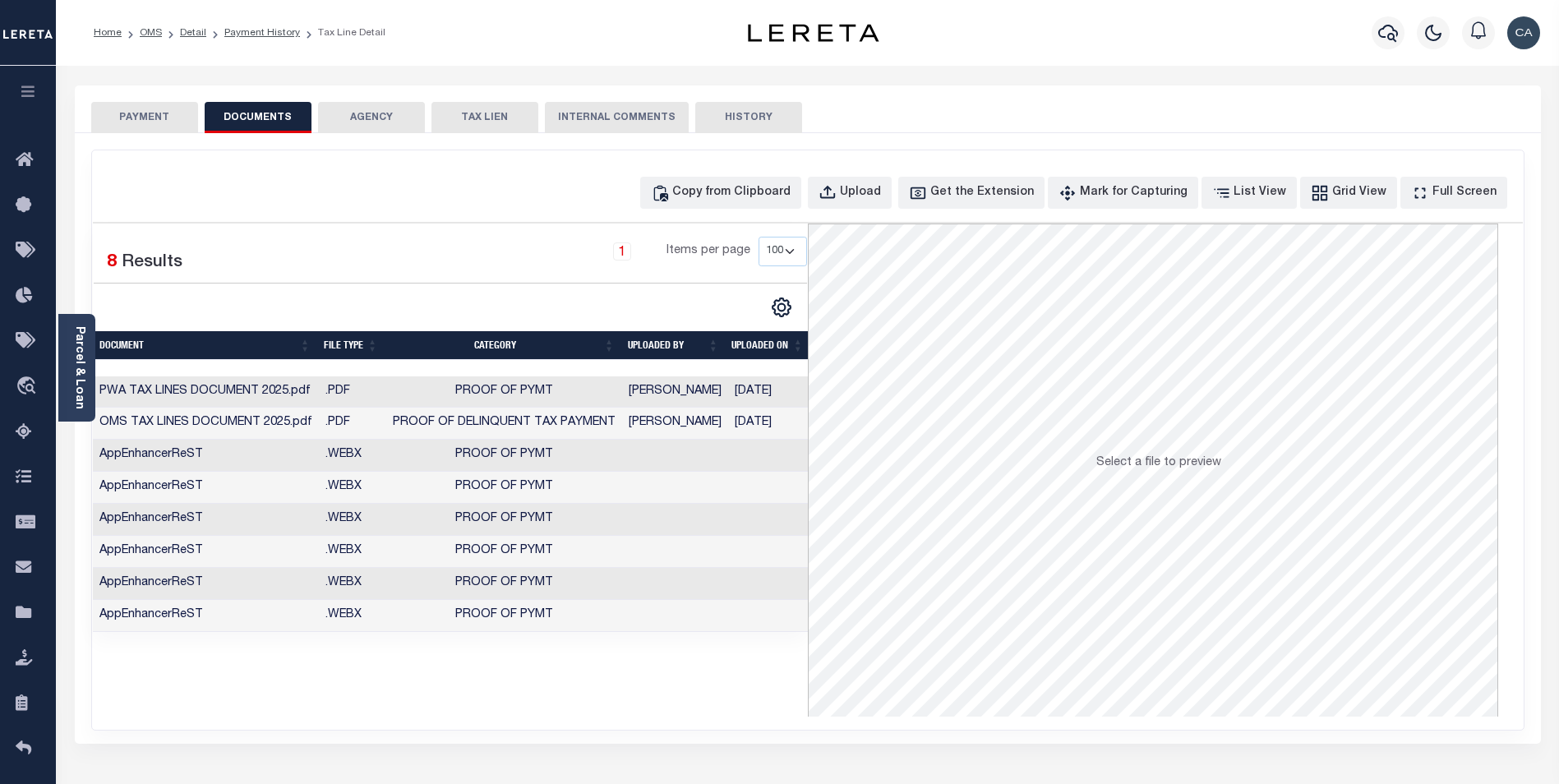
click at [253, 22] on ol "Home OMS Detail Payment History Tax Line Detail" at bounding box center [240, 33] width 318 height 35
click at [255, 35] on link "Payment History" at bounding box center [262, 32] width 75 height 10
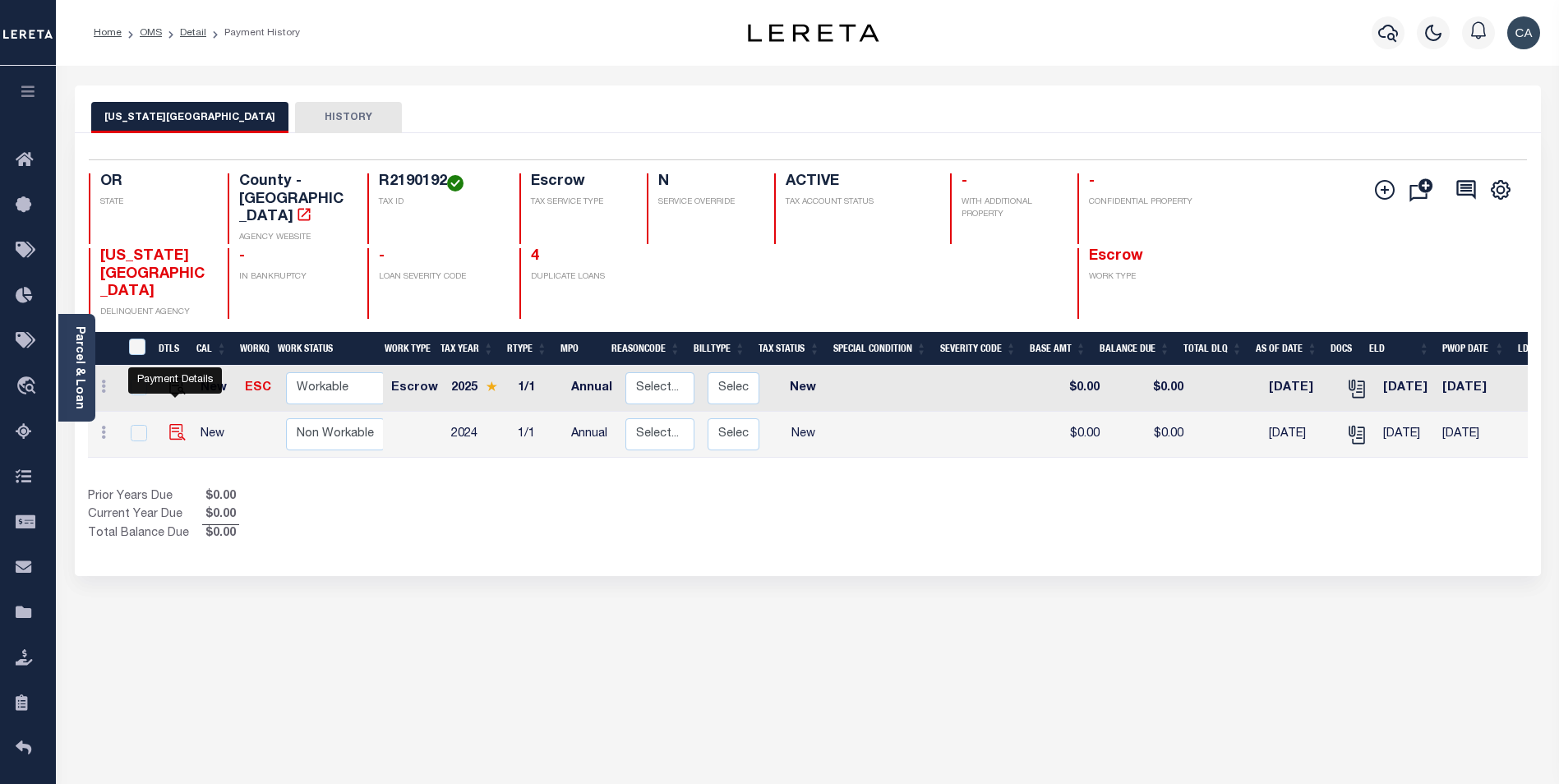
click at [176, 424] on img "" at bounding box center [177, 432] width 17 height 17
checkbox input "true"
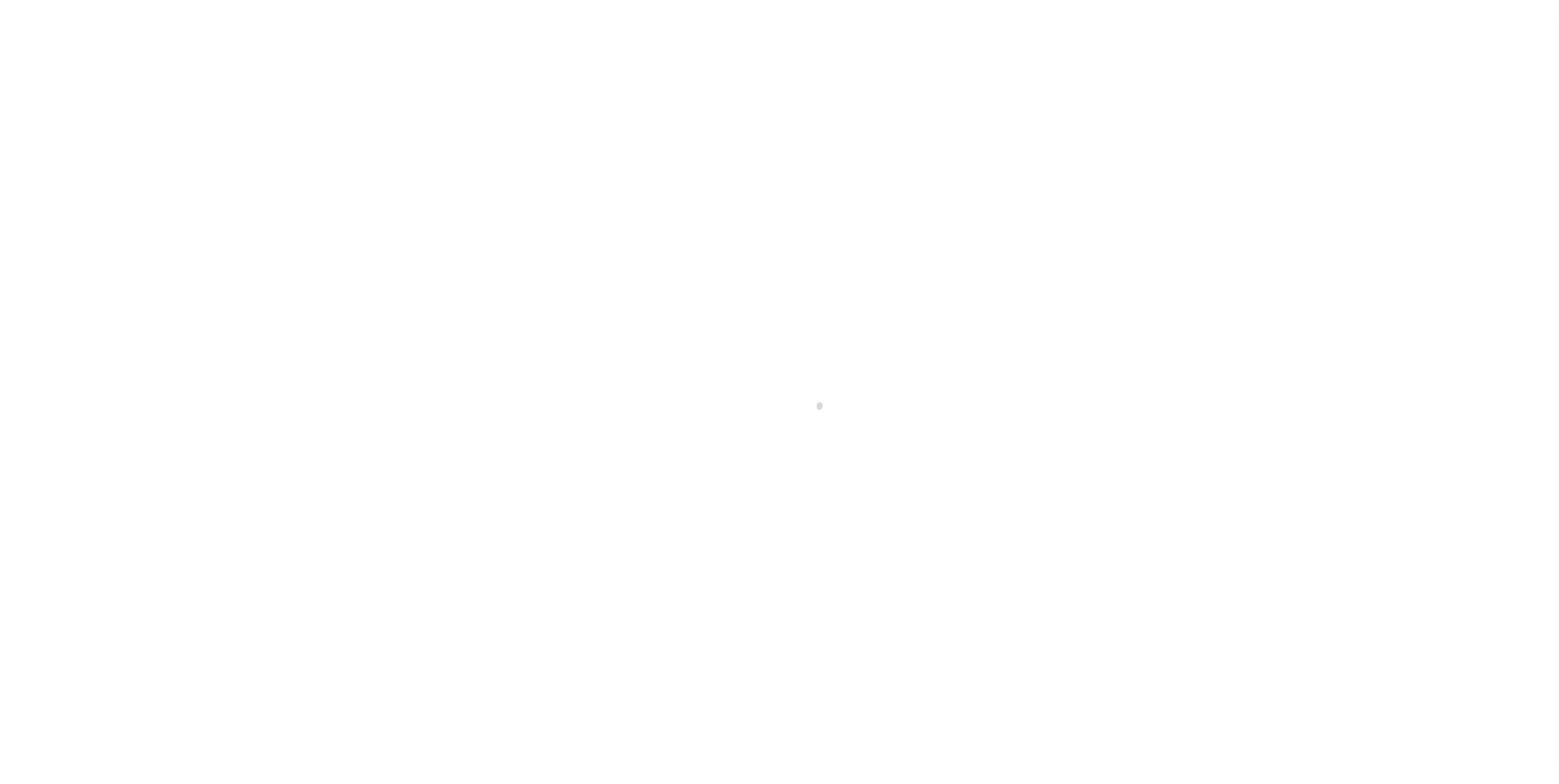
checkbox input "false"
type input "Annual"
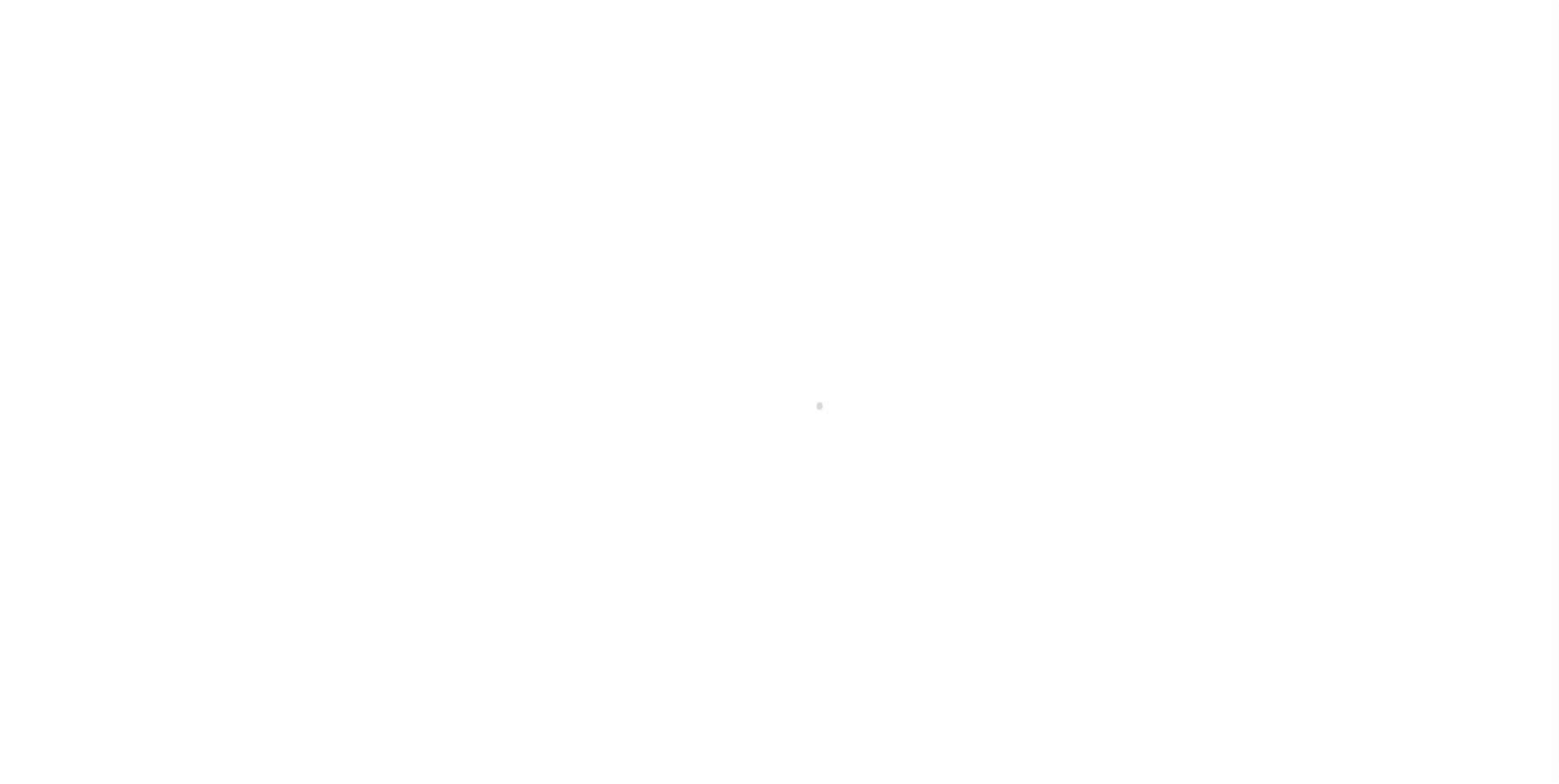
type input "[DATE]"
select select "NW2"
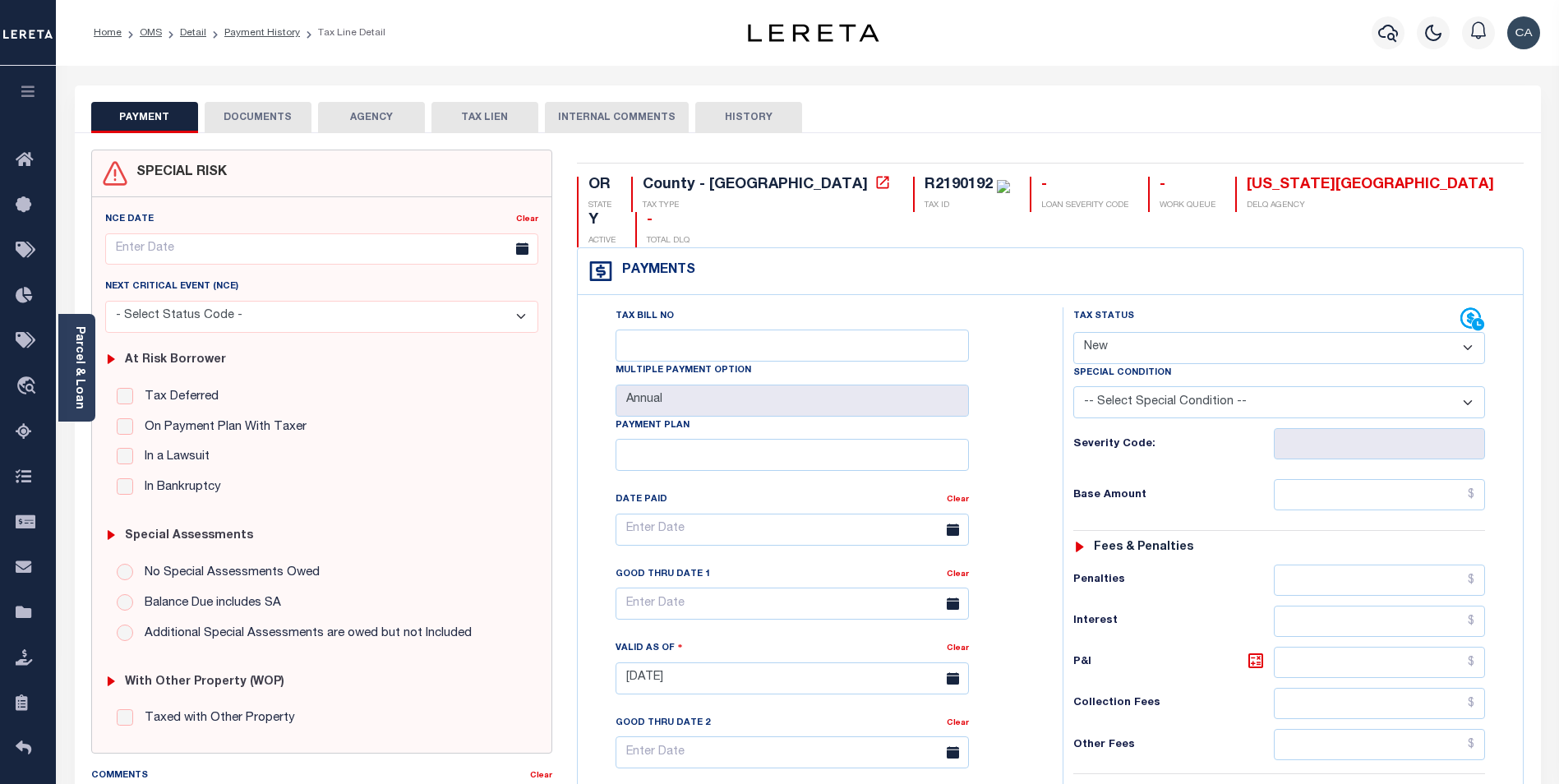
click at [303, 99] on div "PAYMENT DOCUMENTS AGENCY DELINQUENT PAYEE TAX LIEN" at bounding box center [807, 109] width 1465 height 48
click at [285, 118] on button "DOCUMENTS" at bounding box center [258, 118] width 107 height 31
select select "100"
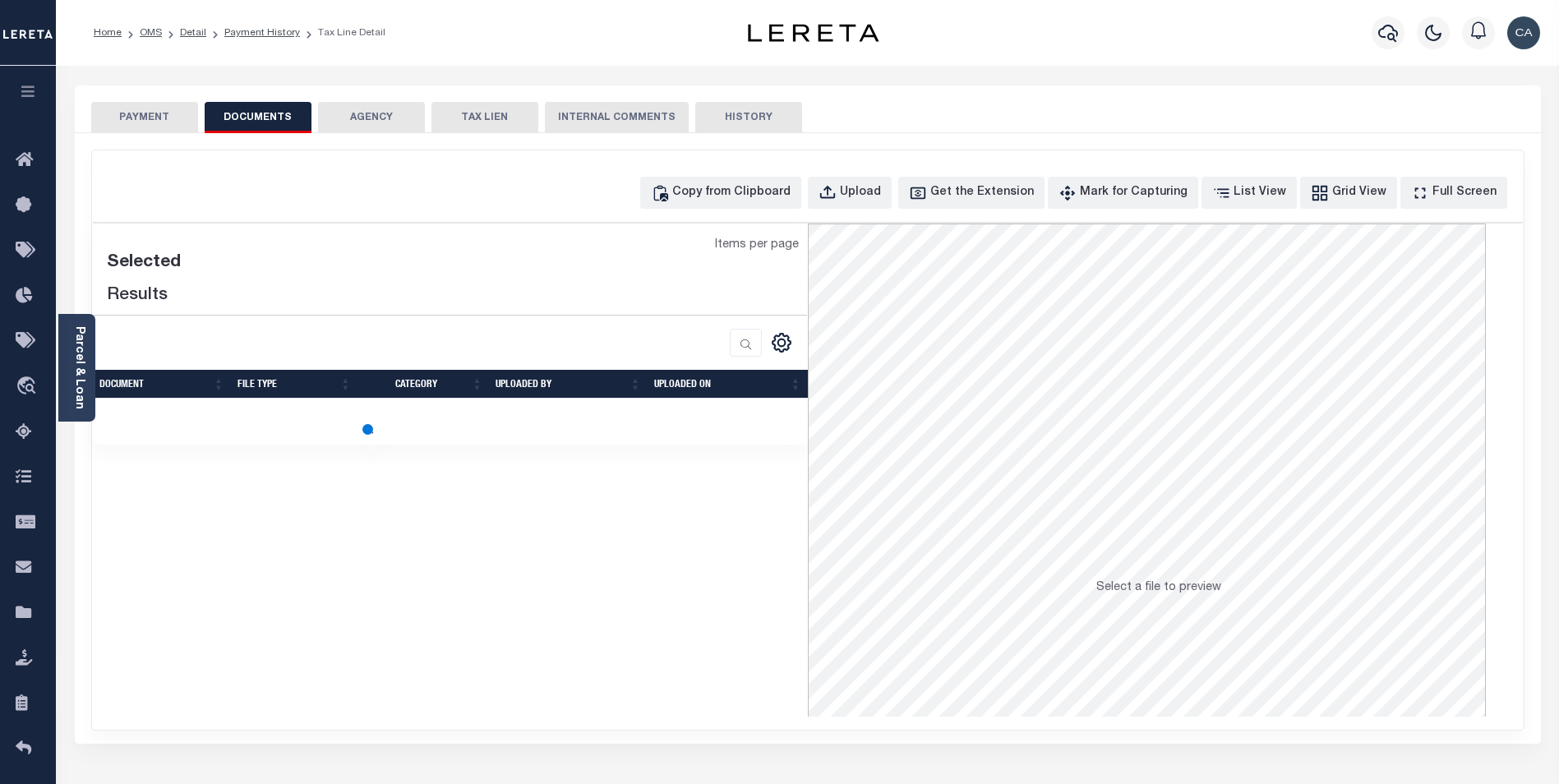
select select "100"
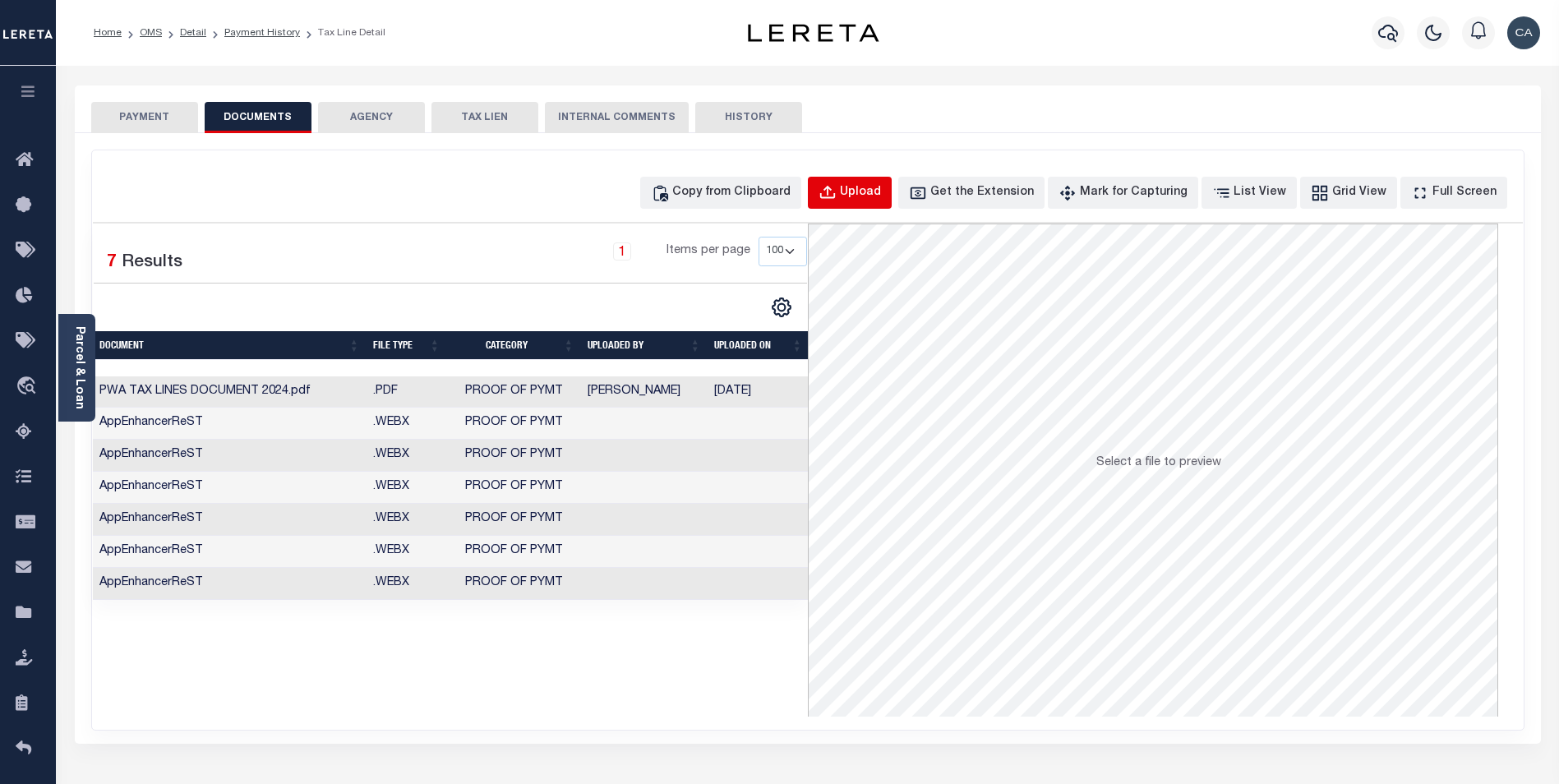
click at [892, 201] on button "Upload" at bounding box center [849, 192] width 84 height 32
select select "POP"
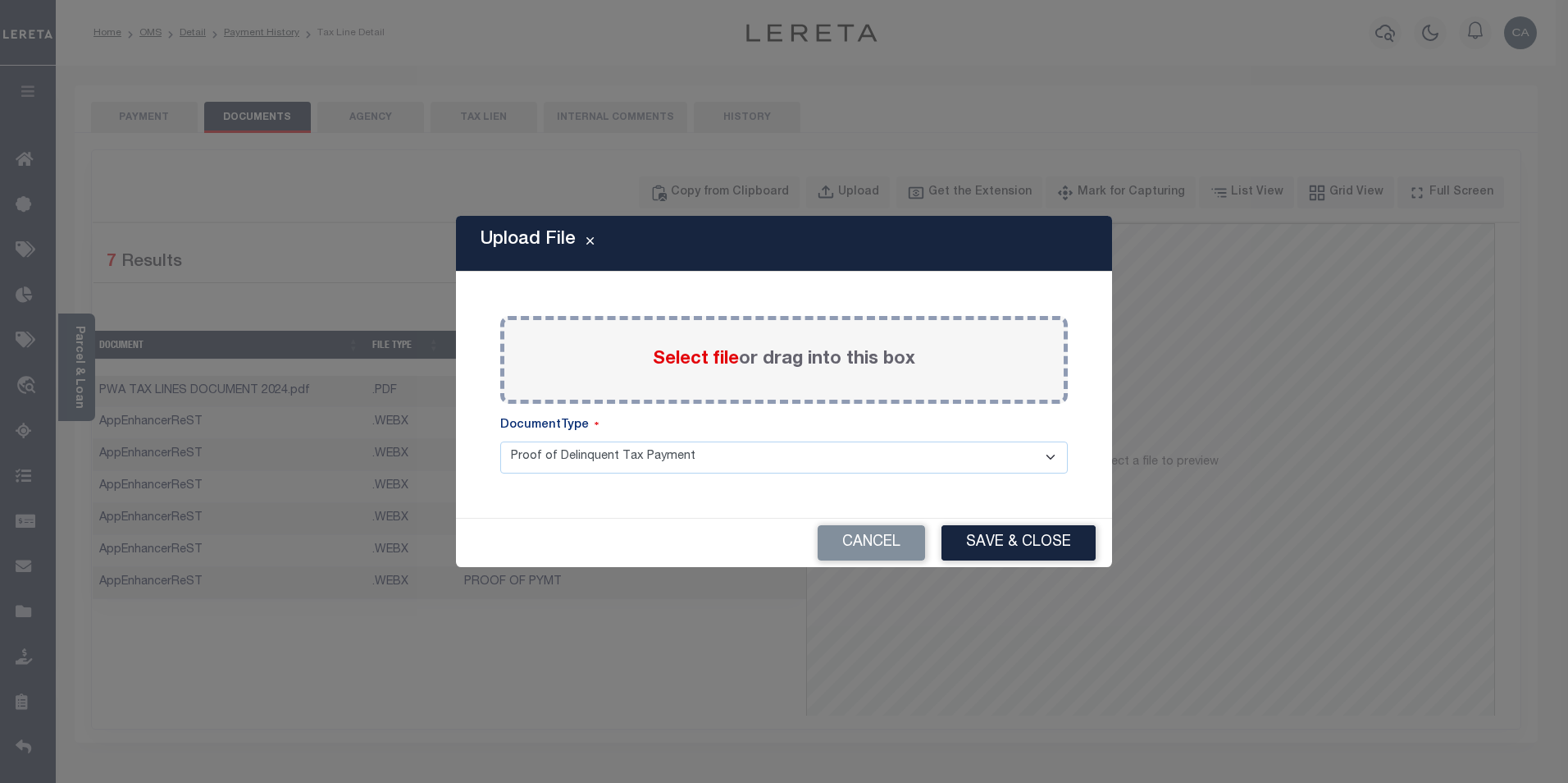
click at [694, 365] on span "Select file" at bounding box center [696, 359] width 86 height 18
click at [0, 0] on input "Select file or drag into this box" at bounding box center [0, 0] width 0 height 0
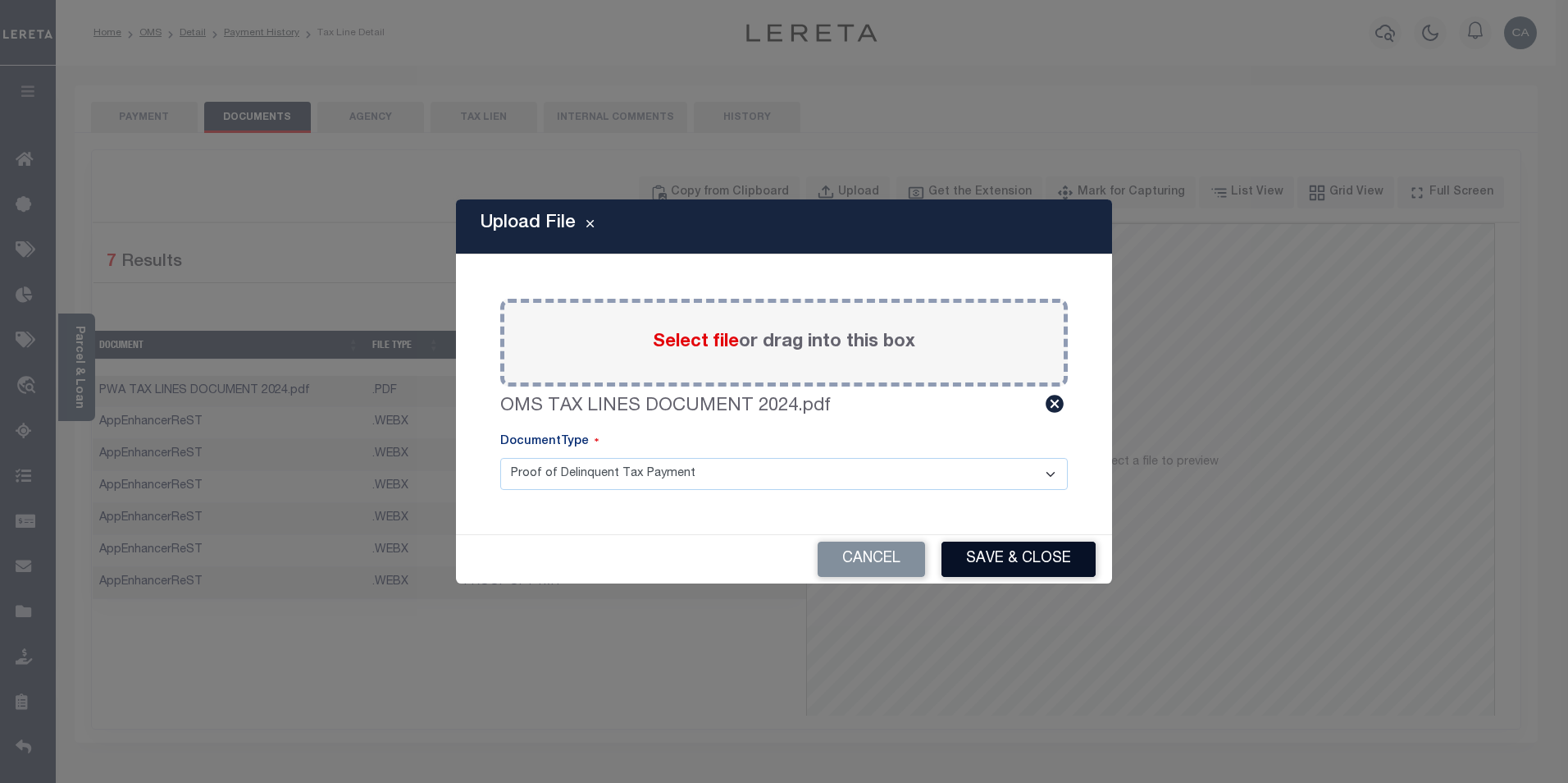
click at [1015, 552] on button "Save & Close" at bounding box center [1018, 559] width 154 height 35
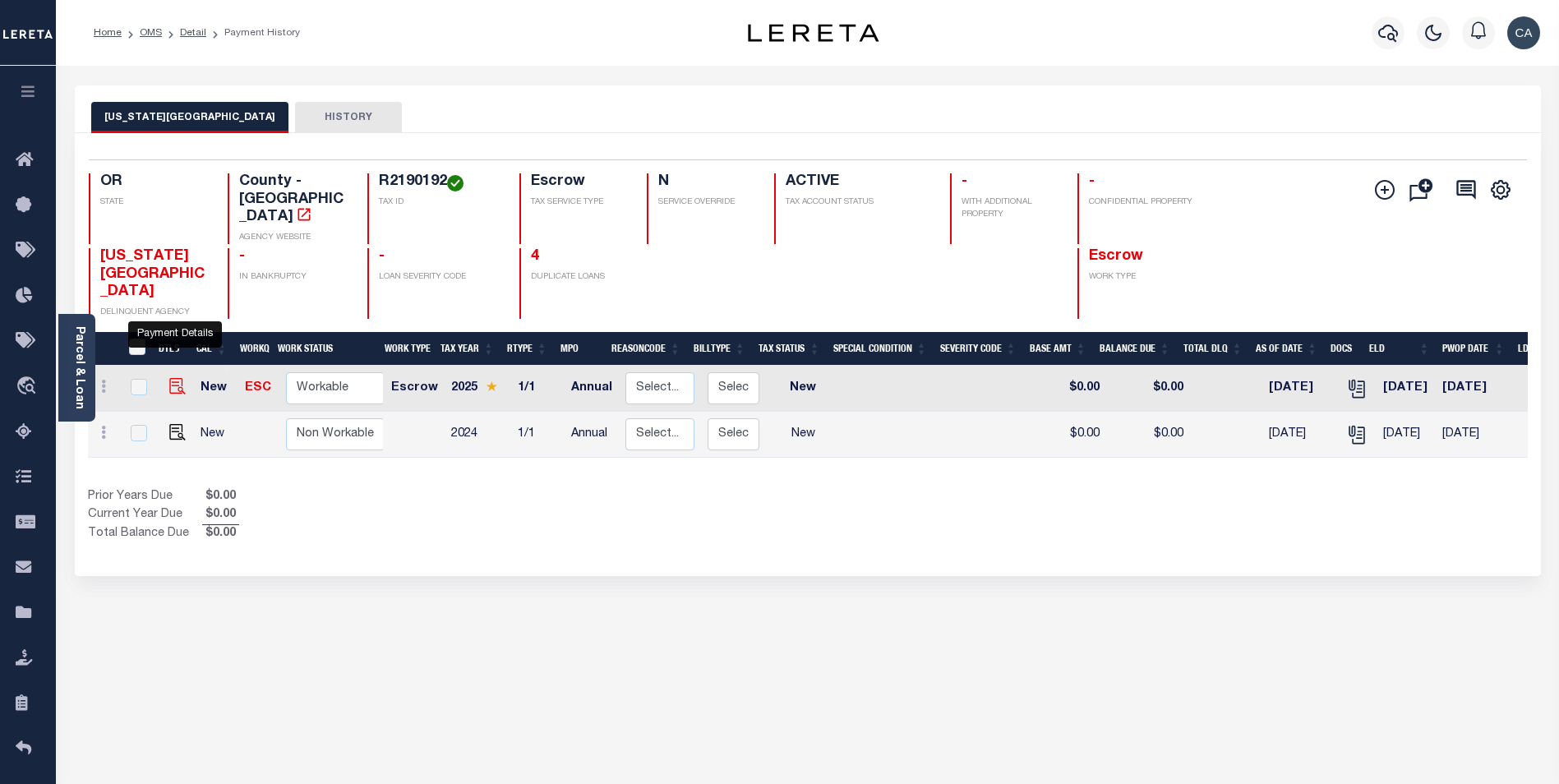
click at [180, 378] on img "" at bounding box center [177, 386] width 17 height 17
checkbox input "true"
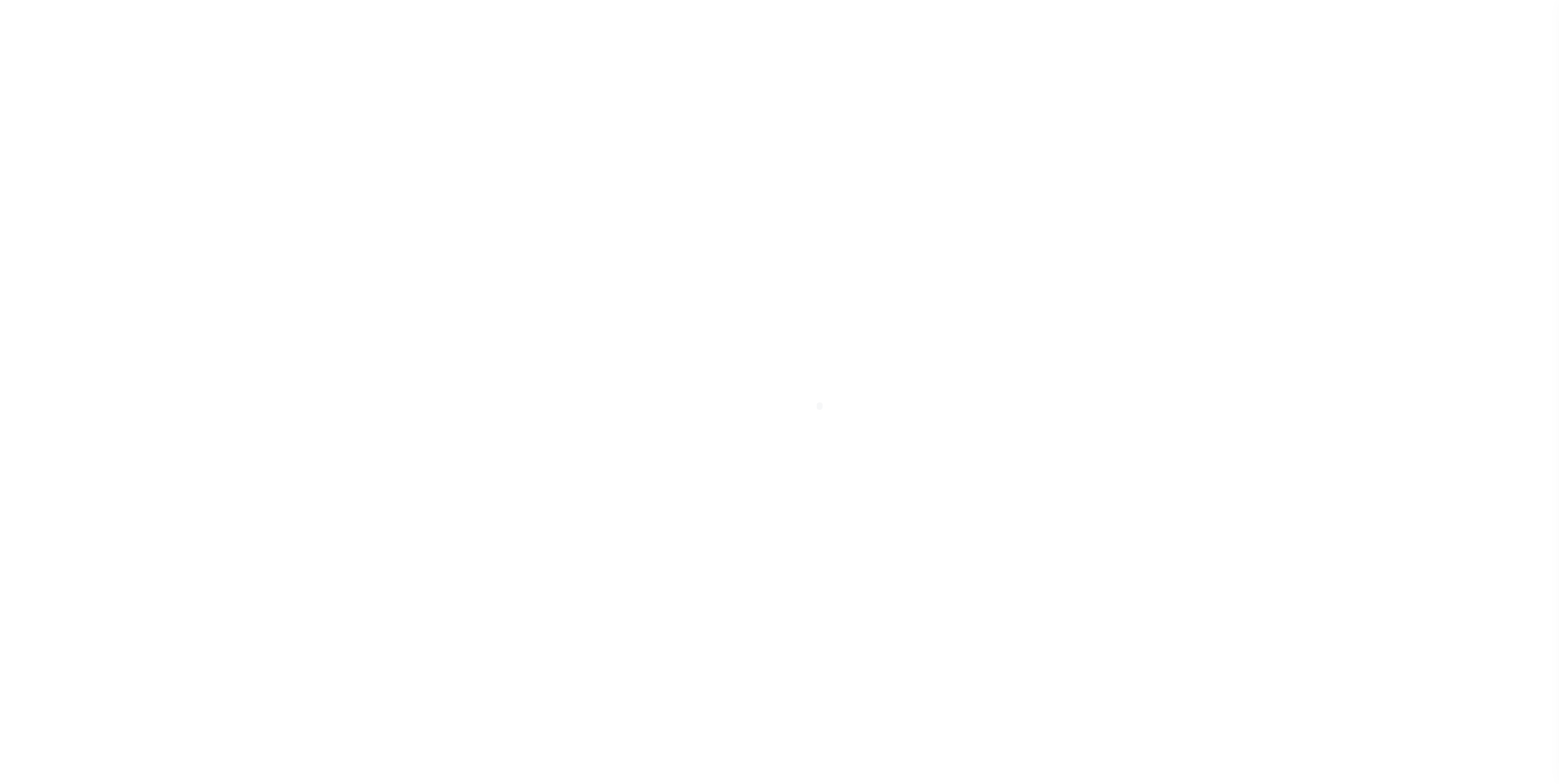
select select "NW2"
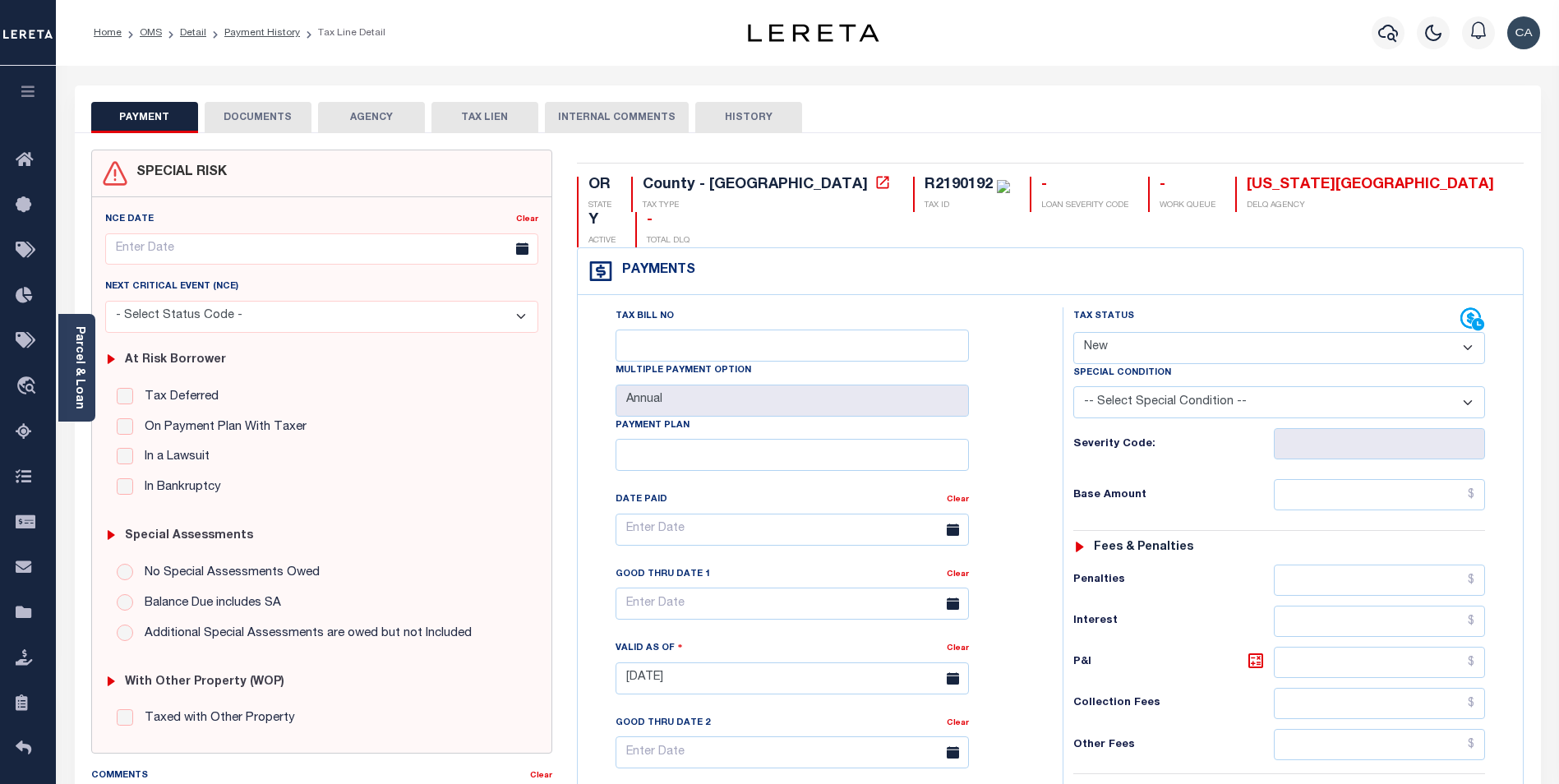
click at [272, 121] on button "DOCUMENTS" at bounding box center [258, 118] width 107 height 31
select select "100"
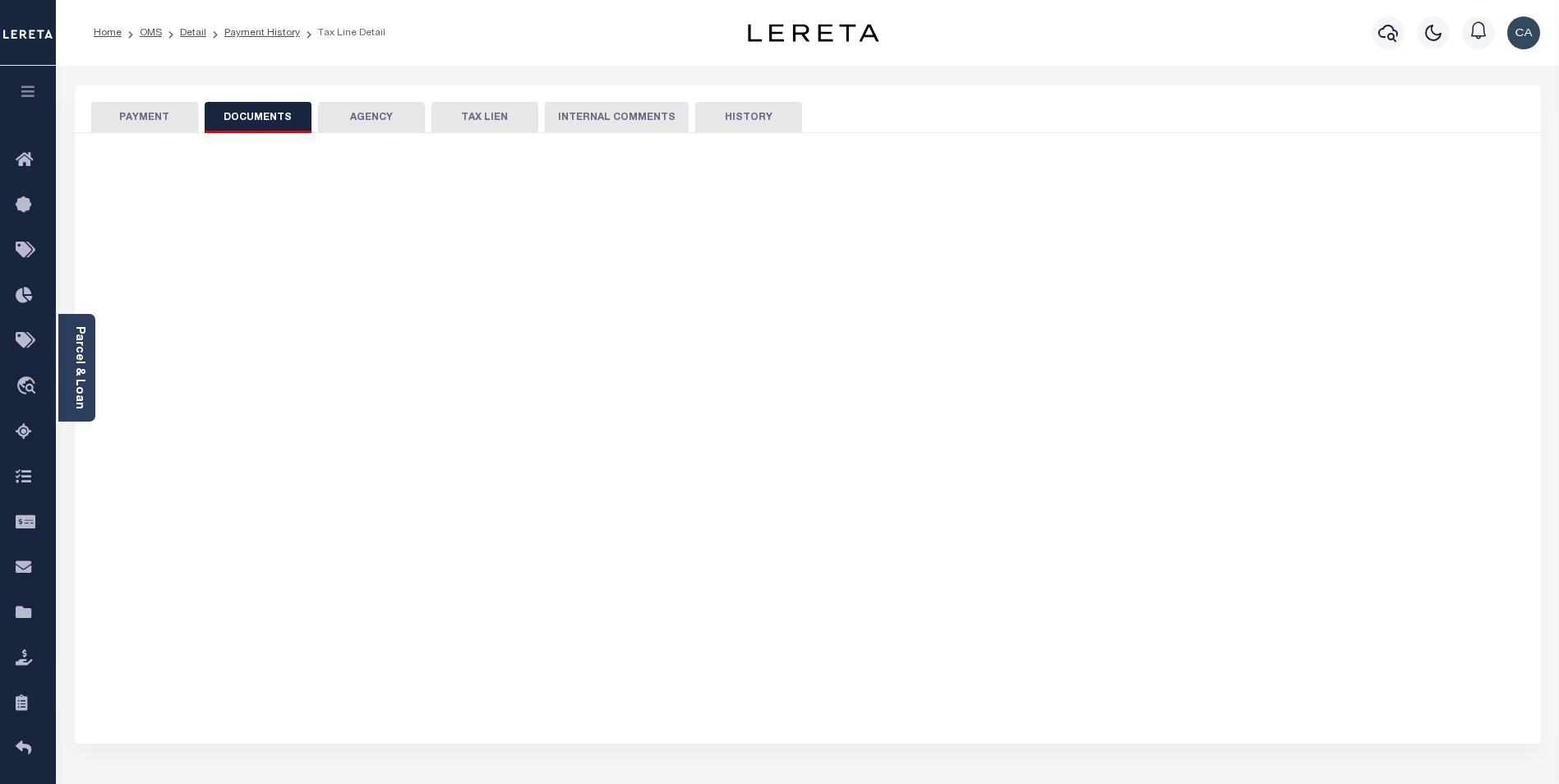
select select "100"
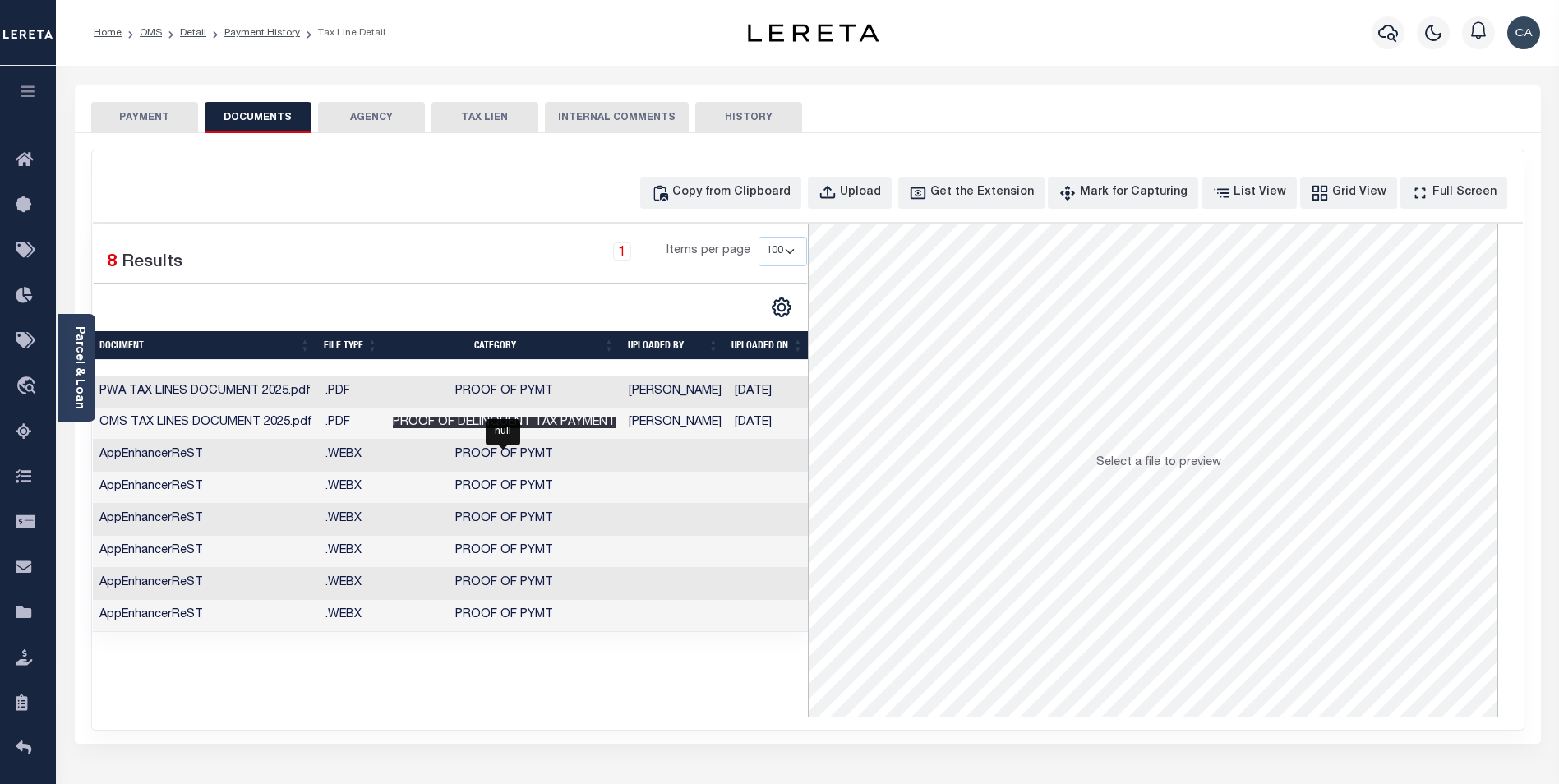
click at [398, 418] on span "Proof of Delinquent Tax Payment" at bounding box center [504, 422] width 223 height 12
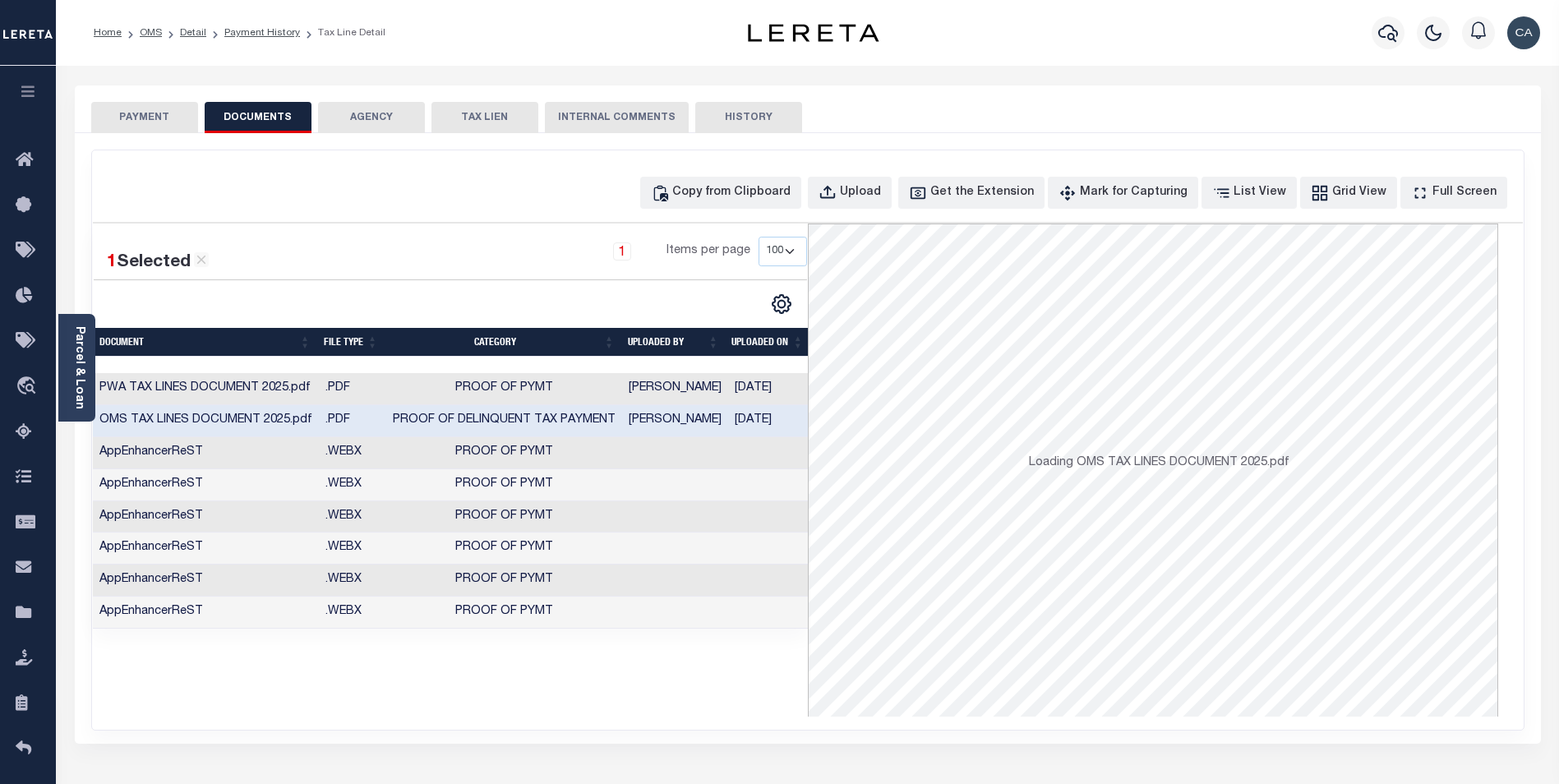
click at [376, 418] on td ".PDF" at bounding box center [352, 420] width 67 height 32
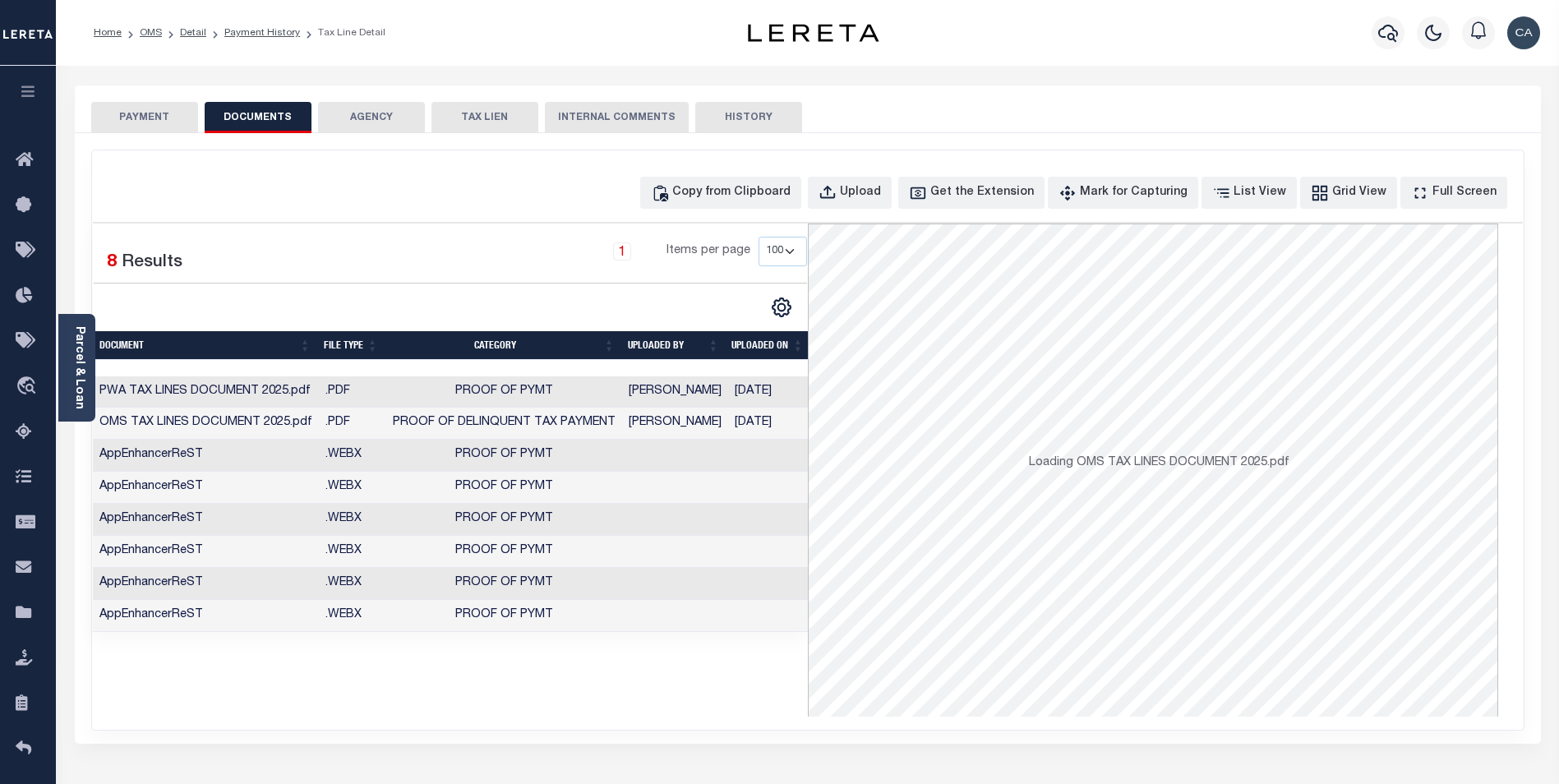
click at [376, 418] on td ".PDF" at bounding box center [352, 423] width 67 height 32
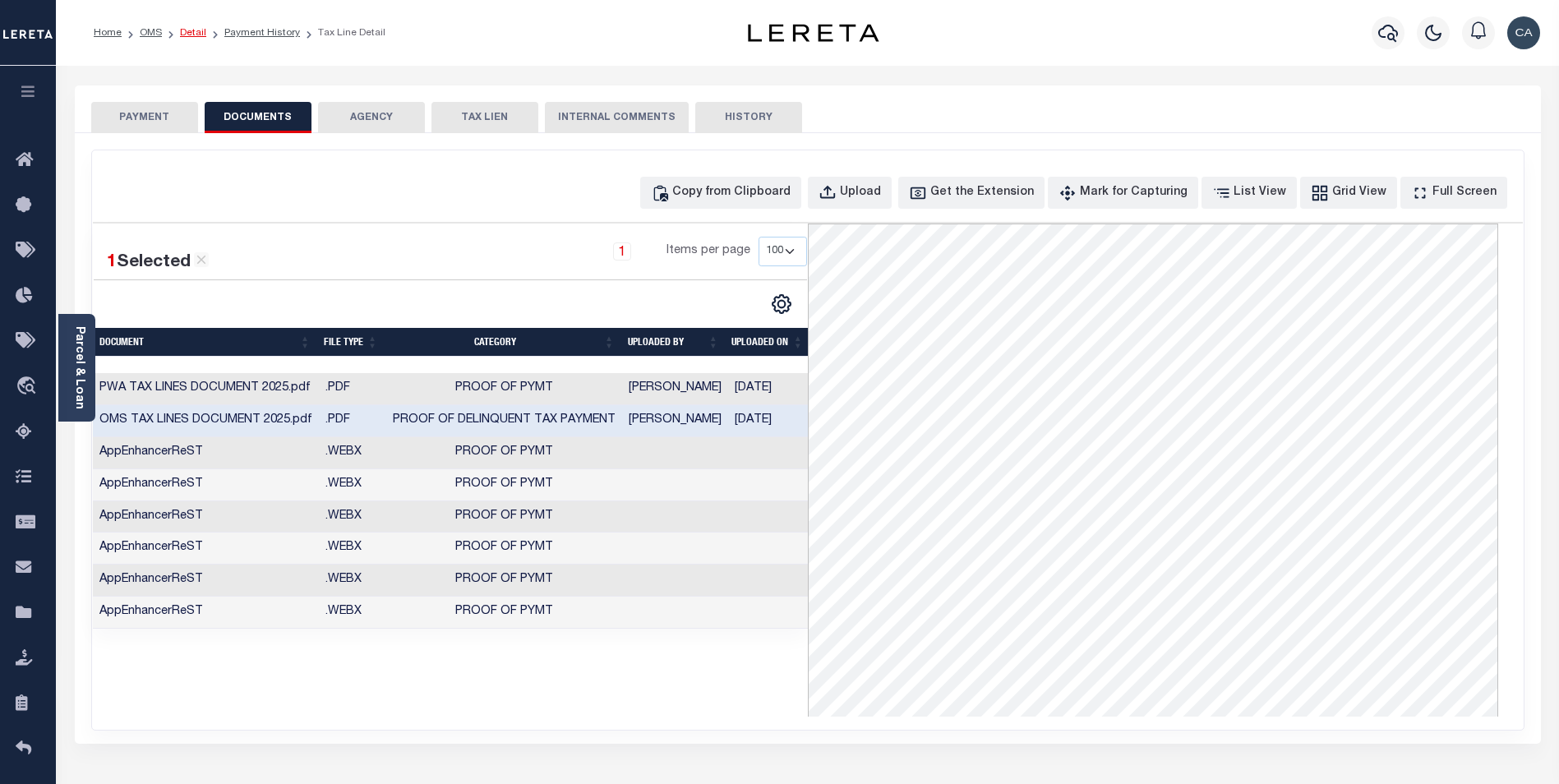
click at [195, 29] on link "Detail" at bounding box center [193, 32] width 27 height 10
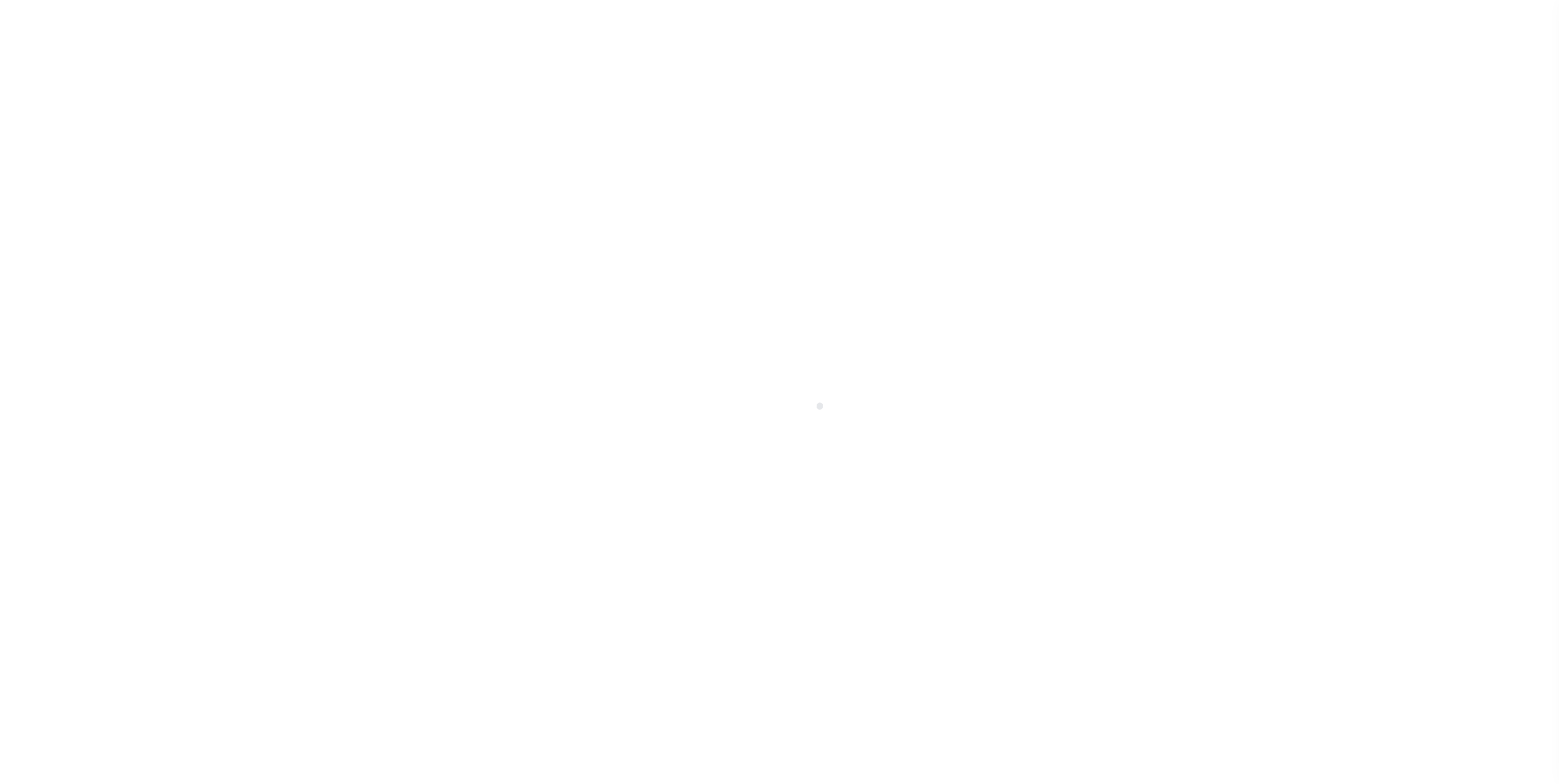
scroll to position [17, 0]
type input "retest-us-44850-08-11-2025"
type input "[PERSON_NAME] Contrerses"
select select
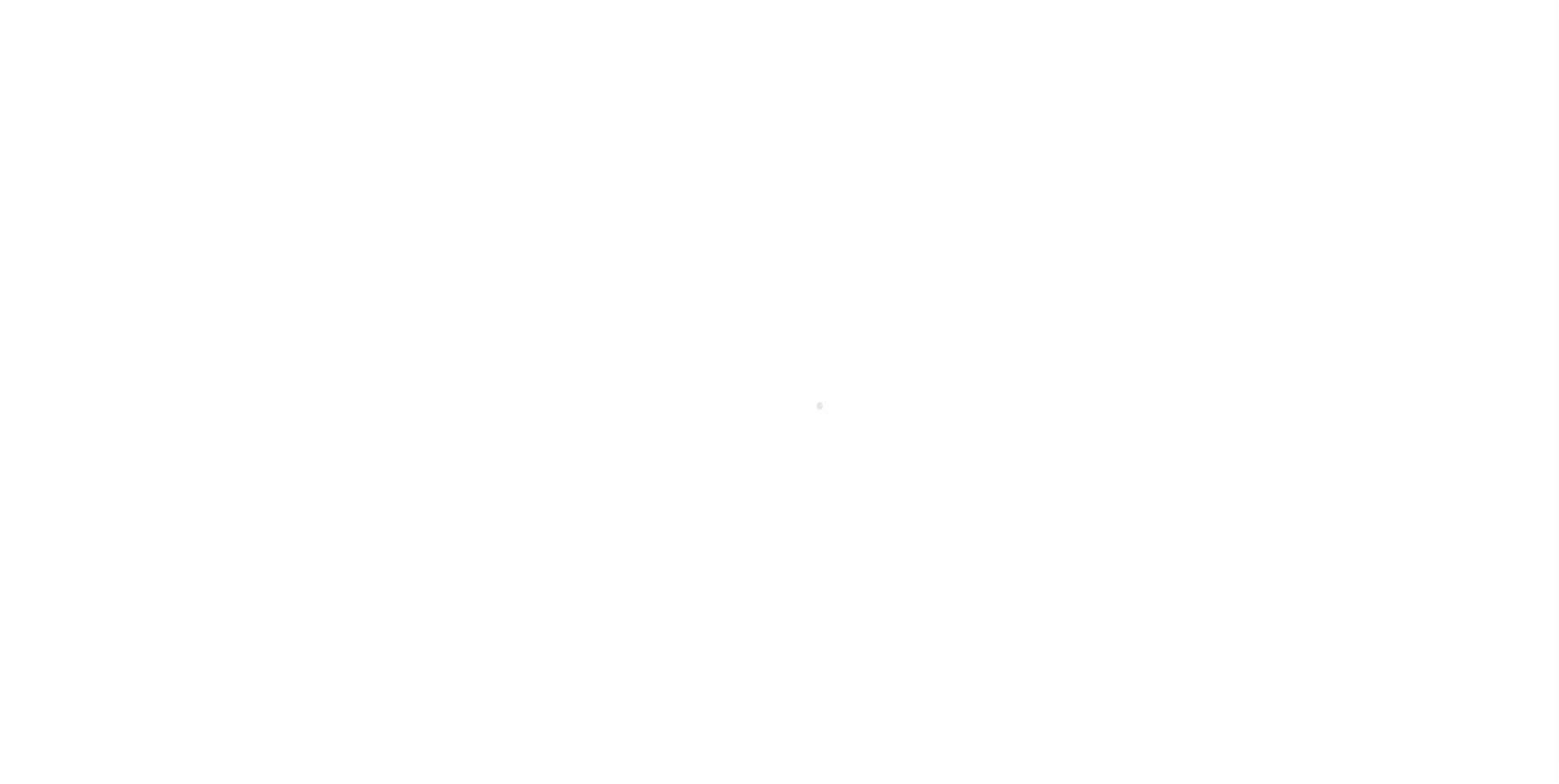
type input "[STREET_ADDRESS]"
type input "[GEOGRAPHIC_DATA] OR 97005-2483"
type input "[DATE]"
select select "10"
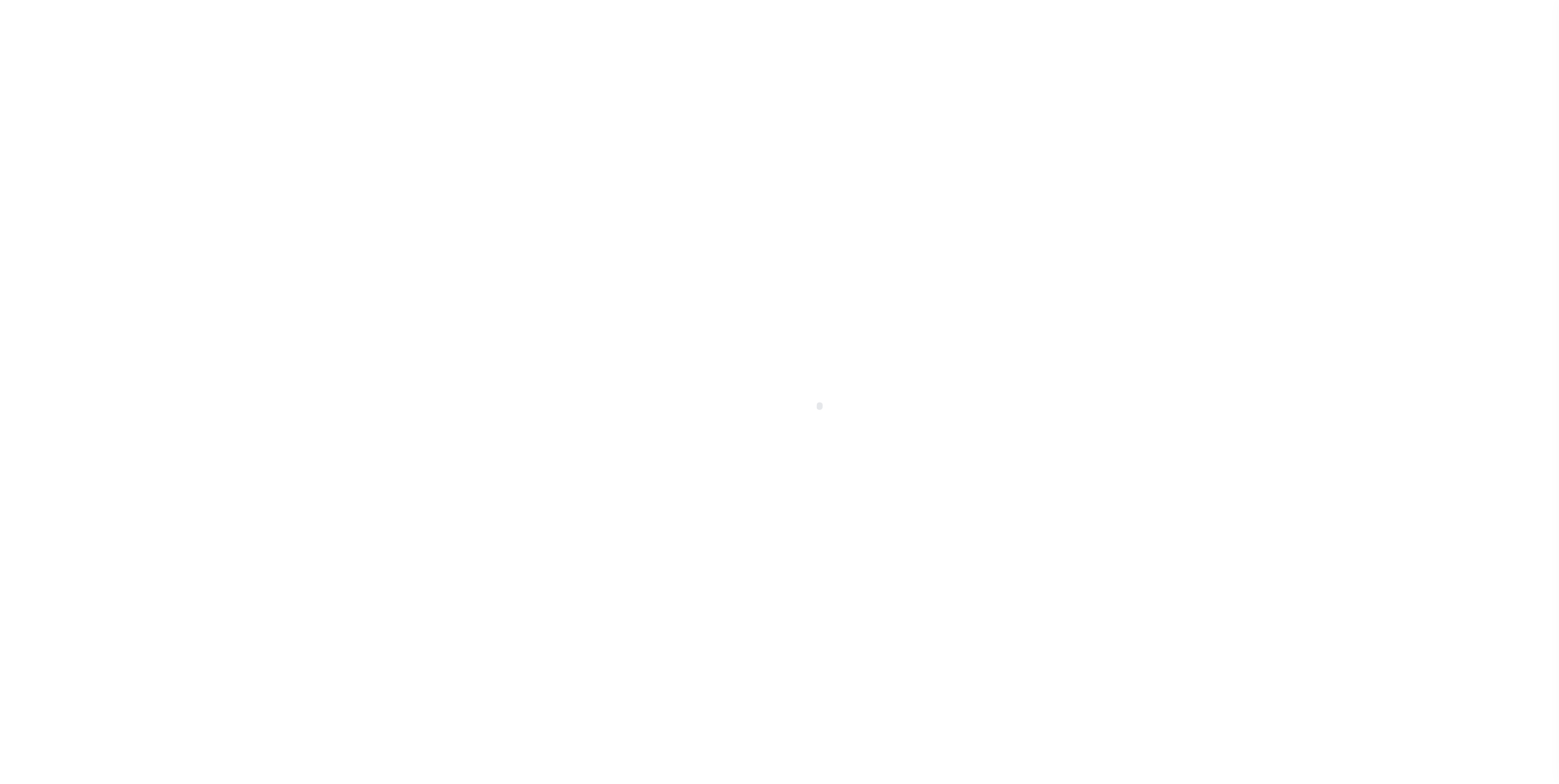
select select "Escrow"
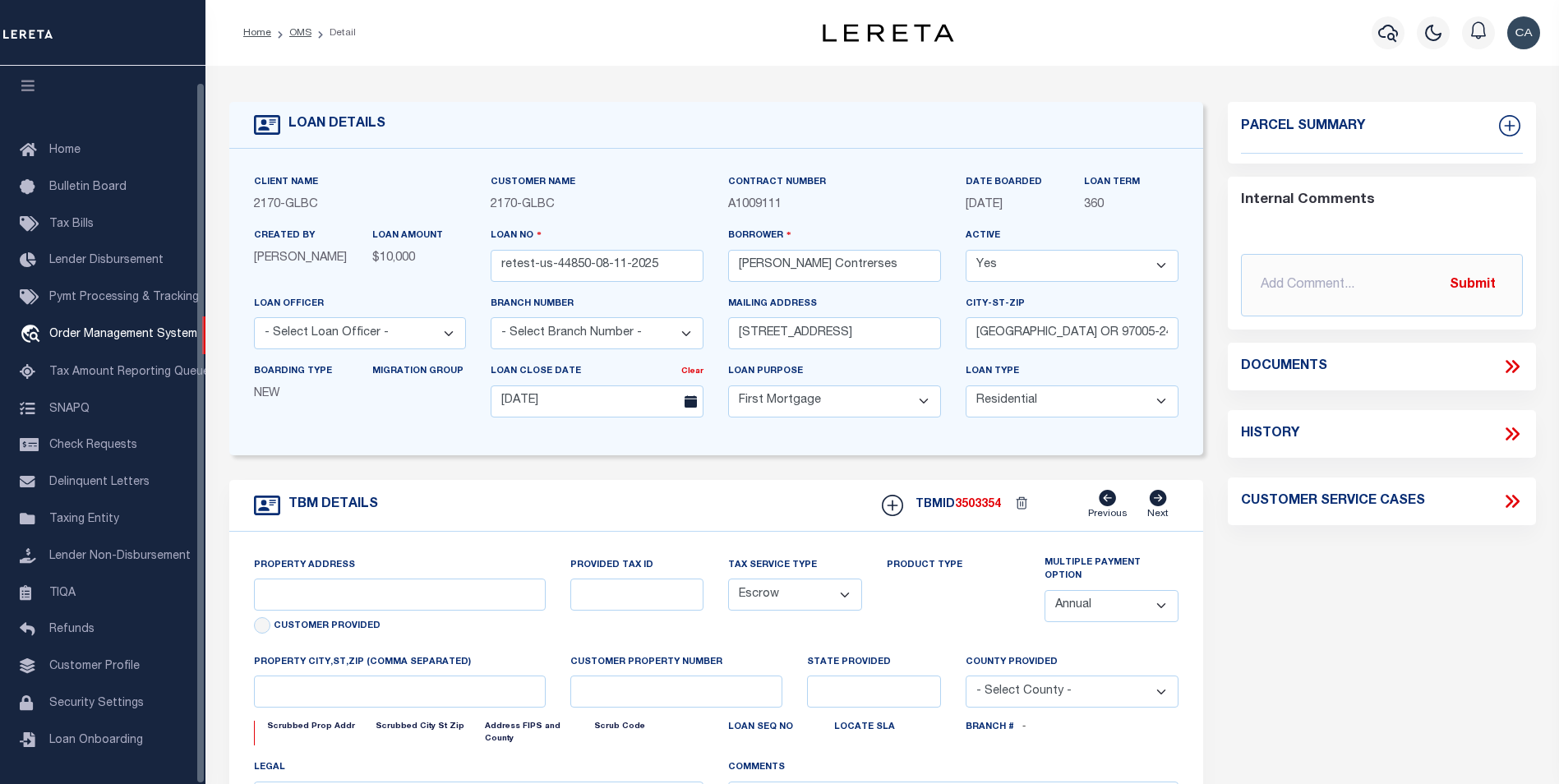
type input "[STREET_ADDRESS]"
type input "1302"
type input "[GEOGRAPHIC_DATA] OR 97005-2483"
type input "QA-CNUMBER-102134"
type input "OR"
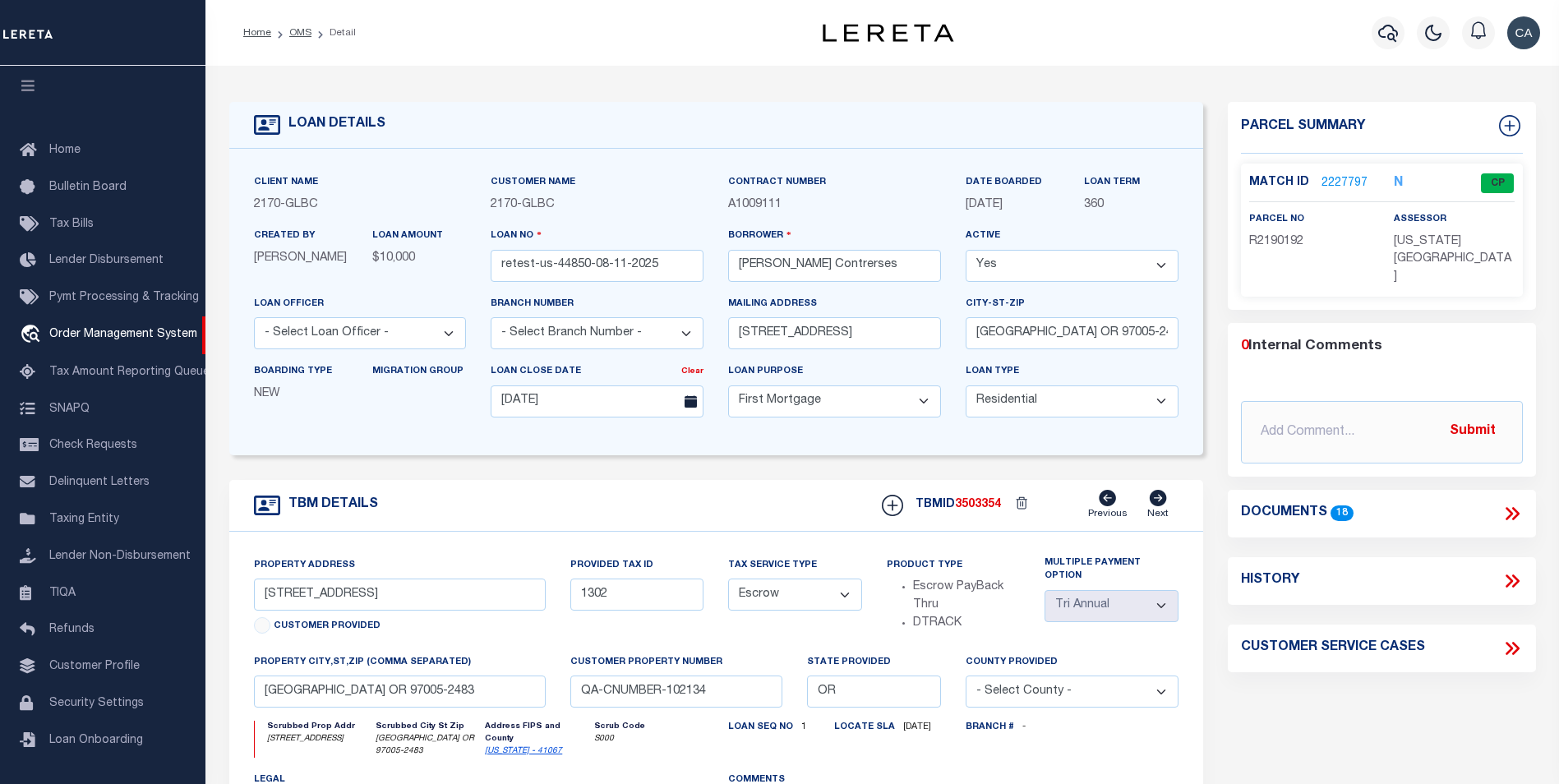
click at [1347, 175] on link "2227797" at bounding box center [1344, 184] width 46 height 17
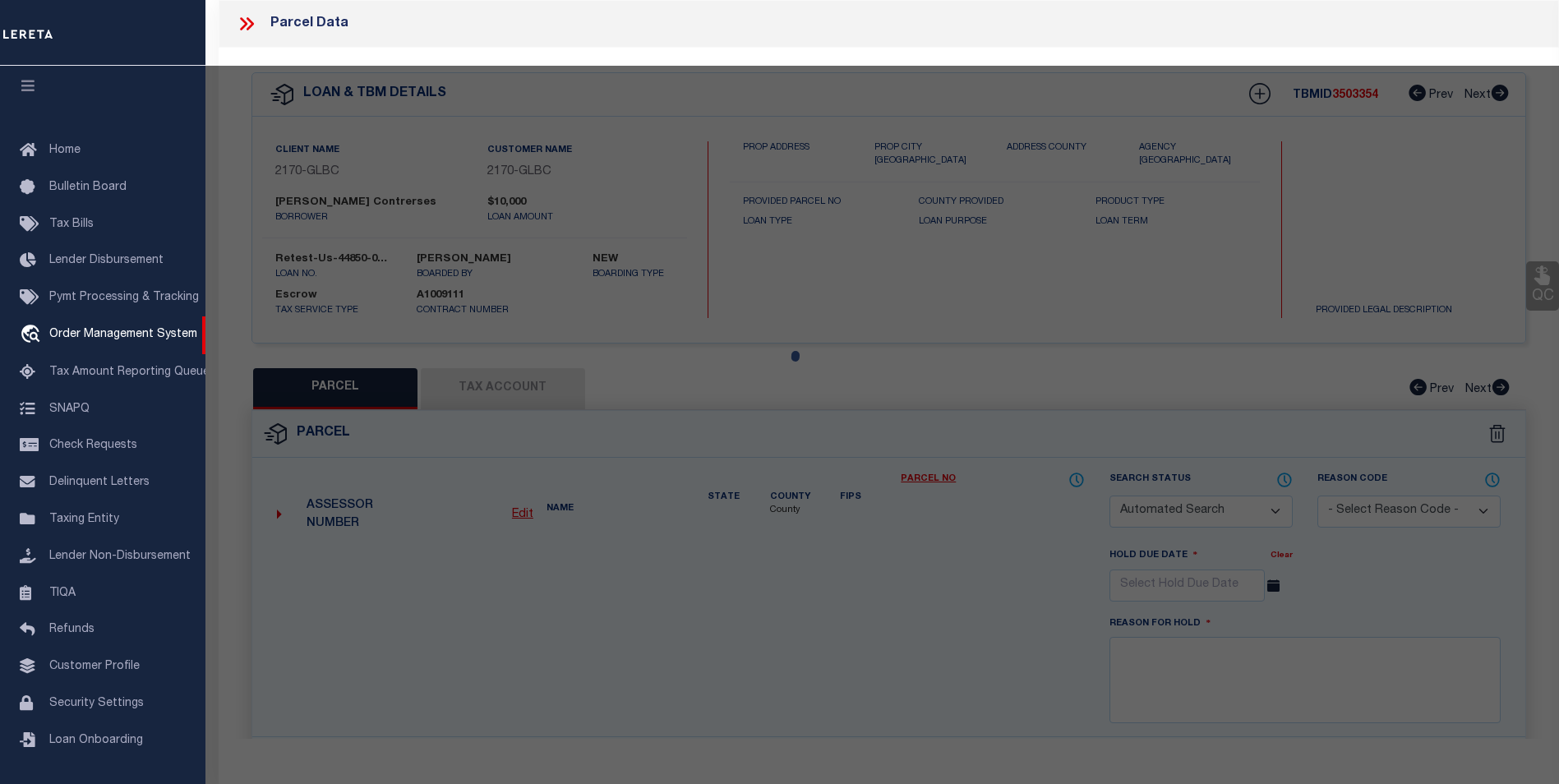
checkbox input "false"
select select "CP"
type input "TE,CHARLES H"
select select "ATL"
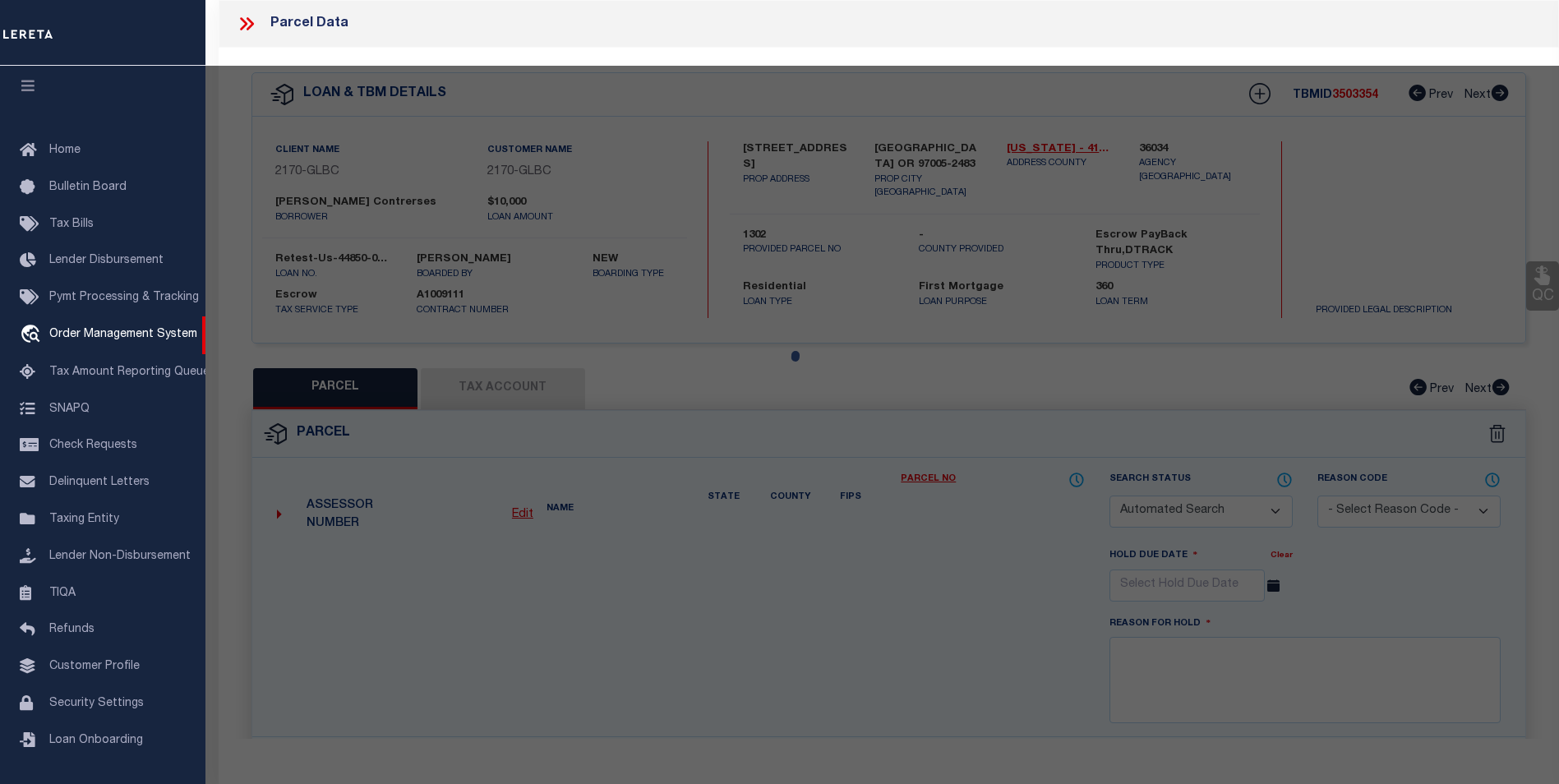
select select "ADD"
type input "13875 SW MERIDIAN ST , #141"
checkbox input "false"
type input "BEAVERTON, OR 97005"
type textarea "LOFTS AT 45 CENTRAL CONDO SUPP NO. 5: [STREET_ADDRESS]"
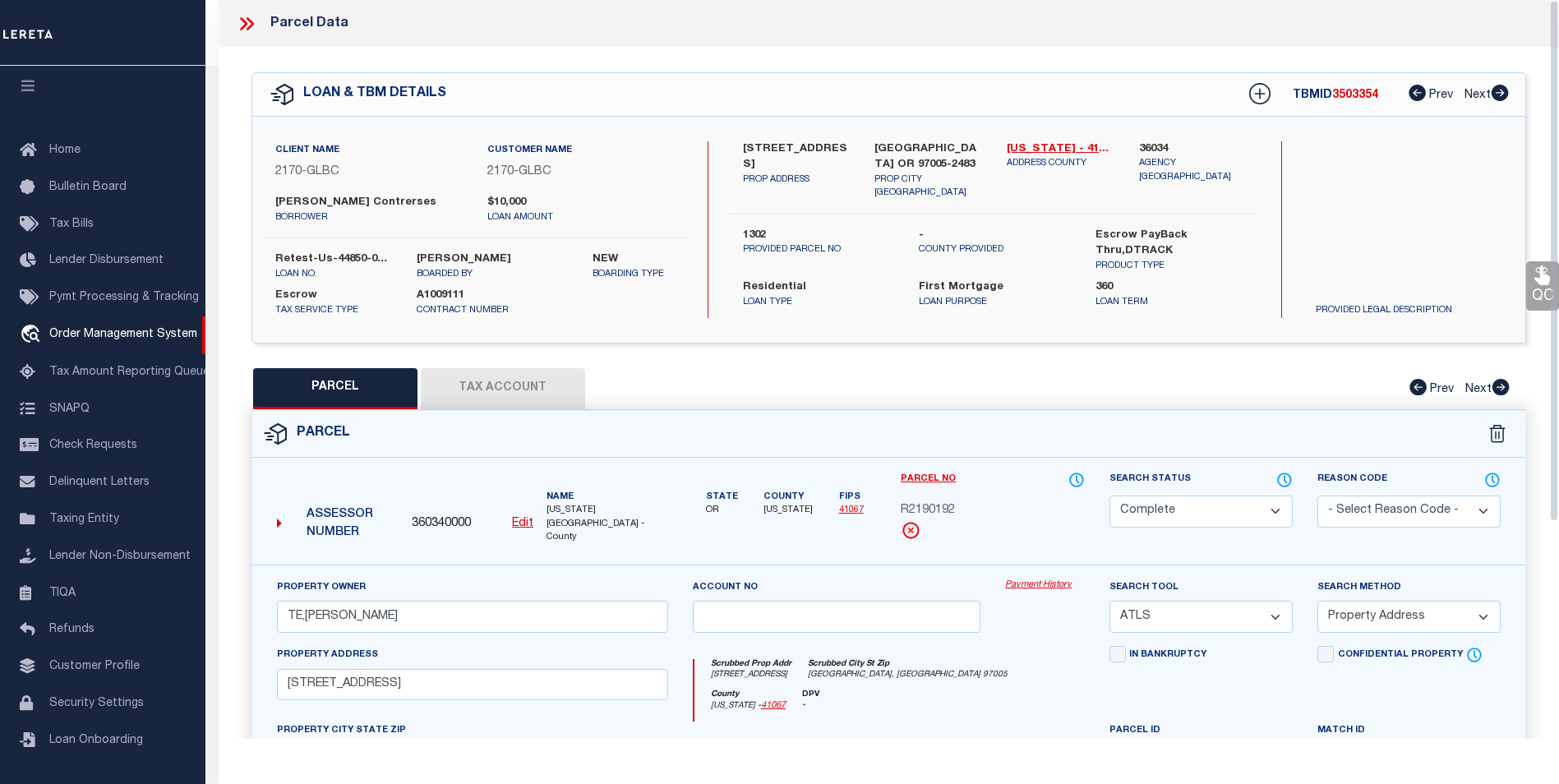
click at [1036, 585] on div "Payment History" at bounding box center [1045, 611] width 105 height 67
click at [1037, 578] on link "Payment History" at bounding box center [1044, 585] width 80 height 14
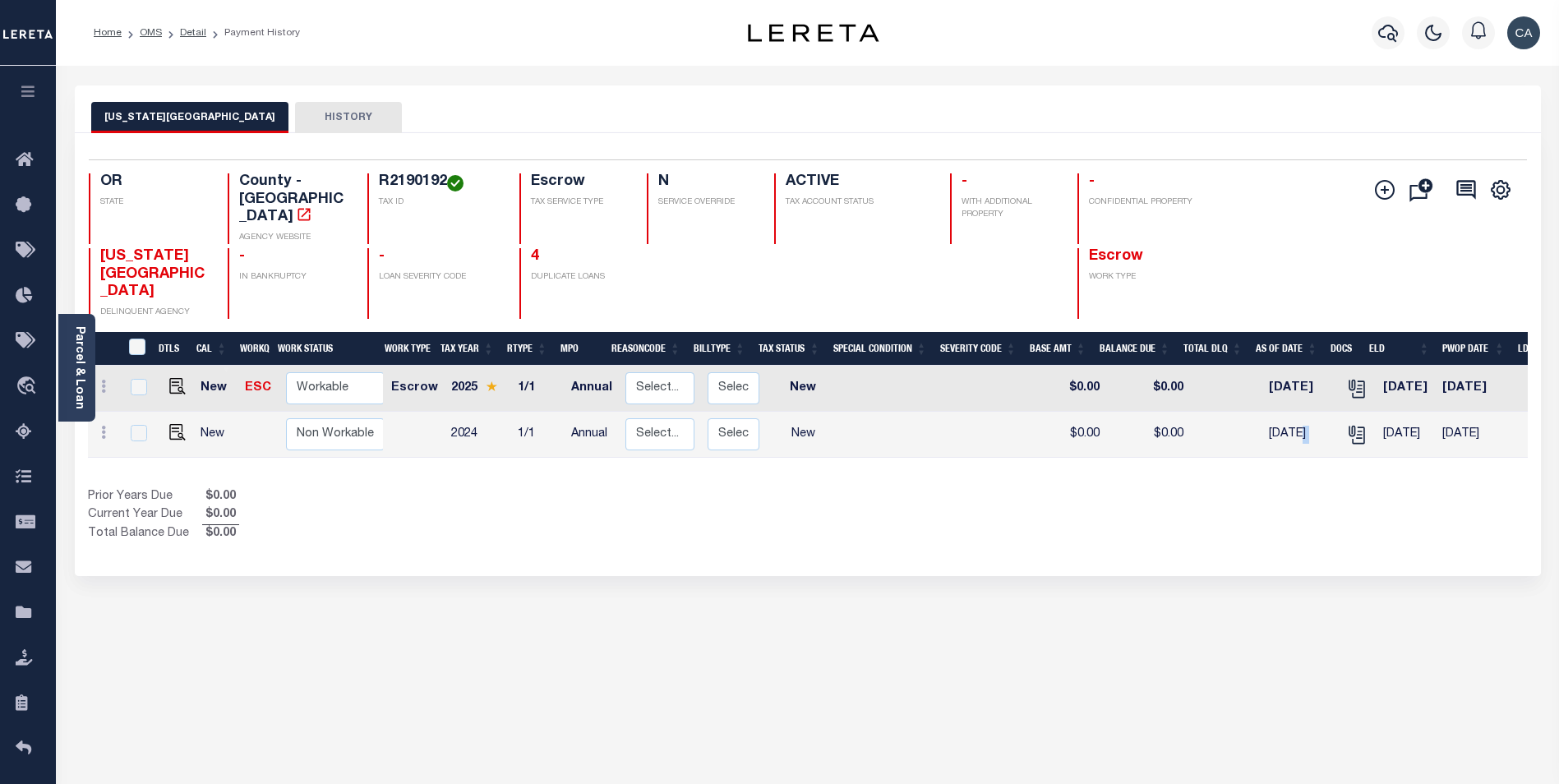
drag, startPoint x: 1285, startPoint y: 409, endPoint x: 1321, endPoint y: 410, distance: 36.0
click at [1321, 411] on tr "New Non Workable Workable 2024 1/1 Annual Select... Payment Reversal Taxable Va…" at bounding box center [906, 434] width 1636 height 46
click at [746, 488] on div "Prior Years Due $0.00 Current Year Due $0.00 Total Balance Due $0.00" at bounding box center [448, 516] width 720 height 55
